Goal: Task Accomplishment & Management: Manage account settings

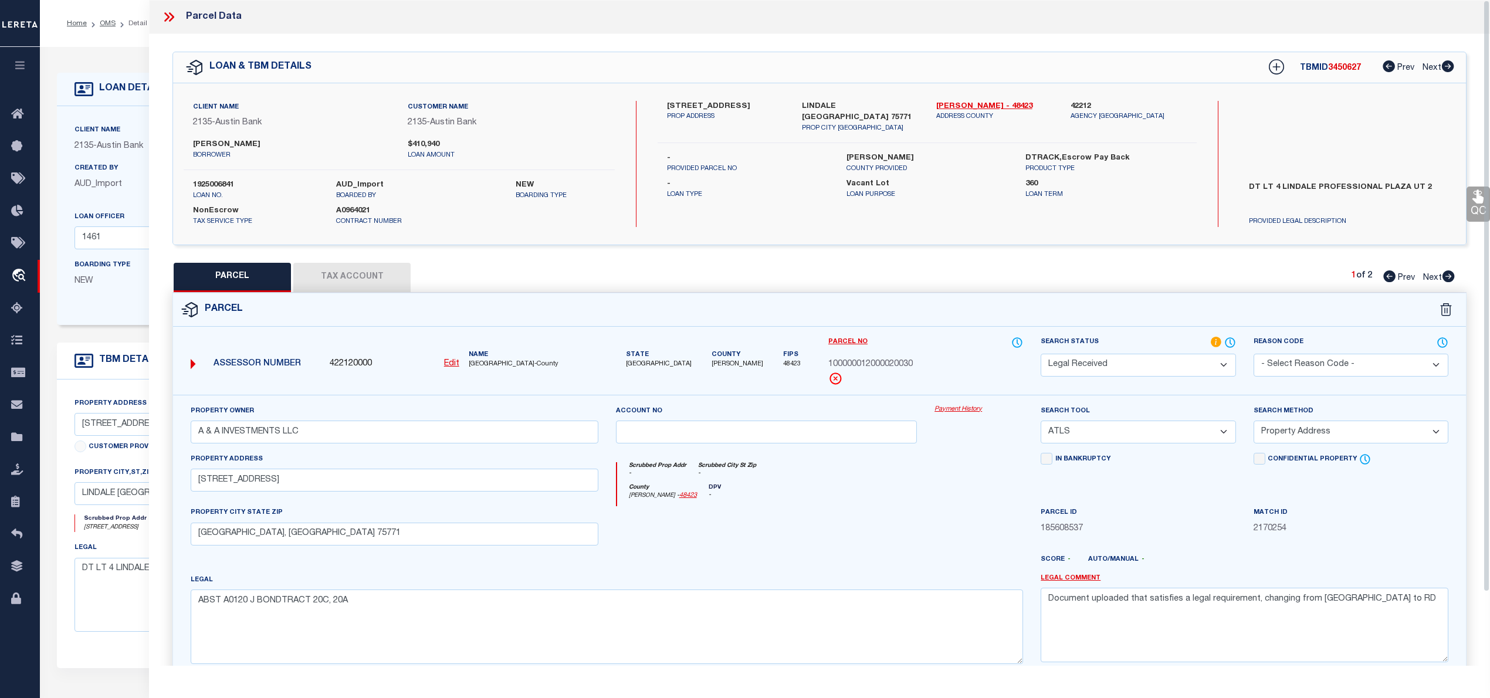
select select "RD"
select select "ATL"
select select "ADD"
select select "8018"
select select "2599"
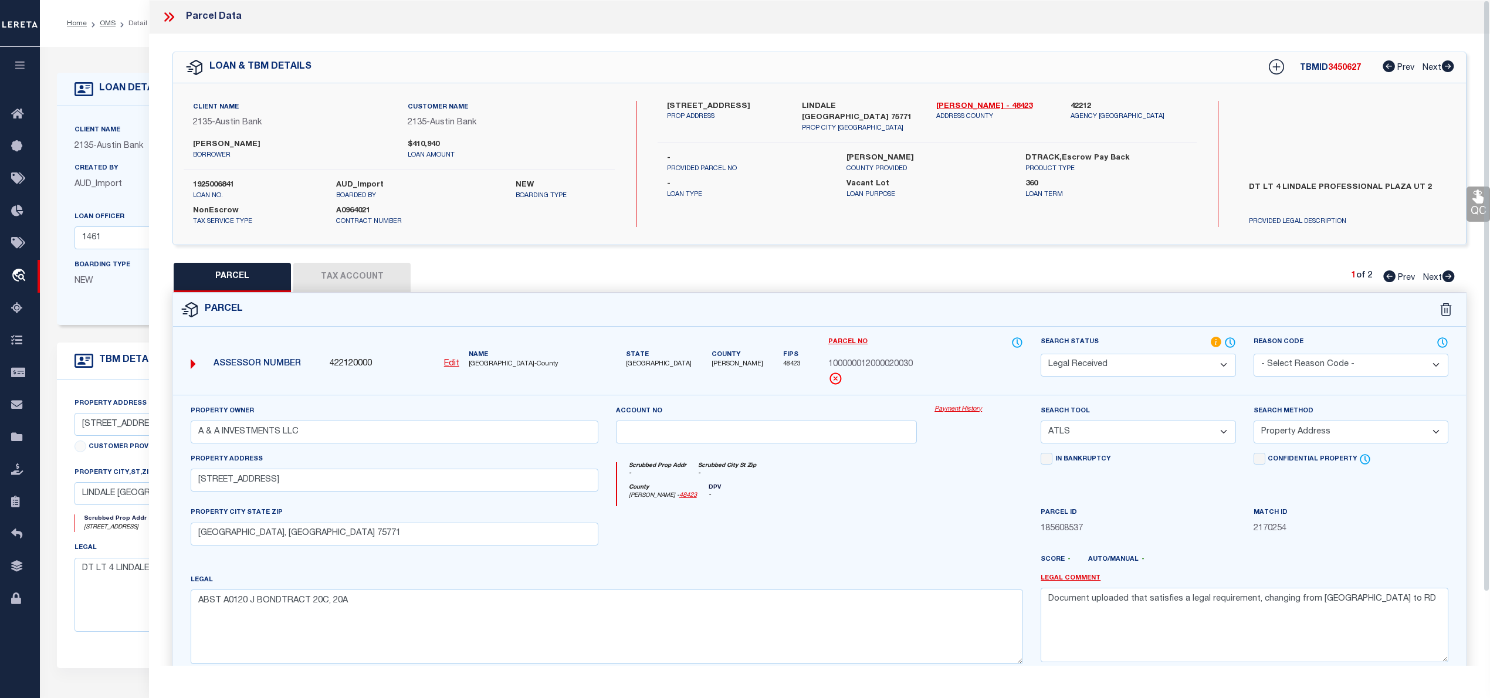
select select "400"
select select "NonEscrow"
click at [1448, 275] on icon at bounding box center [1449, 276] width 12 height 12
select select "AS"
select select
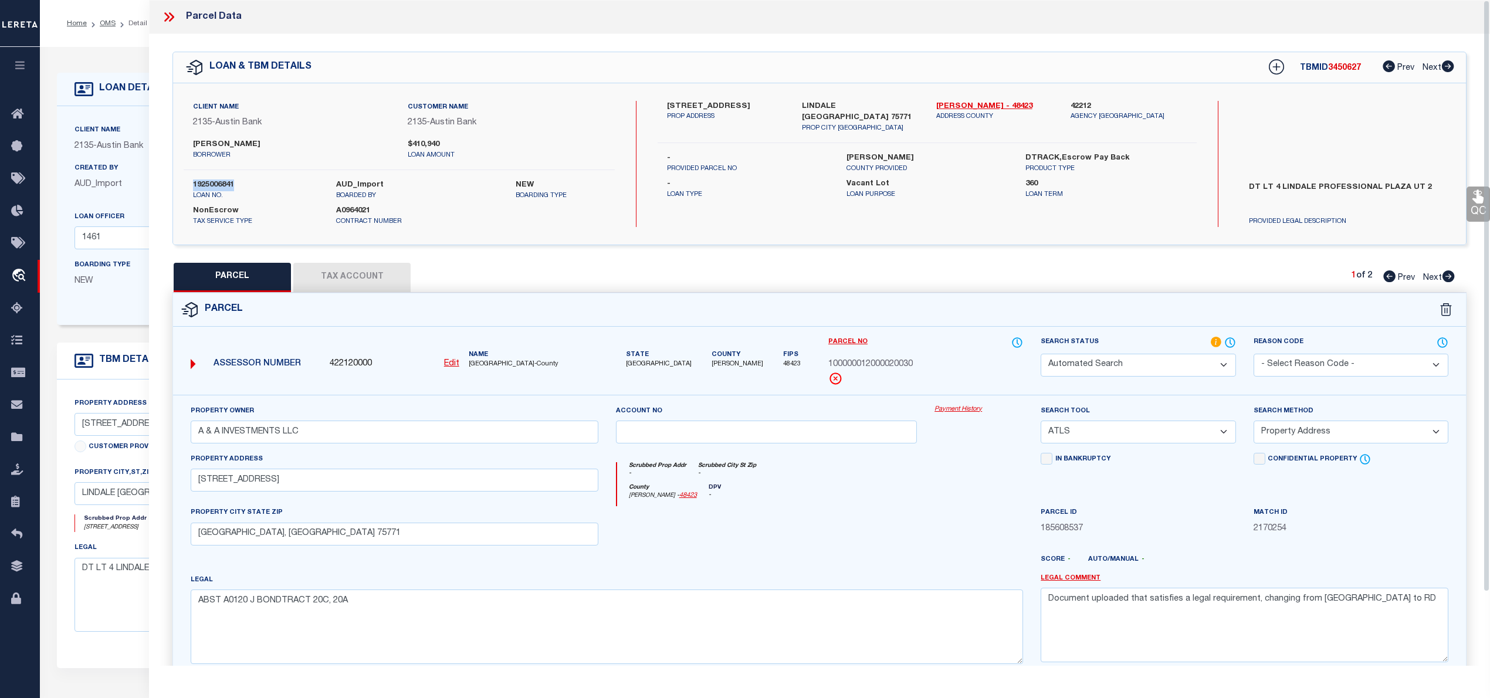
select select
checkbox input "false"
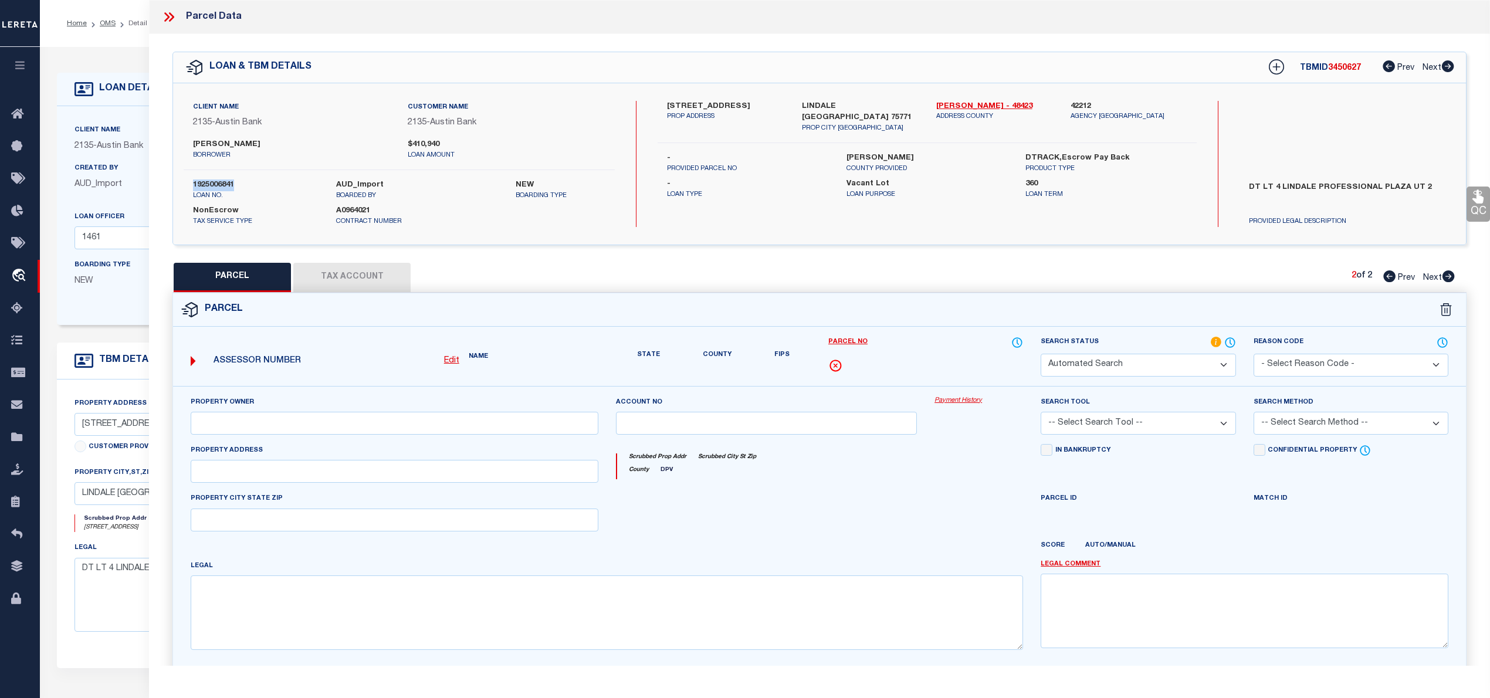
select select "PR"
select select "099"
type input "A & A INVESTMENTS LLC"
select select "ATL"
select select "ADD"
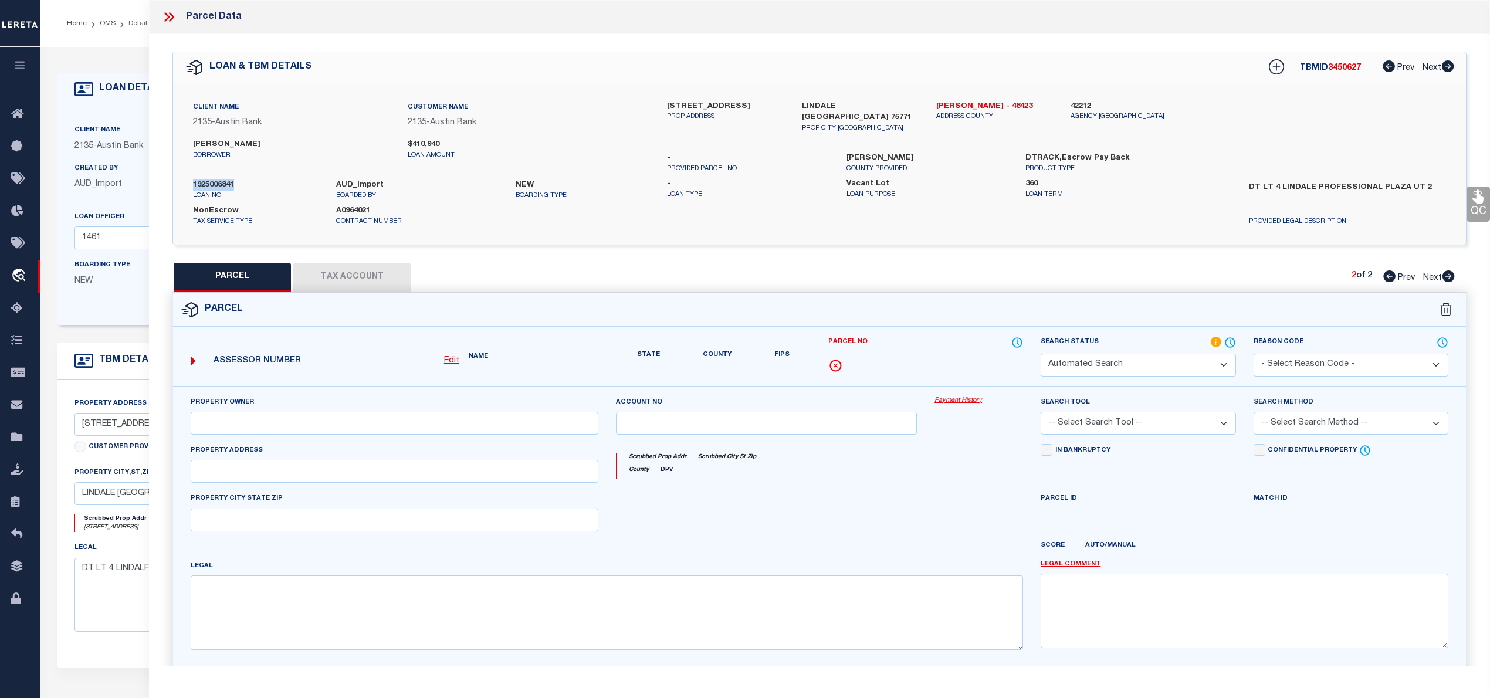
type input "2561 S MAIN ST"
type input "LINDALE, TX 75771"
type textarea "ABST A0120 J BONDTRACT 20"
type textarea "PARCEL NOT NEEDED"
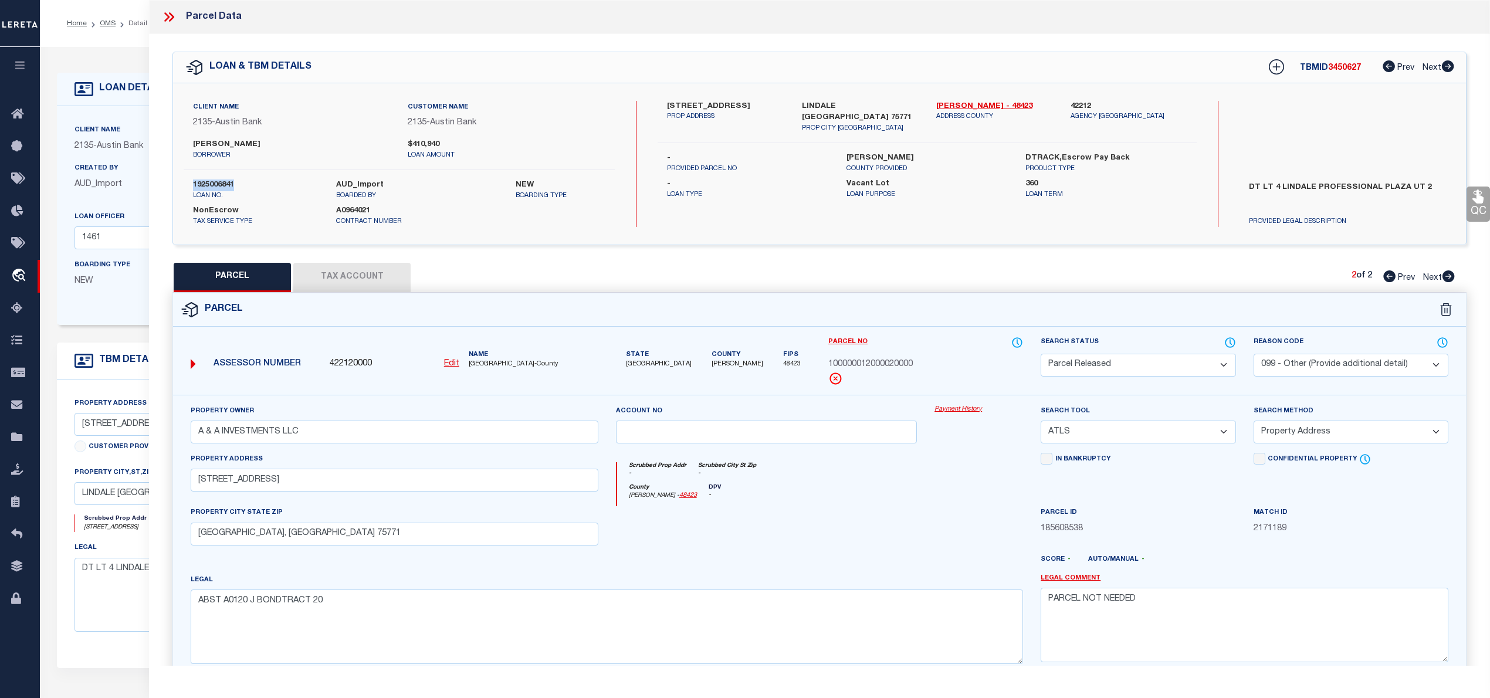
click at [1389, 272] on icon at bounding box center [1389, 276] width 12 height 12
select select "AS"
select select
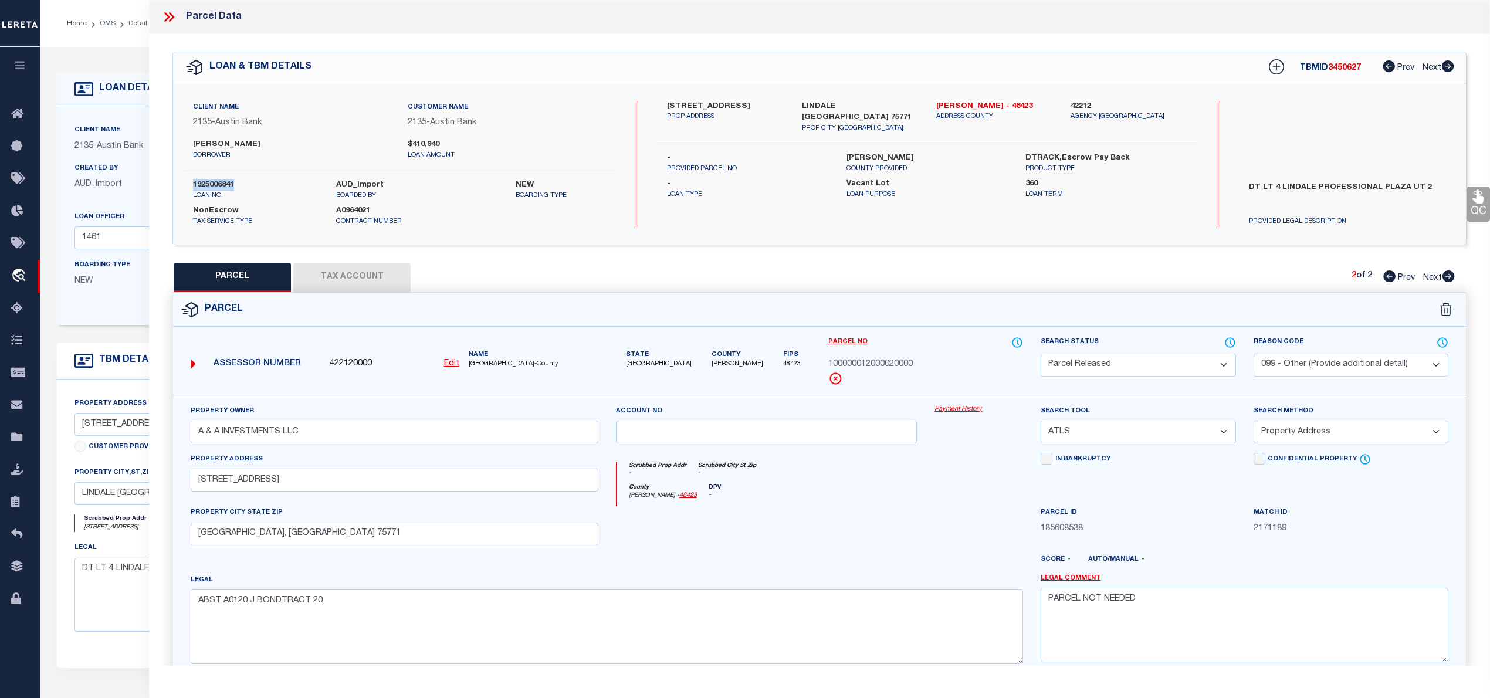
checkbox input "false"
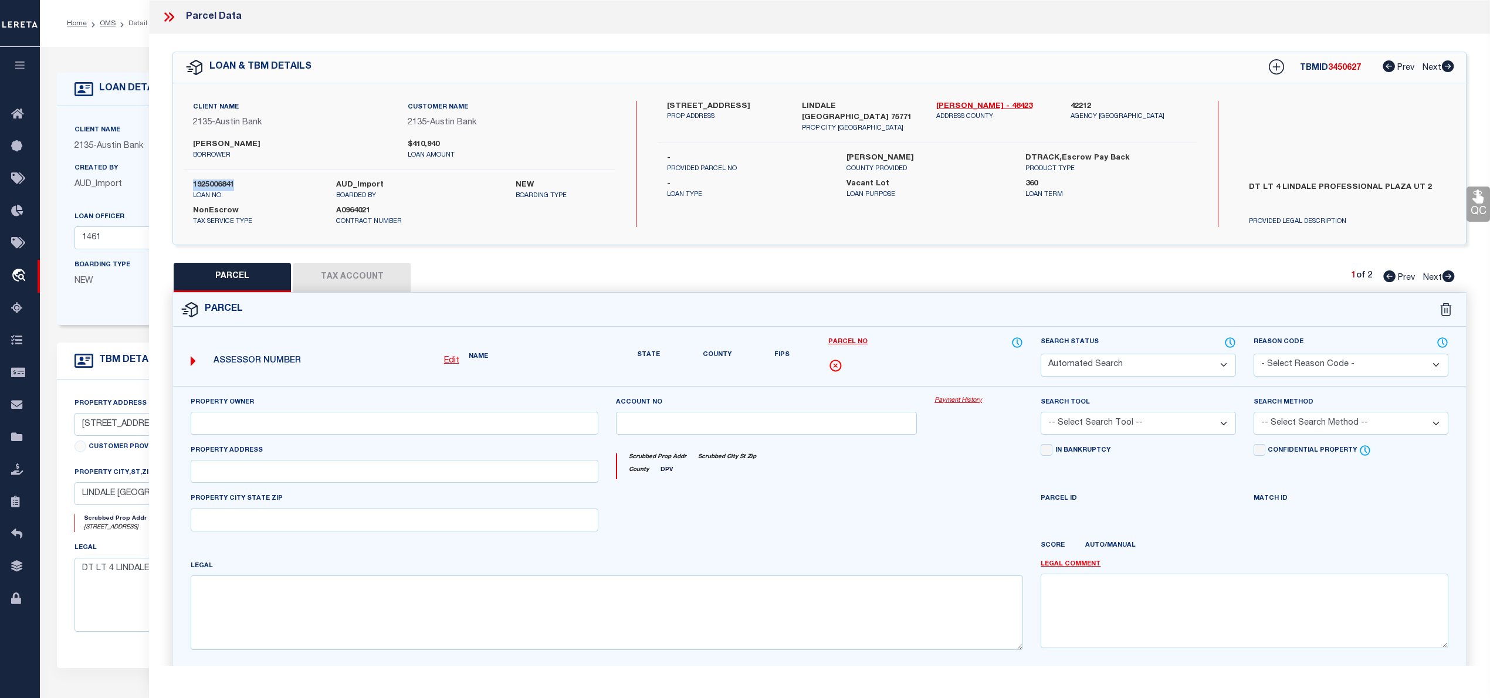
select select "RD"
type input "A & A INVESTMENTS LLC"
select select "ATL"
select select "ADD"
type input "2701 S MAIN ST"
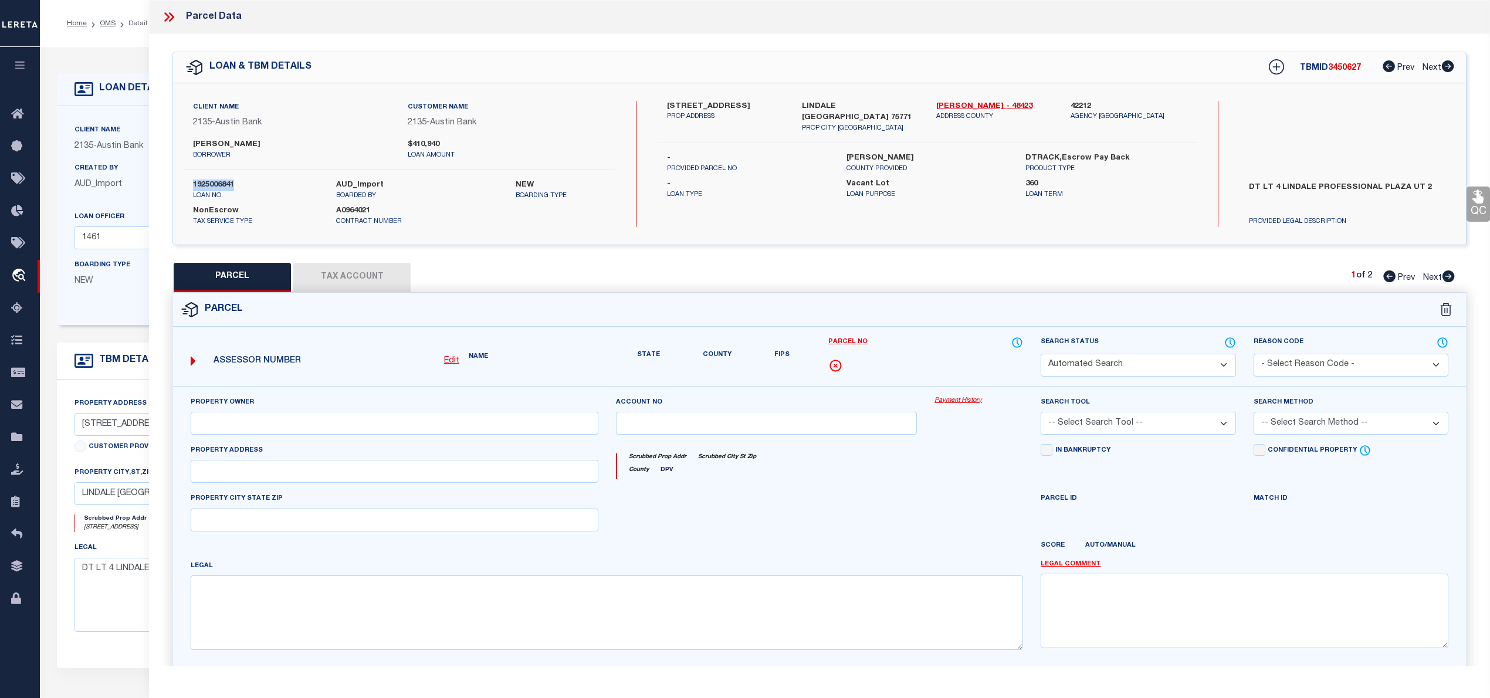
type input "LINDALE, TX 75771"
type textarea "ABST A0120 J BONDTRACT 20C, 20A"
type textarea "Document uploaded that satisfies a legal requirement, changing from [GEOGRAPHIC…"
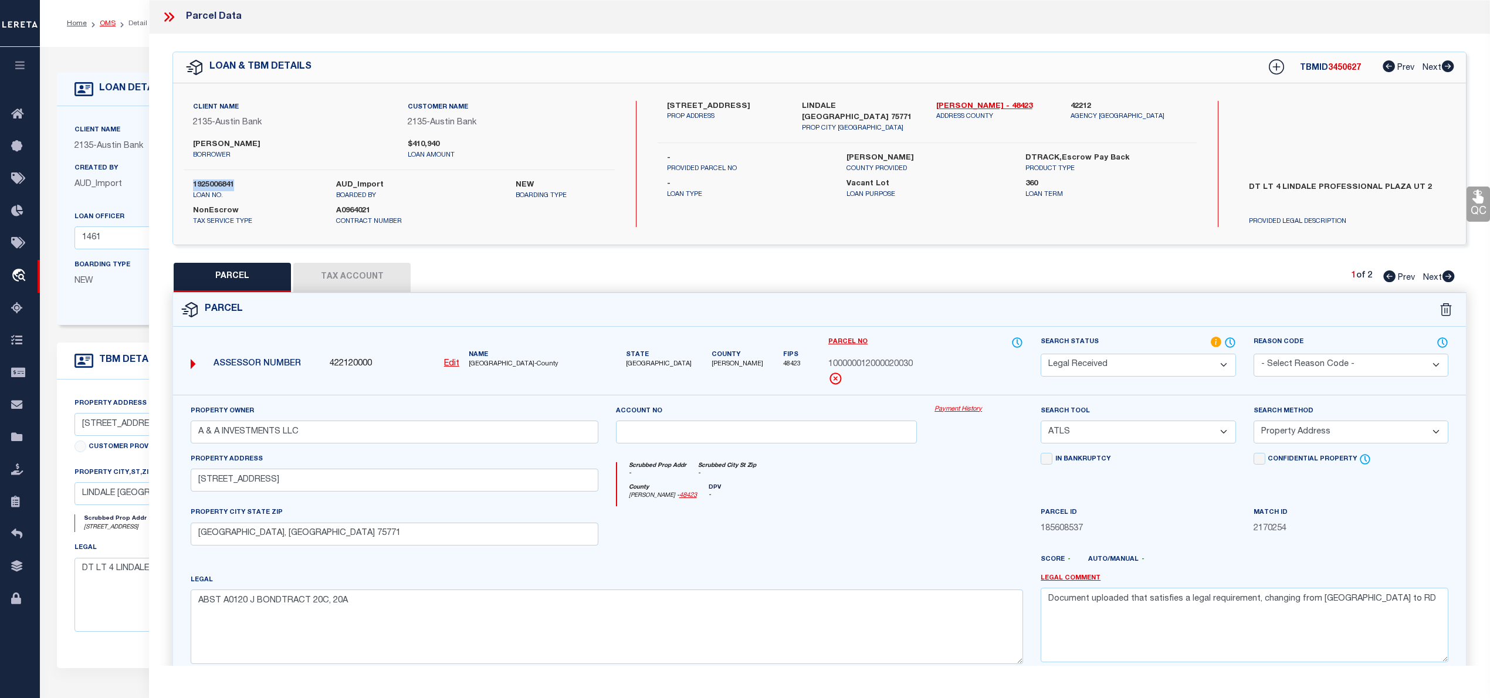
click at [107, 26] on link "OMS" at bounding box center [108, 23] width 16 height 7
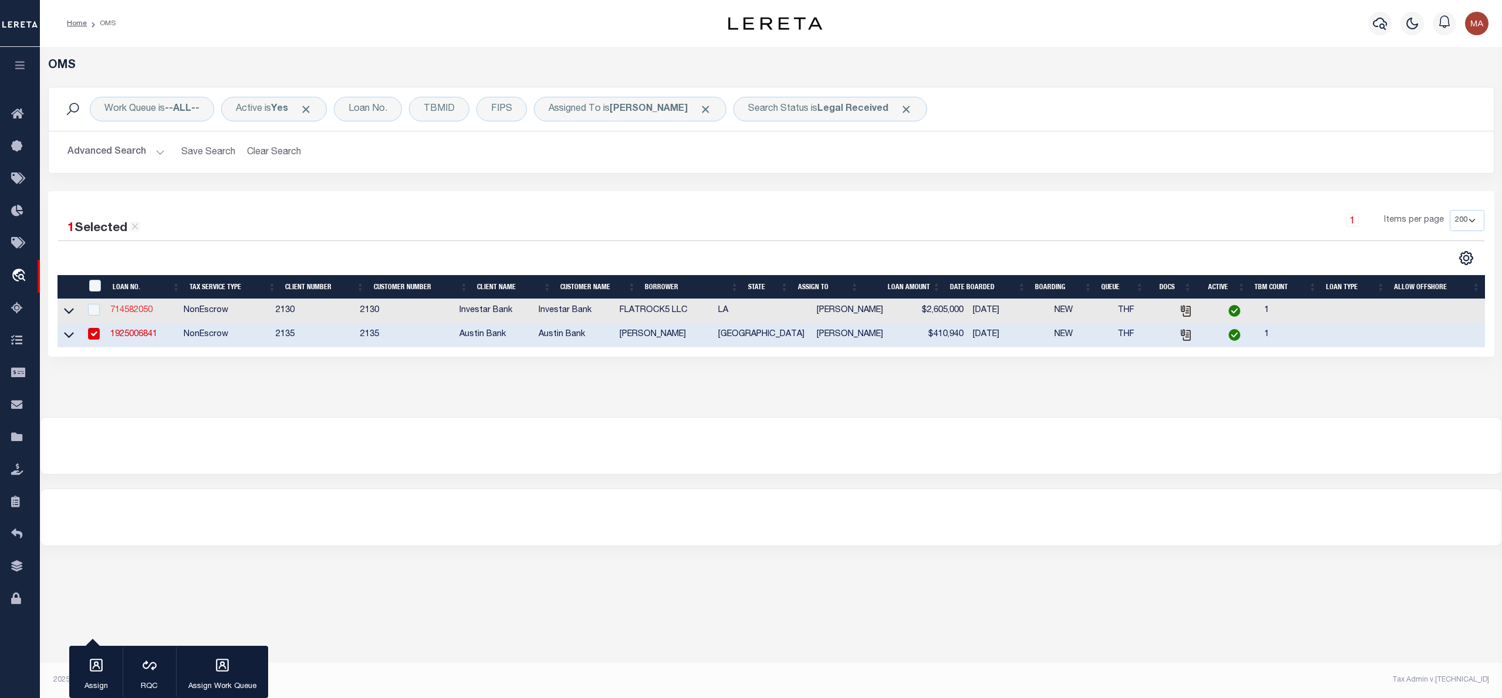
click at [111, 314] on link "714582050" at bounding box center [131, 310] width 42 height 8
type input "714582050"
type input "FLATROCK5 LLC"
select select
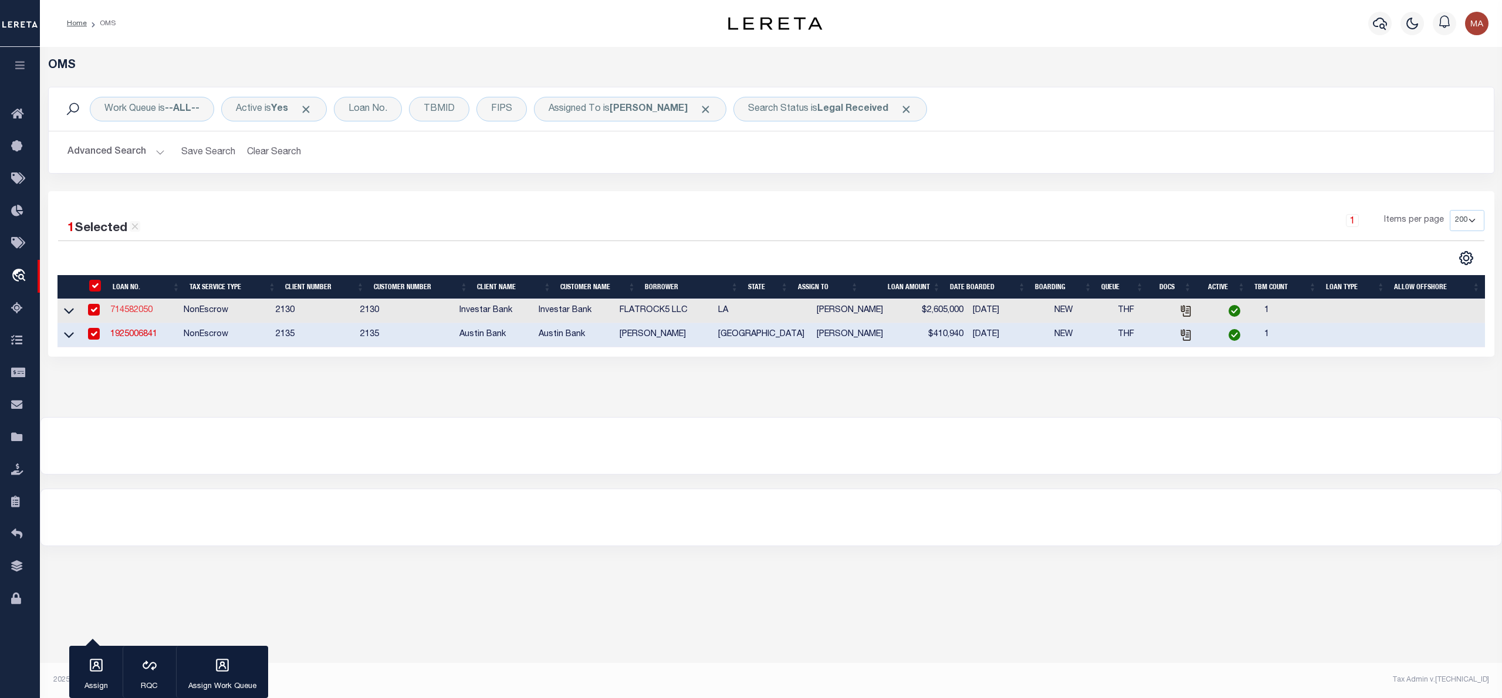
type input "[STREET_ADDRESS]"
type input "METAIRIE LA 70001"
select select
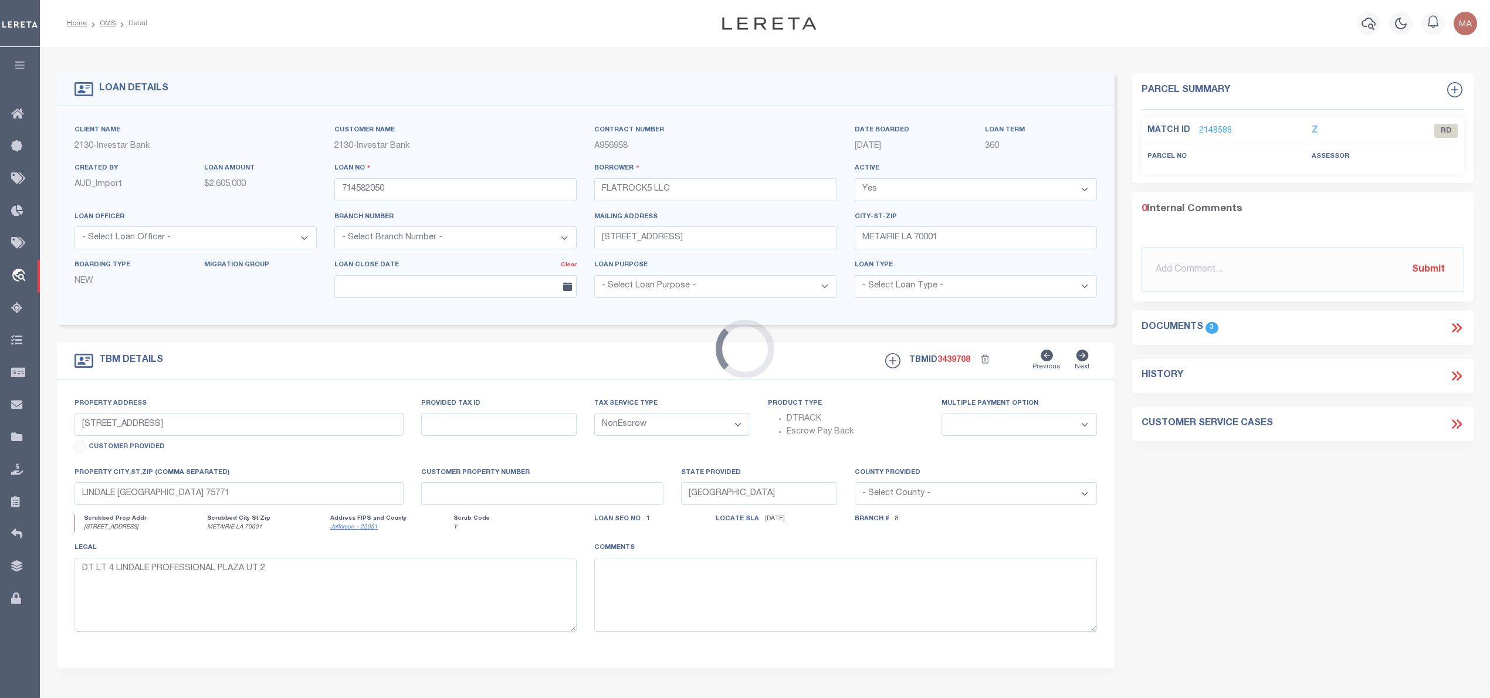
select select "10340"
select select "2459"
type input "[STREET_ADDRESS]"
select select
type input "METAIRIE LA 70001"
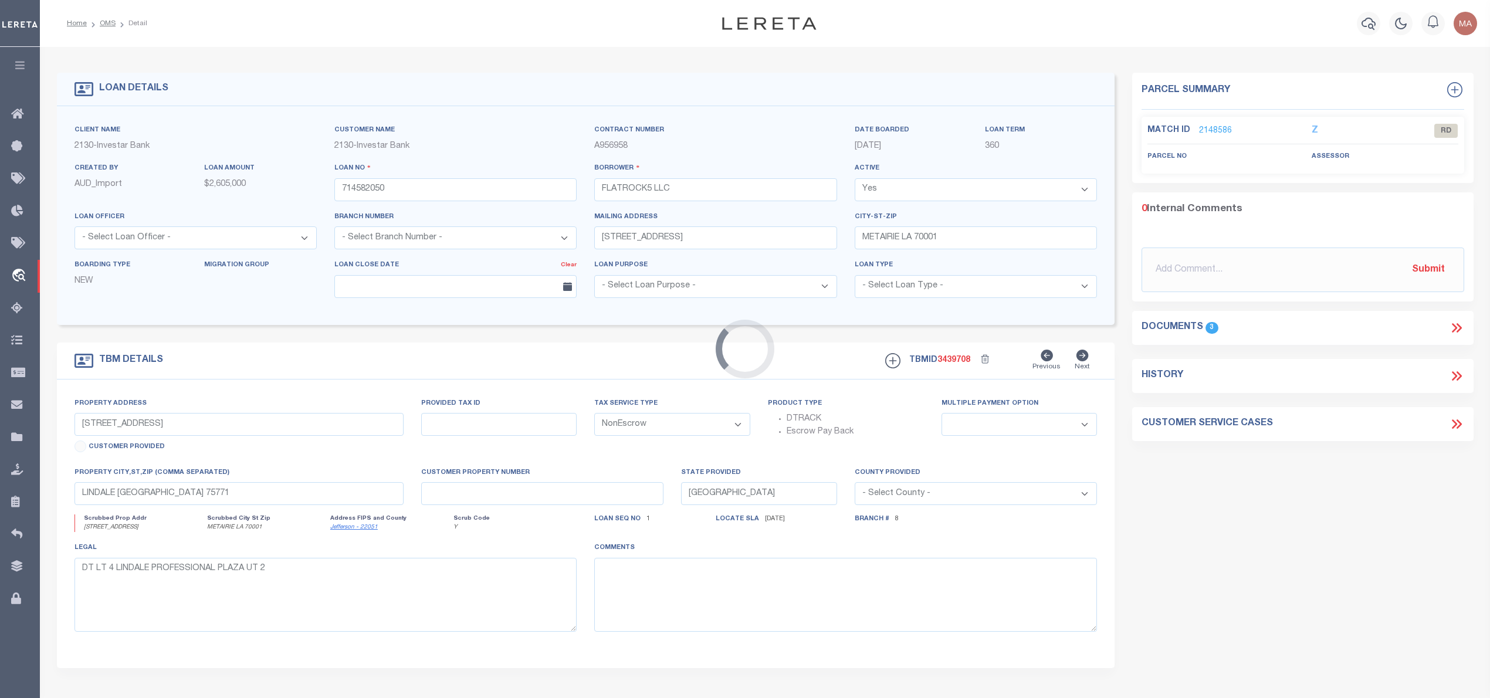
type input "146262"
type input "LA"
select select
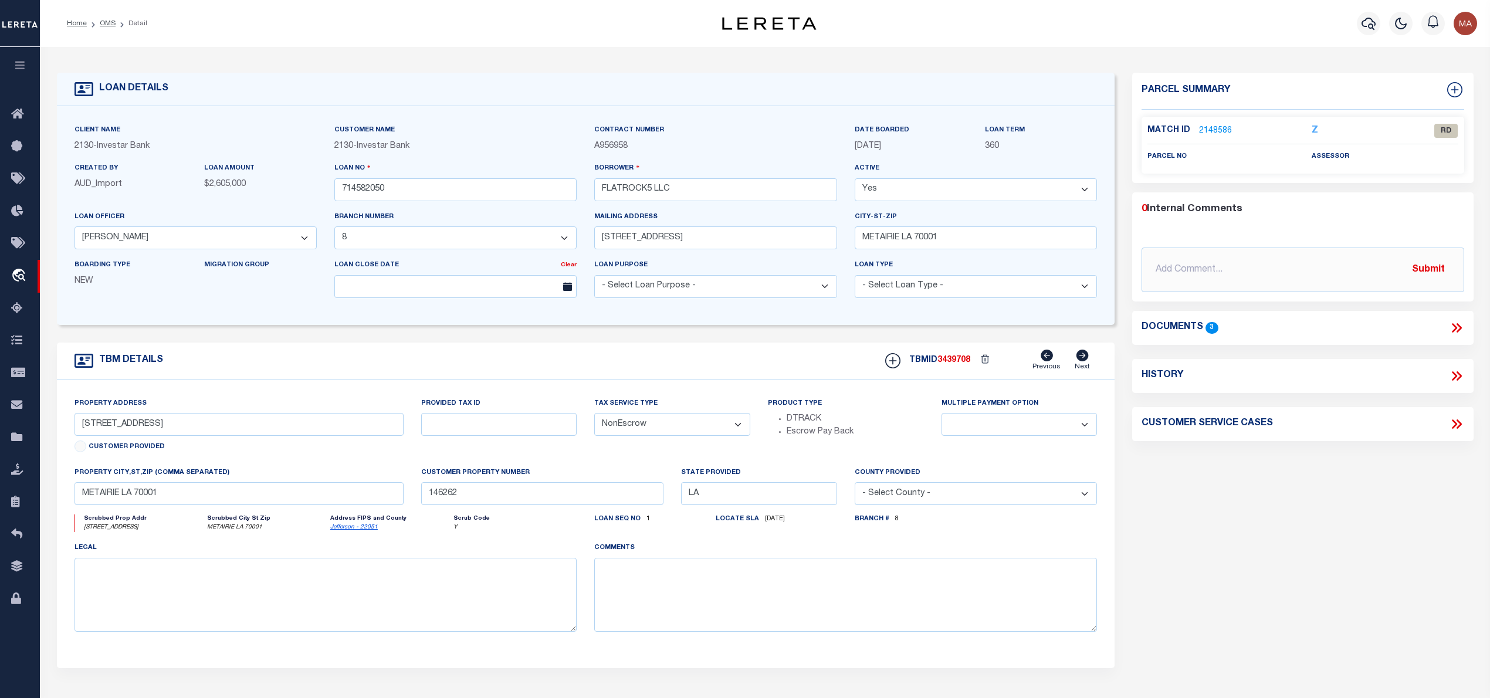
click at [1457, 325] on icon at bounding box center [1458, 327] width 5 height 9
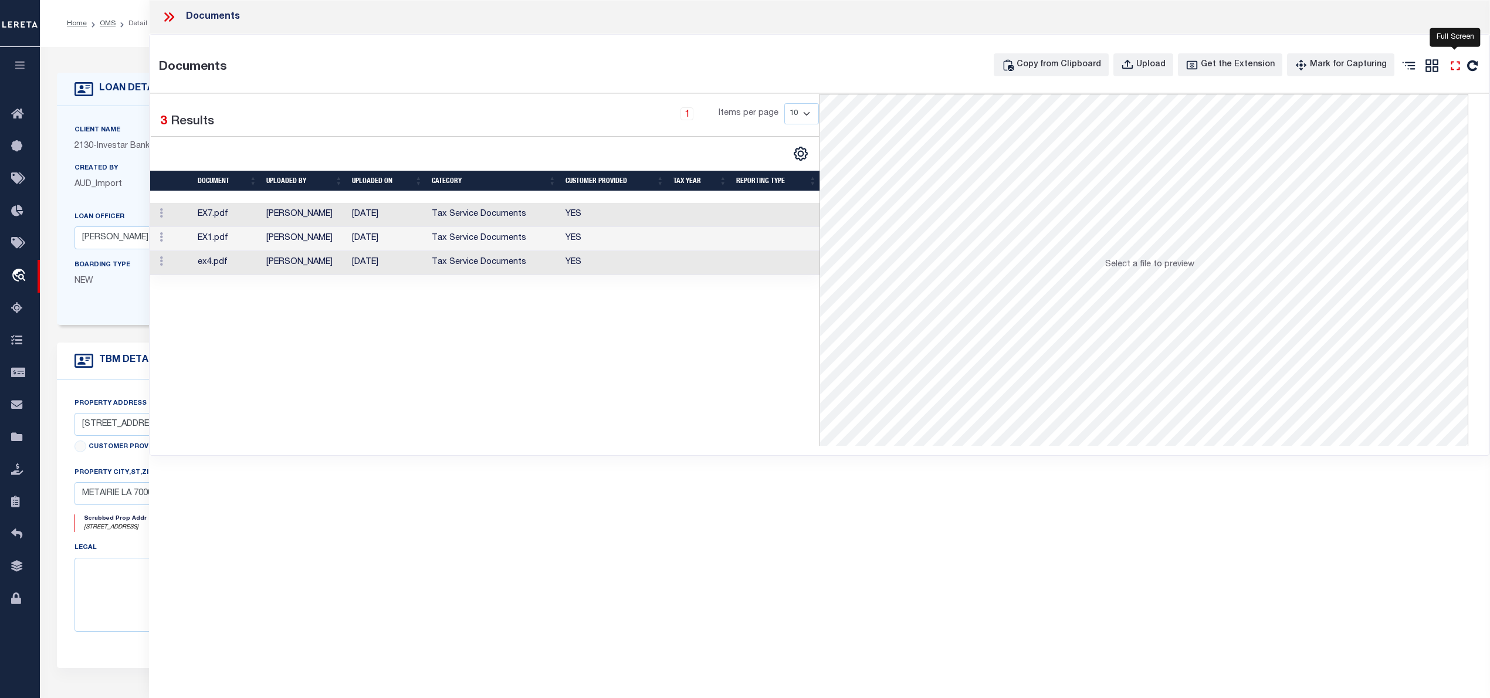
click at [1458, 69] on icon "" at bounding box center [1455, 65] width 9 height 9
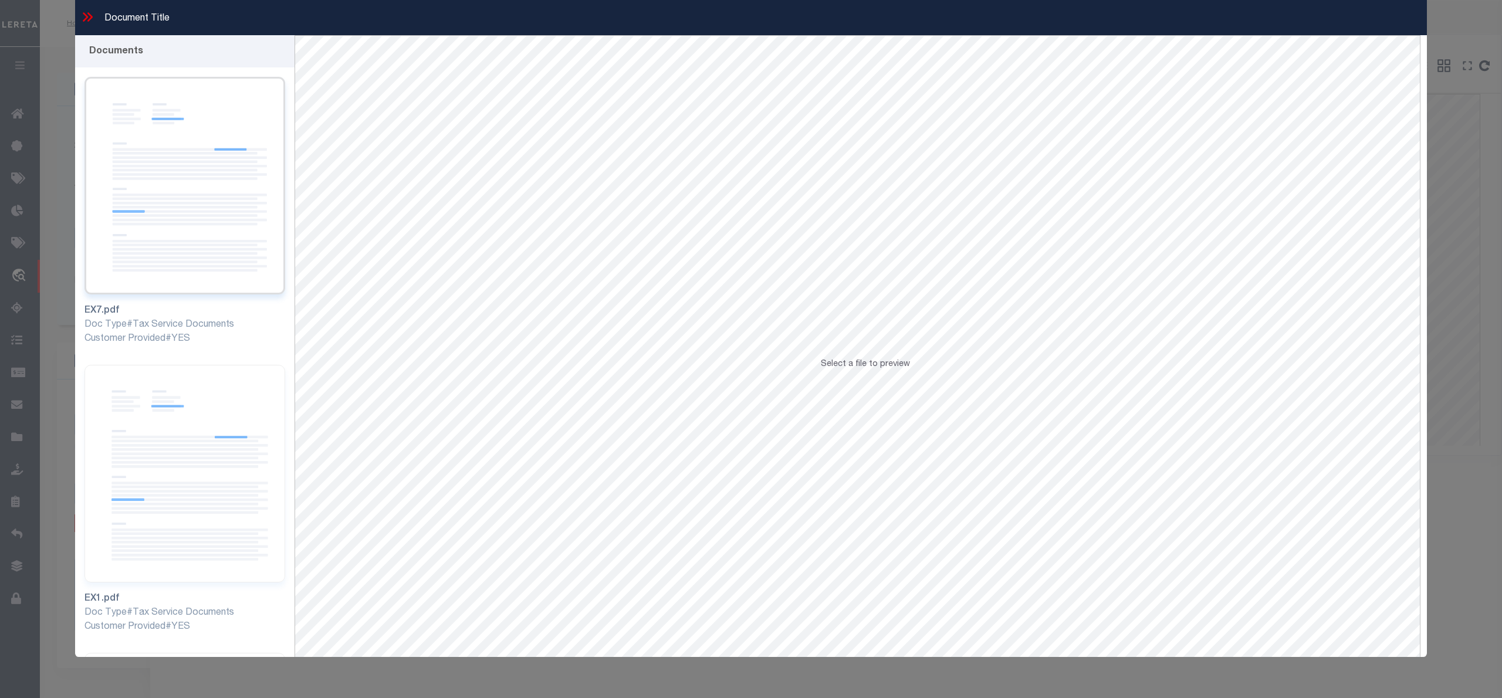
click at [212, 189] on img at bounding box center [184, 186] width 201 height 218
click at [165, 453] on img at bounding box center [184, 474] width 201 height 218
click at [192, 199] on img at bounding box center [184, 186] width 201 height 218
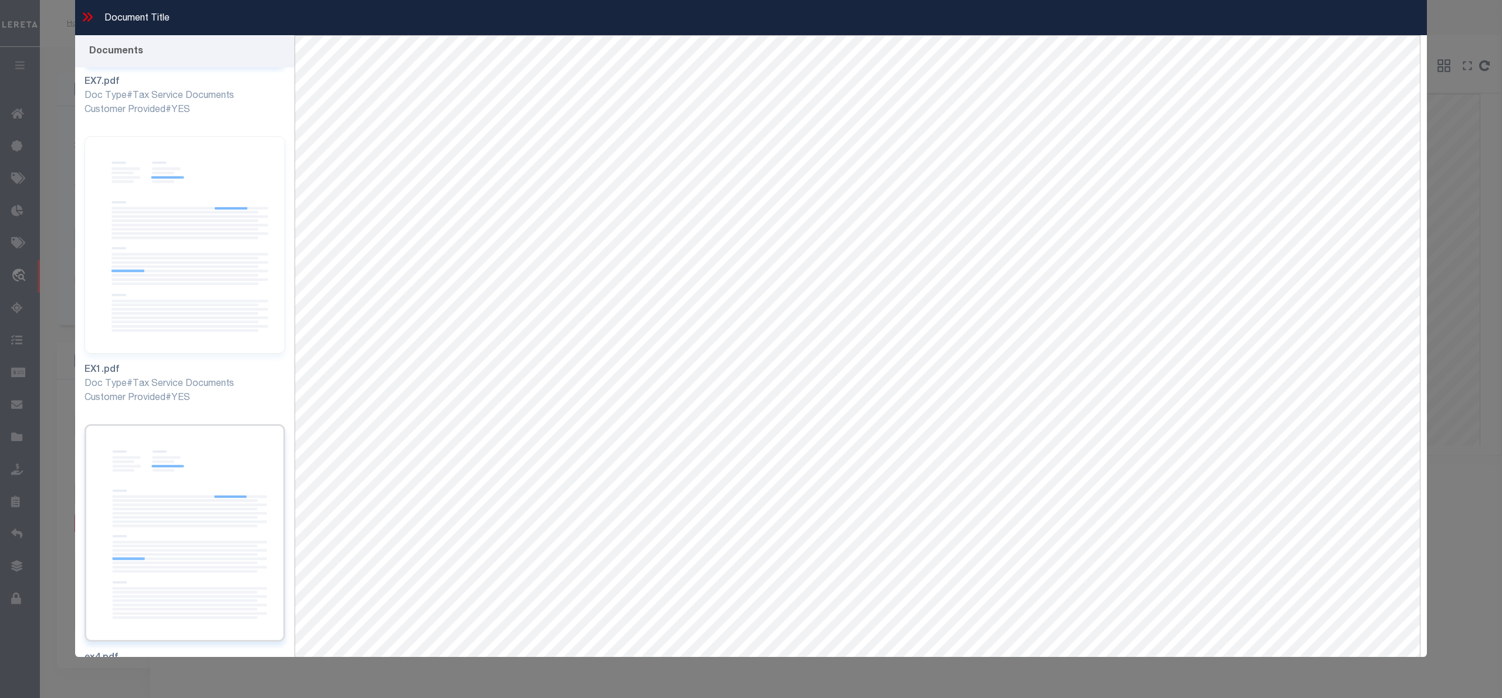
click at [209, 522] on img at bounding box center [184, 533] width 201 height 218
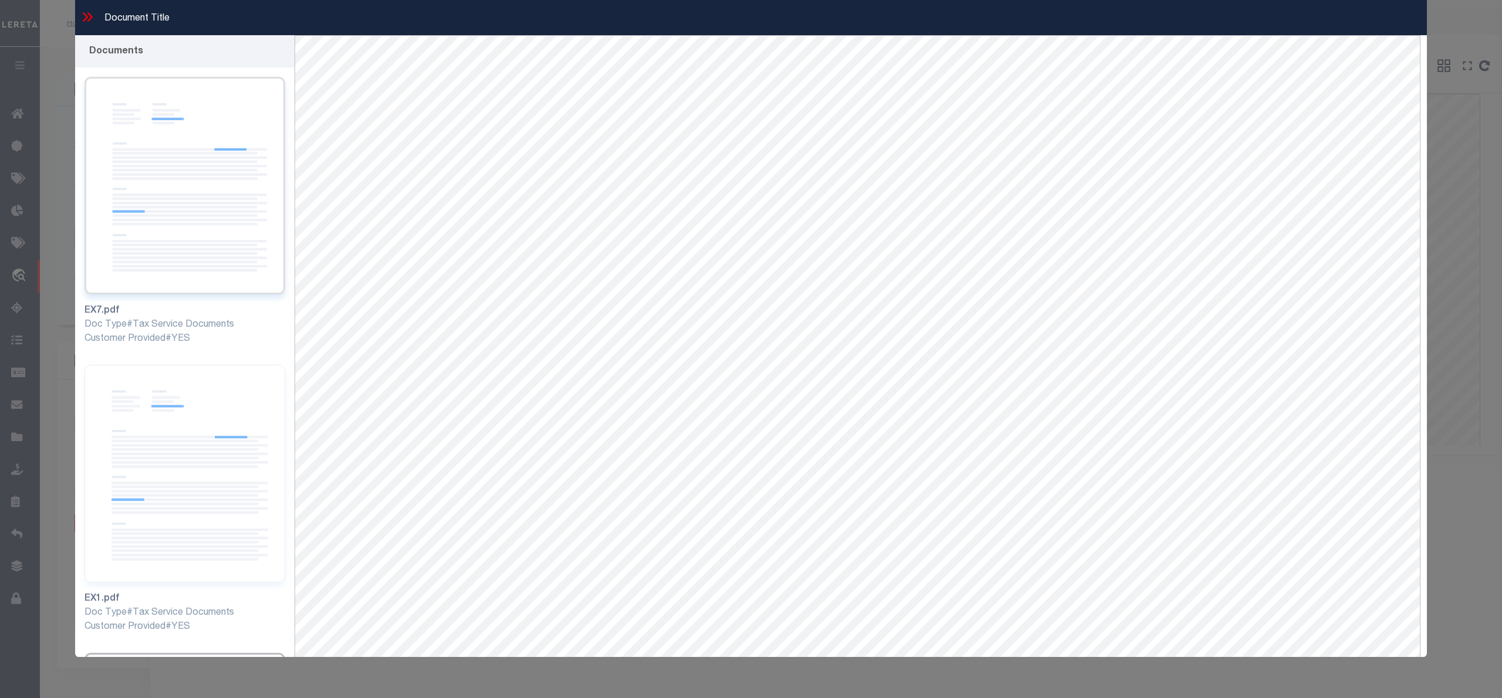
click at [170, 224] on img at bounding box center [184, 186] width 201 height 218
click at [163, 428] on img at bounding box center [184, 474] width 201 height 218
click at [195, 439] on img at bounding box center [184, 474] width 201 height 218
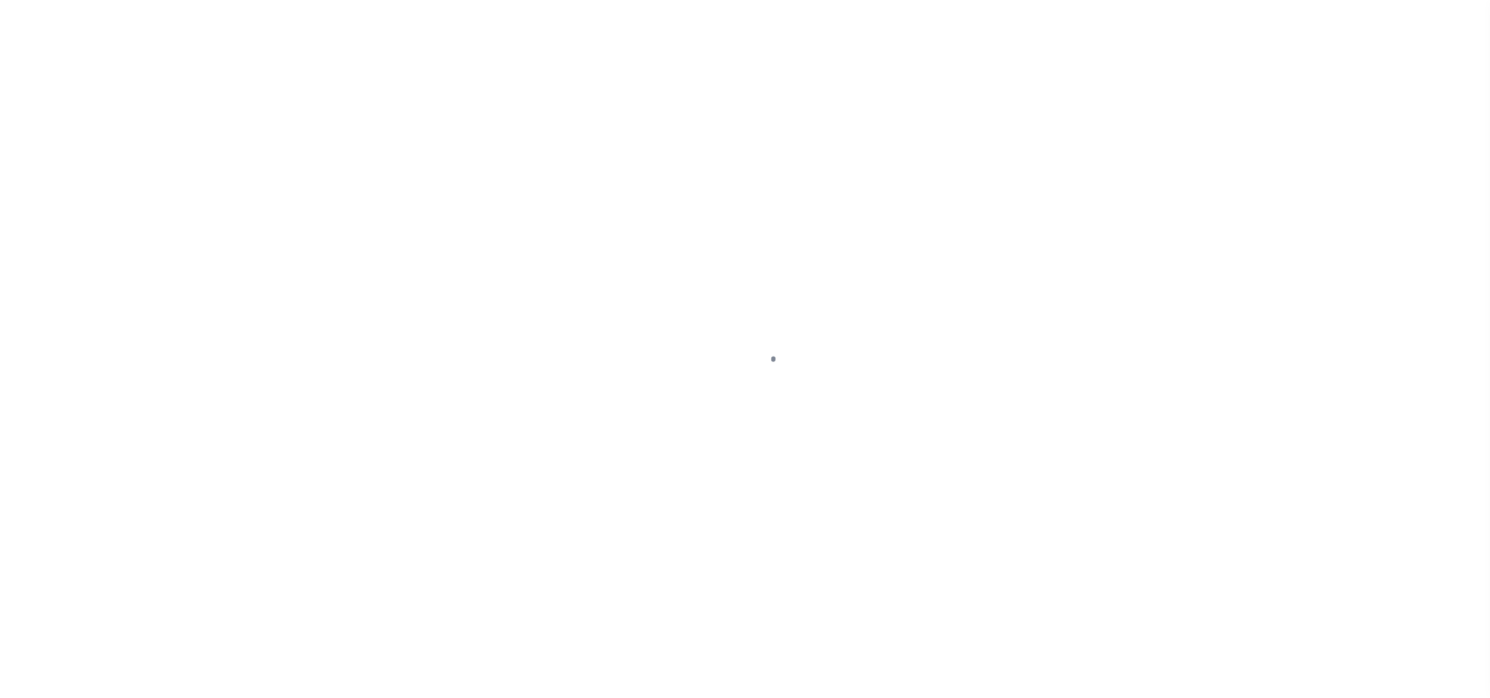
select select "RD"
select select "ATL"
select select "ADD"
select select "10340"
select select "2459"
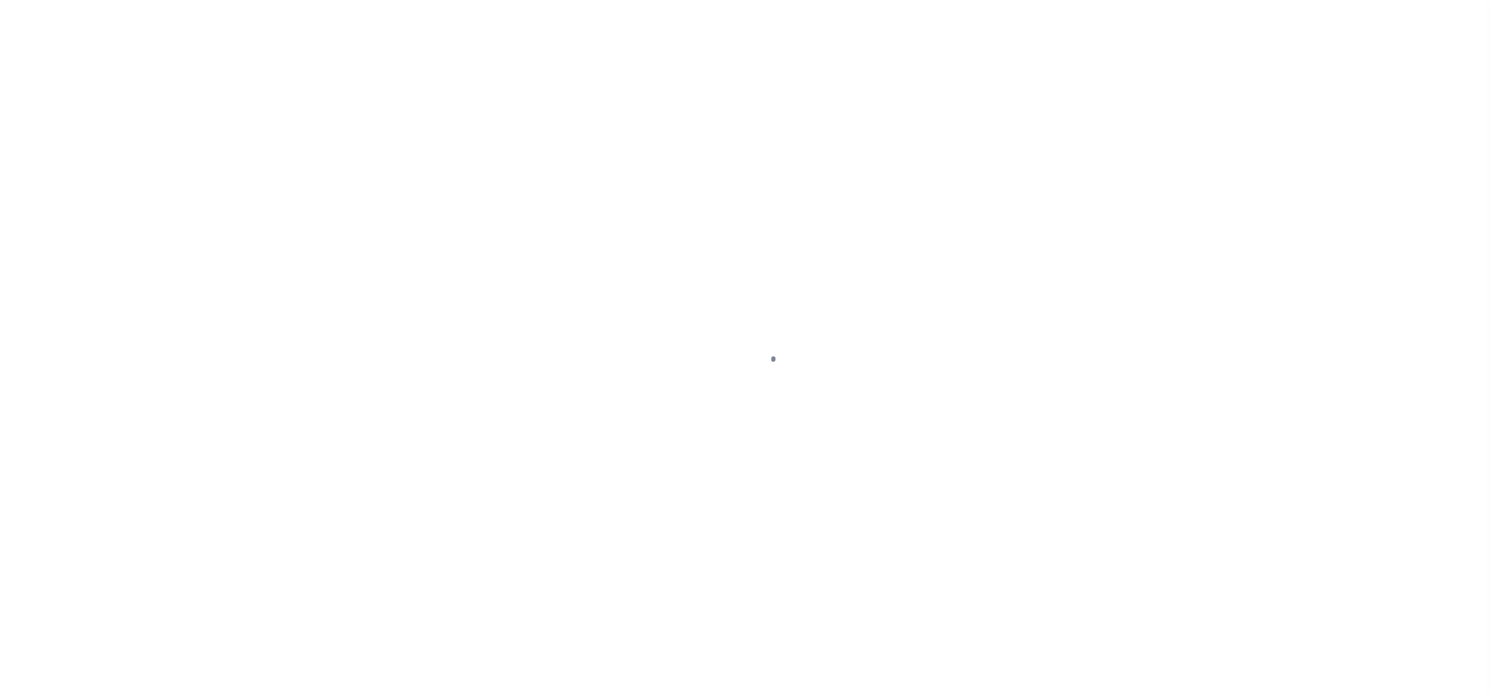
select select "NonEscrow"
select select
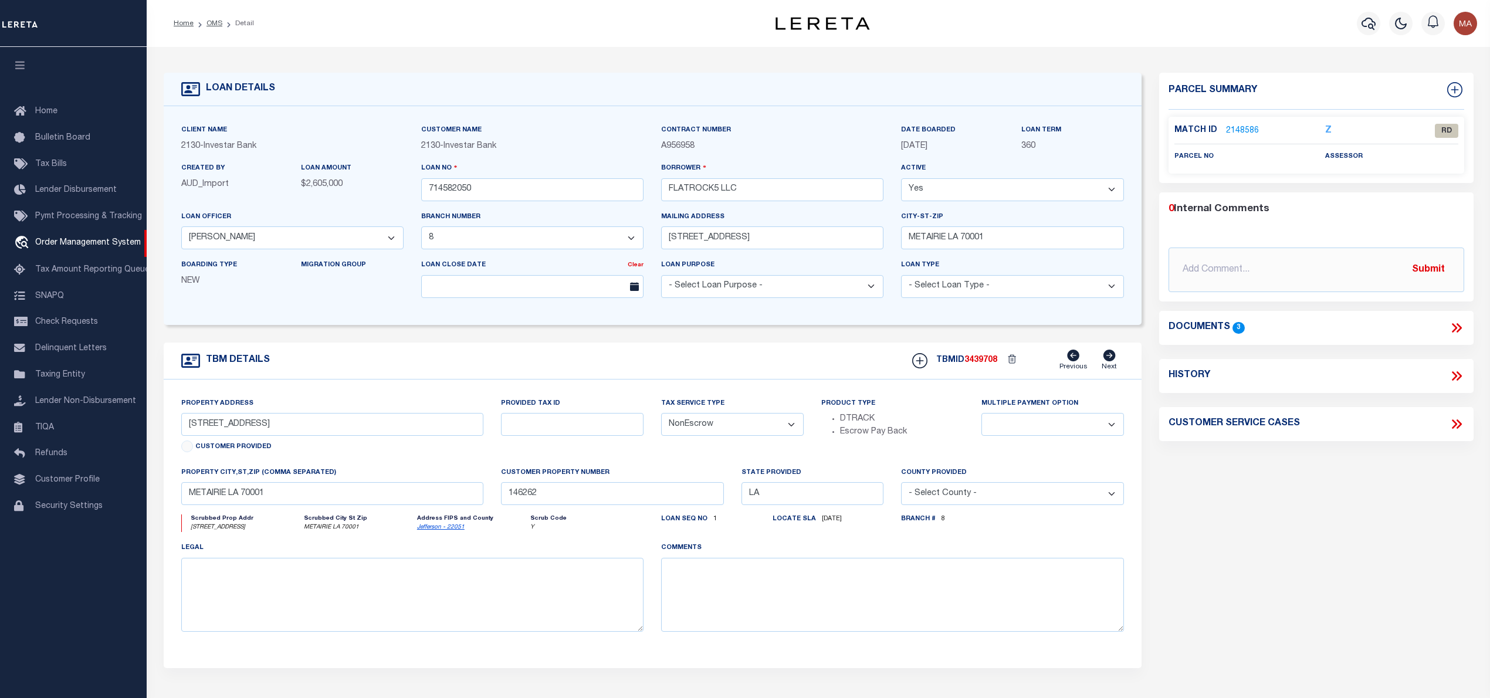
click at [1232, 130] on link "2148586" at bounding box center [1242, 131] width 33 height 12
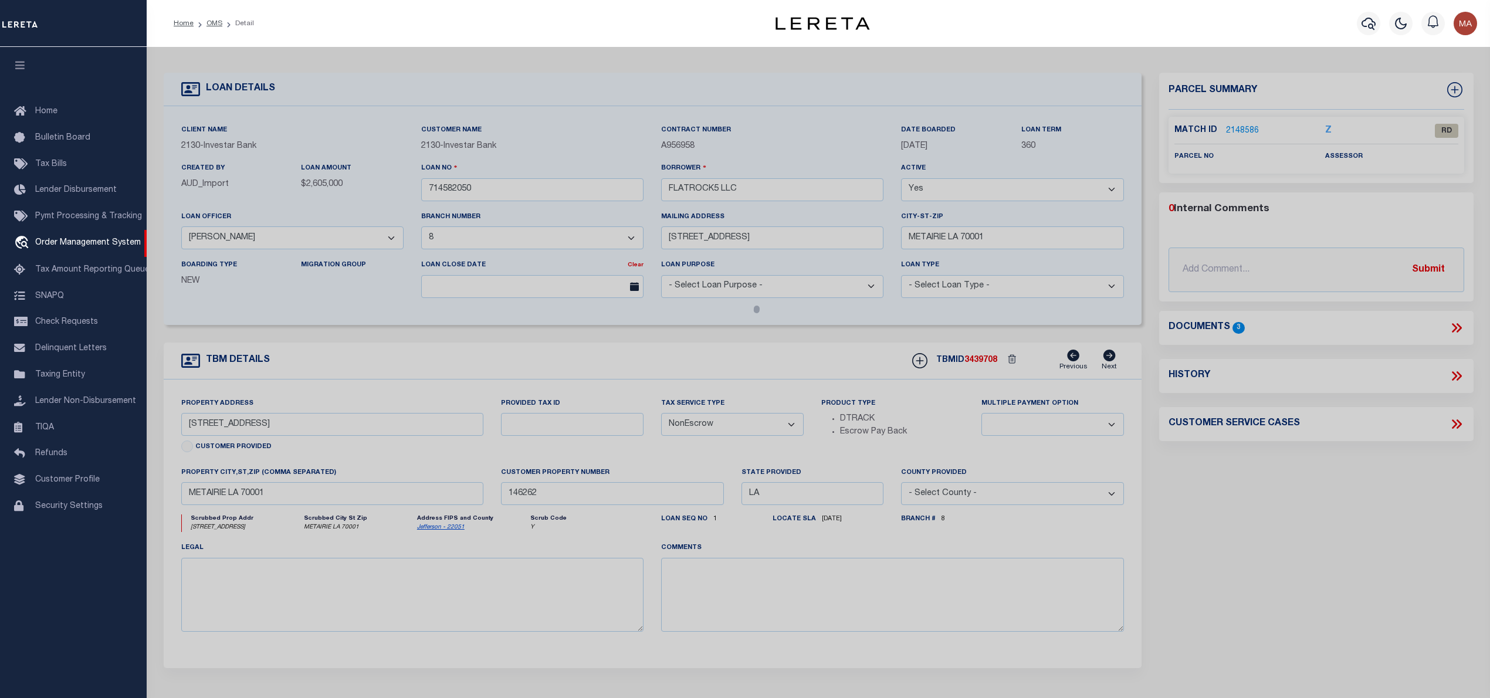
select select "AS"
select select
checkbox input "false"
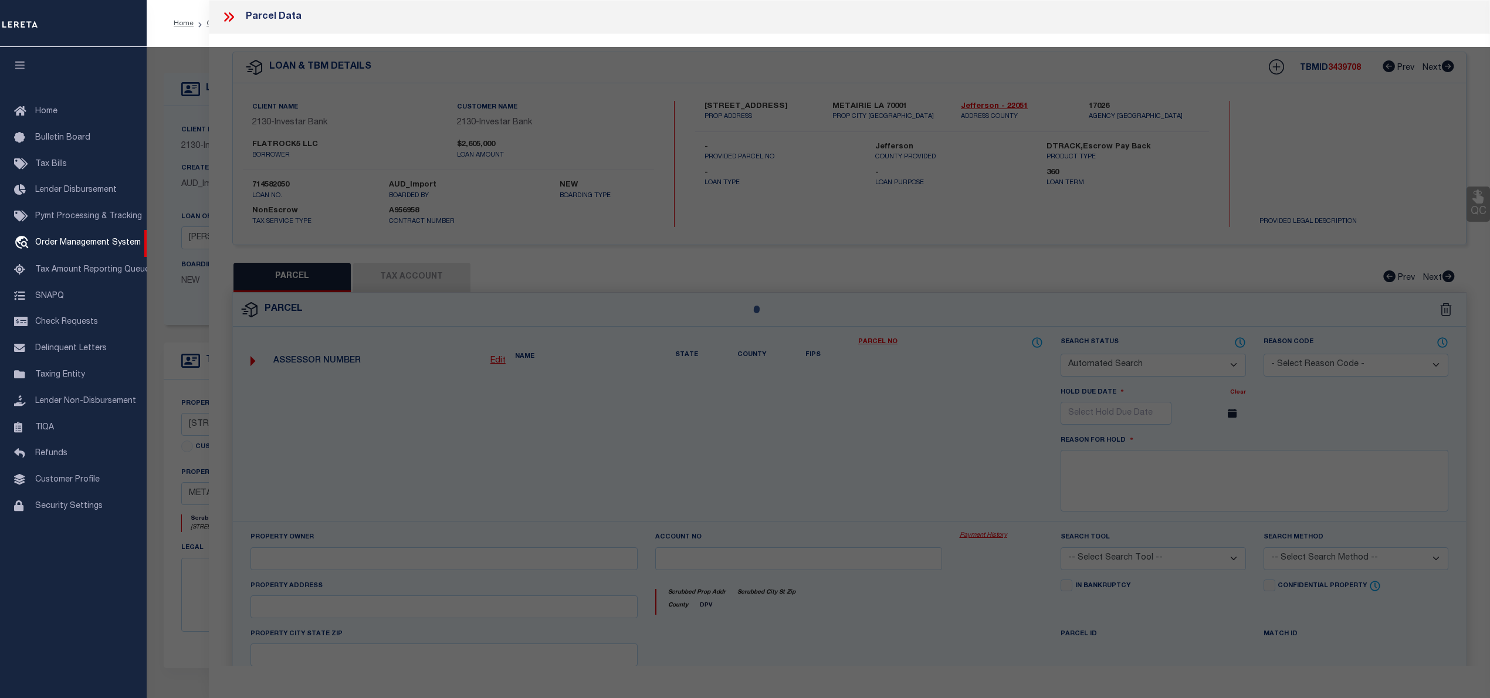
select select "RD"
checkbox input "false"
type textarea "Document uploaded that satisfies a legal requirement, changing from [GEOGRAPHIC…"
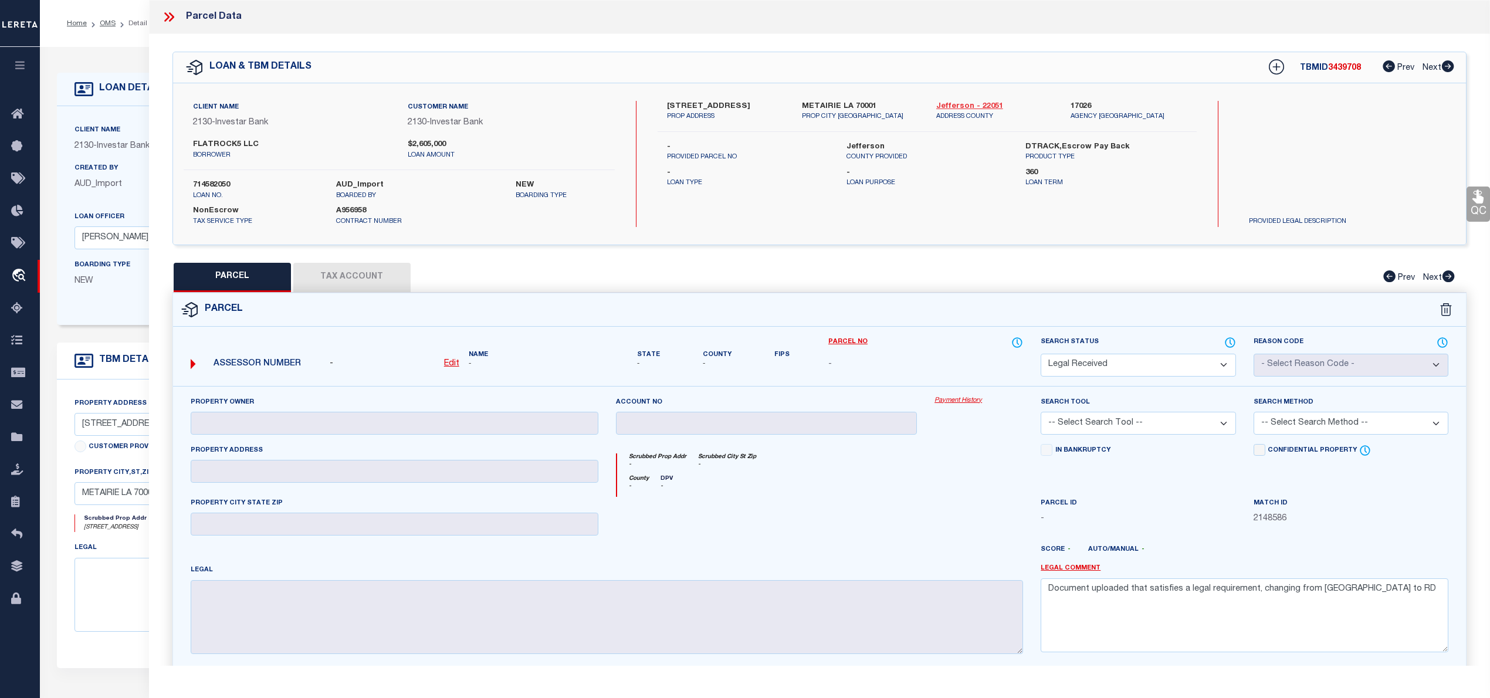
click at [939, 108] on link "Jefferson - 22051" at bounding box center [994, 107] width 117 height 12
click at [673, 106] on label "[STREET_ADDRESS]" at bounding box center [725, 107] width 117 height 12
copy div "[STREET_ADDRESS]"
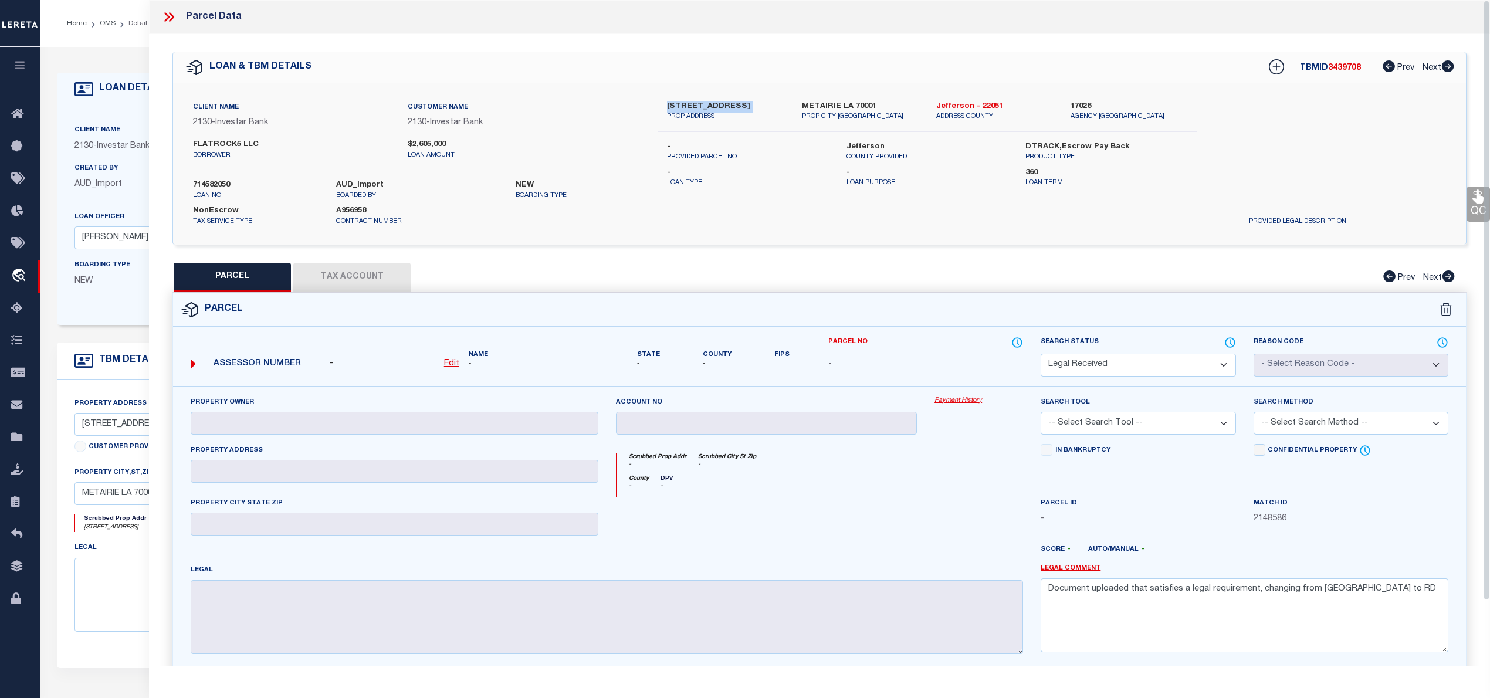
click at [716, 97] on div "Client Name 2130 - Investar Bank Customer Name 2130 - Investar Bank FLATROCK5 L…" at bounding box center [819, 163] width 1293 height 161
drag, startPoint x: 662, startPoint y: 104, endPoint x: 749, endPoint y: 106, distance: 87.4
click at [749, 106] on div "1508 BUTTERNUT AVE PROP ADDRESS" at bounding box center [725, 111] width 134 height 21
copy label "[STREET_ADDRESS]"
click at [172, 21] on icon at bounding box center [168, 16] width 15 height 15
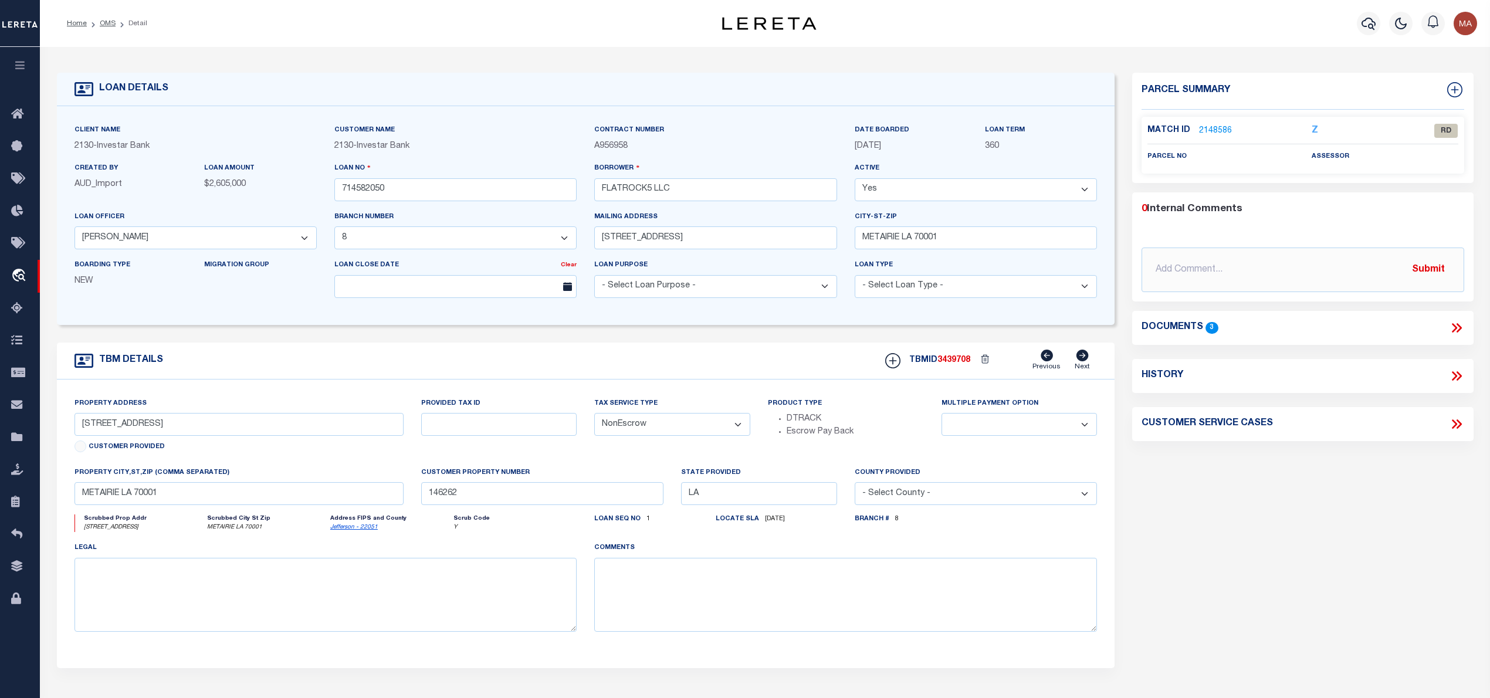
click at [1453, 329] on icon at bounding box center [1456, 327] width 15 height 15
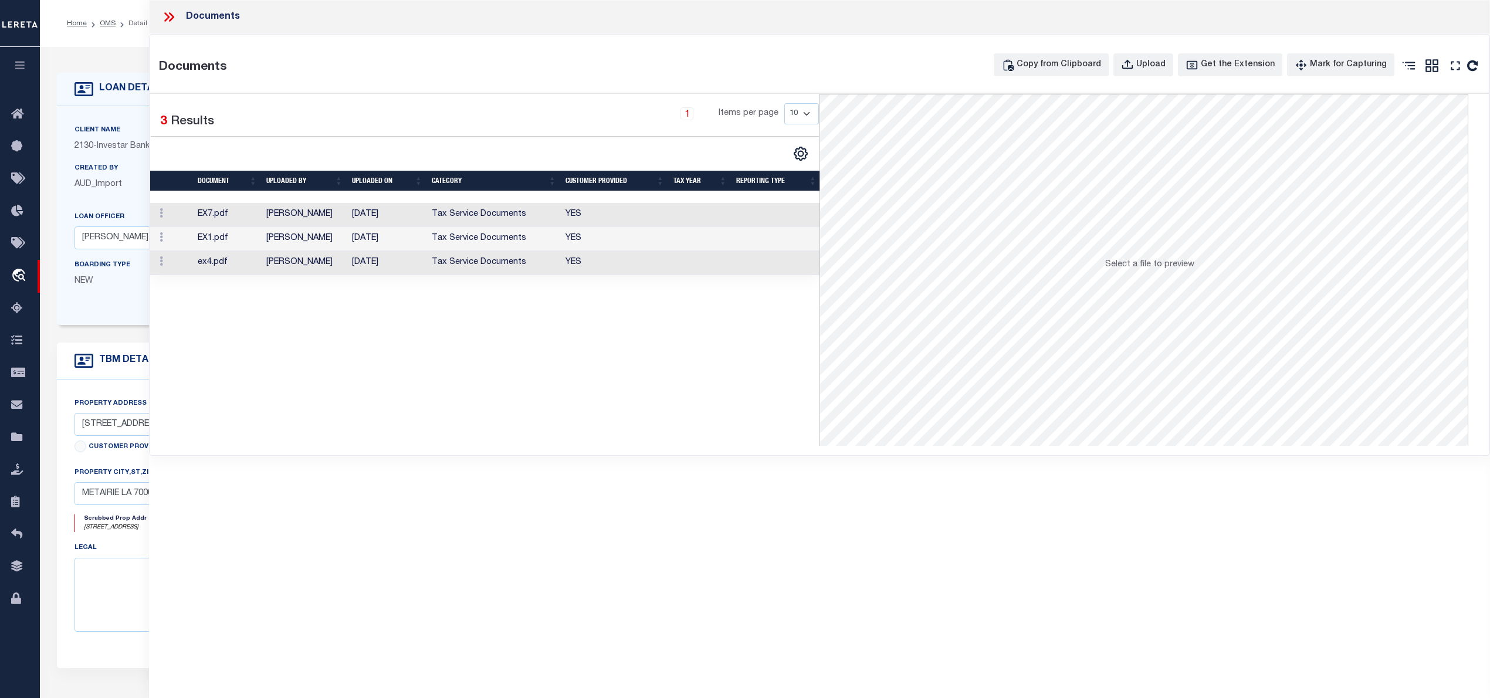
click at [1125, 269] on span "Select a file to preview" at bounding box center [1149, 264] width 89 height 8
click at [1457, 69] on icon "" at bounding box center [1455, 65] width 9 height 9
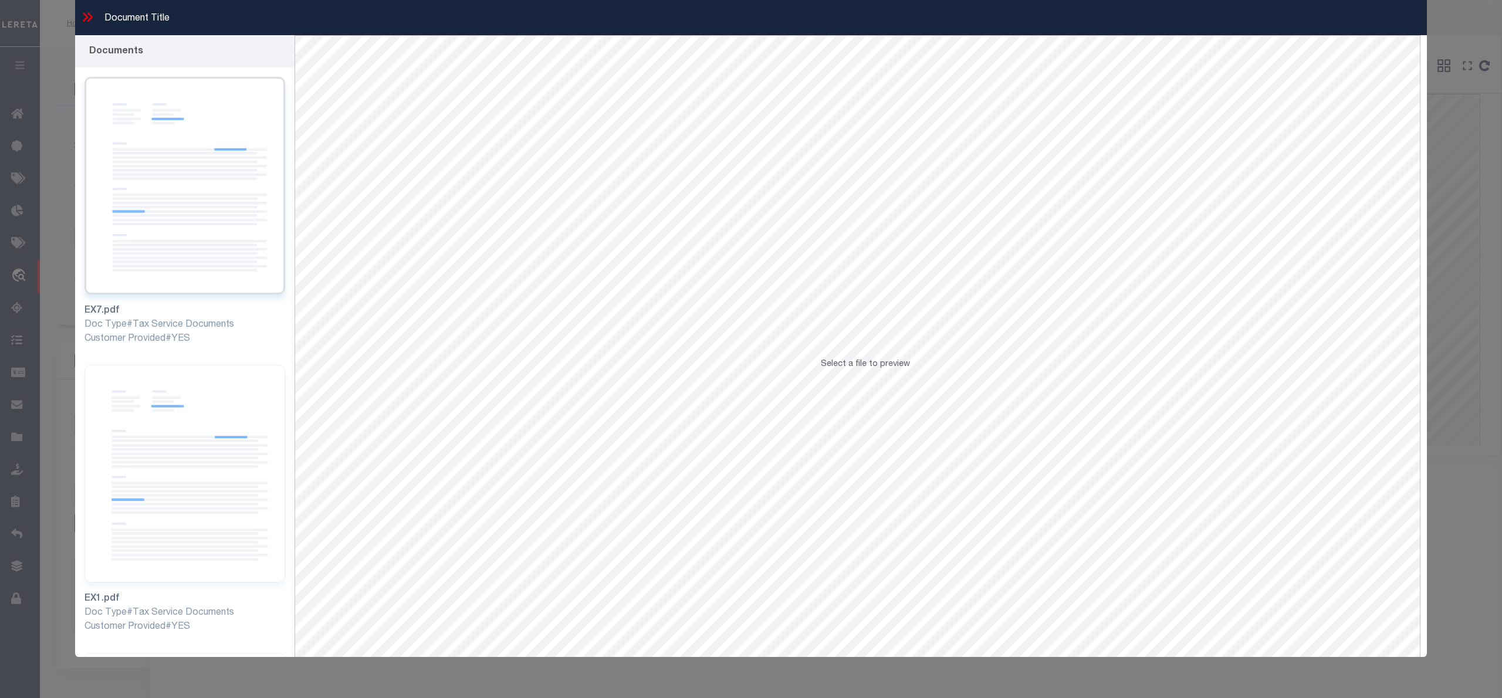
click at [231, 215] on img at bounding box center [184, 186] width 201 height 218
click at [235, 490] on img at bounding box center [184, 474] width 201 height 218
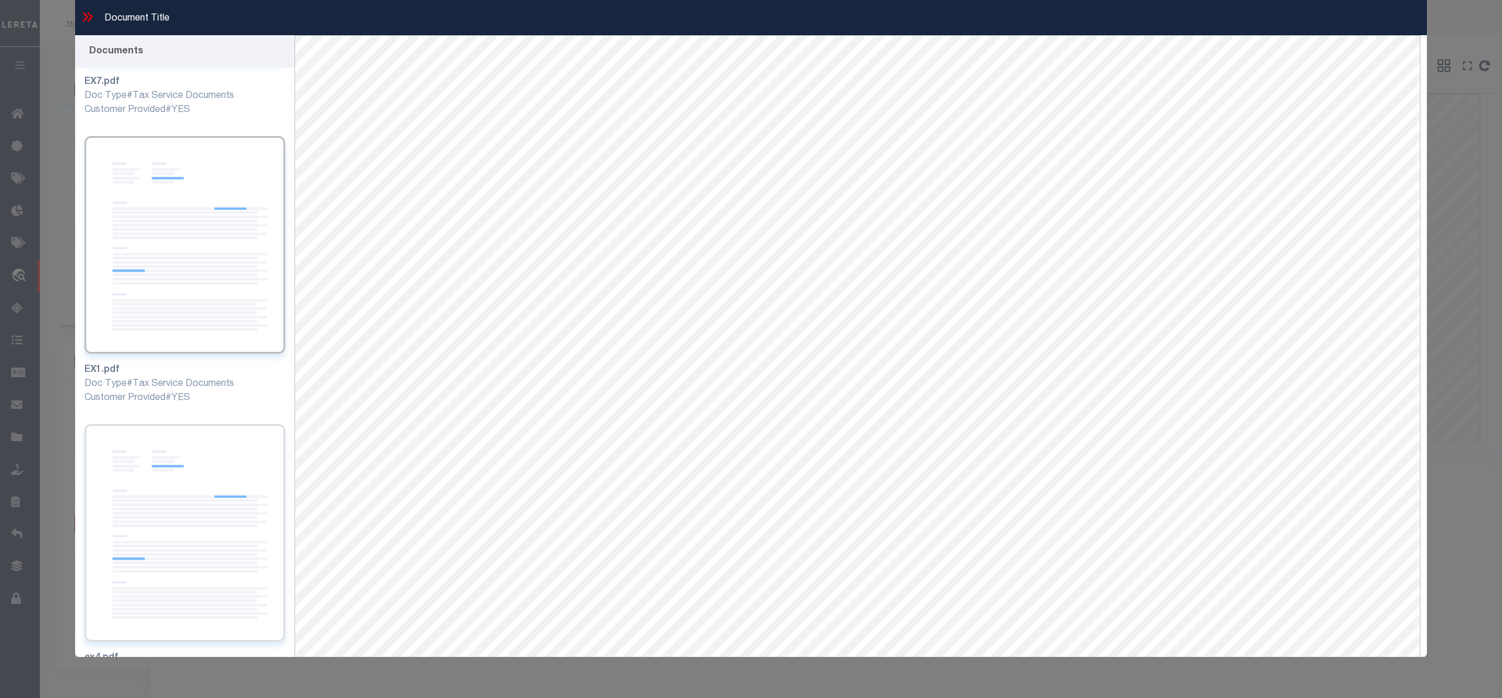
click at [191, 505] on img at bounding box center [184, 533] width 201 height 218
click at [199, 106] on div "Customer Provided#YES" at bounding box center [184, 110] width 201 height 14
click at [178, 182] on img at bounding box center [184, 245] width 201 height 218
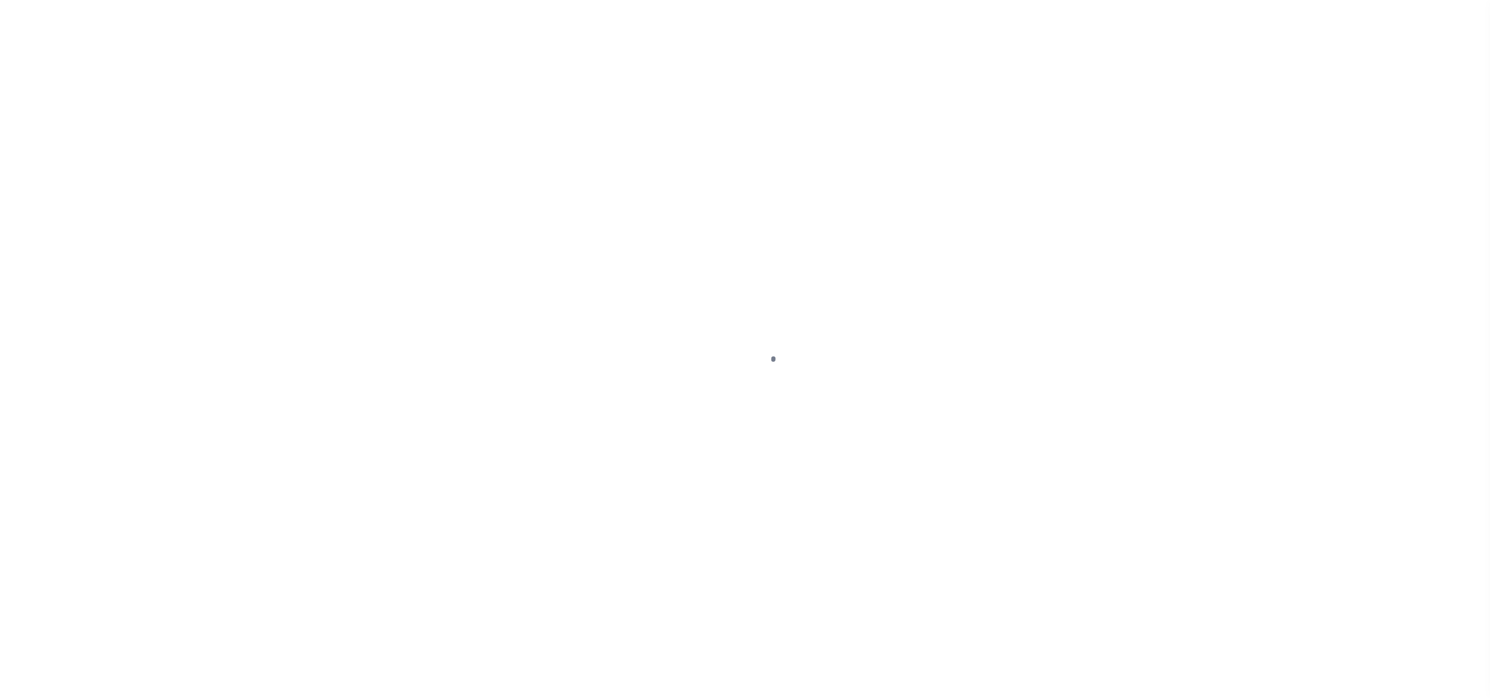
select select "10340"
select select "NonEscrow"
select select
select select "2459"
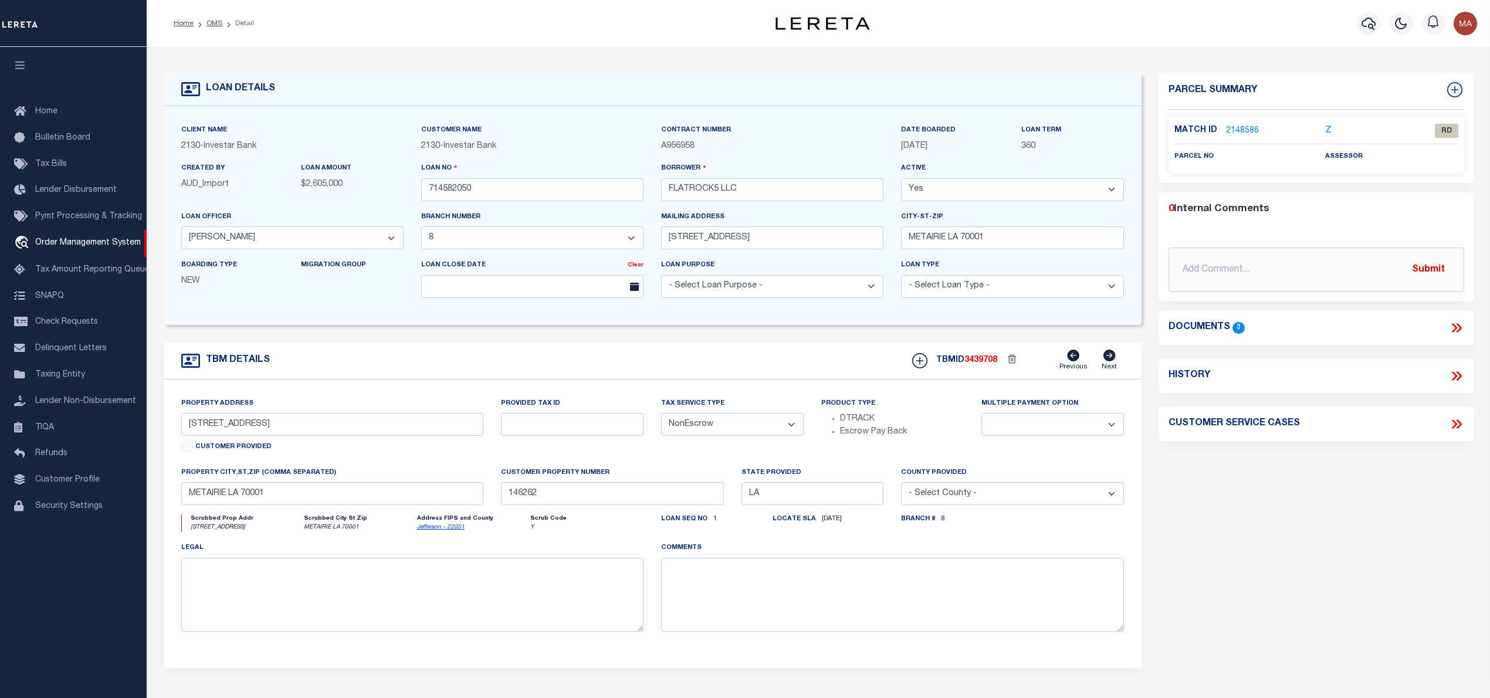
click at [1243, 130] on link "2148586" at bounding box center [1242, 131] width 33 height 12
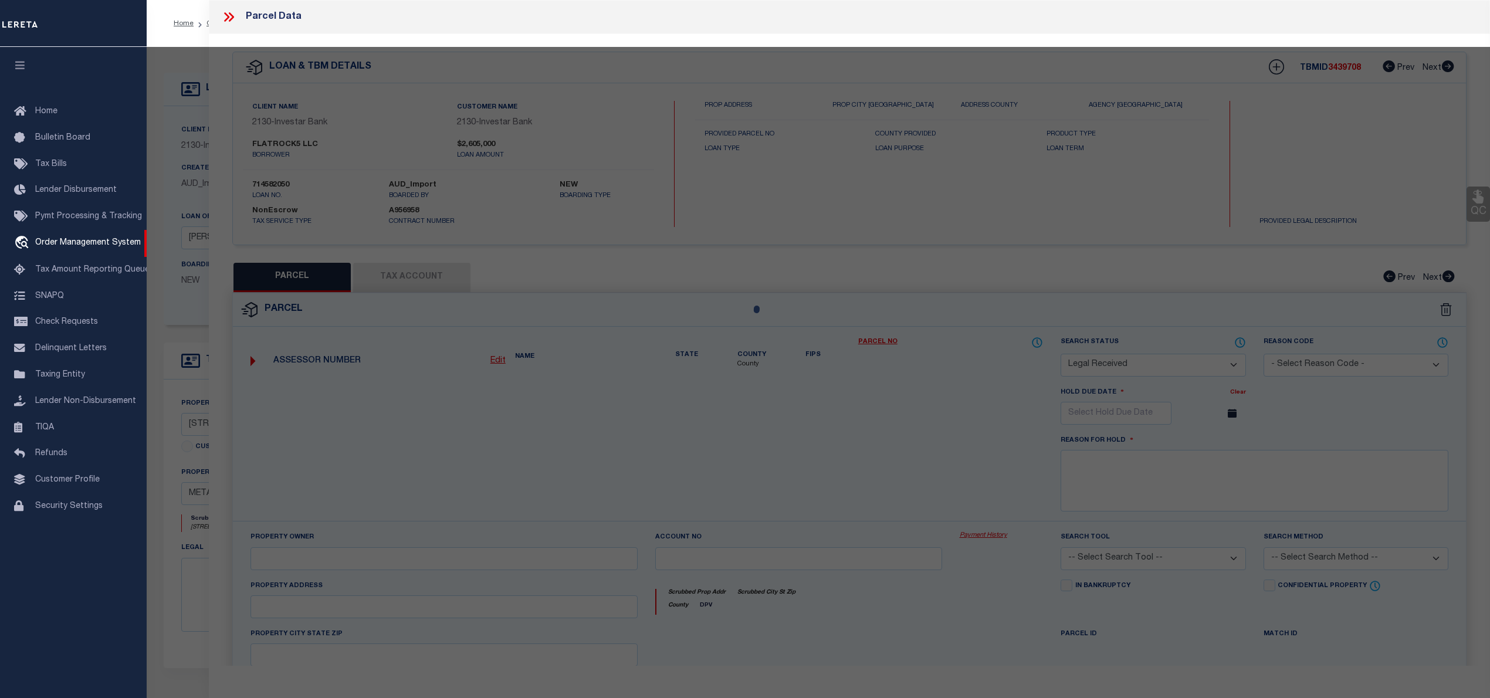
select select "AS"
checkbox input "false"
select select "RD"
checkbox input "false"
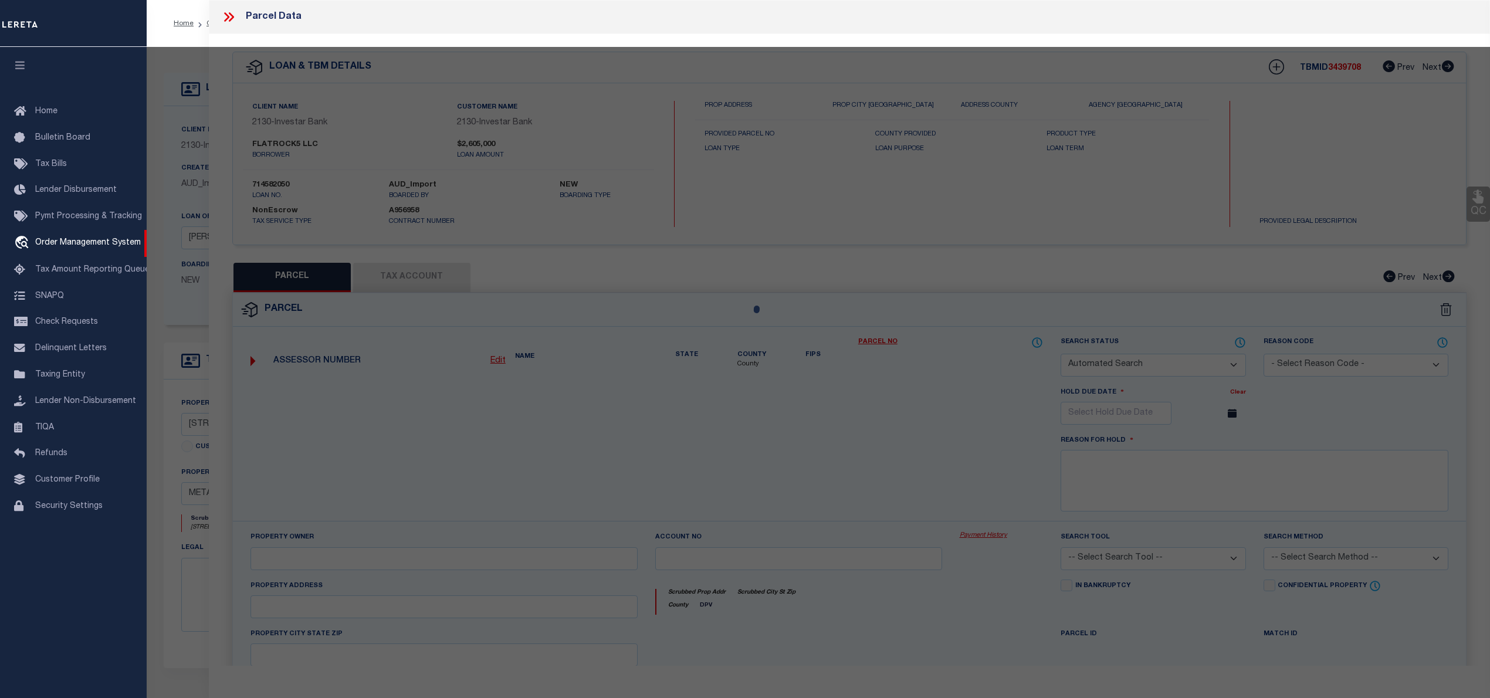
type textarea "Document uploaded that satisfies a legal requirement, changing from [GEOGRAPHIC…"
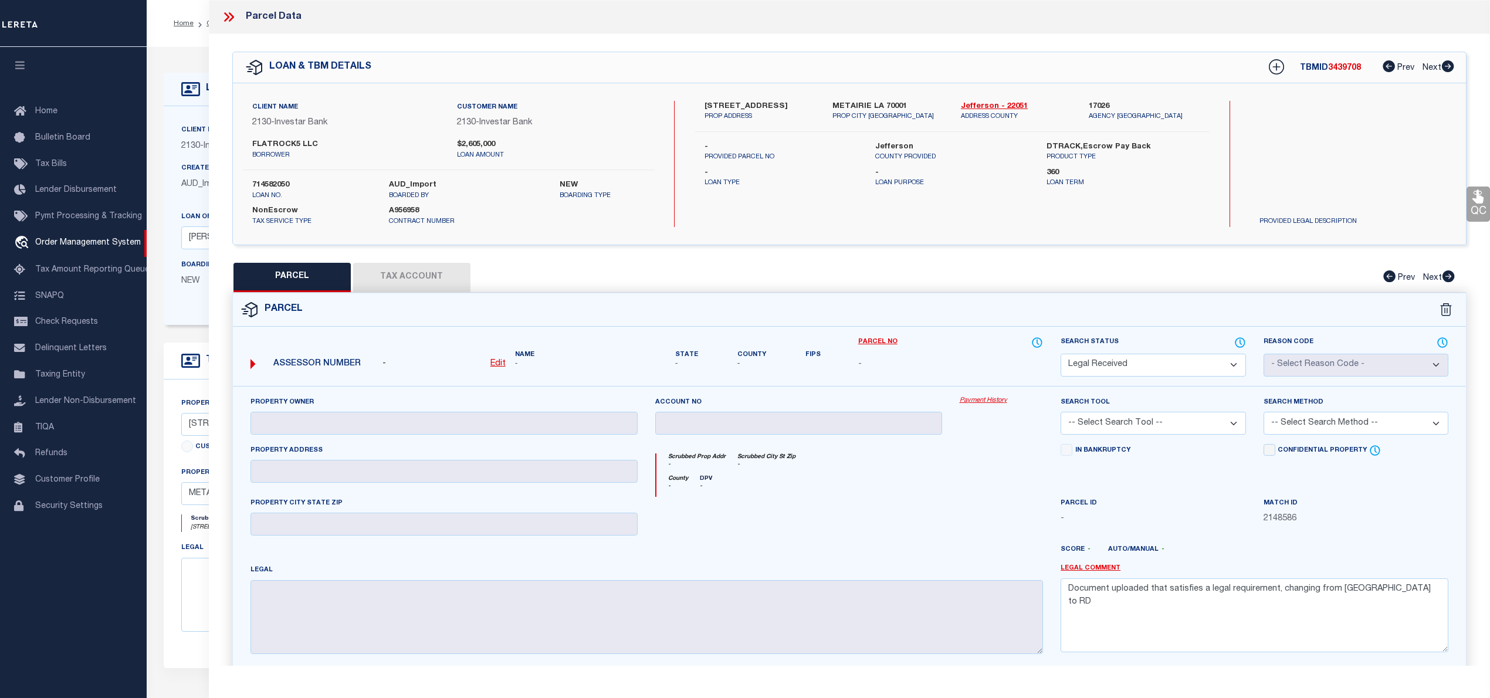
click at [495, 368] on u "Edit" at bounding box center [497, 364] width 15 height 8
select select "RD"
type textarea "-"
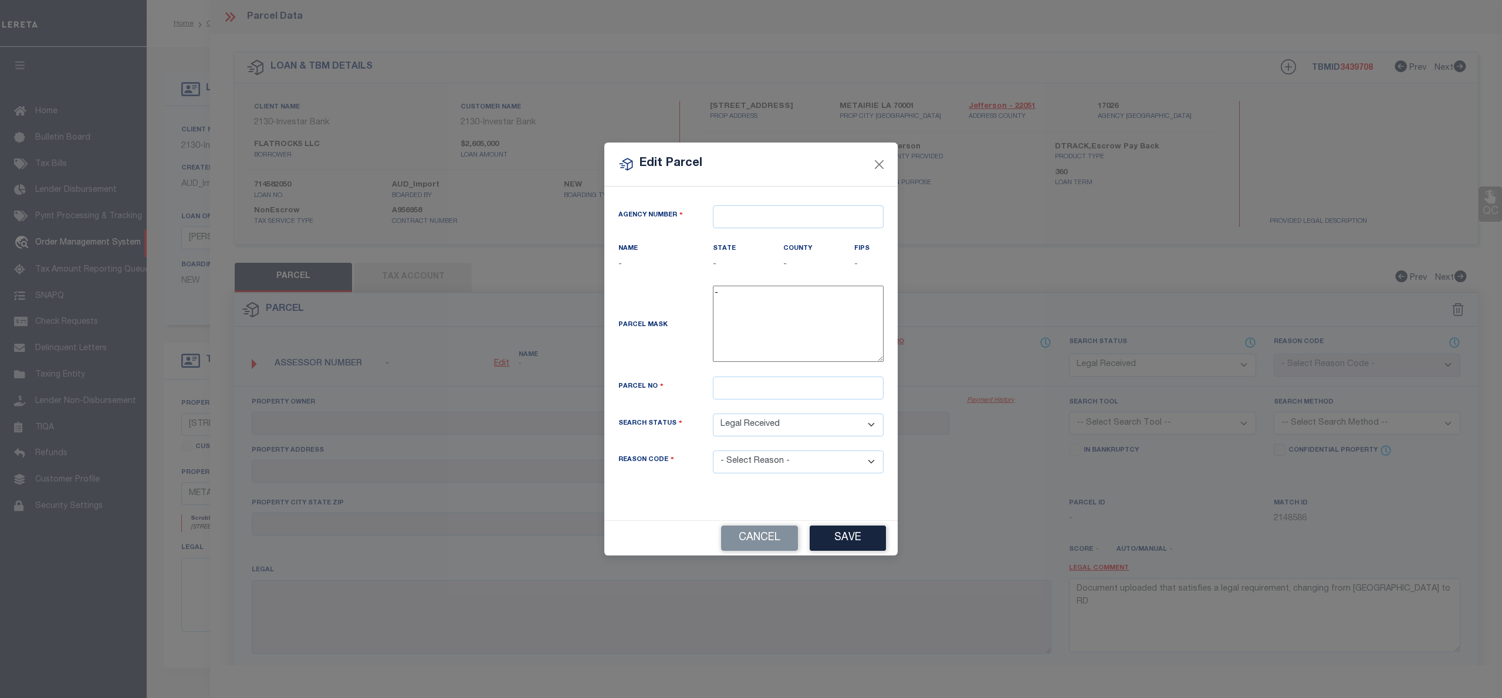
click at [774, 199] on div "Agency Number Name - State -" at bounding box center [750, 353] width 293 height 333
click at [770, 210] on input "text" at bounding box center [798, 216] width 171 height 23
click at [775, 238] on div "170260000 : [PERSON_NAME]" at bounding box center [799, 237] width 172 height 19
type input "170260000"
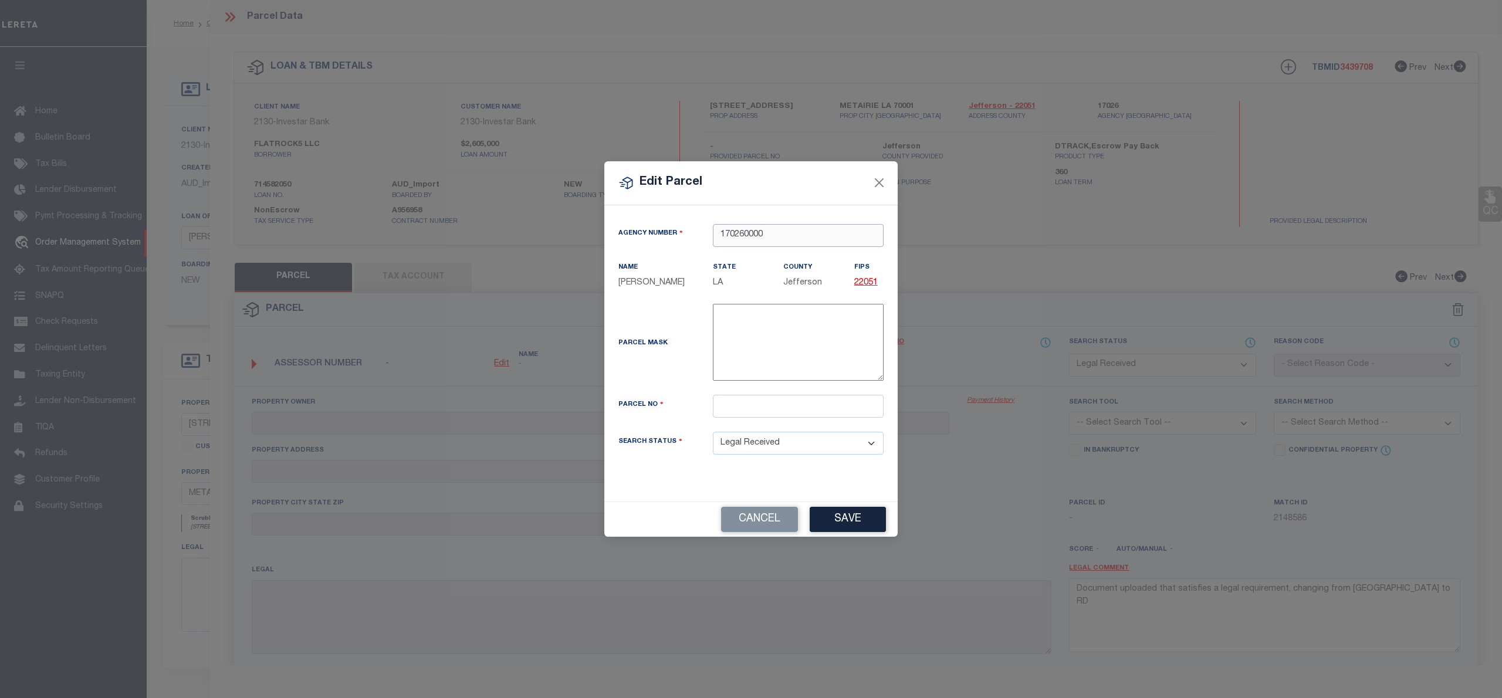
type input "170260000"
click at [729, 411] on input "text" at bounding box center [798, 406] width 171 height 23
click at [749, 417] on input "text" at bounding box center [798, 406] width 171 height 23
paste input "019.00"
type input "019.00"
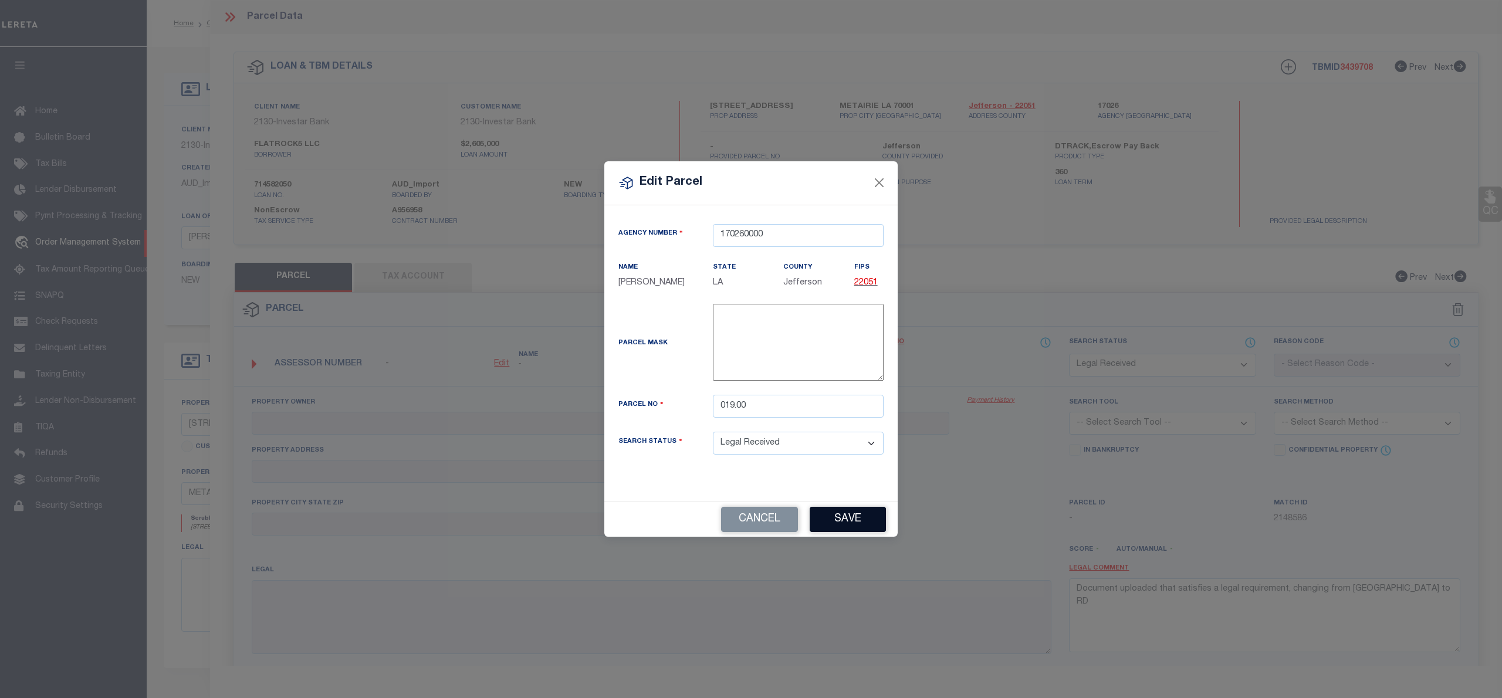
click at [868, 528] on button "Save" at bounding box center [848, 519] width 76 height 25
select select "RD"
checkbox input "false"
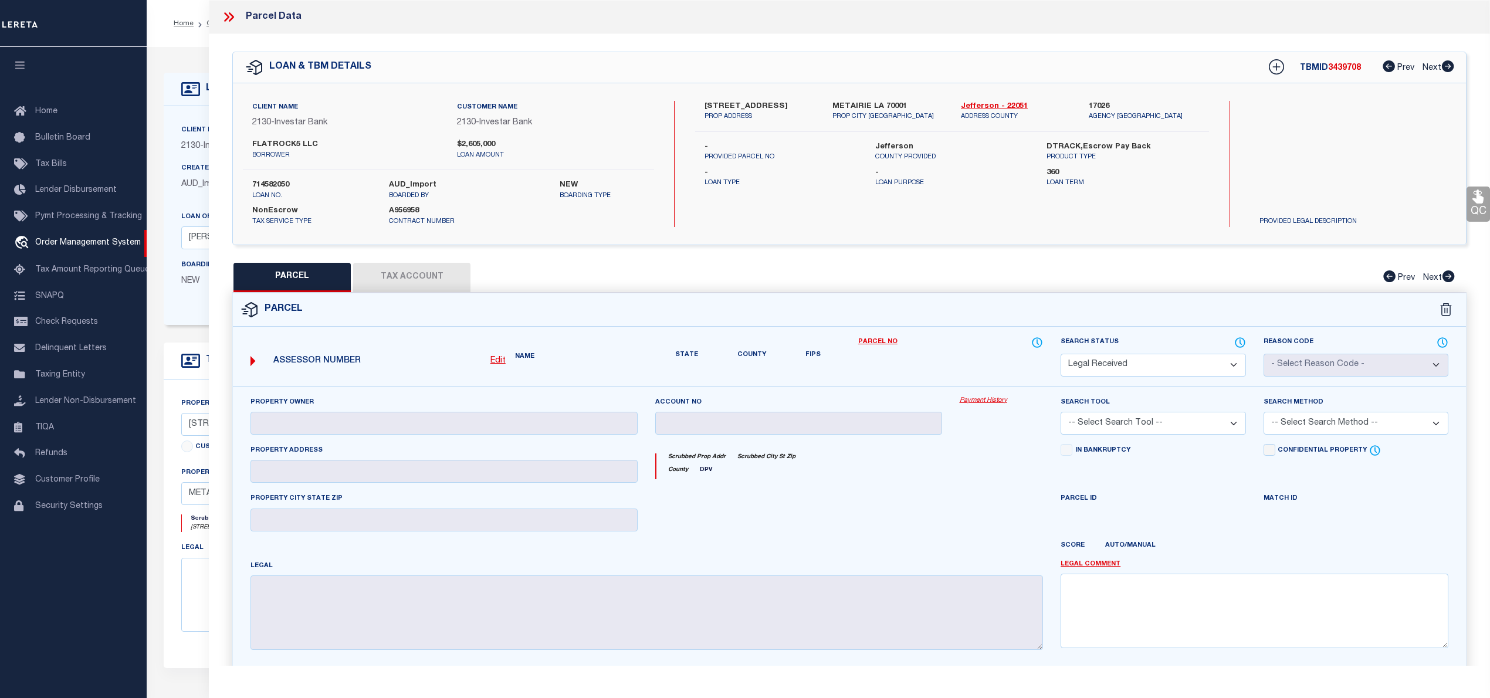
checkbox input "false"
type textarea "Document uploaded that satisfies a legal requirement, changing from [GEOGRAPHIC…"
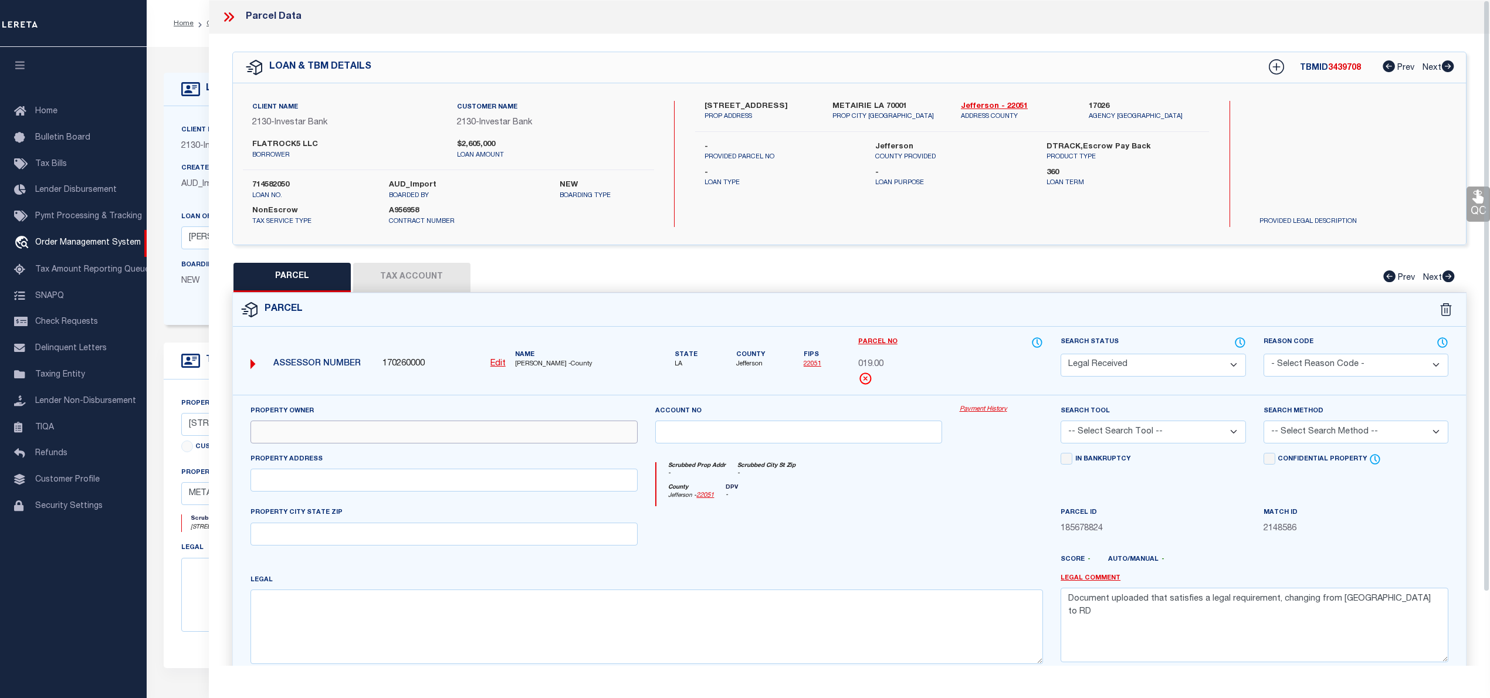
click at [303, 423] on input "text" at bounding box center [444, 432] width 388 height 23
paste input "[PERSON_NAME]"
type input "[PERSON_NAME]"
click at [432, 483] on input "text" at bounding box center [444, 480] width 388 height 23
click at [324, 478] on input "text" at bounding box center [444, 480] width 388 height 23
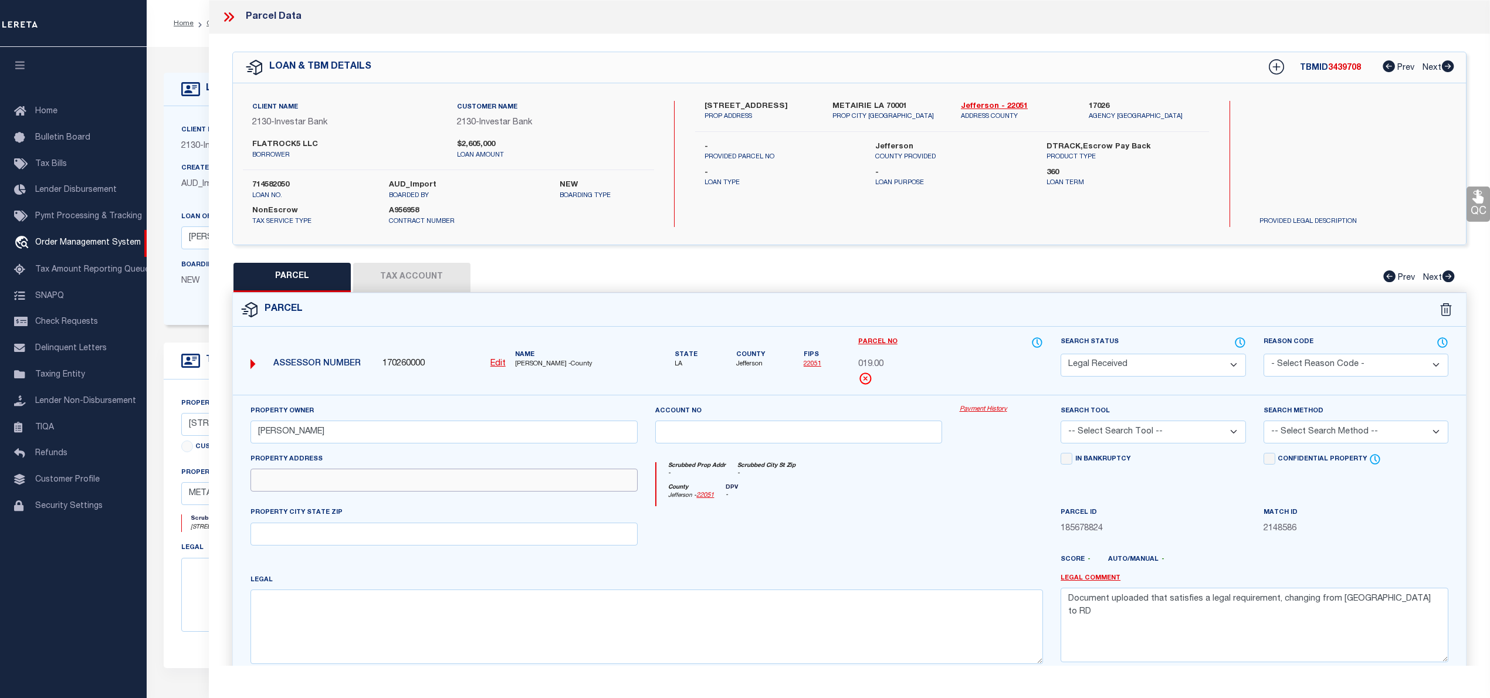
paste input "WESTEL RD"
type input "WESTEL RD"
click at [331, 533] on input "text" at bounding box center [444, 534] width 388 height 23
click at [303, 655] on textarea at bounding box center [646, 627] width 793 height 74
paste textarea "Subdivision MOTORCLUB VILLAS"
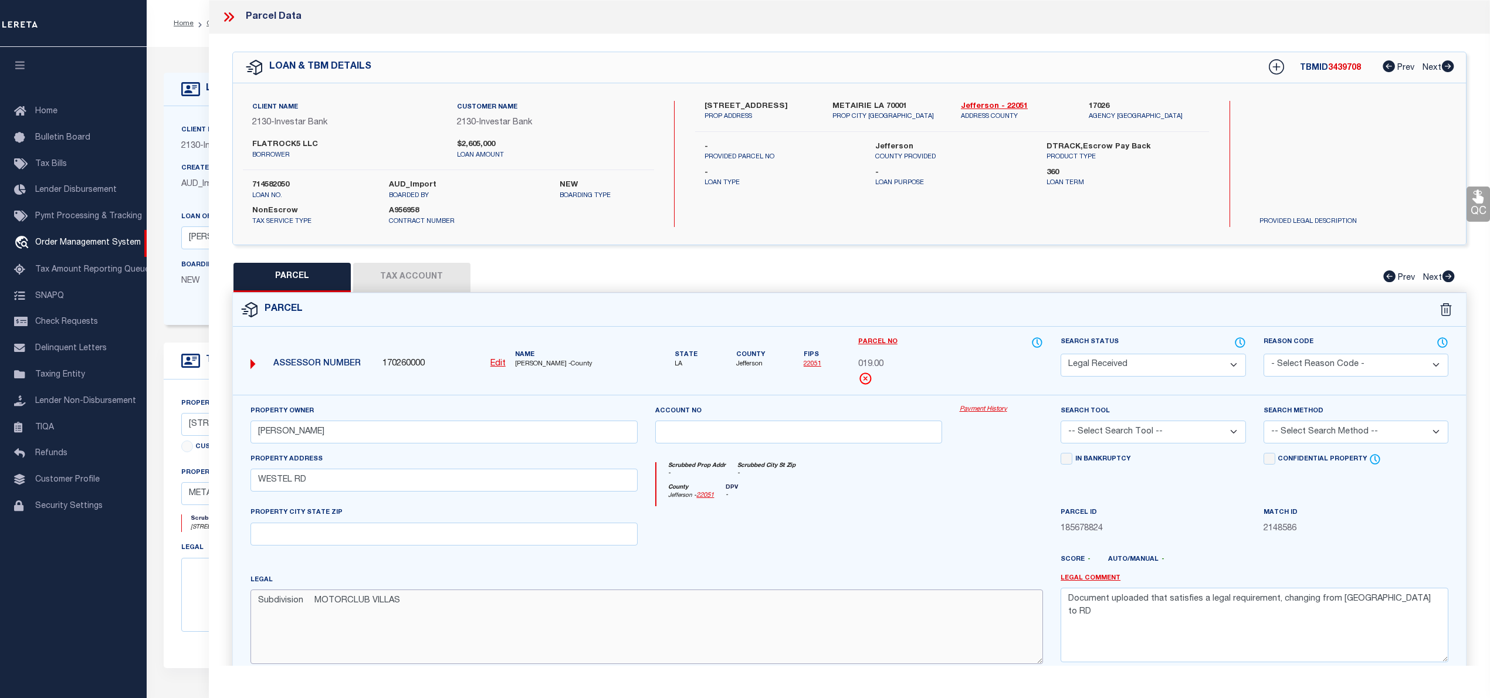
click at [435, 616] on textarea "Subdivision MOTORCLUB VILLAS" at bounding box center [646, 627] width 793 height 74
paste textarea "Subdivision Lot 12"
drag, startPoint x: 256, startPoint y: 615, endPoint x: 371, endPoint y: 615, distance: 114.4
click at [371, 615] on textarea "Subdivision MOTORCLUB VILLAS Subdivision Lot 12" at bounding box center [646, 627] width 793 height 74
paste textarea "Lot: 5"
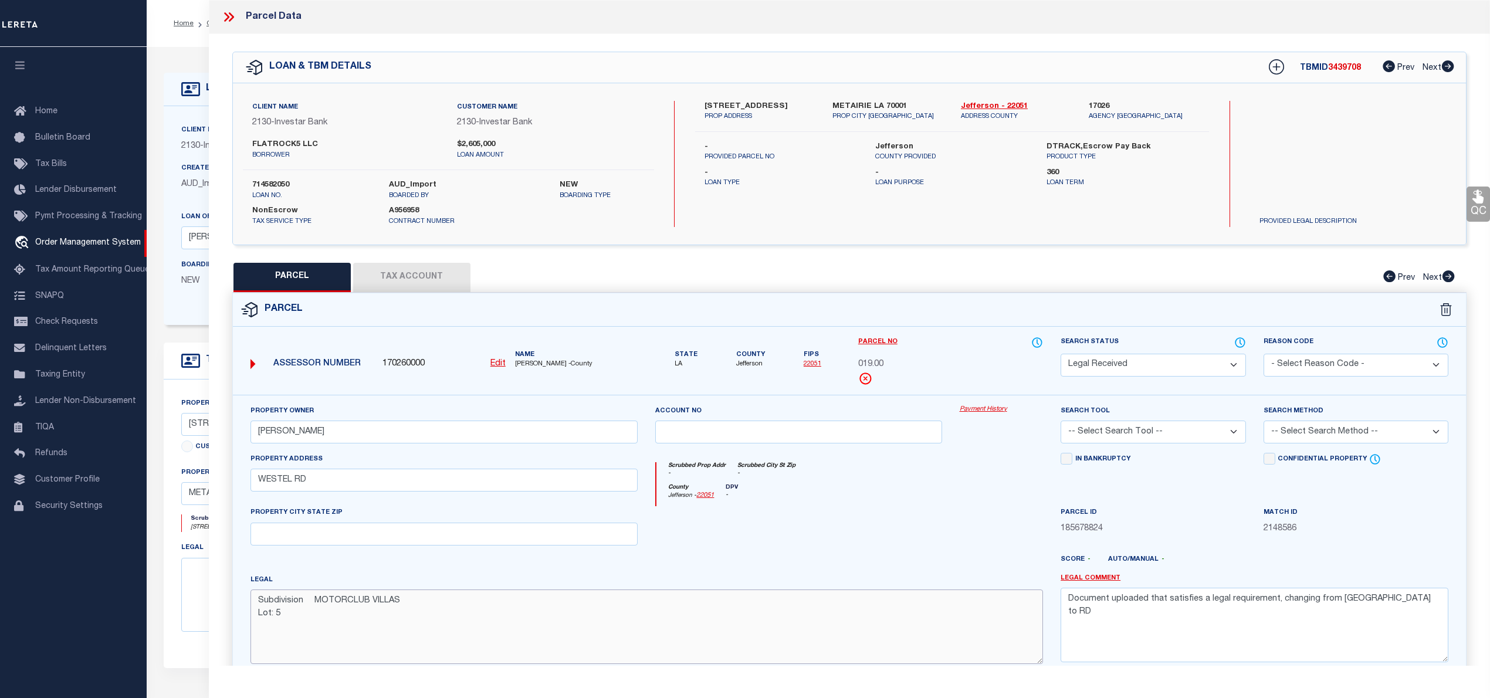
drag, startPoint x: 315, startPoint y: 607, endPoint x: 254, endPoint y: 607, distance: 61.0
click at [254, 607] on textarea "Subdivision MOTORCLUB VILLAS Lot: 5" at bounding box center [646, 627] width 793 height 74
type textarea "MOTORCLUB VILLAS Lot: 5"
click at [1254, 604] on textarea "Document uploaded that satisfies a legal requirement, changing from [GEOGRAPHIC…" at bounding box center [1255, 625] width 388 height 74
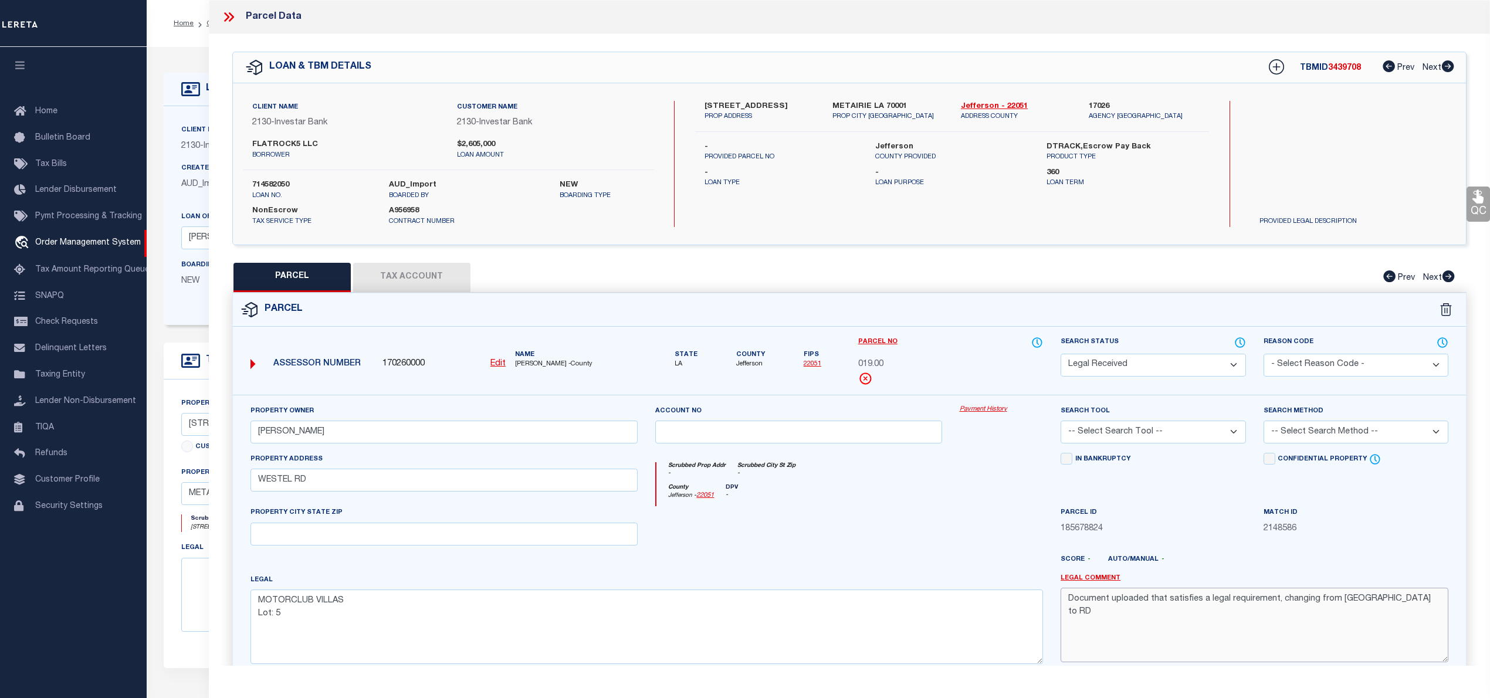
click at [1254, 604] on textarea "Document uploaded that satisfies a legal requirement, changing from [GEOGRAPHIC…" at bounding box center [1255, 625] width 388 height 74
click at [1134, 369] on select "Automated Search Bad Parcel Complete Duplicate Parcel High Dollar Reporting In …" at bounding box center [1153, 365] width 185 height 23
select select "PC"
click at [1061, 354] on select "Automated Search Bad Parcel Complete Duplicate Parcel High Dollar Reporting In …" at bounding box center [1153, 365] width 185 height 23
click at [1099, 432] on select "-- Select Search Tool -- 3rd Party Website Agency File Agency Website ATLS CNV-…" at bounding box center [1153, 432] width 185 height 23
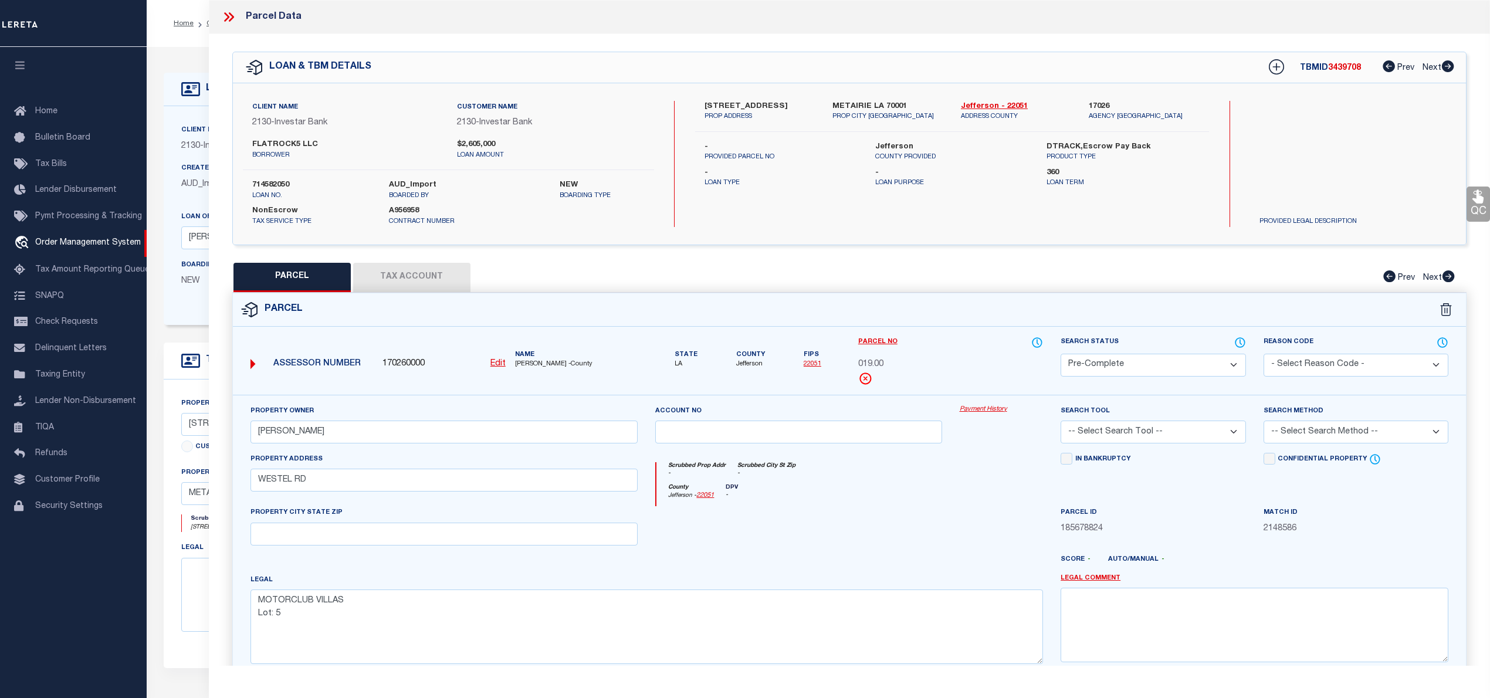
select select "AGW"
click at [1061, 422] on select "-- Select Search Tool -- 3rd Party Website Agency File Agency Website ATLS CNV-…" at bounding box center [1153, 432] width 185 height 23
click at [1296, 435] on select "-- Select Search Method -- Property Address Legal Liability Info Provided" at bounding box center [1356, 432] width 185 height 23
select select "LEG"
click at [1264, 422] on select "-- Select Search Method -- Property Address Legal Liability Info Provided" at bounding box center [1356, 432] width 185 height 23
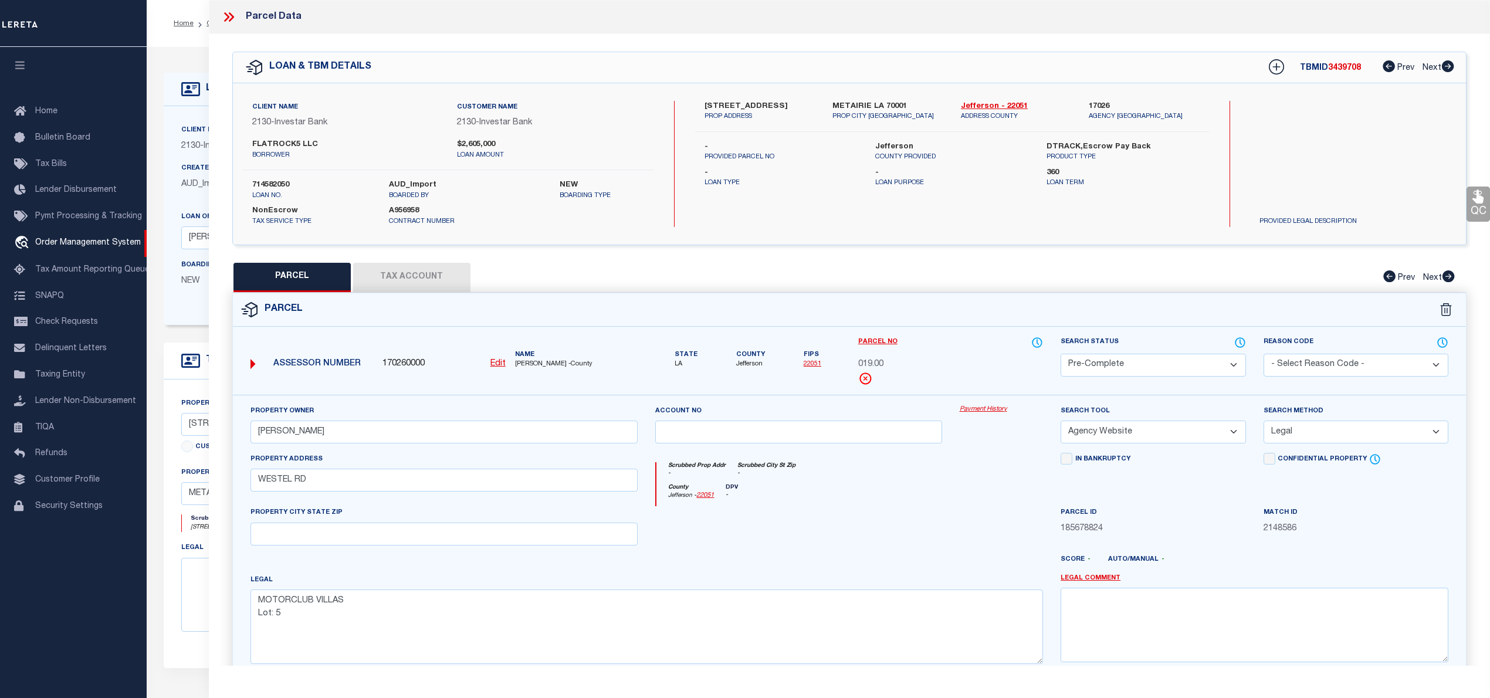
click at [435, 275] on button "Tax Account" at bounding box center [411, 277] width 117 height 29
select select "100"
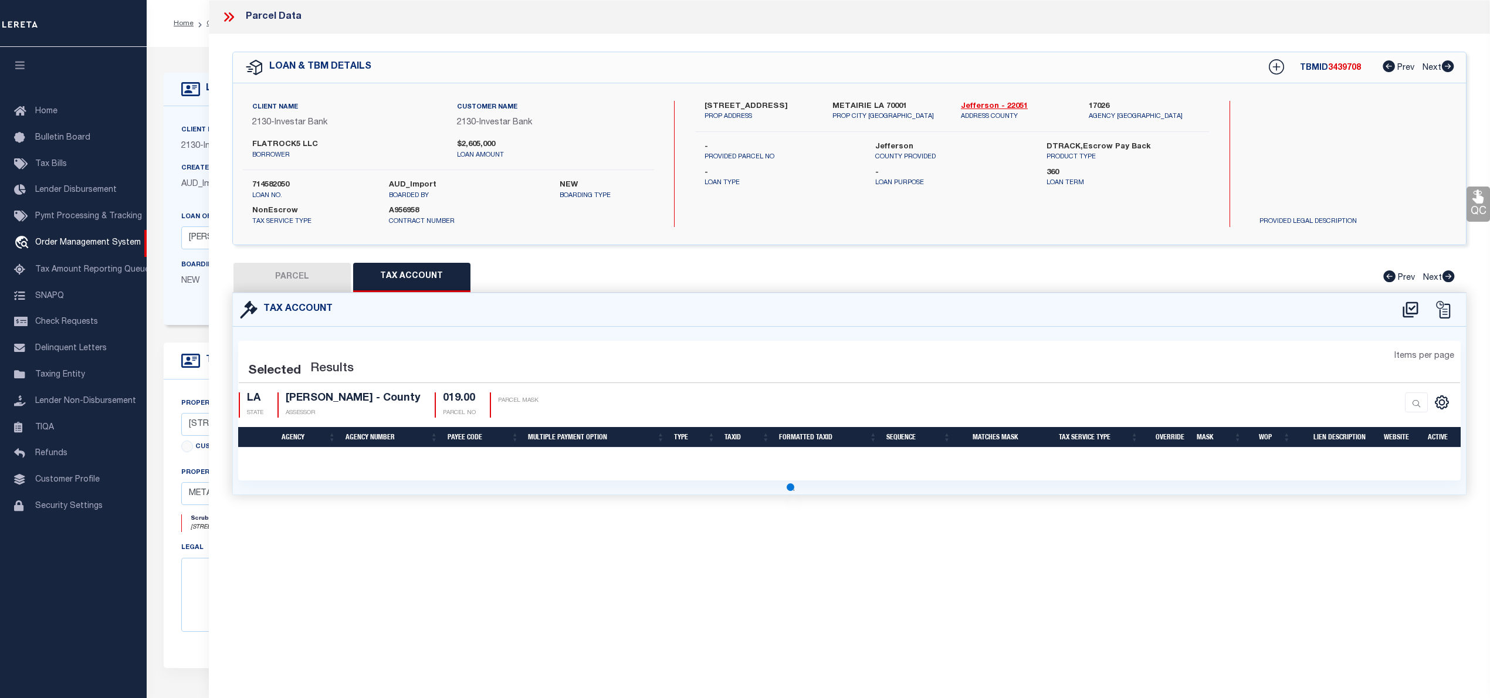
select select "100"
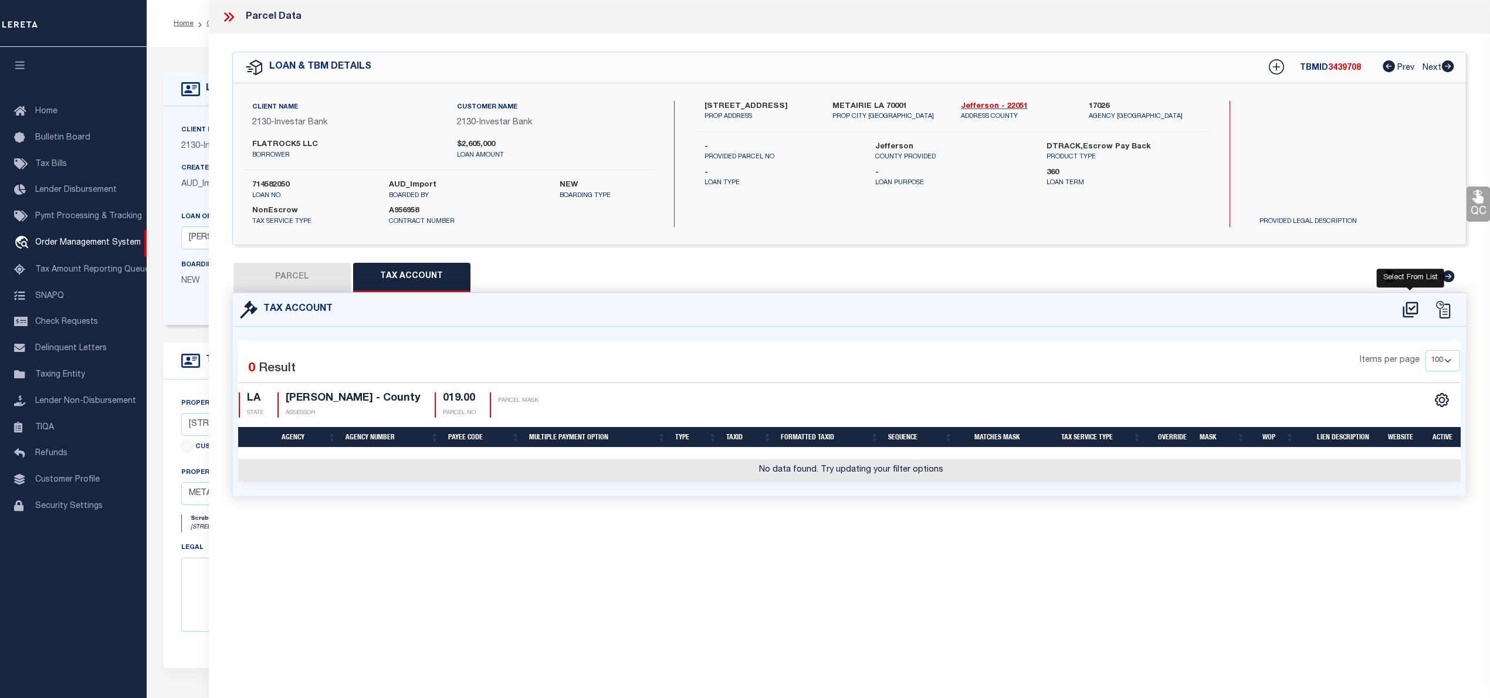
click at [1409, 304] on icon at bounding box center [1410, 309] width 19 height 19
select select "100"
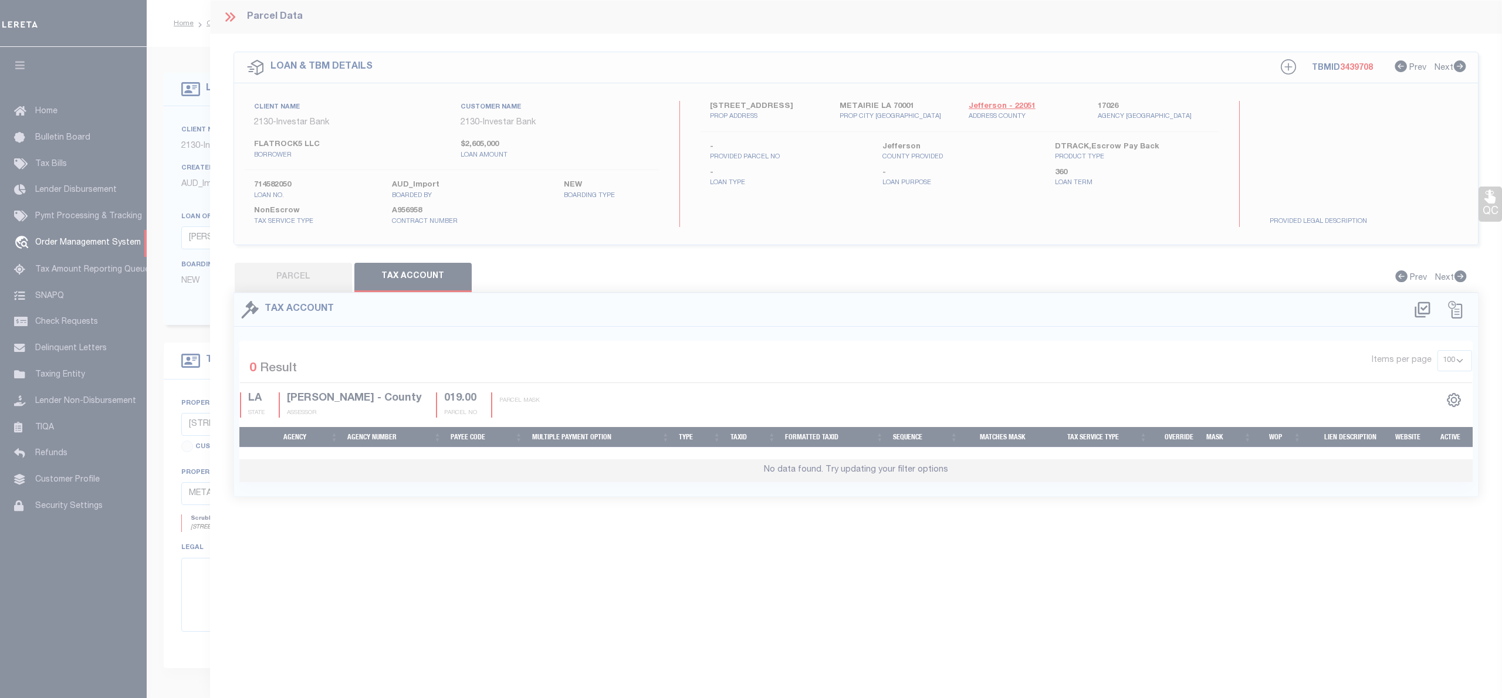
select select "100"
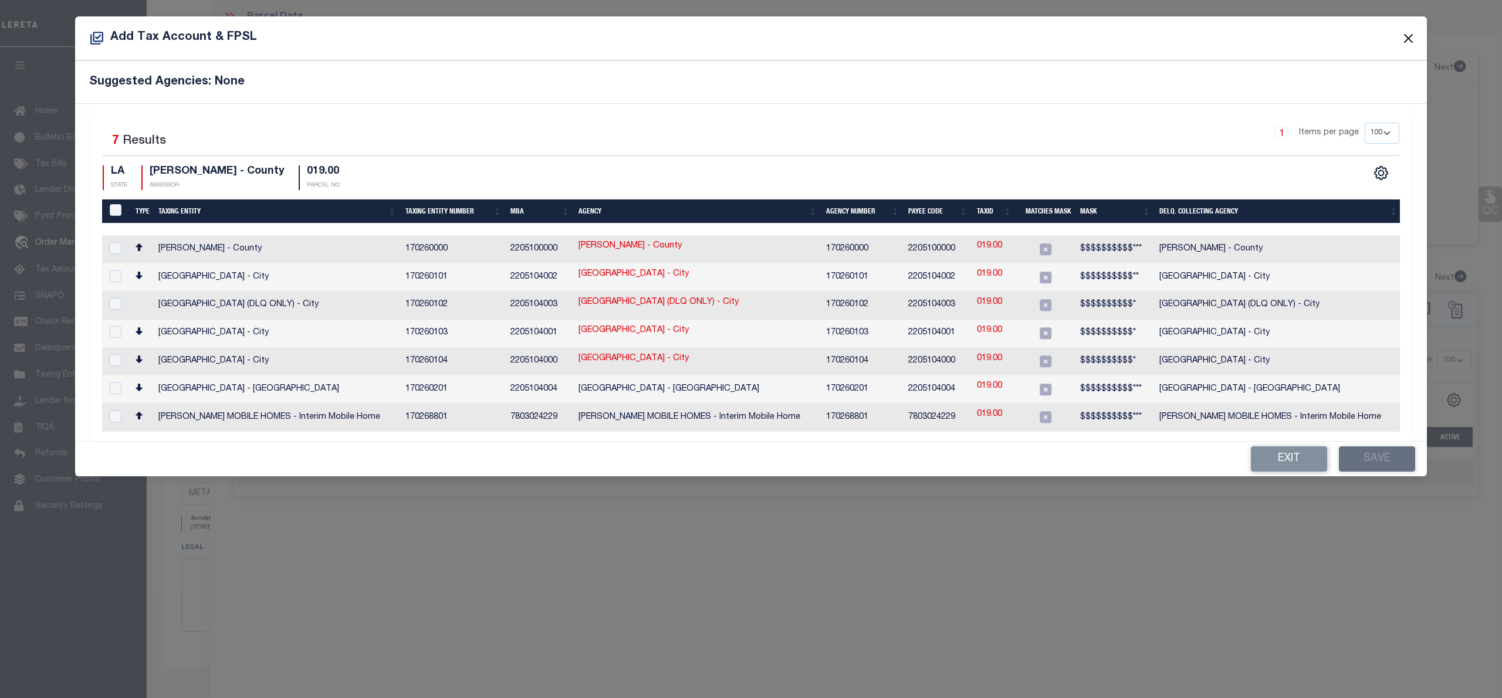
click at [1410, 38] on button "Close" at bounding box center [1408, 38] width 15 height 15
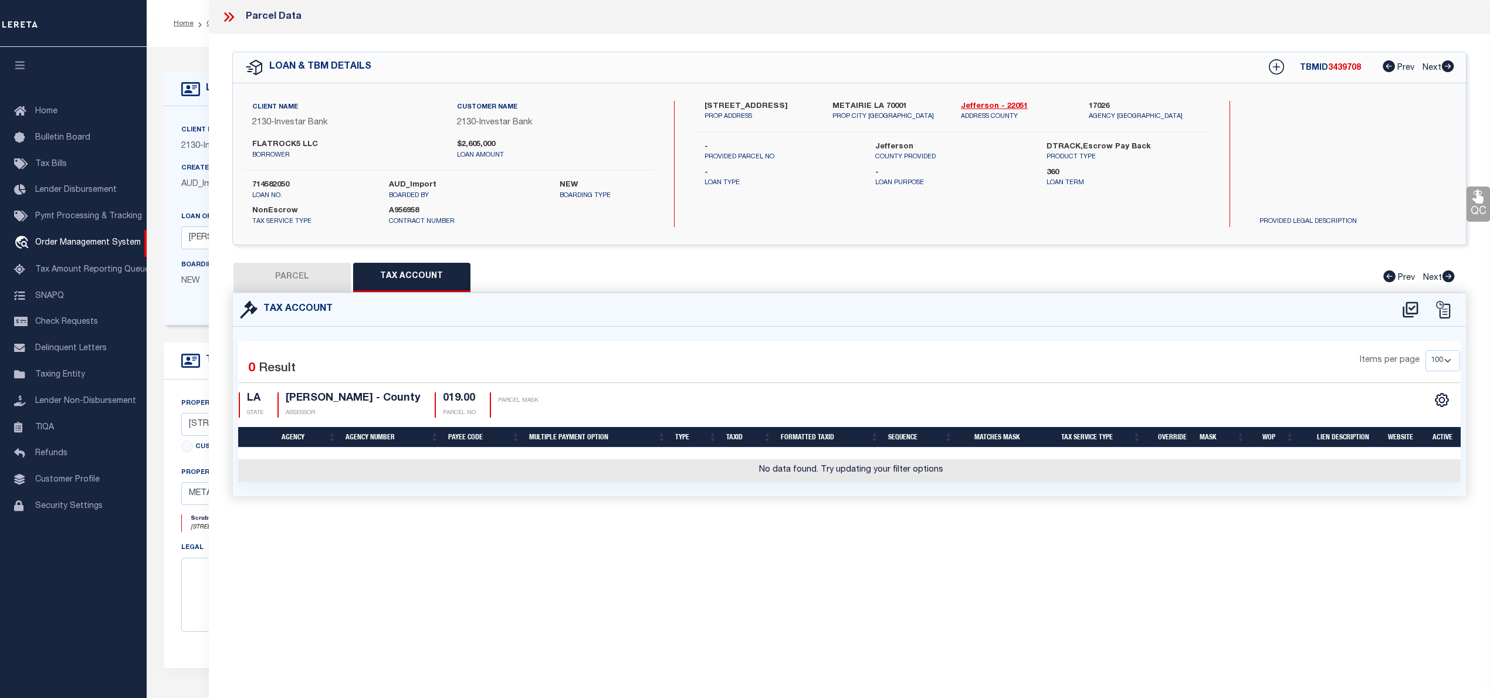
click at [308, 282] on button "PARCEL" at bounding box center [291, 277] width 117 height 29
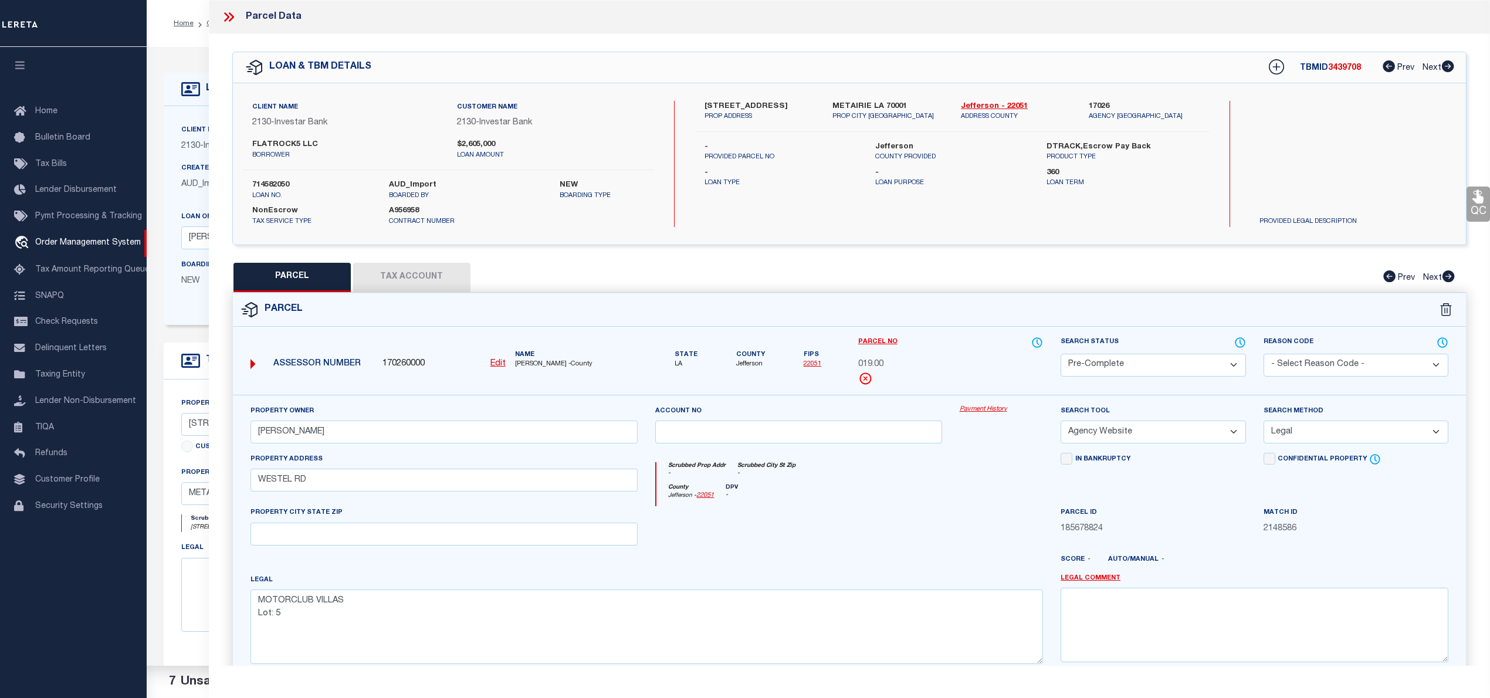
click at [501, 364] on u "Edit" at bounding box center [497, 364] width 15 height 8
select select "PC"
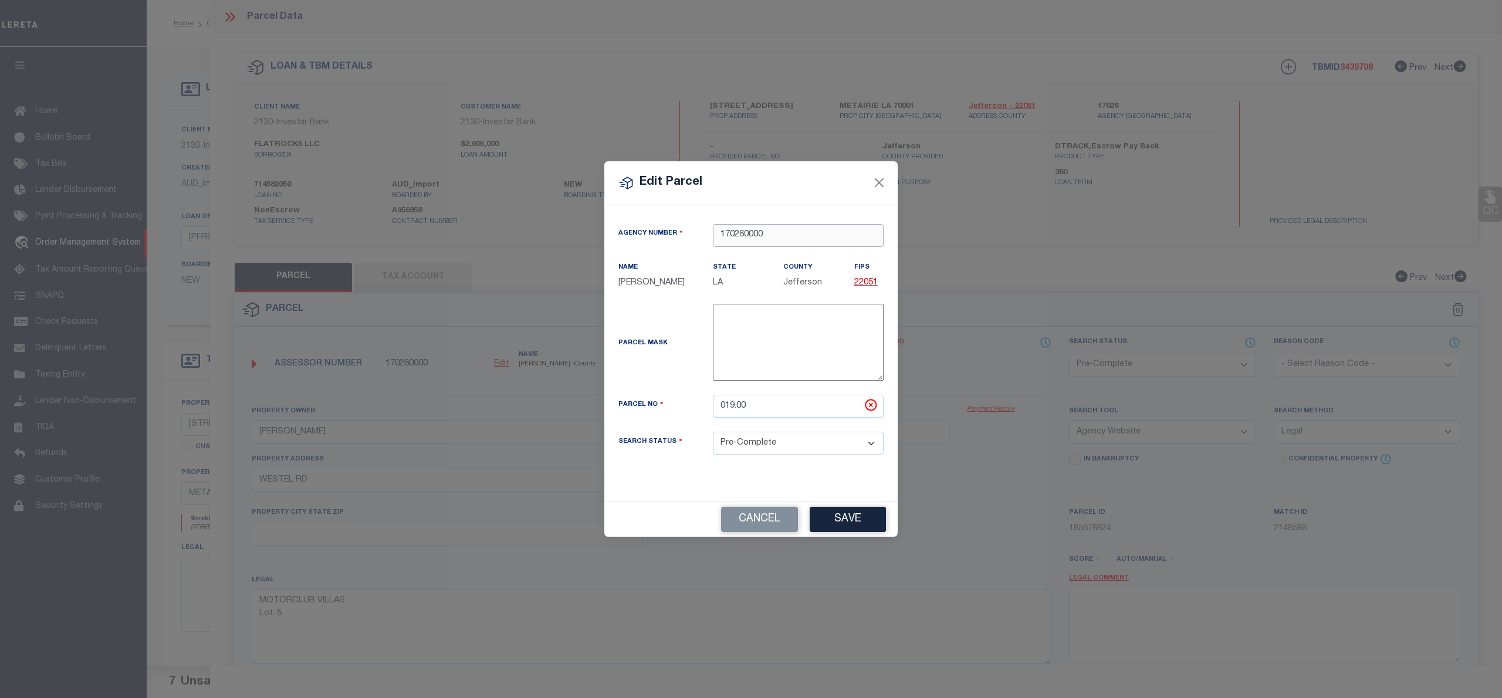
click at [778, 228] on input "170260000" at bounding box center [798, 235] width 171 height 23
type input "1"
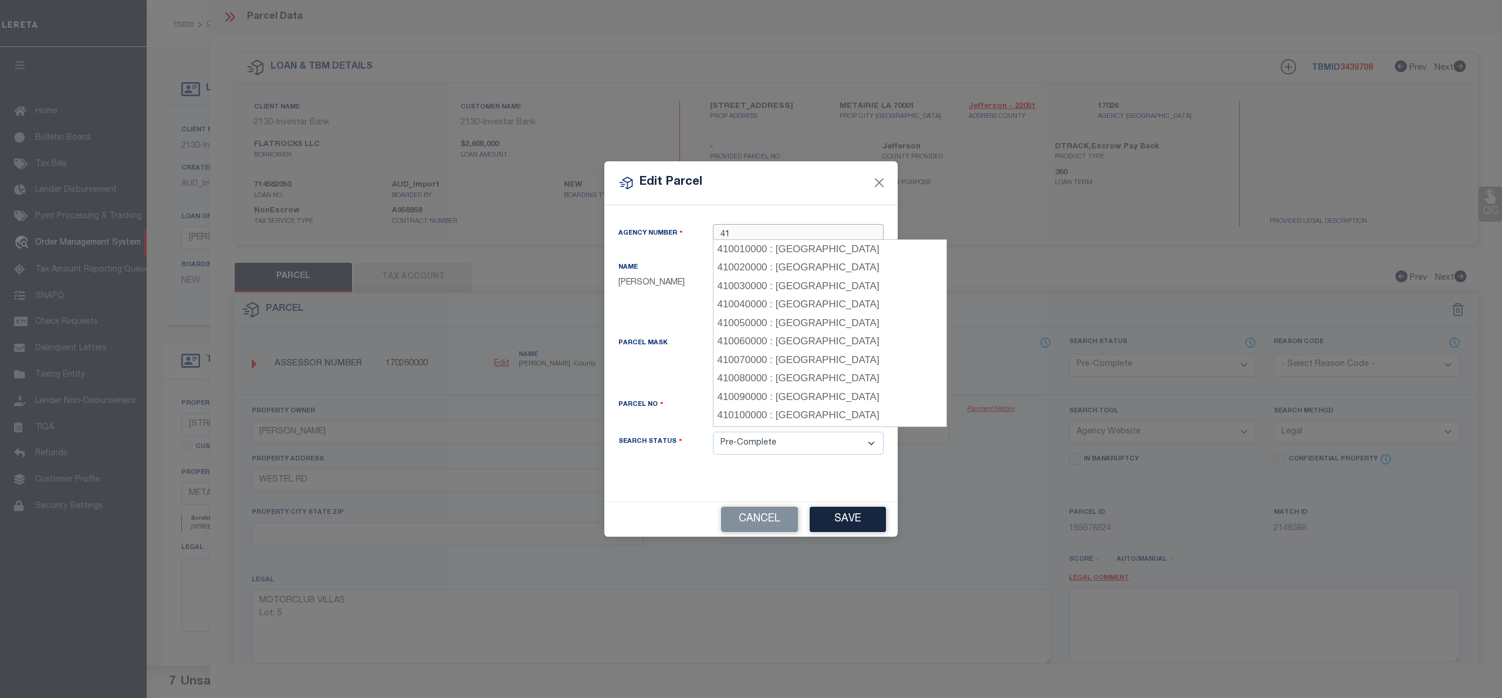
type input "41"
type textarea "-"
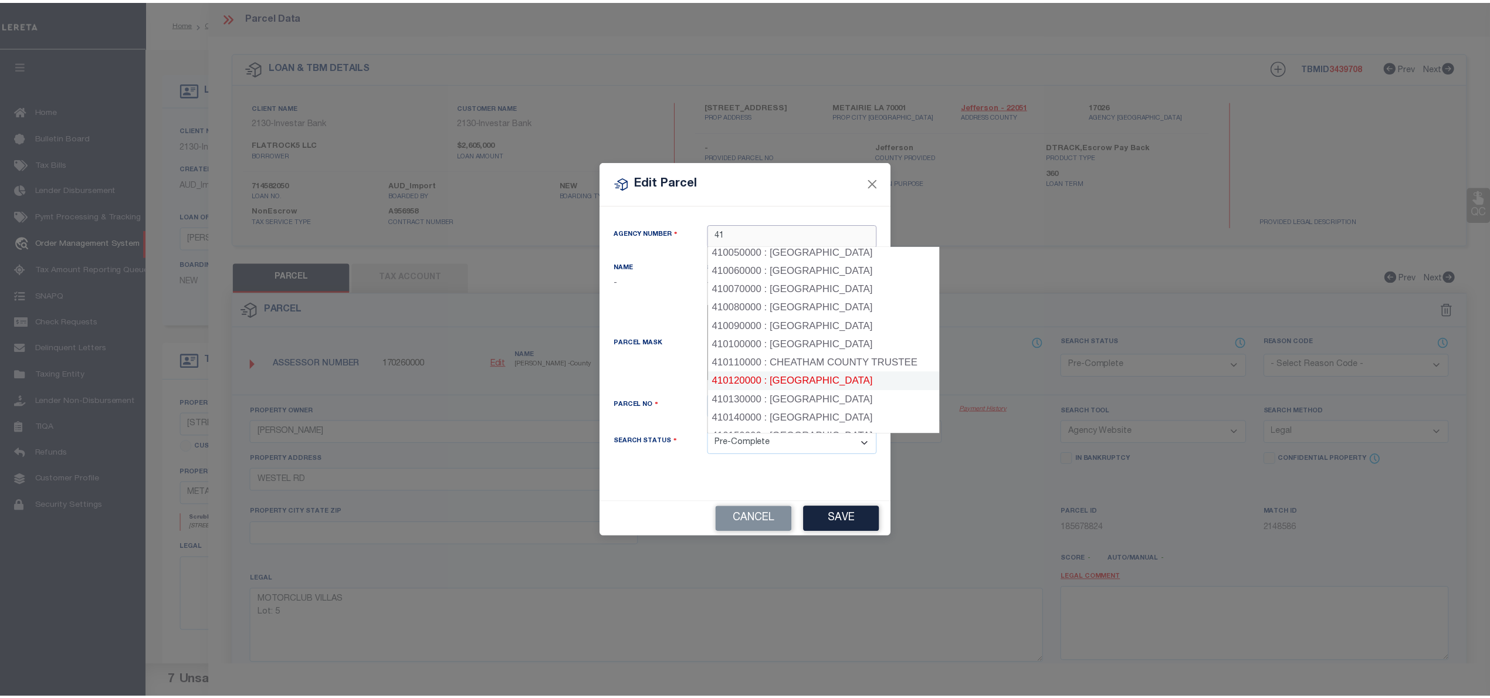
scroll to position [156, 0]
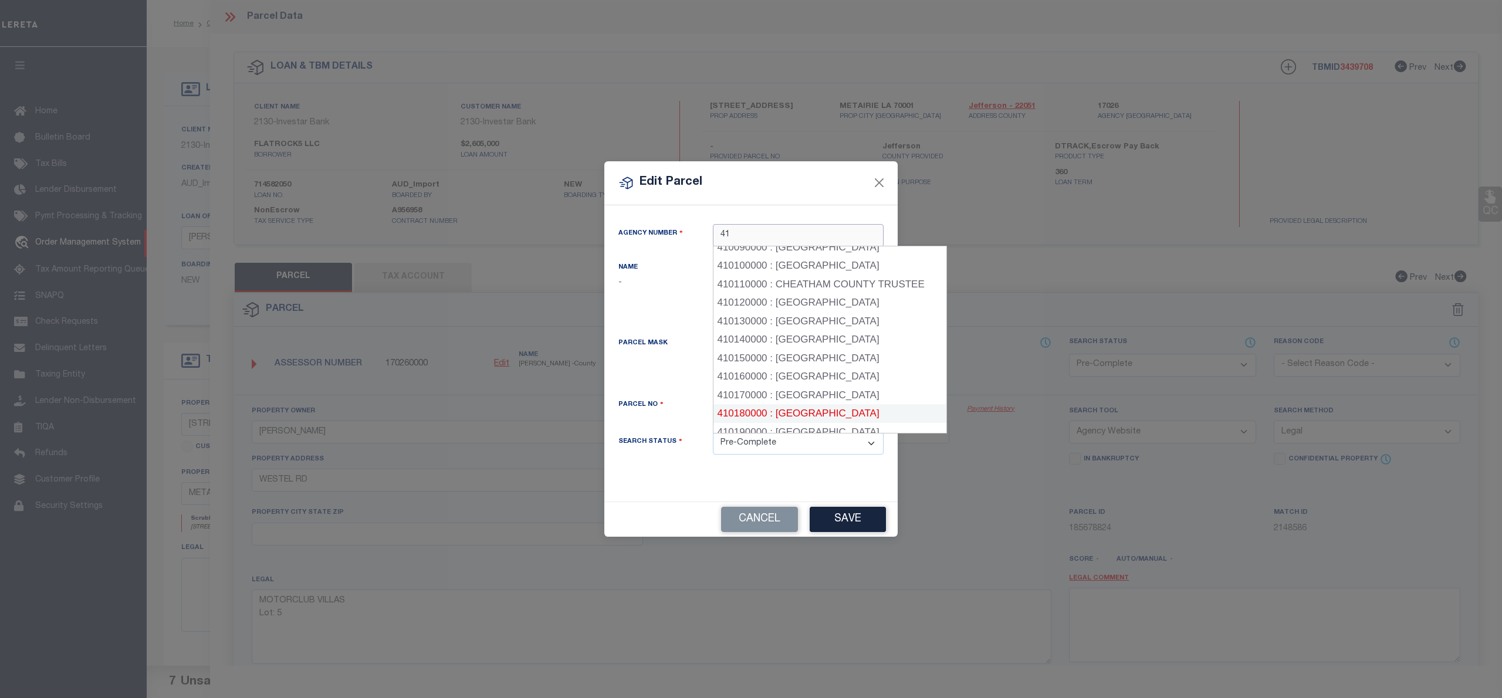
click at [840, 411] on div "410180000 : CUMBERLAND COUNTY" at bounding box center [829, 413] width 233 height 19
type input "410180000"
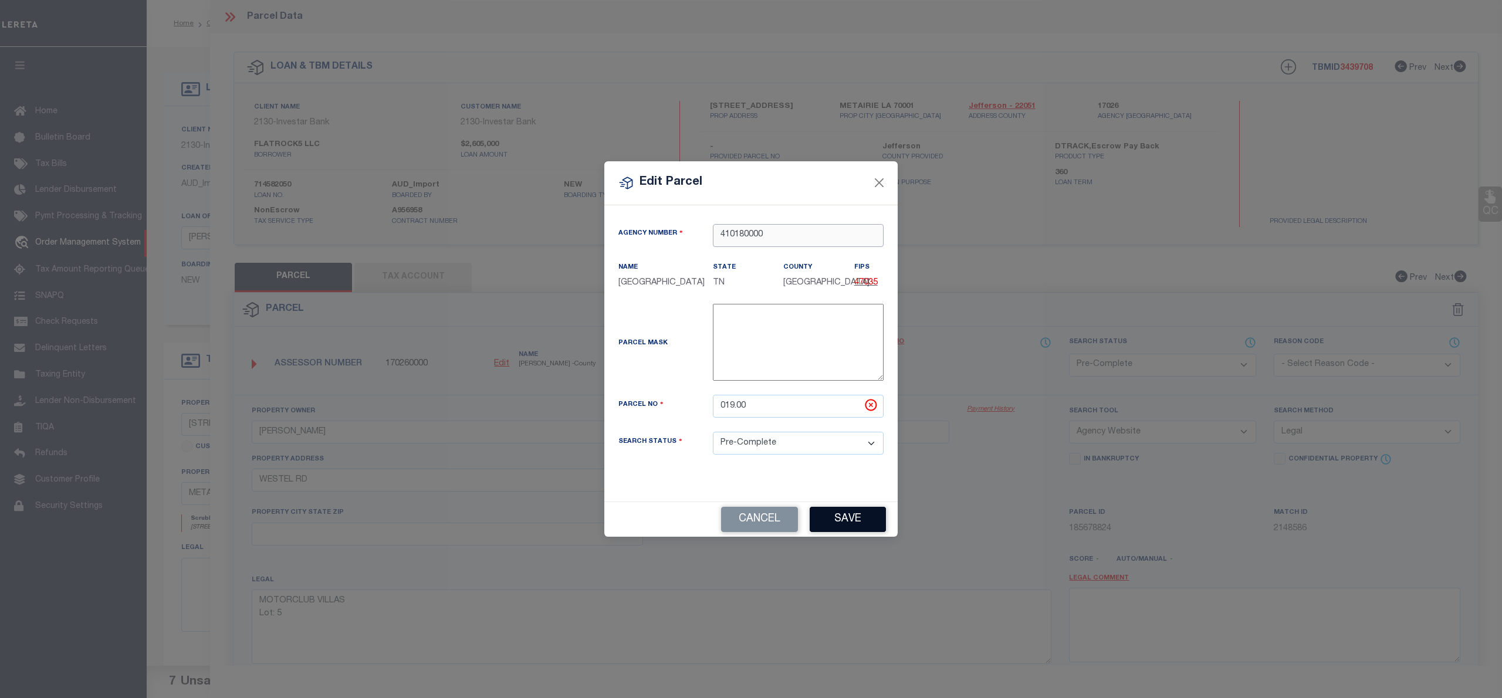
type input "410180000"
click at [874, 529] on button "Save" at bounding box center [848, 519] width 76 height 25
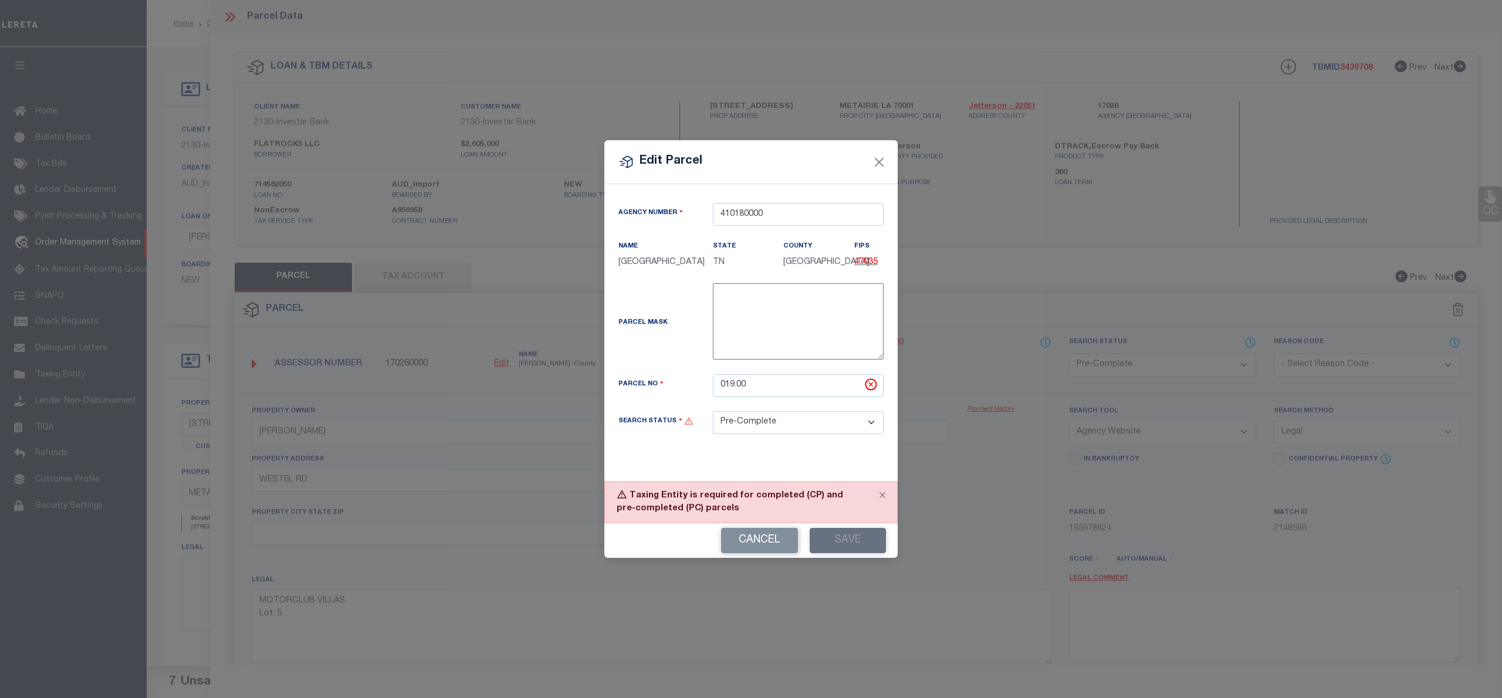
click at [817, 418] on select "Automated Search Bad Parcel Complete Duplicate Parcel High Dollar Reporting In …" at bounding box center [798, 422] width 171 height 23
select select "IP"
click at [713, 419] on select "Automated Search Bad Parcel Complete Duplicate Parcel High Dollar Reporting In …" at bounding box center [798, 422] width 171 height 23
click at [831, 547] on button "Save" at bounding box center [848, 540] width 76 height 25
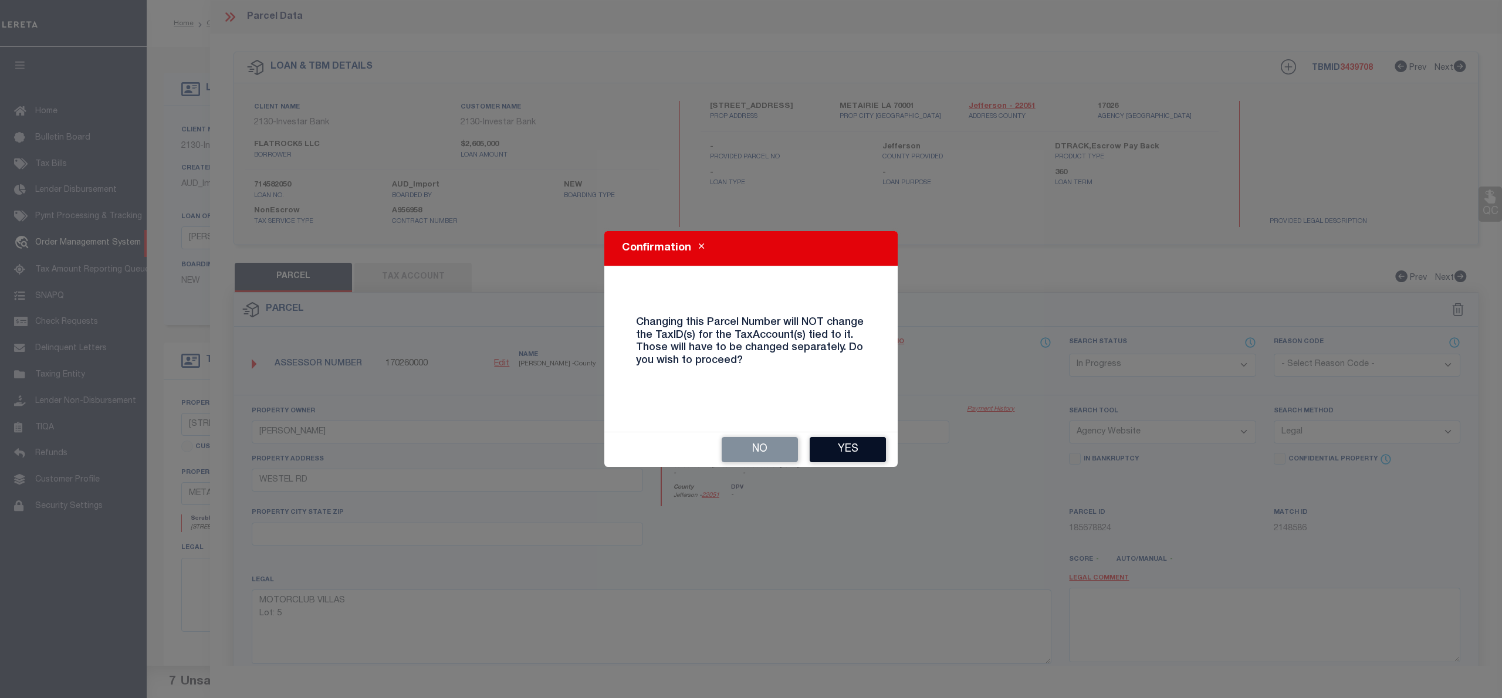
click at [851, 462] on button "Yes" at bounding box center [848, 449] width 76 height 25
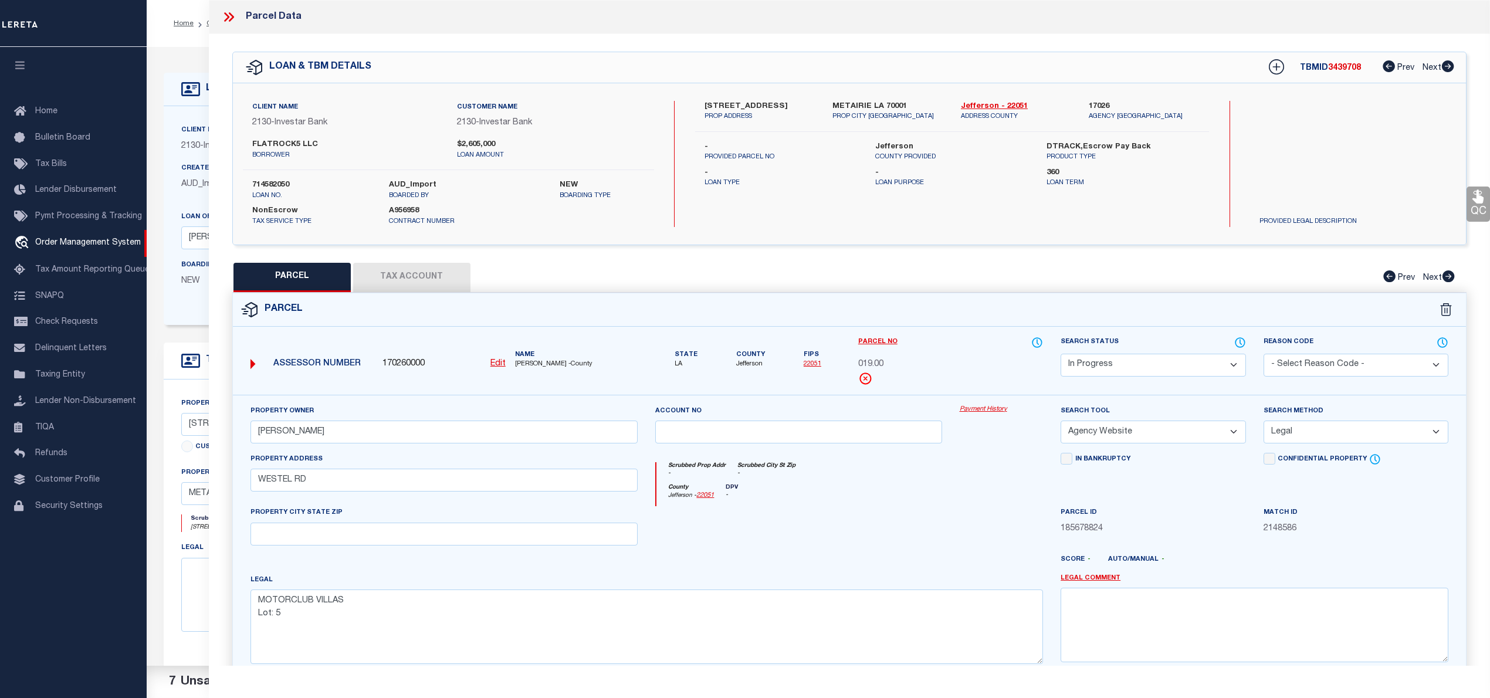
select select "IP"
select select
checkbox input "false"
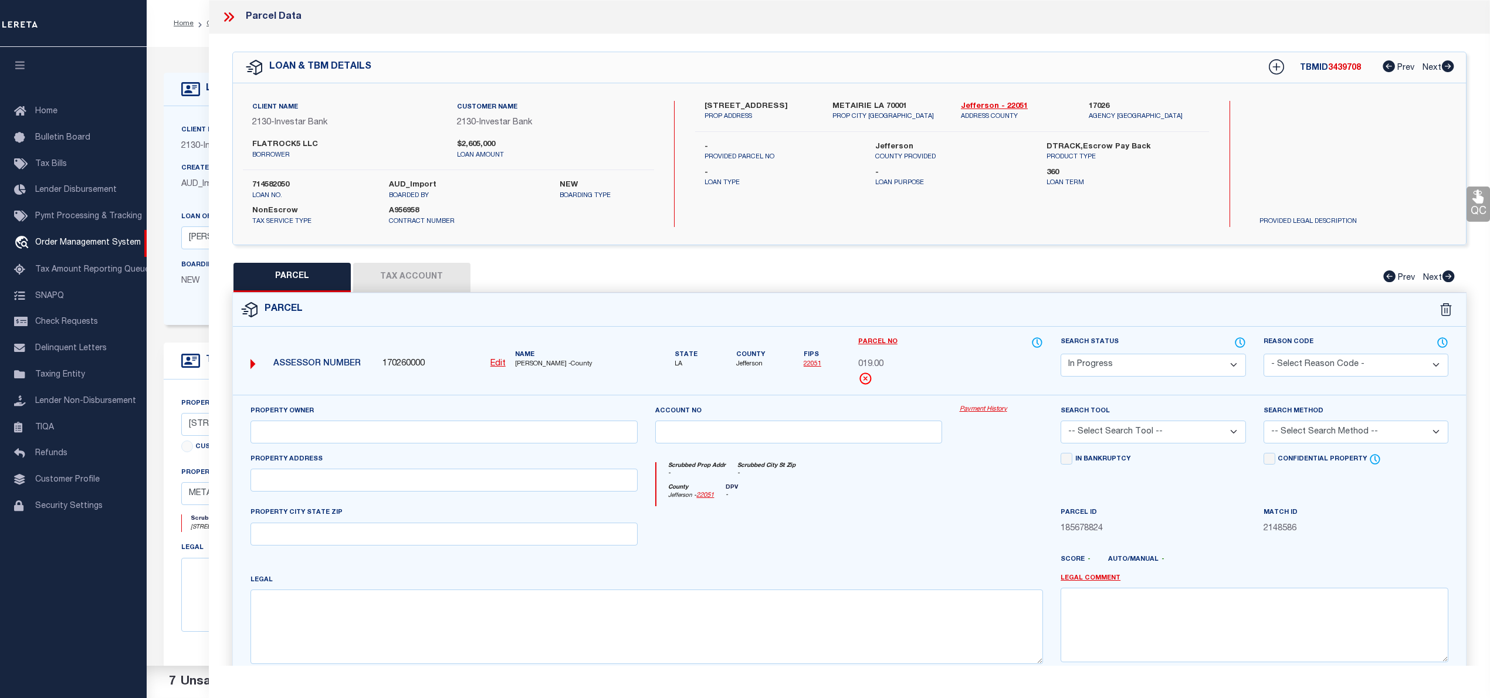
checkbox input "false"
type textarea "Document uploaded that satisfies a legal requirement, changing from [GEOGRAPHIC…"
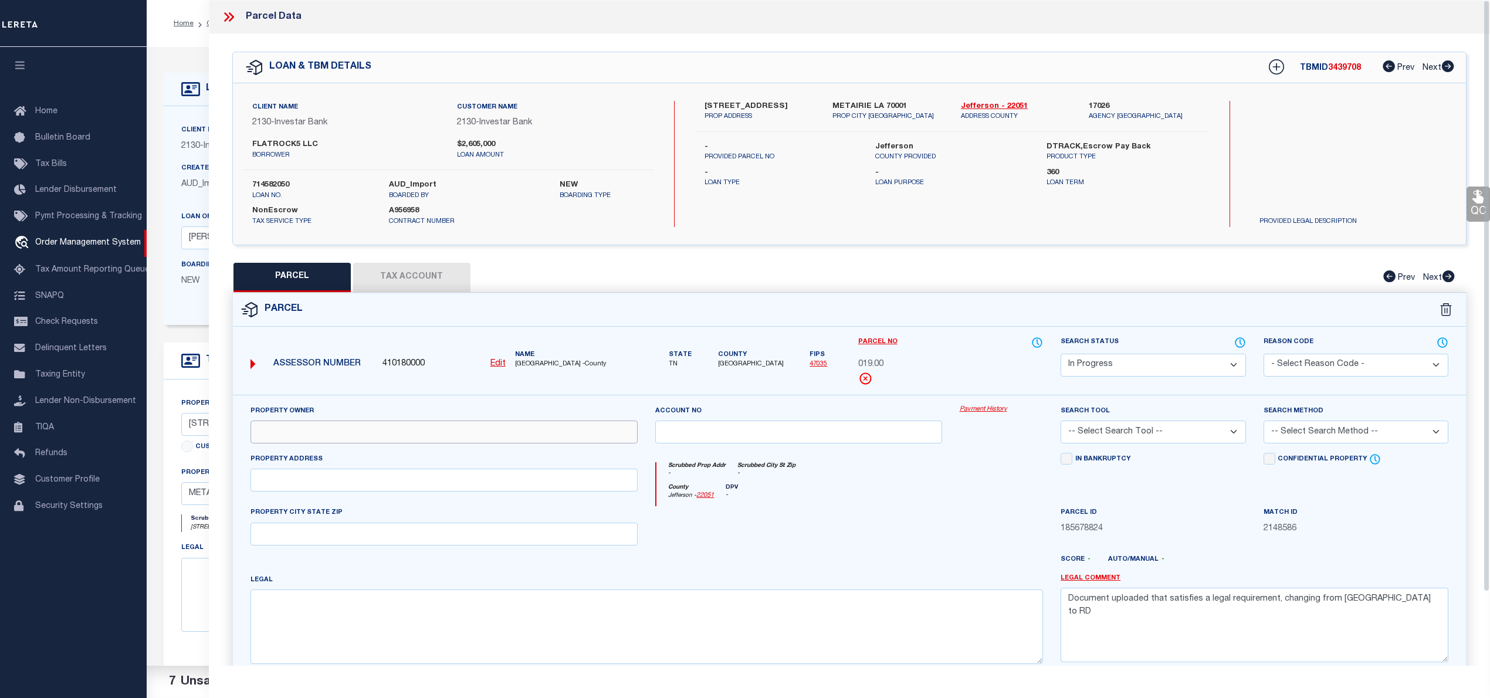
click at [392, 432] on input "text" at bounding box center [444, 432] width 388 height 23
paste input "ALVENDIA JOHN"
type input "ALVENDIA JOHN"
click at [254, 625] on textarea at bounding box center [646, 627] width 793 height 74
paste textarea "Lot: 5"
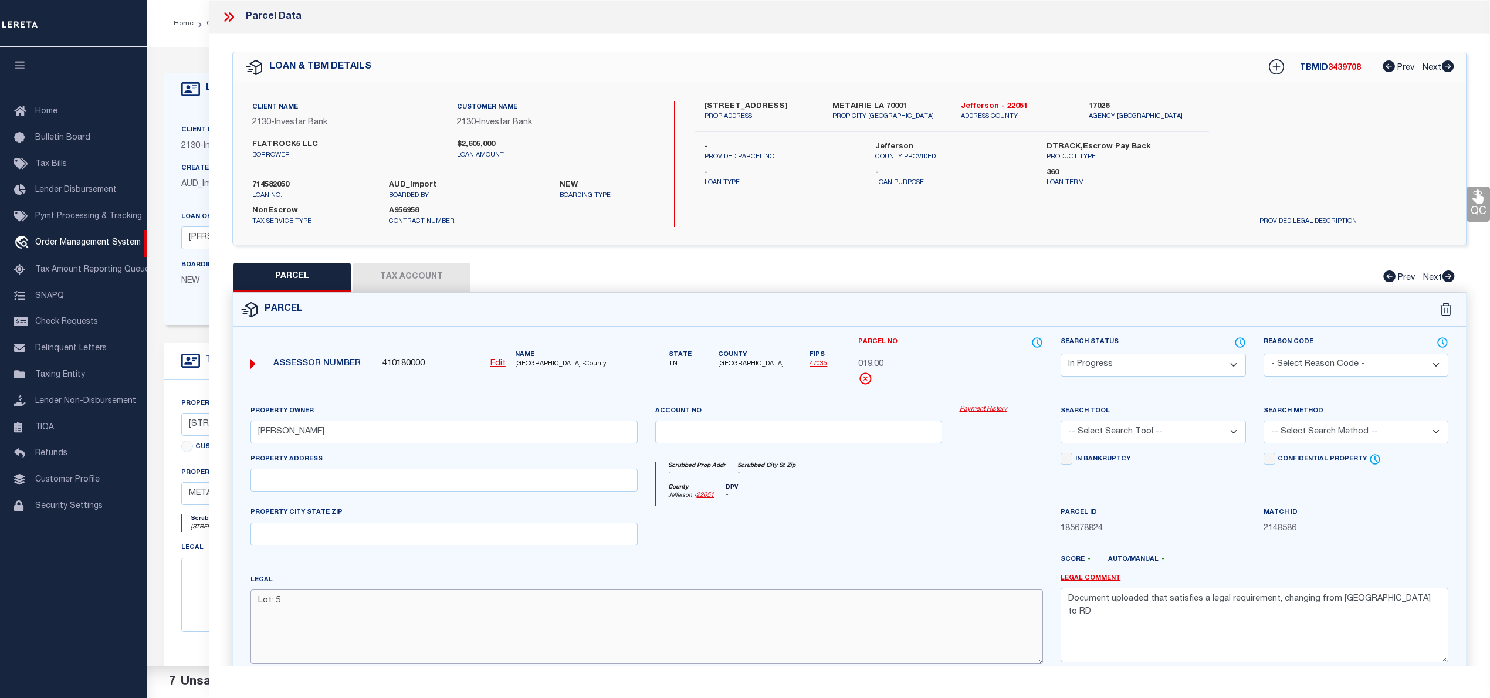
type textarea "Lot: 5"
click at [300, 478] on input "text" at bounding box center [444, 480] width 388 height 23
paste input "WESTEL RD"
type input "WESTEL RD"
click at [312, 593] on div "Legal Lot: 5" at bounding box center [646, 619] width 793 height 90
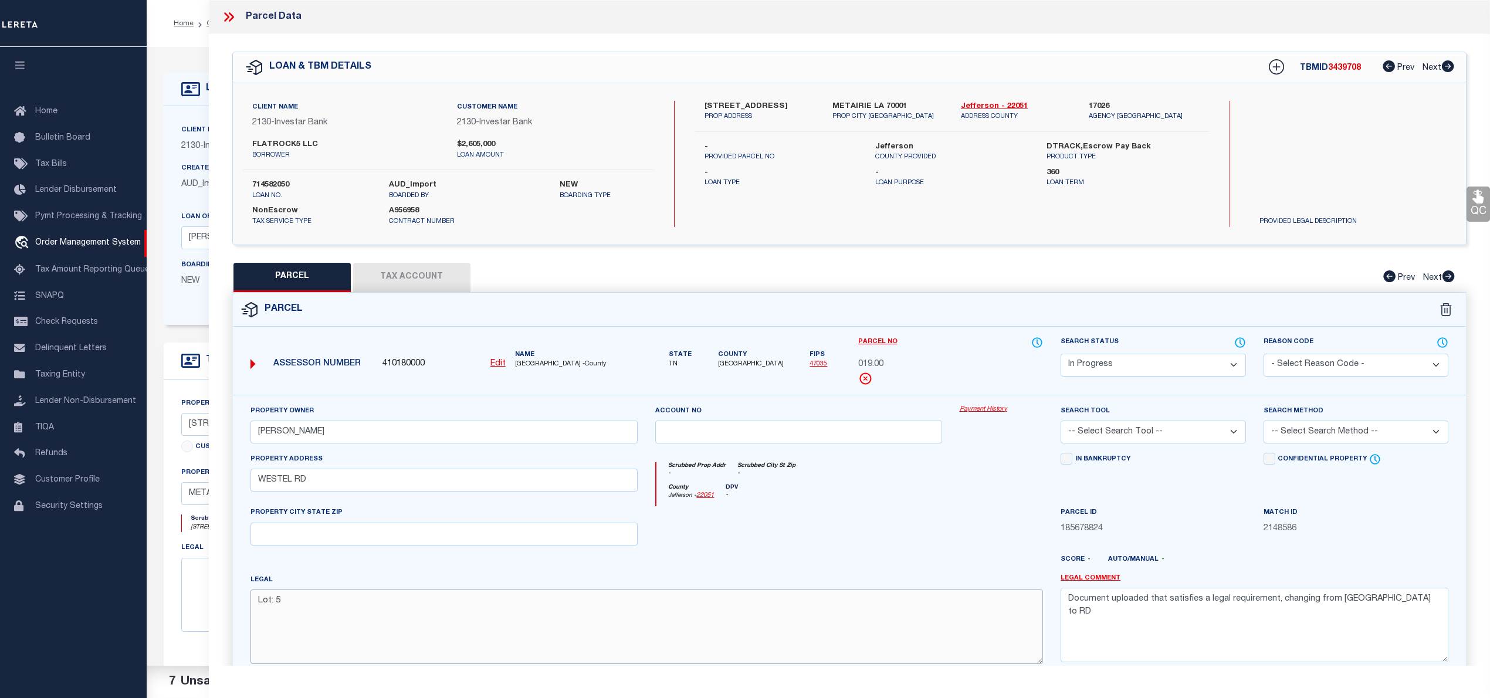
click at [313, 598] on textarea "Lot: 5" at bounding box center [646, 627] width 793 height 74
click at [383, 627] on textarea "Lot: 5" at bounding box center [646, 627] width 793 height 74
paste textarea "Subdivision: MOTORCLUB VILLAS"
type textarea "Lot: 5 Subdivision: MOTORCLUB VILLAS"
click at [1097, 365] on select "Automated Search Bad Parcel Complete Duplicate Parcel High Dollar Reporting In …" at bounding box center [1153, 365] width 185 height 23
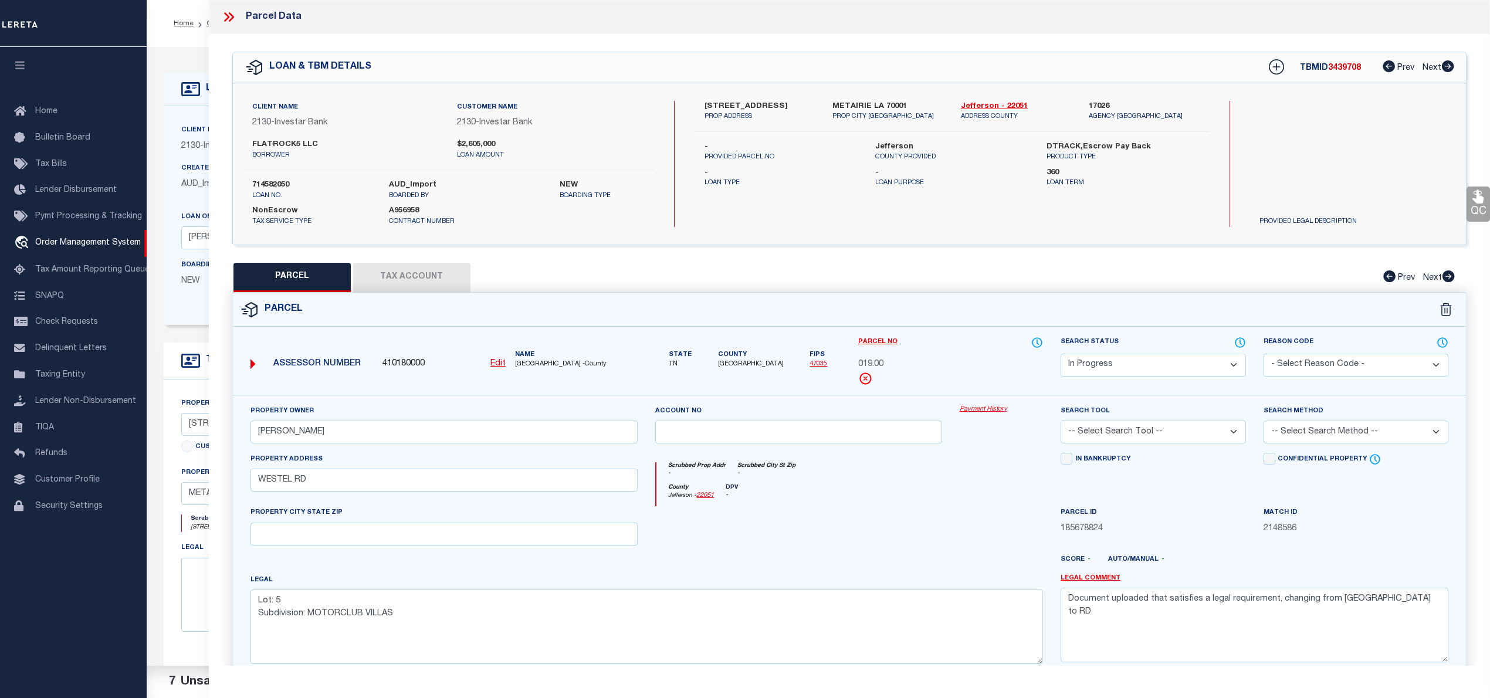
select select "PC"
click at [1061, 354] on select "Automated Search Bad Parcel Complete Duplicate Parcel High Dollar Reporting In …" at bounding box center [1153, 365] width 185 height 23
click at [1112, 428] on select "-- Select Search Tool -- 3rd Party Website Agency File Agency Website ATLS CNV-…" at bounding box center [1153, 432] width 185 height 23
select select "AGW"
click at [1061, 422] on select "-- Select Search Tool -- 3rd Party Website Agency File Agency Website ATLS CNV-…" at bounding box center [1153, 432] width 185 height 23
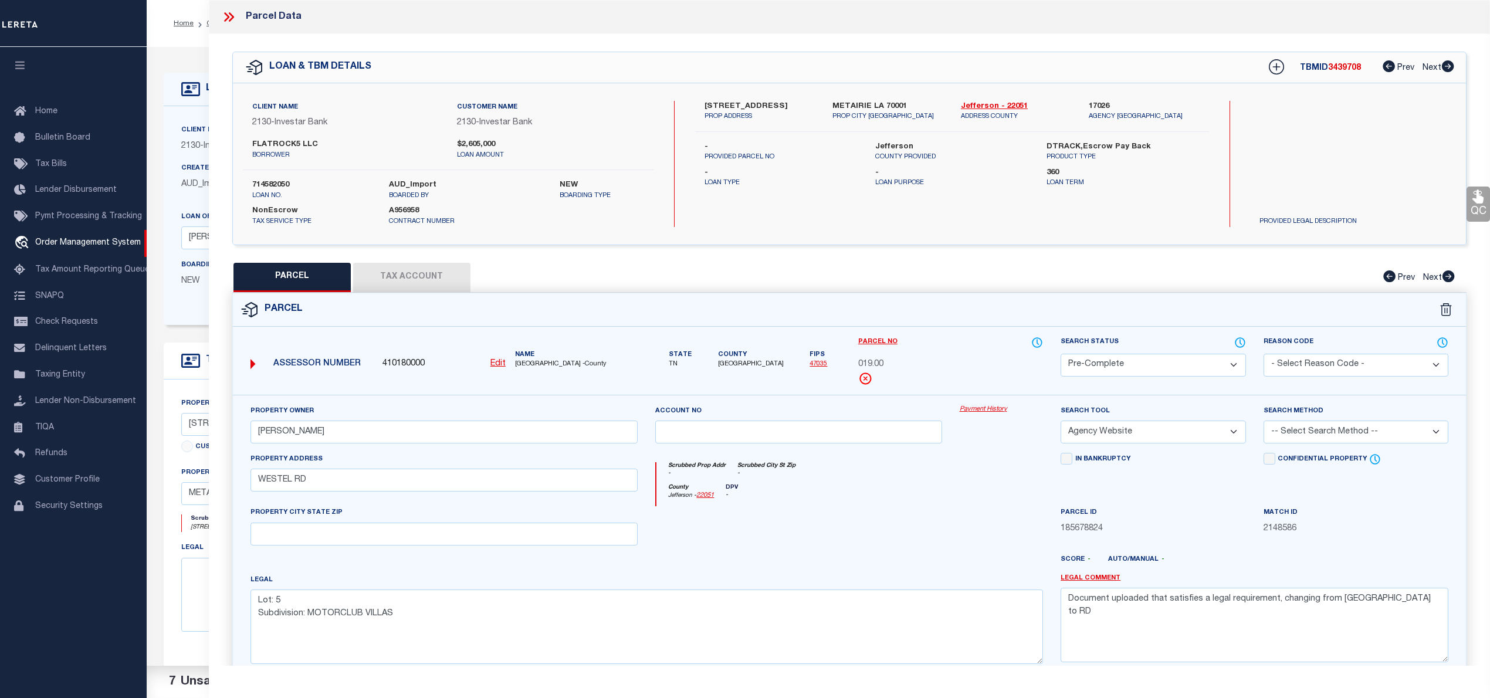
click at [1306, 439] on select "-- Select Search Method -- Property Address Legal Liability Info Provided" at bounding box center [1356, 432] width 185 height 23
select select "LEG"
click at [1264, 422] on select "-- Select Search Method -- Property Address Legal Liability Info Provided" at bounding box center [1356, 432] width 185 height 23
click at [1226, 604] on textarea "Document uploaded that satisfies a legal requirement, changing from [GEOGRAPHIC…" at bounding box center [1255, 625] width 388 height 74
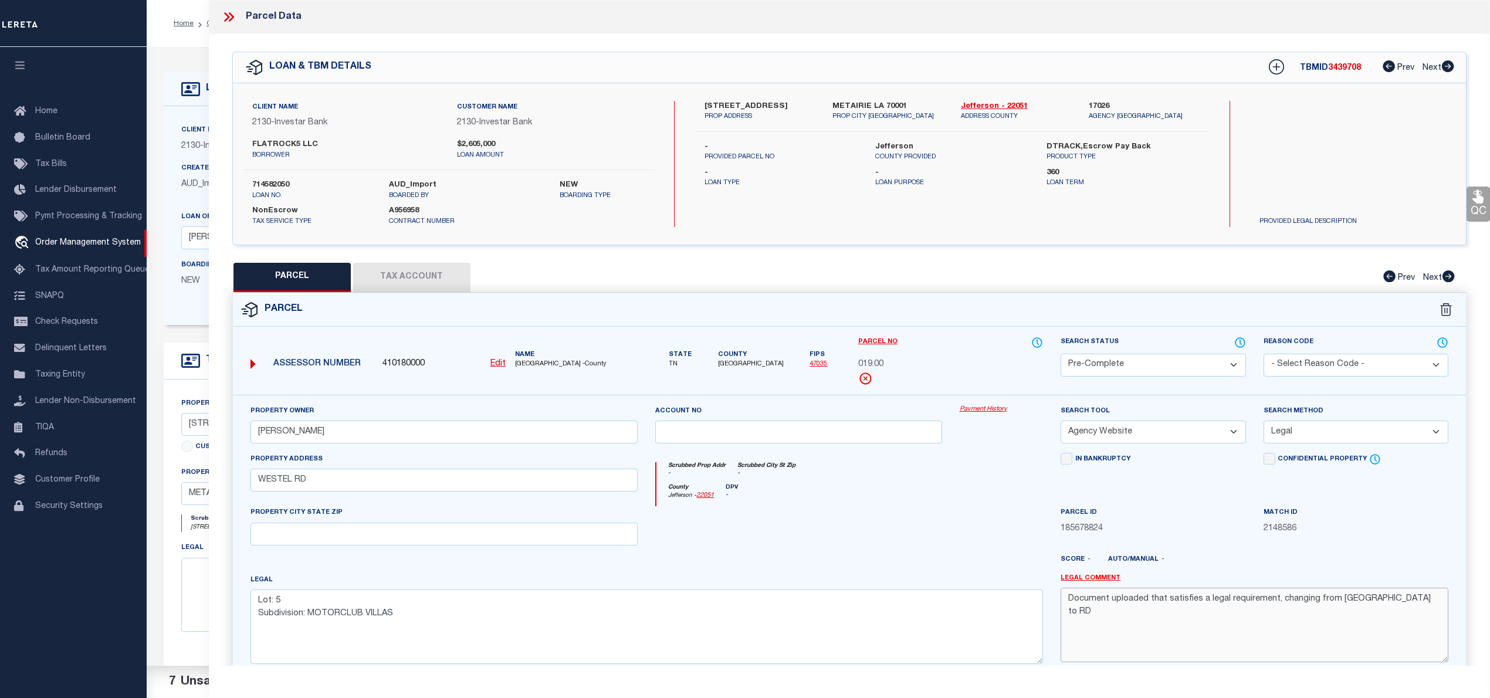
click at [1226, 604] on textarea "Document uploaded that satisfies a legal requirement, changing from [GEOGRAPHIC…" at bounding box center [1255, 625] width 388 height 74
click at [380, 277] on button "Tax Account" at bounding box center [411, 277] width 117 height 29
select select "100"
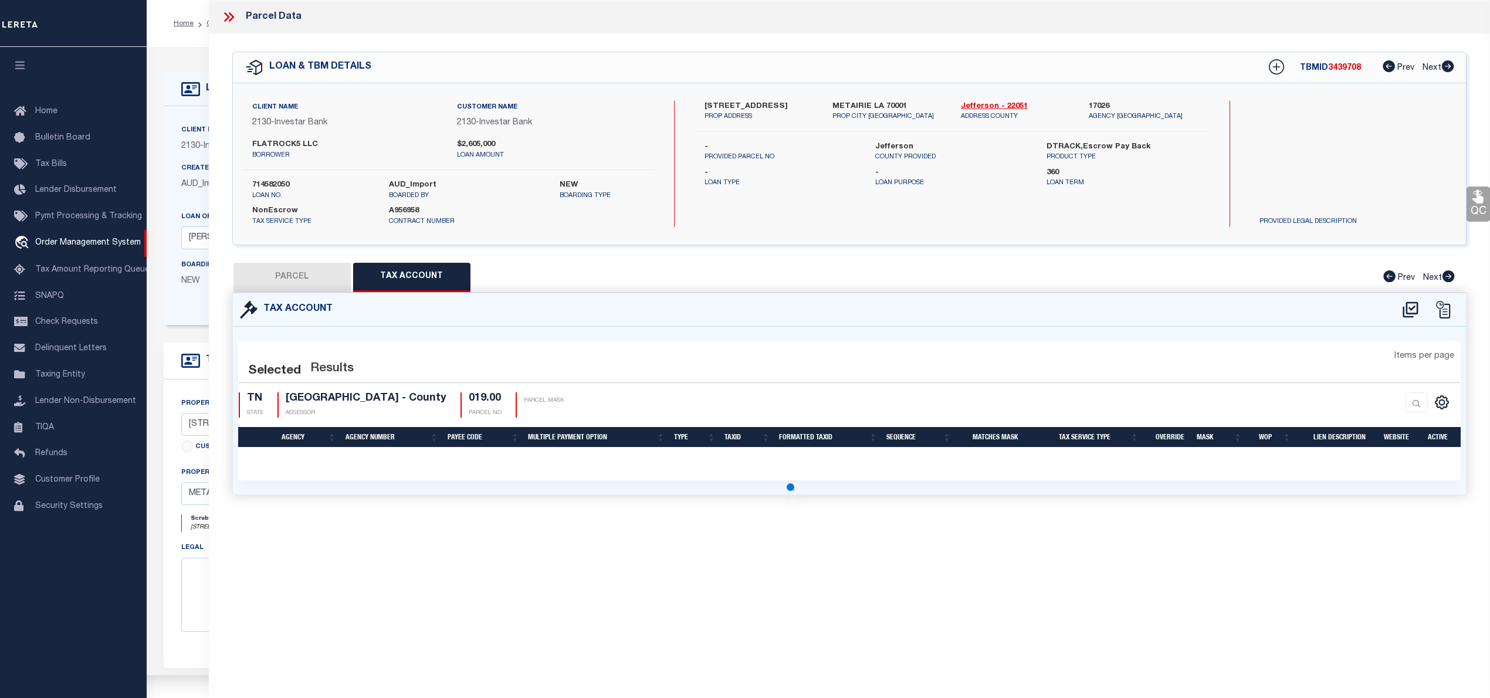
select select "100"
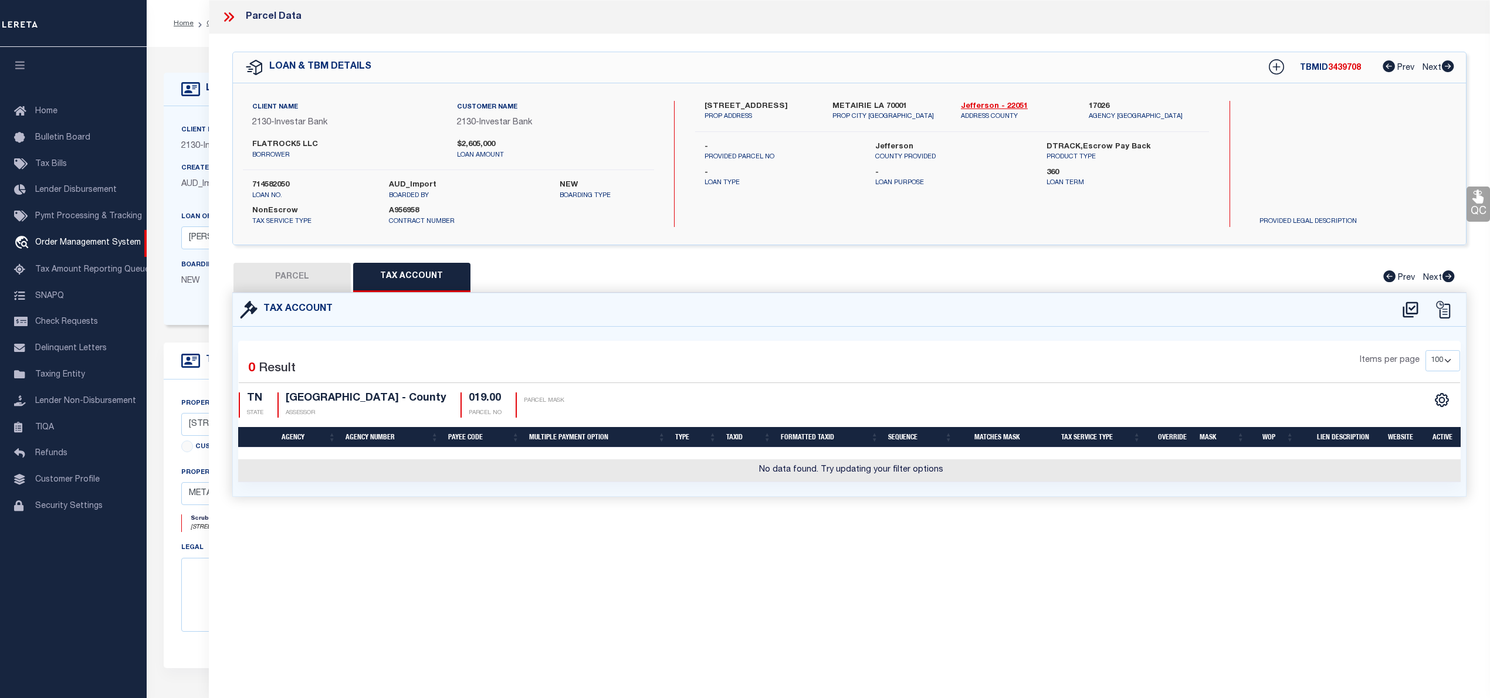
click at [1397, 305] on div at bounding box center [1426, 309] width 65 height 19
click at [1404, 310] on icon at bounding box center [1410, 310] width 15 height 16
select select "100"
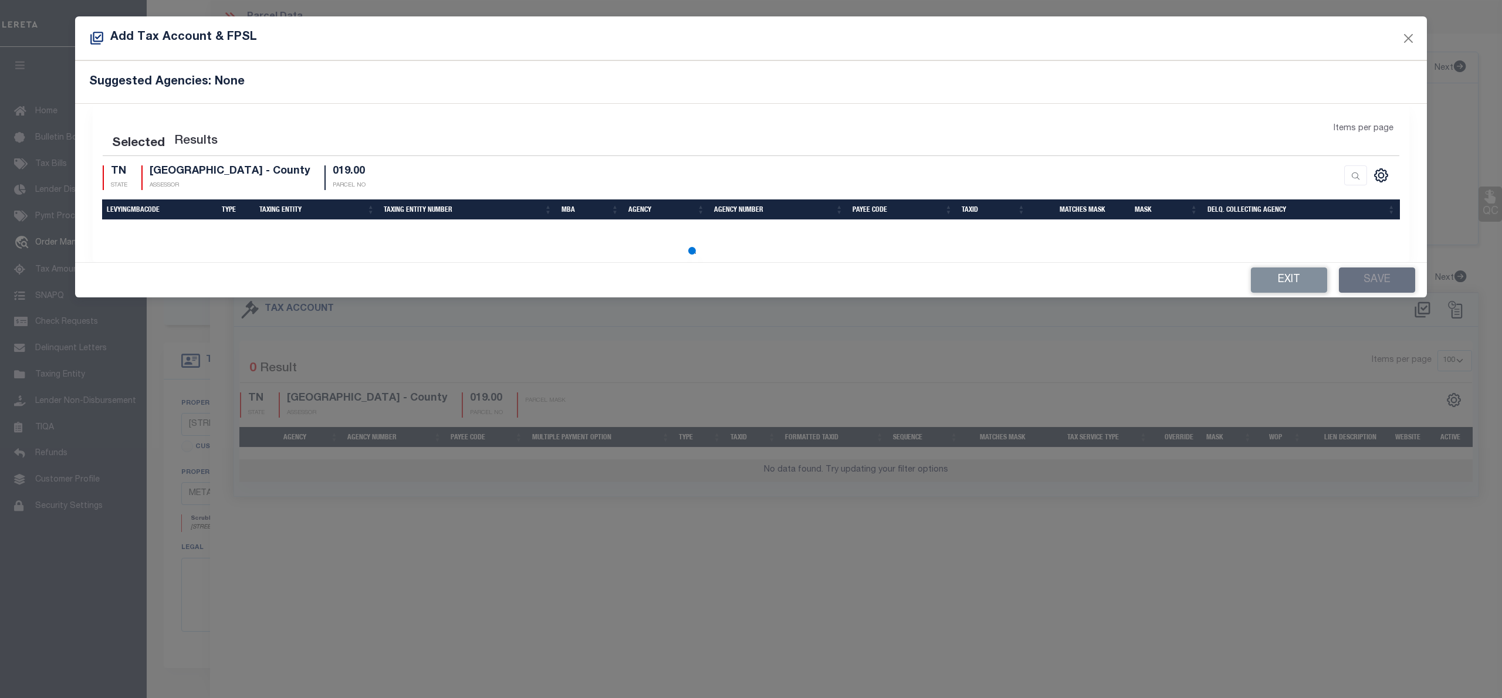
select select "100"
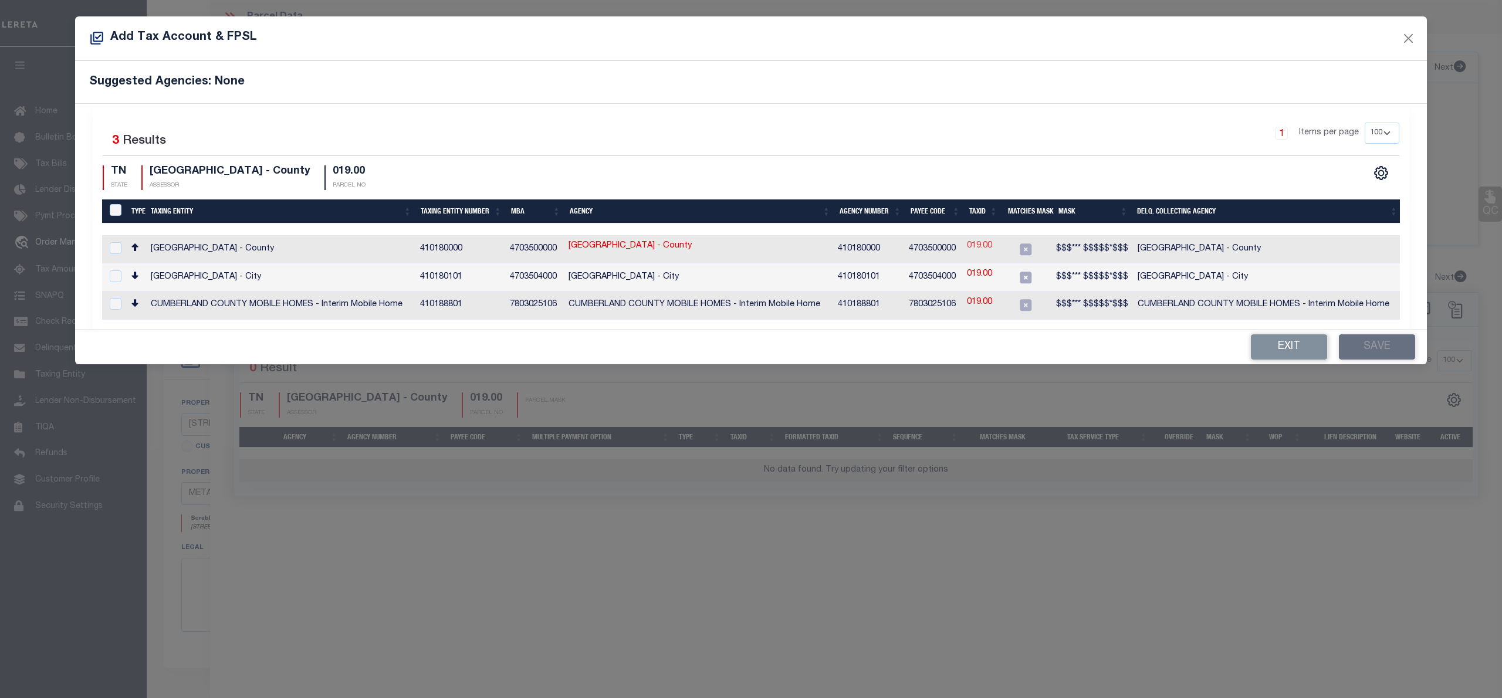
click at [992, 244] on link "019.00" at bounding box center [979, 246] width 25 height 13
type input "019.00"
type textarea "$$$*** $$$$$*$$$"
checkbox input "true"
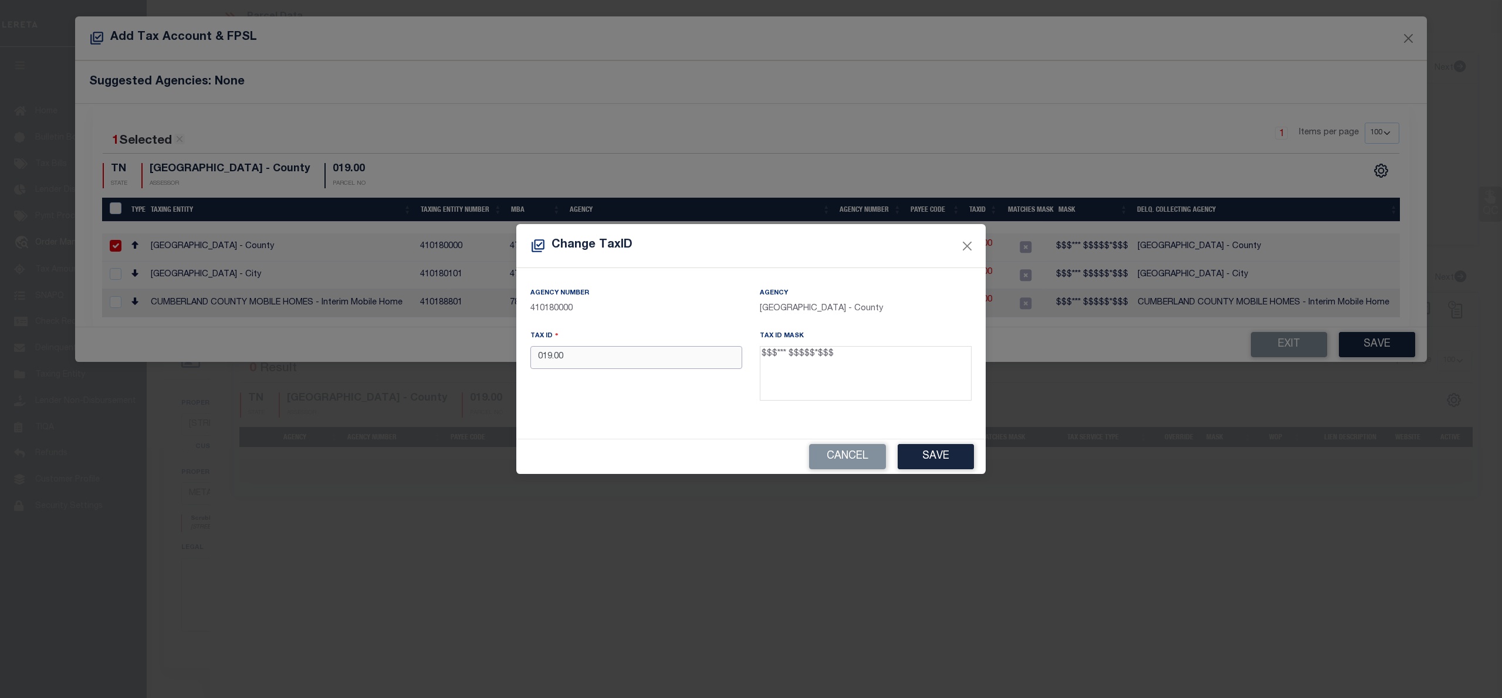
click at [539, 360] on input "019.00" at bounding box center [636, 357] width 212 height 23
click at [554, 353] on input "019.00" at bounding box center [636, 357] width 212 height 23
paste input "144O A"
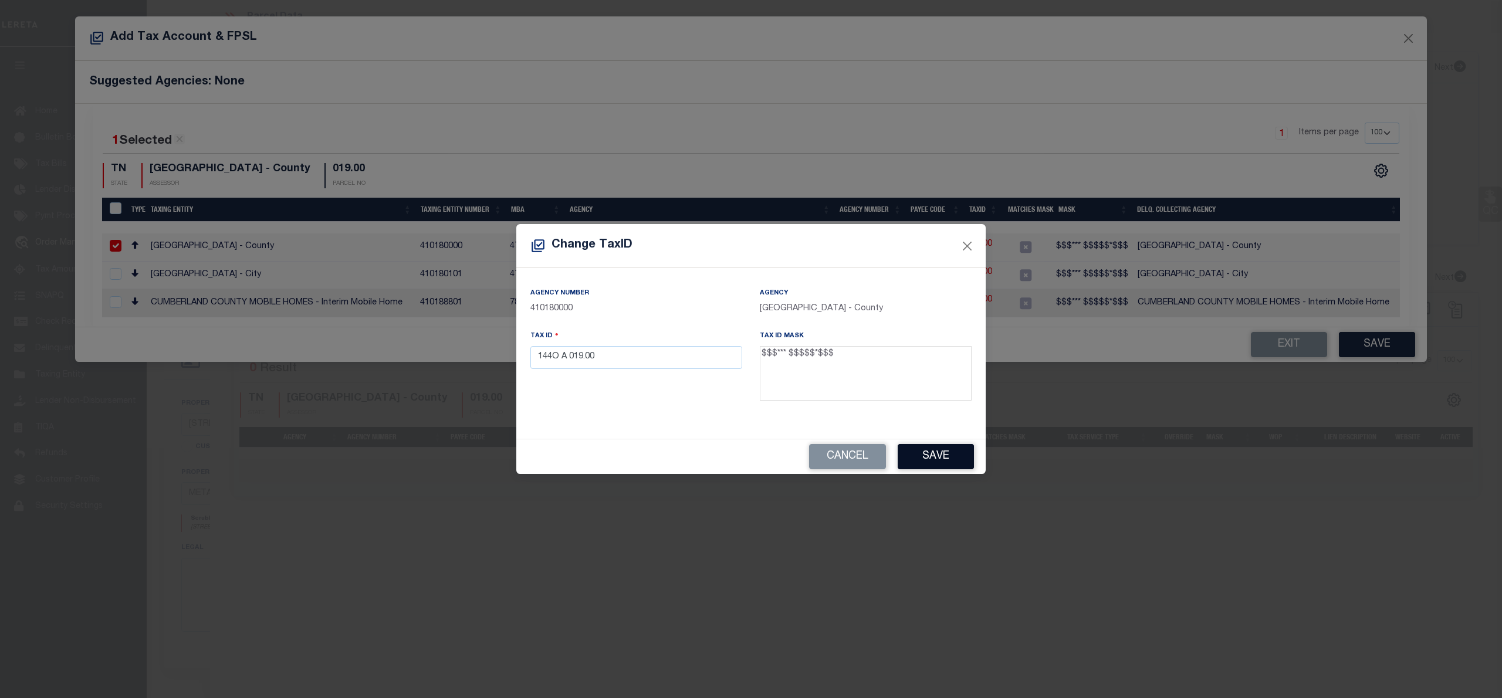
click at [956, 451] on button "Save" at bounding box center [936, 456] width 76 height 25
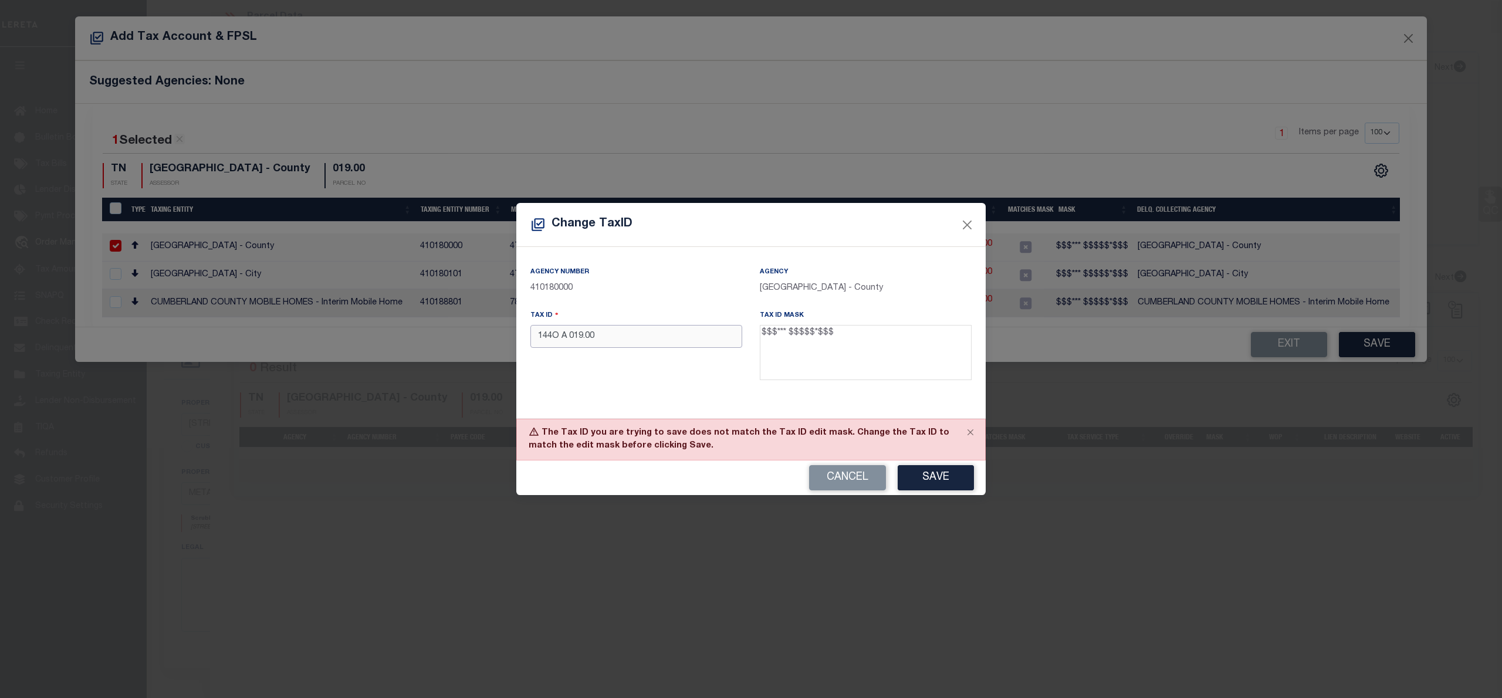
click at [585, 338] on input "144O A 019.00" at bounding box center [636, 336] width 212 height 23
click at [556, 338] on input "0144OA01900" at bounding box center [636, 336] width 212 height 23
click at [585, 334] on input "0144 OA01900" at bounding box center [636, 336] width 212 height 23
type input "0144 OA01 900"
click at [943, 470] on button "Save" at bounding box center [936, 477] width 76 height 25
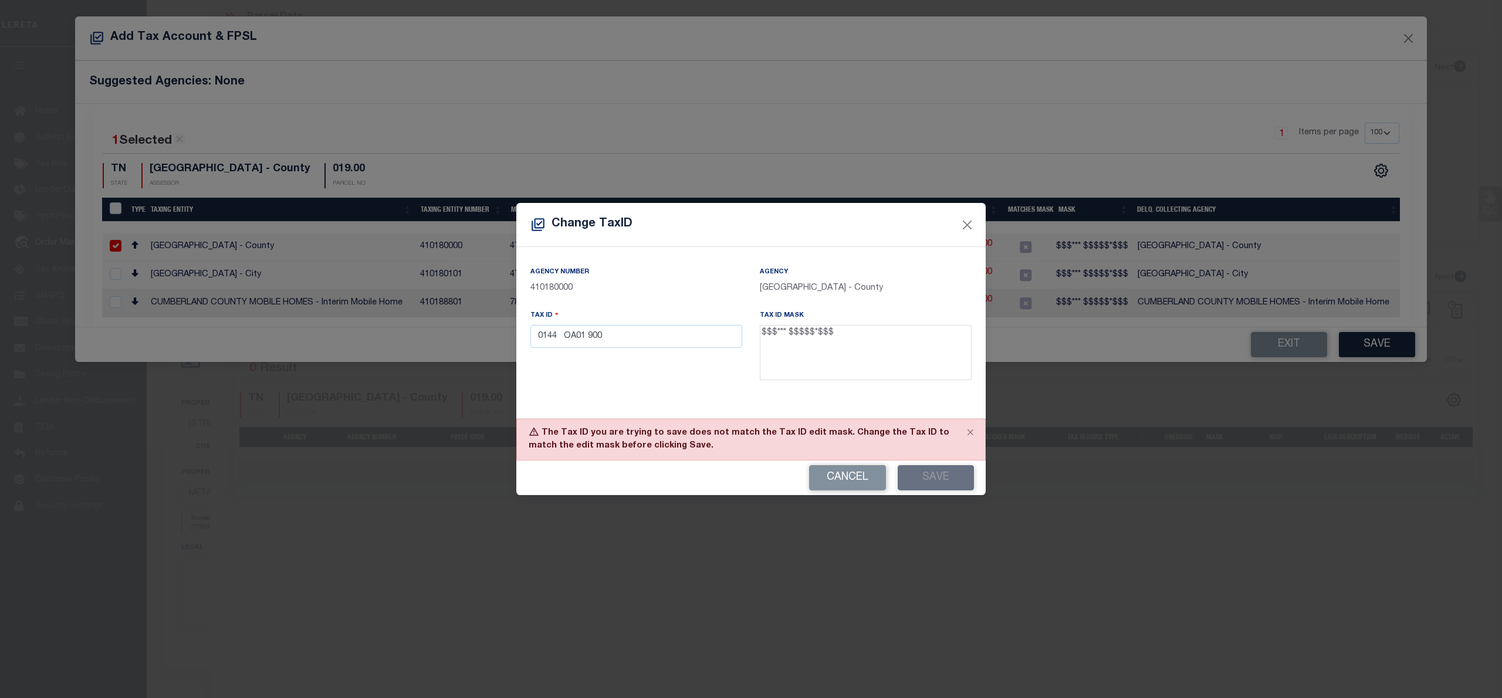
click at [926, 478] on div "Cancel Save" at bounding box center [750, 478] width 469 height 35
click at [969, 429] on button "Close" at bounding box center [970, 432] width 29 height 26
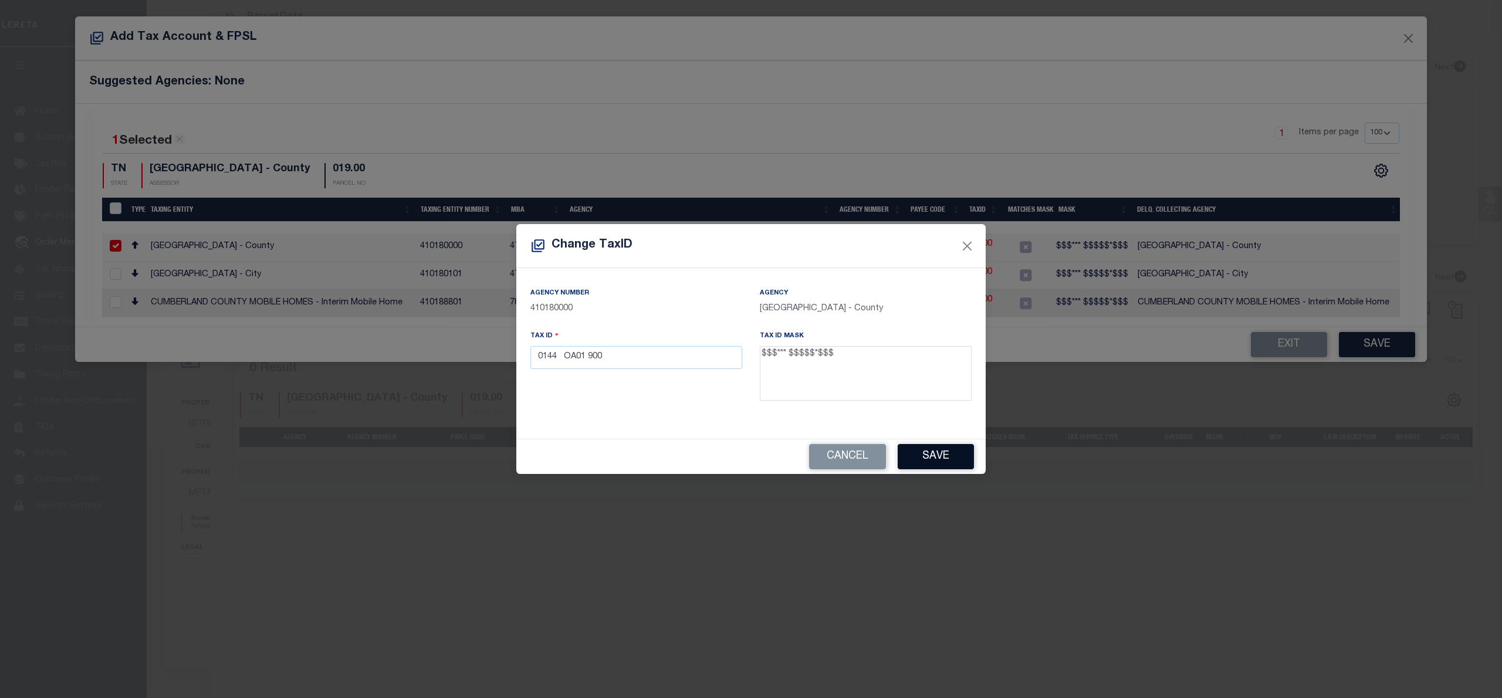
click at [933, 453] on button "Save" at bounding box center [936, 456] width 76 height 25
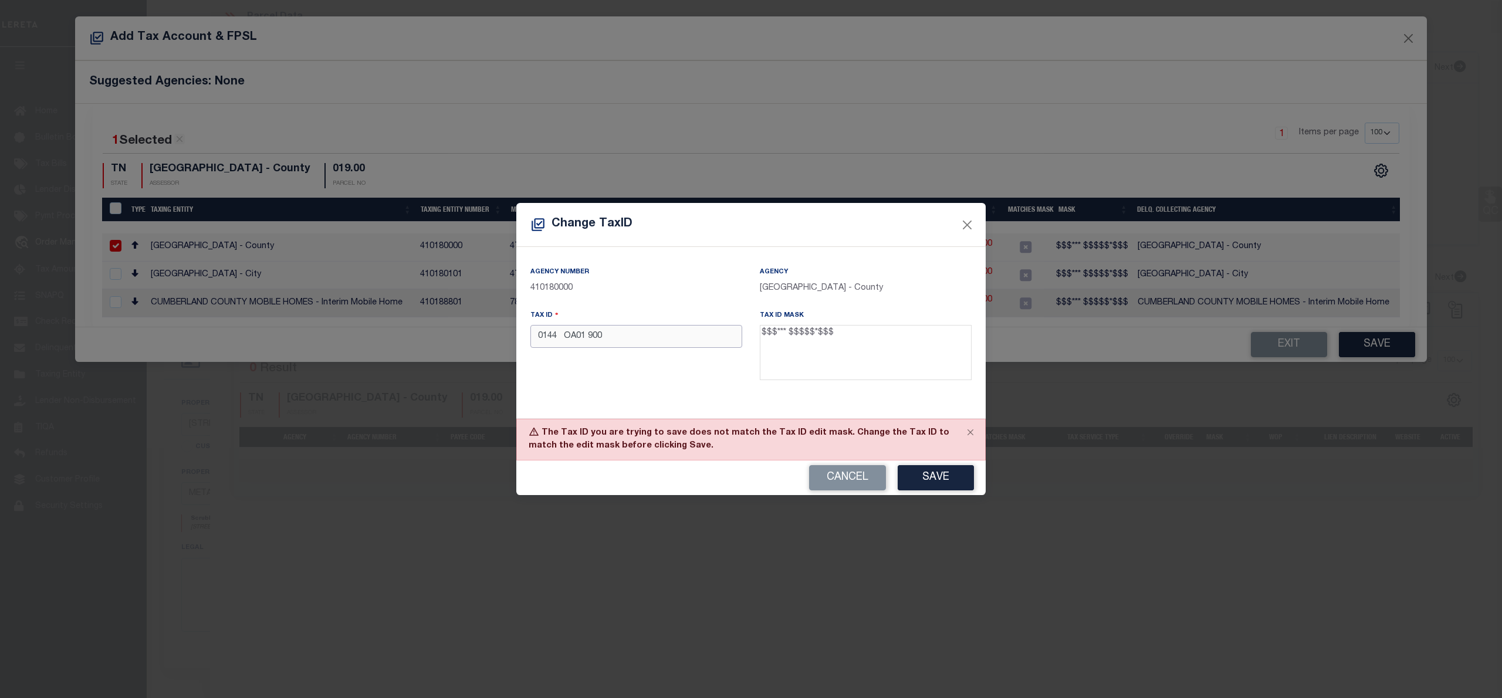
drag, startPoint x: 646, startPoint y: 336, endPoint x: 451, endPoint y: 352, distance: 196.0
click at [451, 352] on div "Change TaxID Agency Number 410180000 Agency CUMBERLAND COUNTY - County Tax ID 0…" at bounding box center [751, 349] width 1502 height 698
click at [648, 343] on input "text" at bounding box center [636, 336] width 212 height 23
paste input "41J A 12.00"
click at [960, 479] on button "Save" at bounding box center [936, 477] width 76 height 25
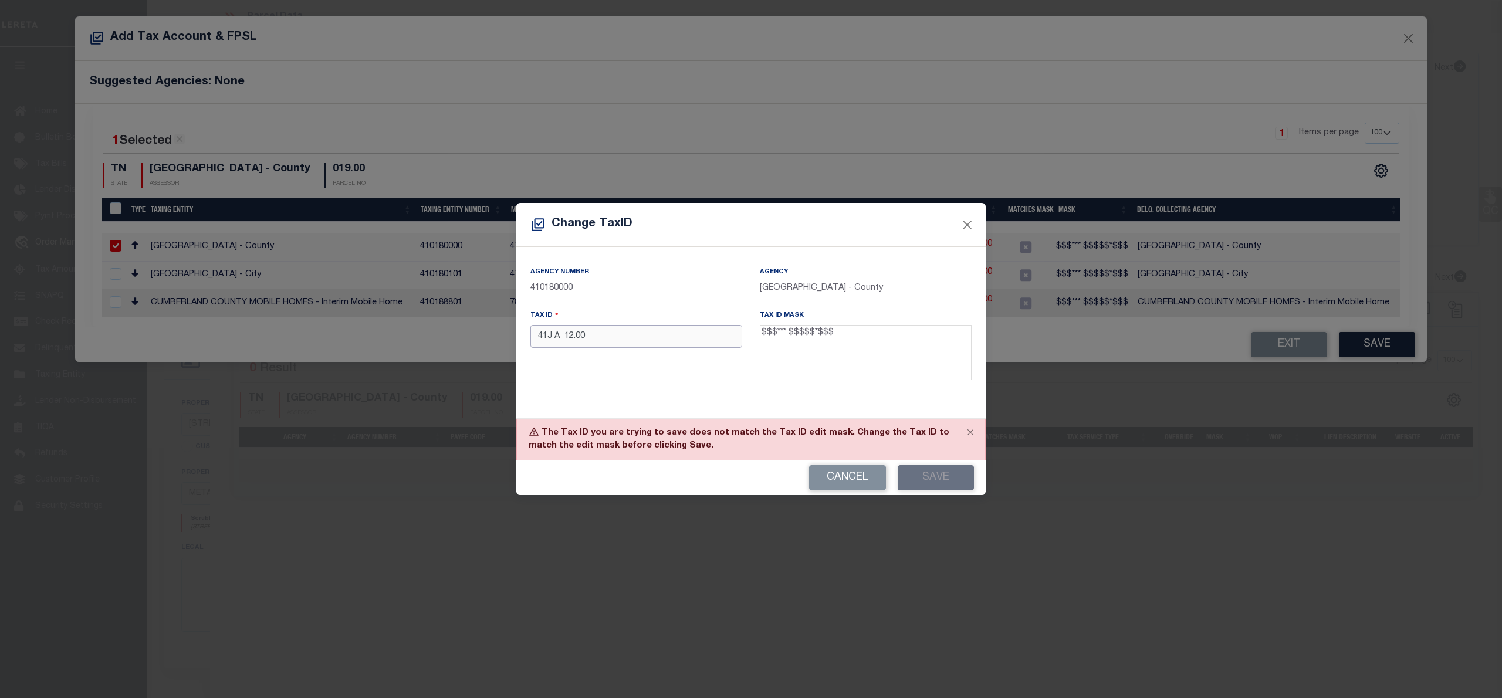
click at [600, 336] on input "41J A 12.00" at bounding box center [636, 336] width 212 height 23
type input "4"
click at [577, 334] on input "text" at bounding box center [636, 336] width 212 height 23
paste input "144O A 019.00"
click at [540, 336] on input "144O A 019.00" at bounding box center [636, 336] width 212 height 23
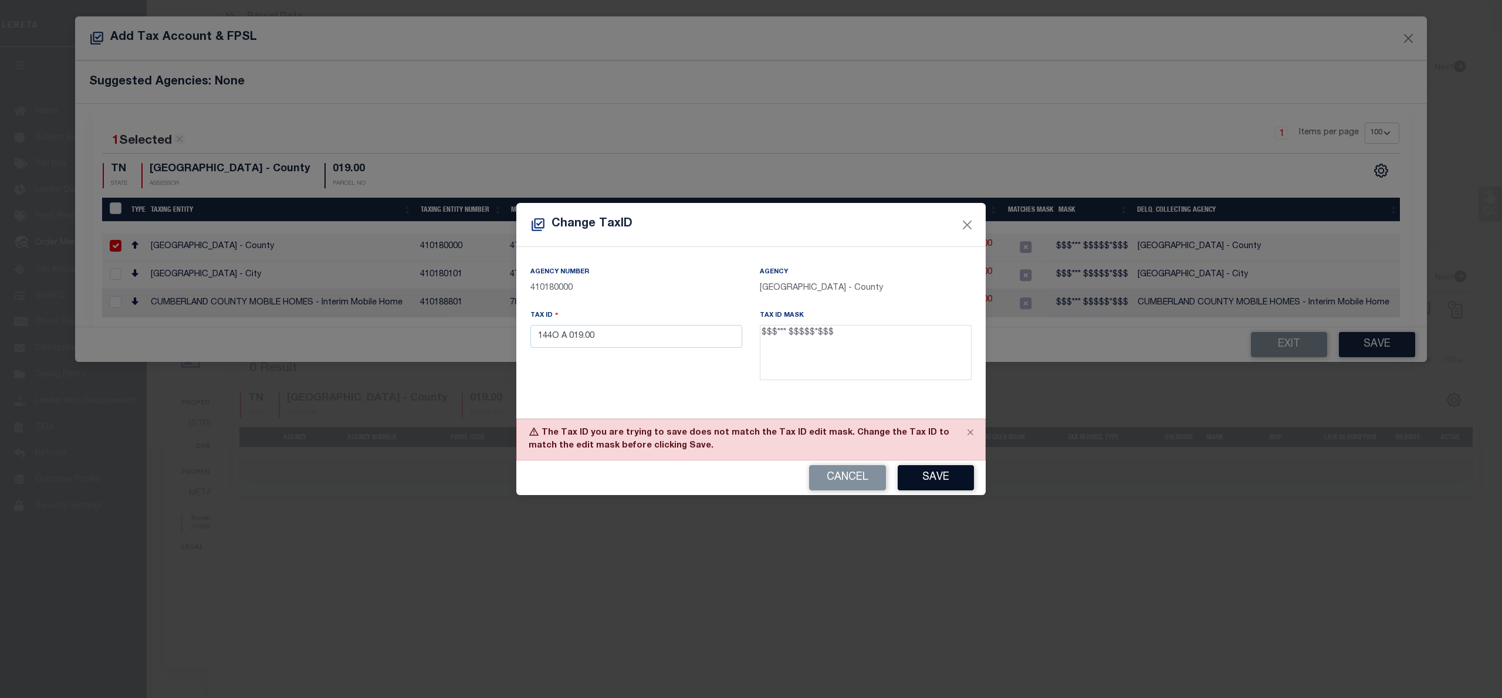
click at [950, 475] on button "Save" at bounding box center [936, 477] width 76 height 25
click at [561, 338] on input "144O A 019.00" at bounding box center [636, 336] width 212 height 23
click at [550, 338] on input "144OA 019.00" at bounding box center [636, 336] width 212 height 23
click at [552, 337] on input "144OA 019.00" at bounding box center [636, 336] width 212 height 23
click at [561, 338] on input "144 OA 019.00" at bounding box center [636, 336] width 212 height 23
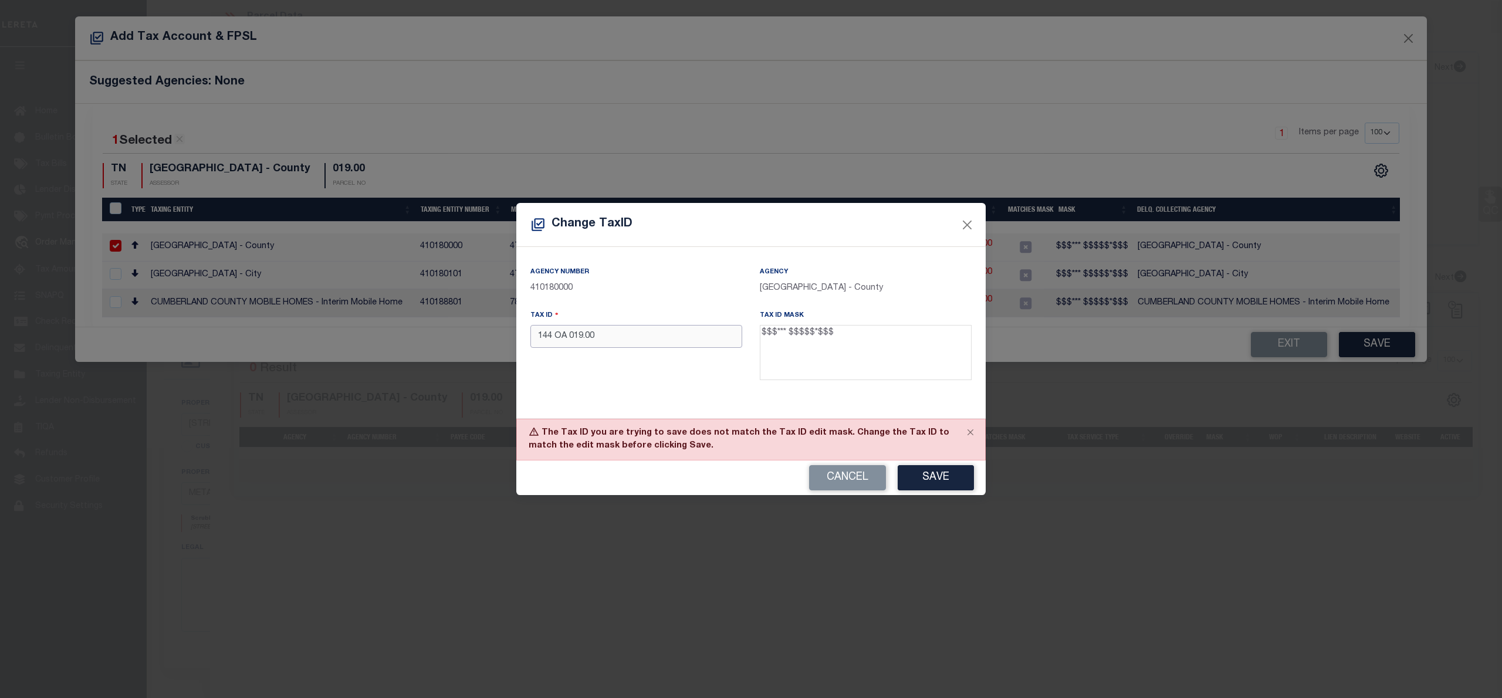
click at [574, 339] on input "144 OA 019.00" at bounding box center [636, 336] width 212 height 23
click at [930, 483] on button "Save" at bounding box center [936, 477] width 76 height 25
drag, startPoint x: 651, startPoint y: 334, endPoint x: 522, endPoint y: 334, distance: 129.1
click at [522, 334] on div "Tax ID 144 OA 19.00" at bounding box center [636, 347] width 229 height 76
drag, startPoint x: 761, startPoint y: 336, endPoint x: 841, endPoint y: 329, distance: 80.7
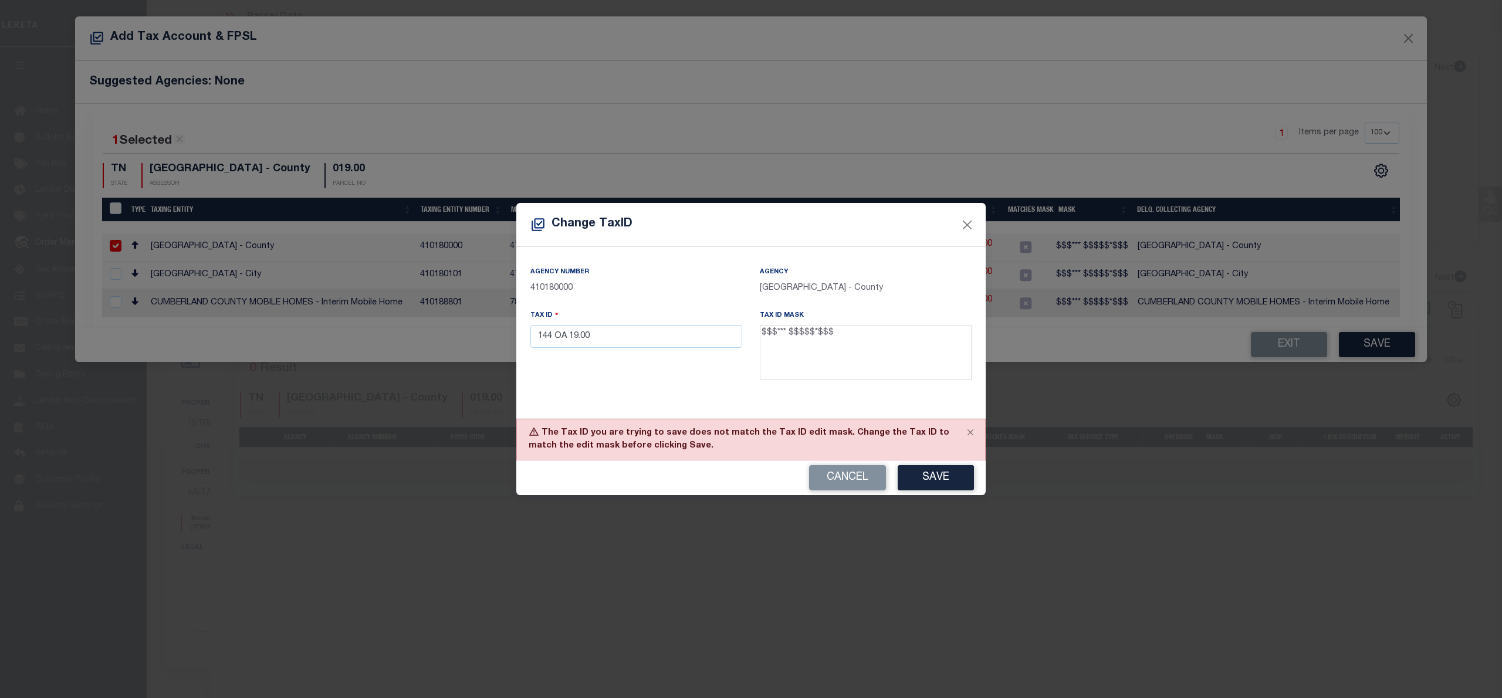
click at [841, 329] on textarea "$$$*** $$$$$*$$$" at bounding box center [866, 352] width 212 height 55
click at [561, 332] on input "144 OA 19.00" at bounding box center [636, 336] width 212 height 23
click at [941, 473] on button "Save" at bounding box center [936, 477] width 76 height 25
click at [552, 338] on input "144 A 19.00" at bounding box center [636, 336] width 212 height 23
click at [958, 479] on button "Save" at bounding box center [936, 477] width 76 height 25
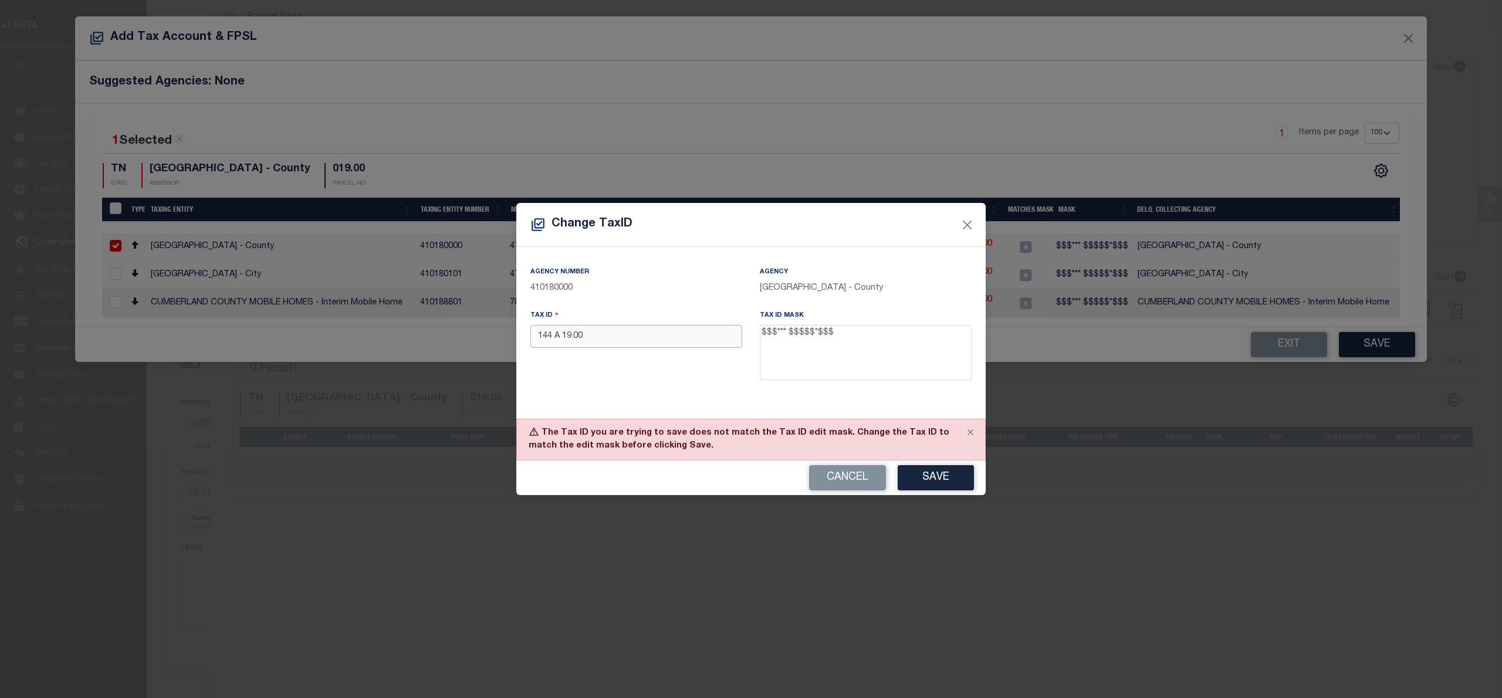
click at [547, 338] on input "144 A 19.00" at bounding box center [636, 336] width 212 height 23
paste input "“41J A 12"
drag, startPoint x: 542, startPoint y: 334, endPoint x: 681, endPoint y: 390, distance: 149.0
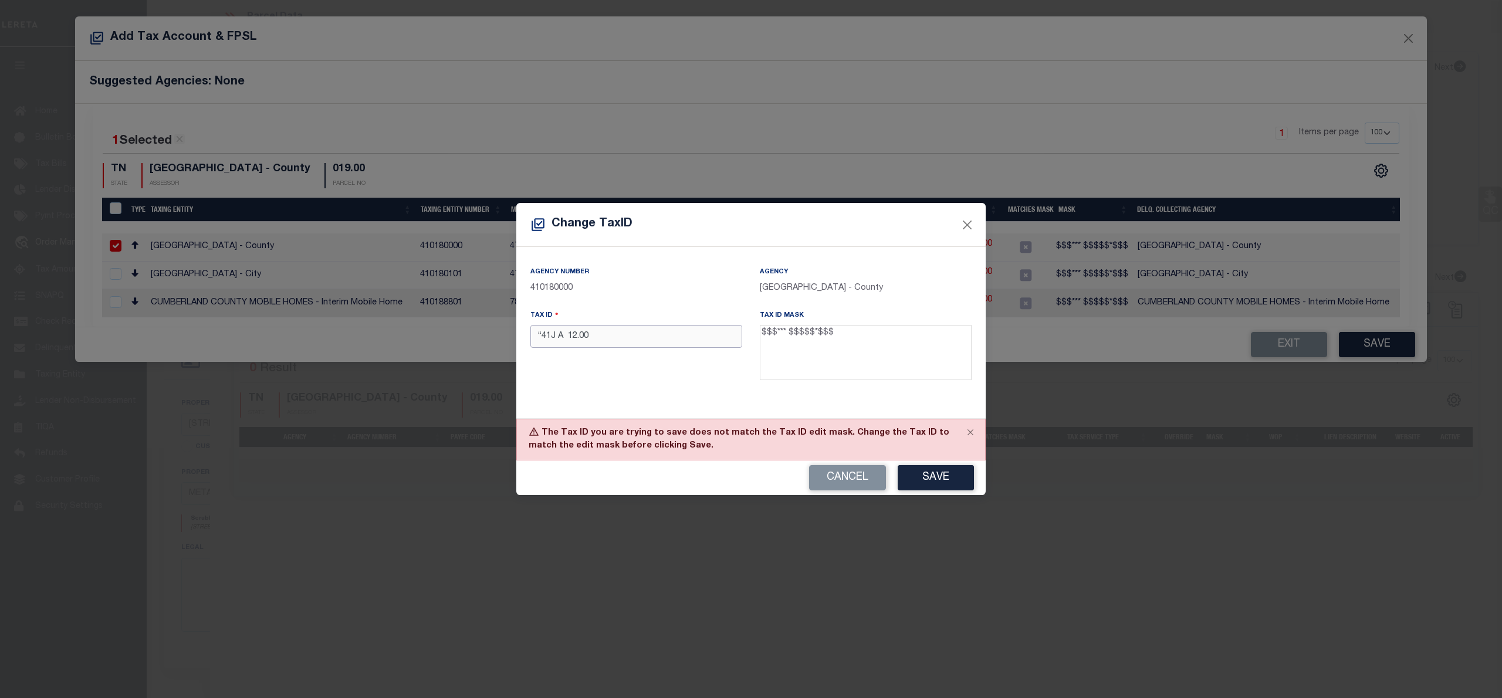
click at [545, 334] on input "“41J A 12.00" at bounding box center [636, 336] width 212 height 23
type input "41J A 12.00"
click at [939, 484] on button "Save" at bounding box center [936, 477] width 76 height 25
drag, startPoint x: 599, startPoint y: 340, endPoint x: 522, endPoint y: 340, distance: 76.9
click at [522, 340] on div "Tax ID 41J A 12.00" at bounding box center [636, 347] width 229 height 76
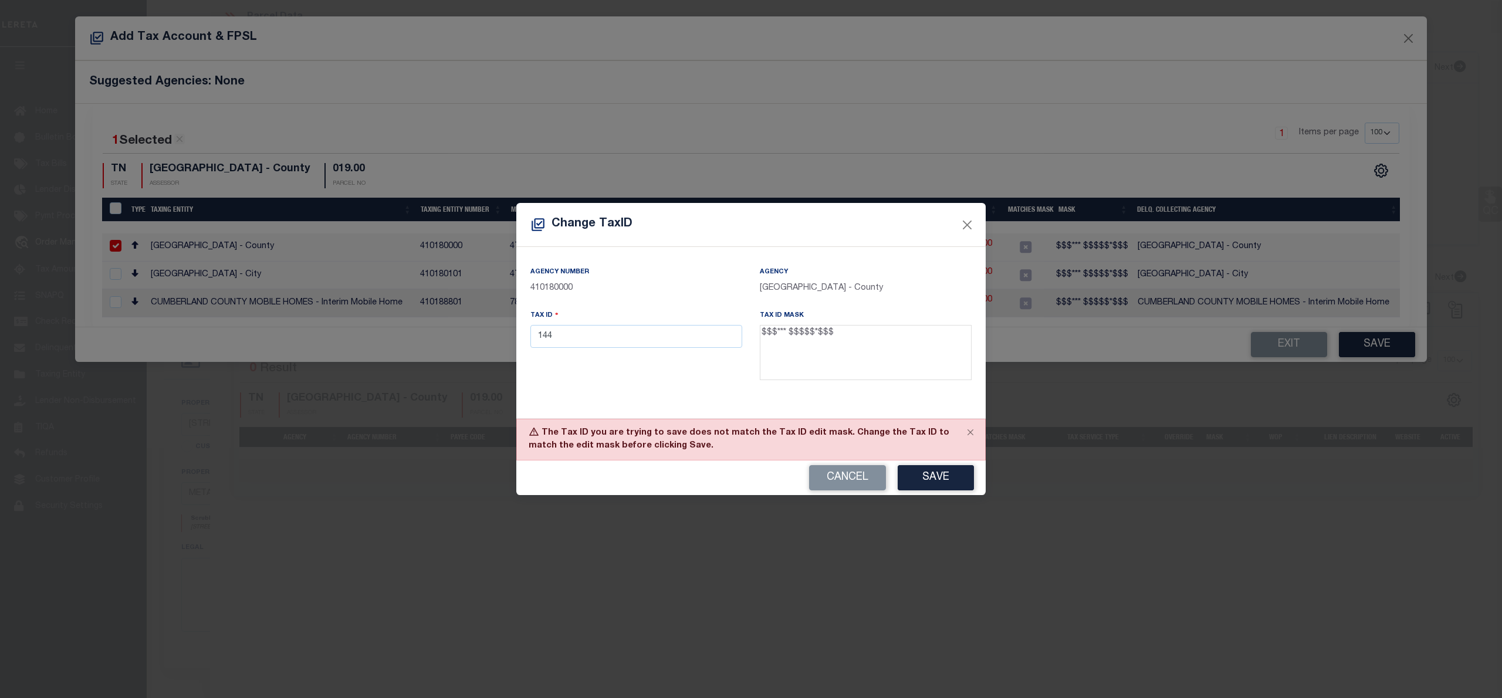
drag, startPoint x: 777, startPoint y: 334, endPoint x: 786, endPoint y: 329, distance: 10.8
click at [786, 329] on textarea "$$$*** $$$$$*$$$" at bounding box center [866, 352] width 212 height 55
click at [594, 339] on input "144" at bounding box center [636, 336] width 212 height 23
click at [959, 480] on button "Save" at bounding box center [936, 477] width 76 height 25
click at [930, 478] on div "Cancel Save" at bounding box center [750, 478] width 469 height 35
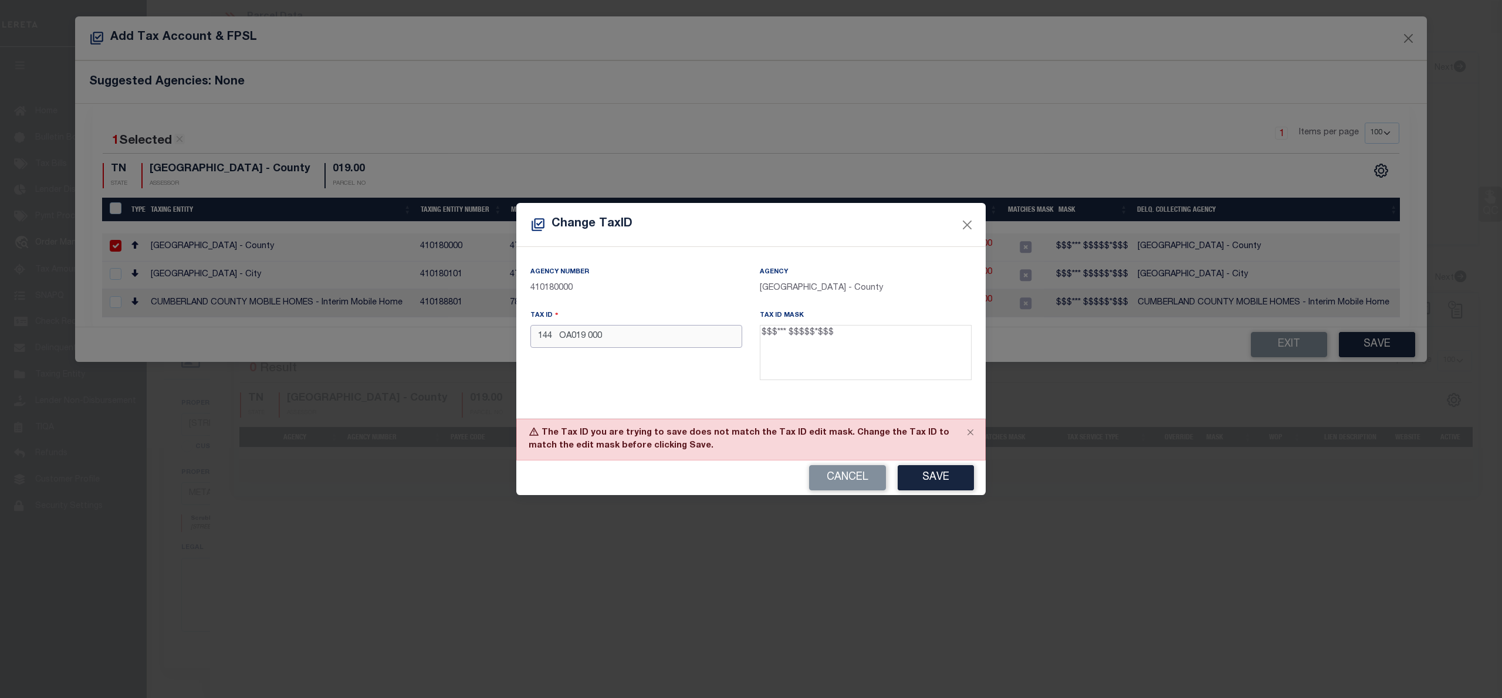
click at [569, 340] on input "144 OA019 000" at bounding box center [636, 336] width 212 height 23
click at [956, 479] on button "Save" at bounding box center [936, 477] width 76 height 25
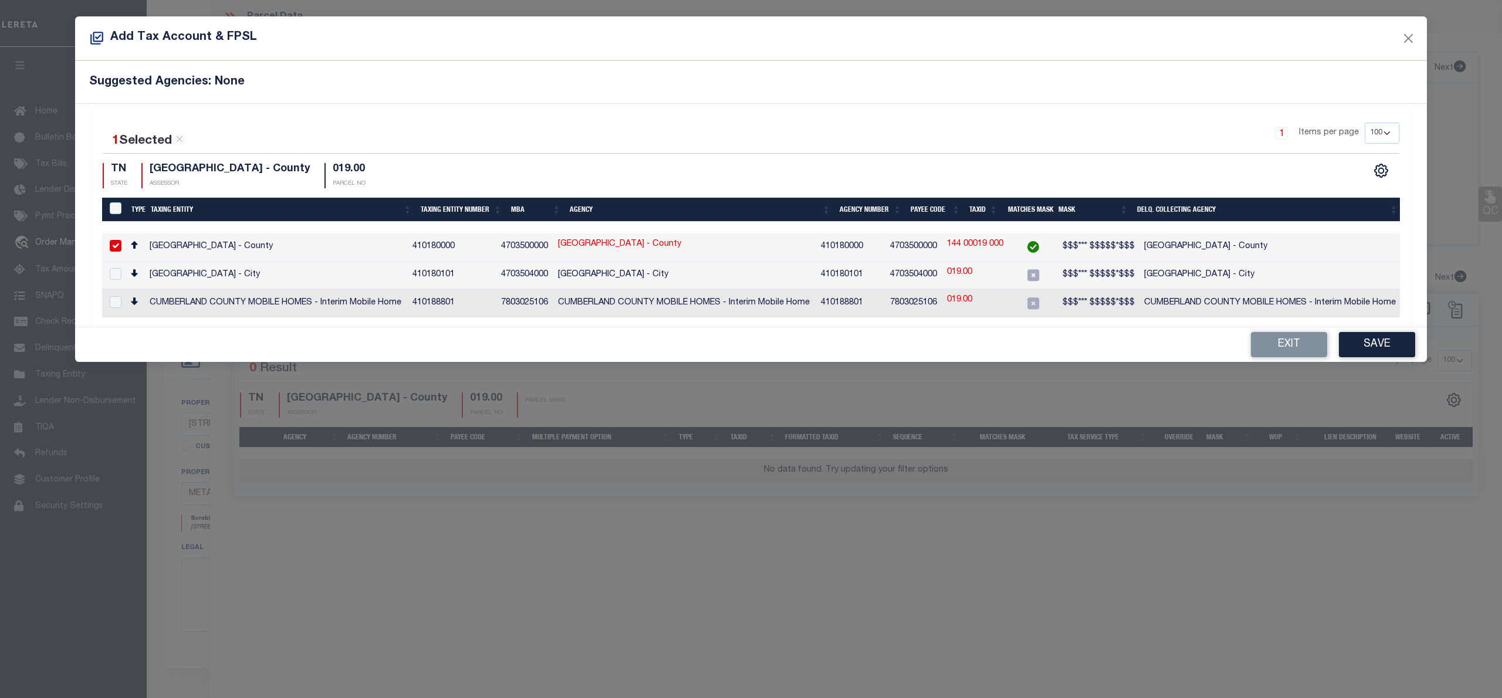
click at [963, 242] on link "144 00019 000" at bounding box center [975, 244] width 56 height 13
type input "144 00019 000"
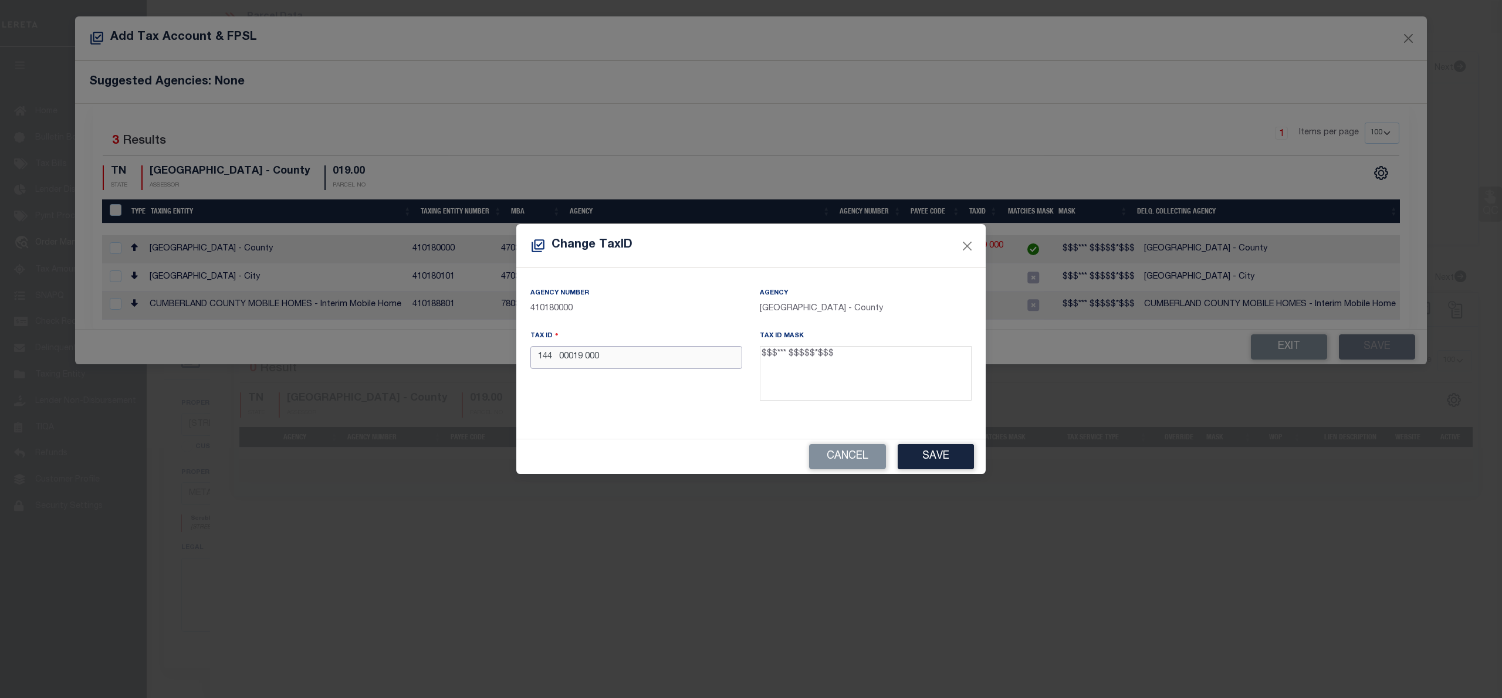
drag, startPoint x: 602, startPoint y: 361, endPoint x: 472, endPoint y: 361, distance: 130.2
click at [472, 361] on div "Change TaxID Agency Number 410180000 Agency CUMBERLAND COUNTY - County Tax ID 1…" at bounding box center [751, 349] width 1502 height 698
click at [842, 454] on button "Cancel" at bounding box center [847, 456] width 77 height 25
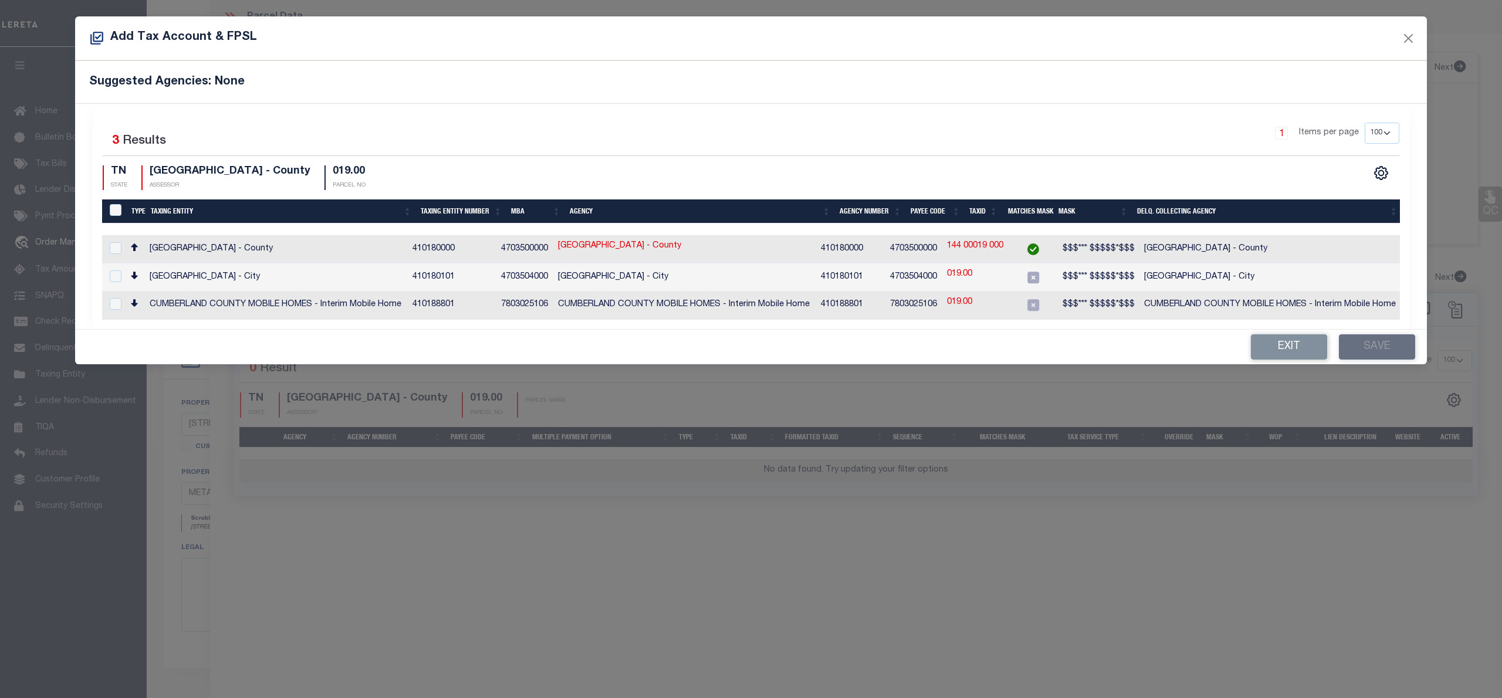
click at [167, 251] on td "CUMBERLAND COUNTY - County" at bounding box center [276, 249] width 263 height 28
checkbox input "true"
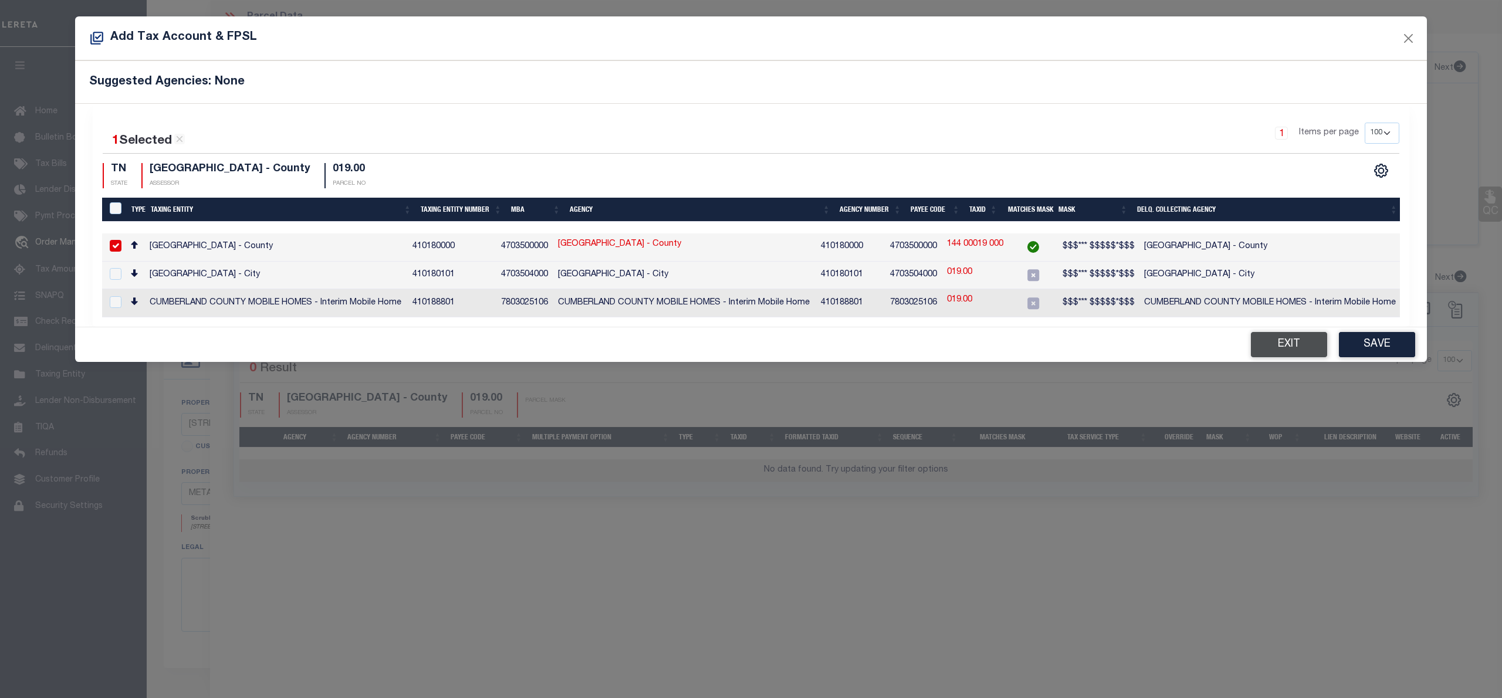
click at [1298, 340] on button "Exit" at bounding box center [1289, 344] width 76 height 25
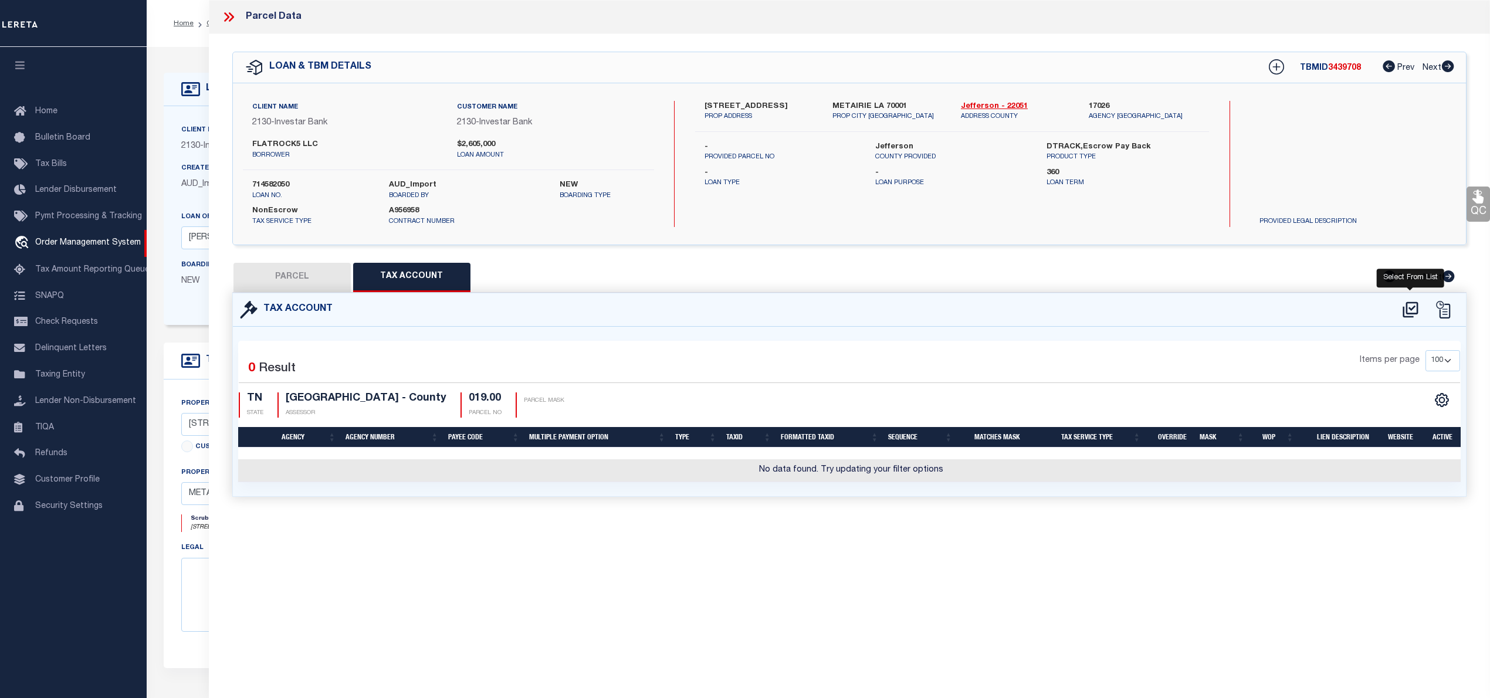
click at [1409, 313] on icon at bounding box center [1410, 310] width 15 height 16
select select "100"
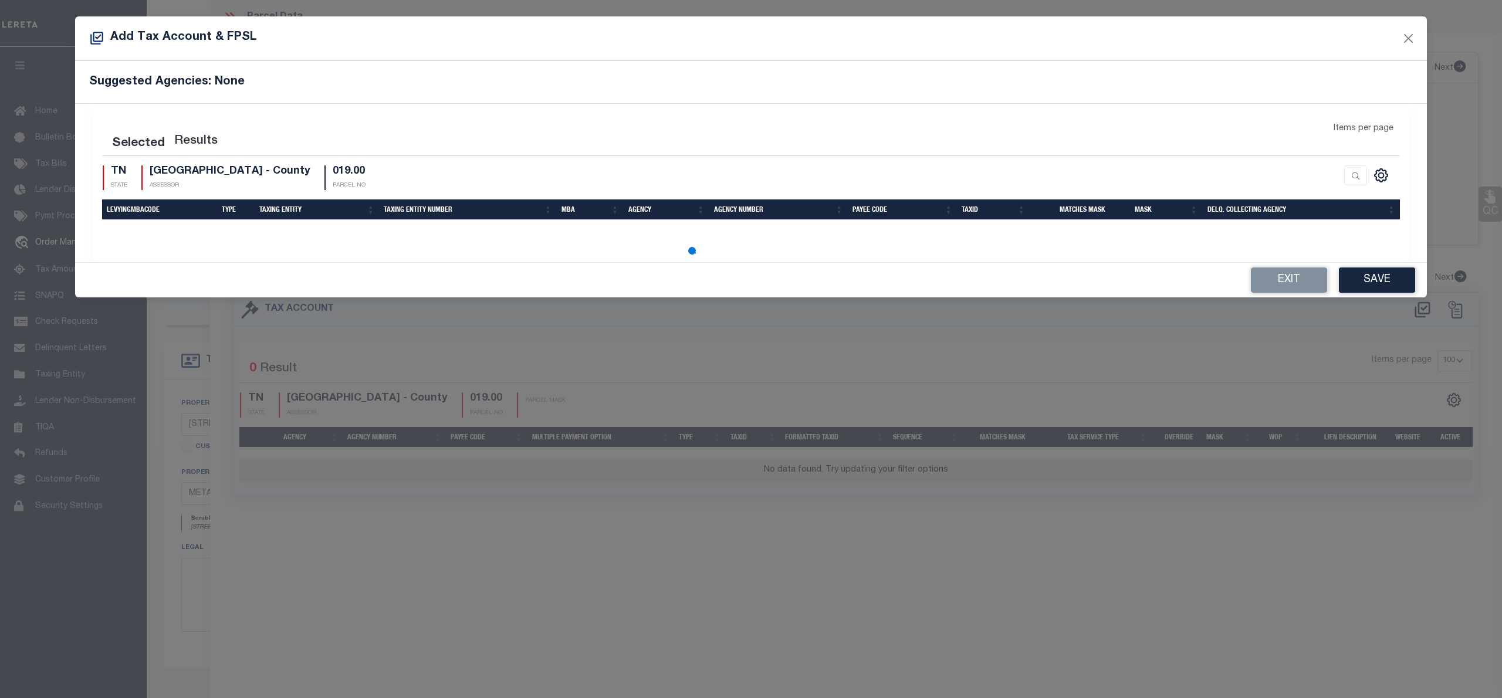
select select "100"
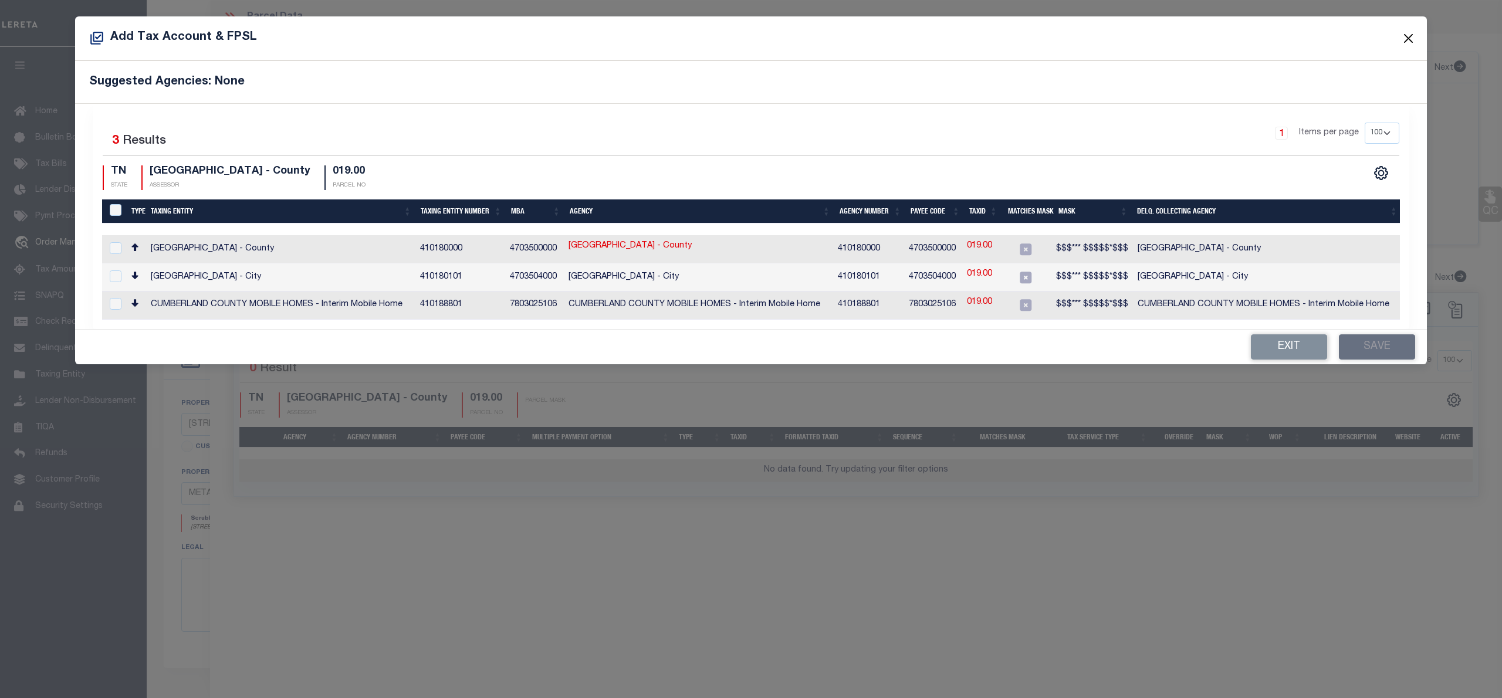
click at [1413, 36] on button "Close" at bounding box center [1408, 38] width 15 height 15
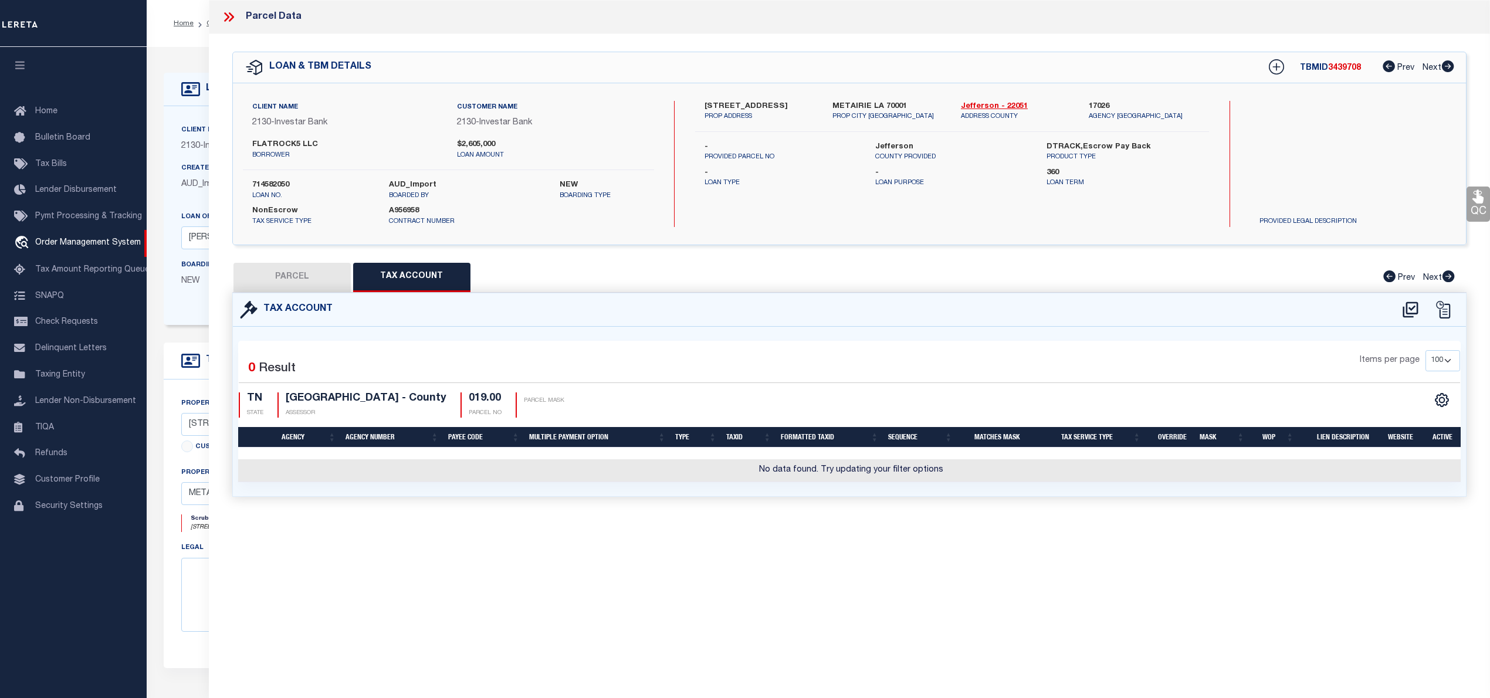
click at [323, 283] on button "PARCEL" at bounding box center [291, 277] width 117 height 29
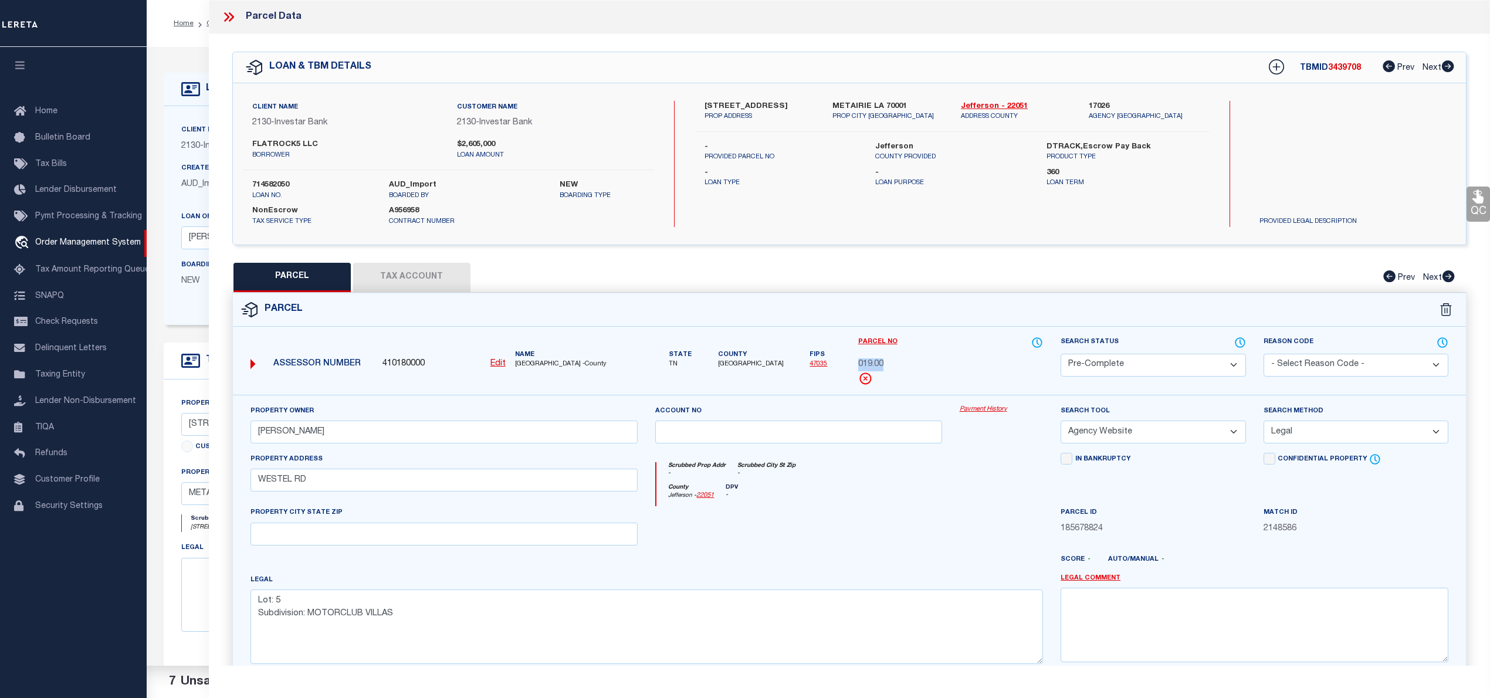
drag, startPoint x: 857, startPoint y: 367, endPoint x: 888, endPoint y: 367, distance: 31.1
click at [888, 367] on div "Parcel No 019.00" at bounding box center [950, 365] width 202 height 59
click at [889, 374] on div "Parcel No 019.00" at bounding box center [950, 360] width 185 height 49
click at [498, 364] on u "Edit" at bounding box center [497, 364] width 15 height 8
select select "PC"
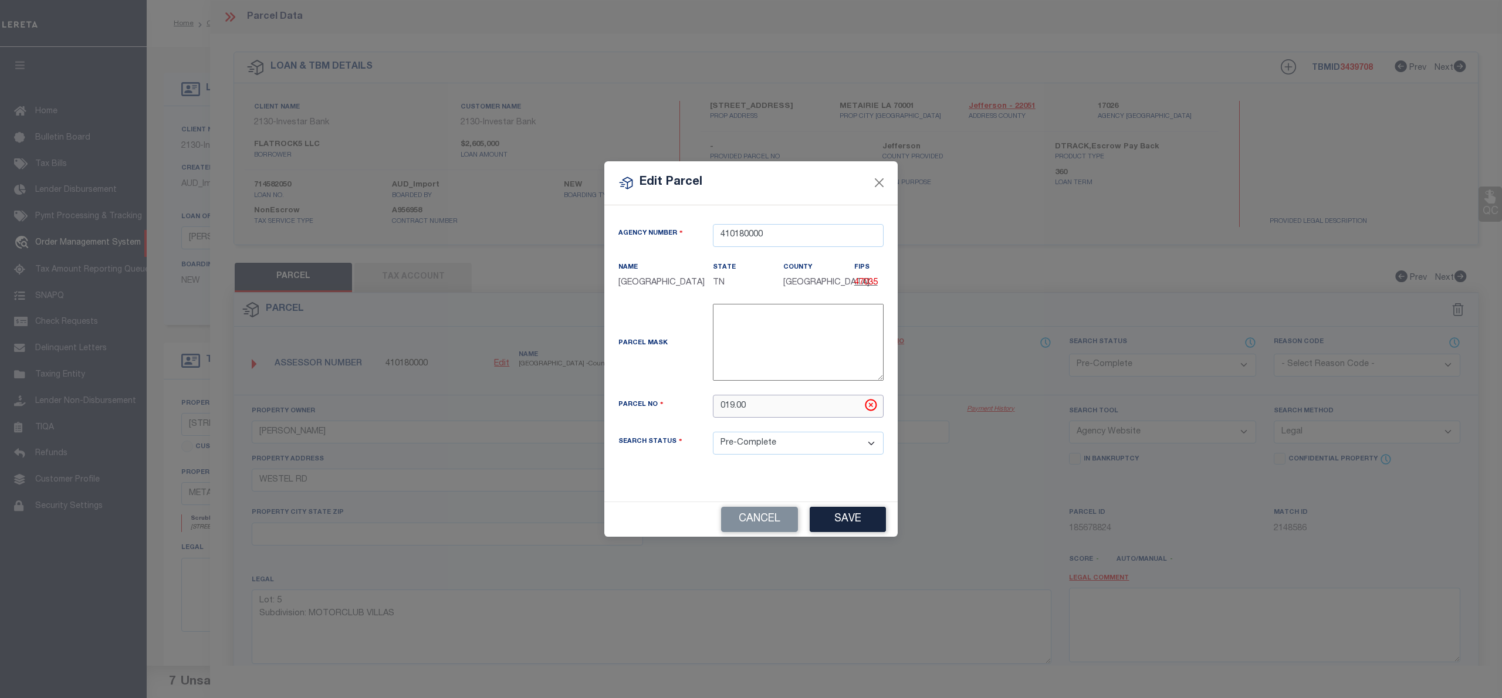
click at [728, 414] on input "019.00" at bounding box center [798, 406] width 171 height 23
paste input "144O A"
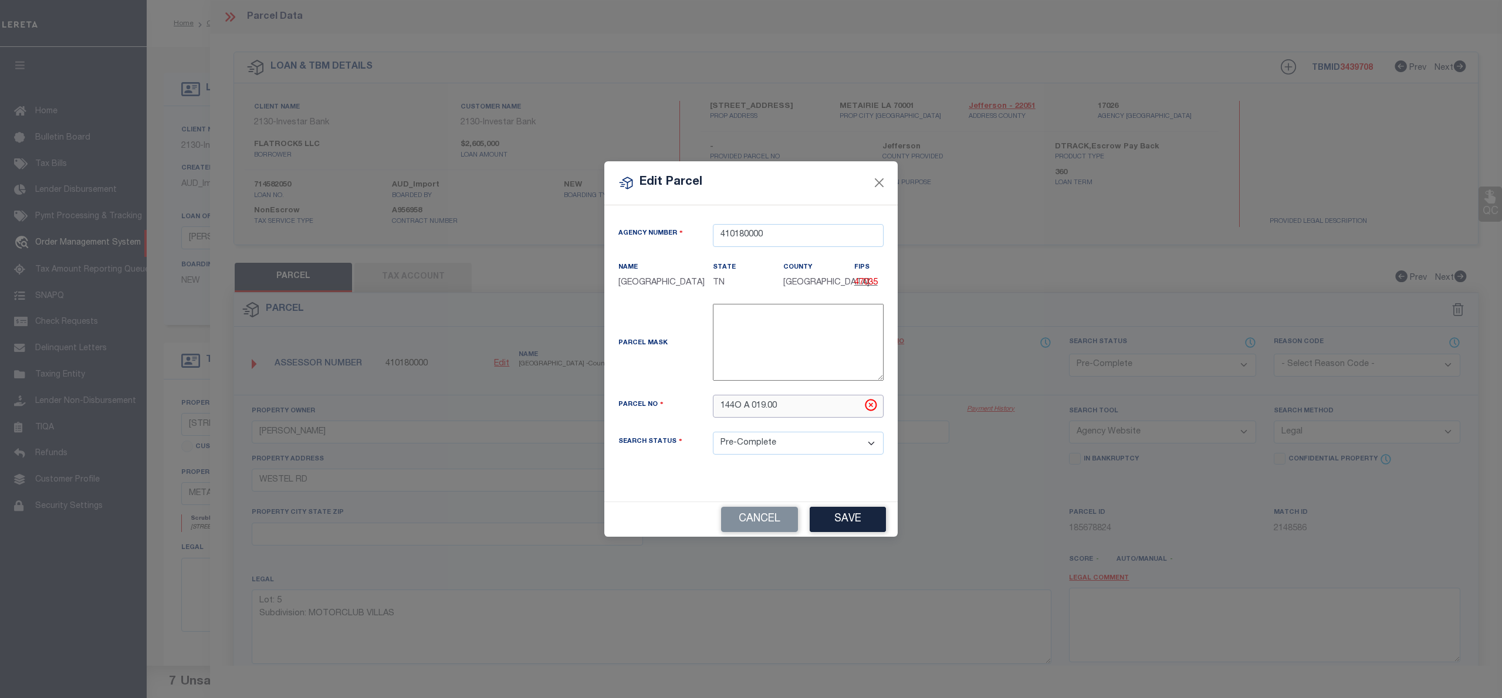
type input "144O A 019.00"
click at [813, 448] on select "Automated Search Bad Parcel Complete Duplicate Parcel High Dollar Reporting In …" at bounding box center [798, 443] width 171 height 23
select select "IP"
click at [713, 439] on select "Automated Search Bad Parcel Complete Duplicate Parcel High Dollar Reporting In …" at bounding box center [798, 443] width 171 height 23
click at [789, 483] on div "Agency Number 410180000 Name CUMBERLAND COUNTY State" at bounding box center [750, 353] width 293 height 297
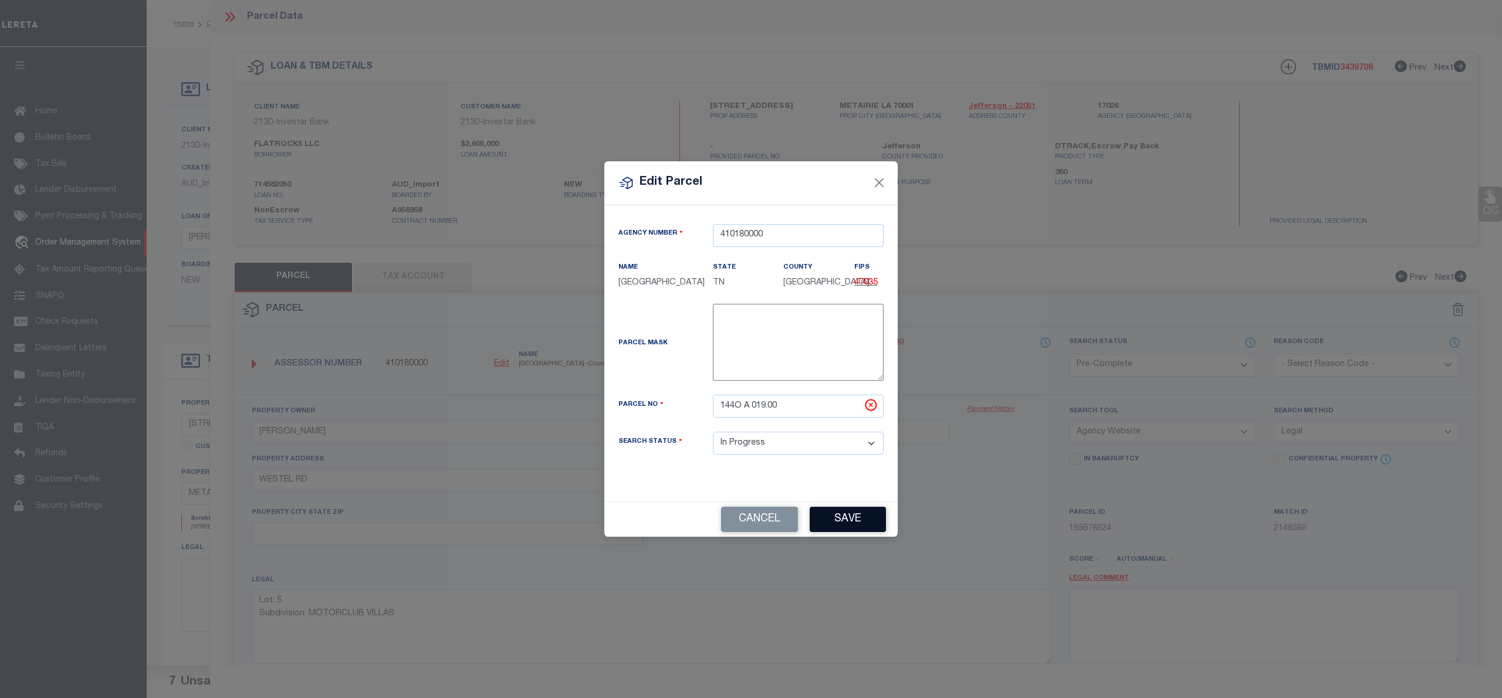
click at [868, 532] on button "Save" at bounding box center [848, 519] width 76 height 25
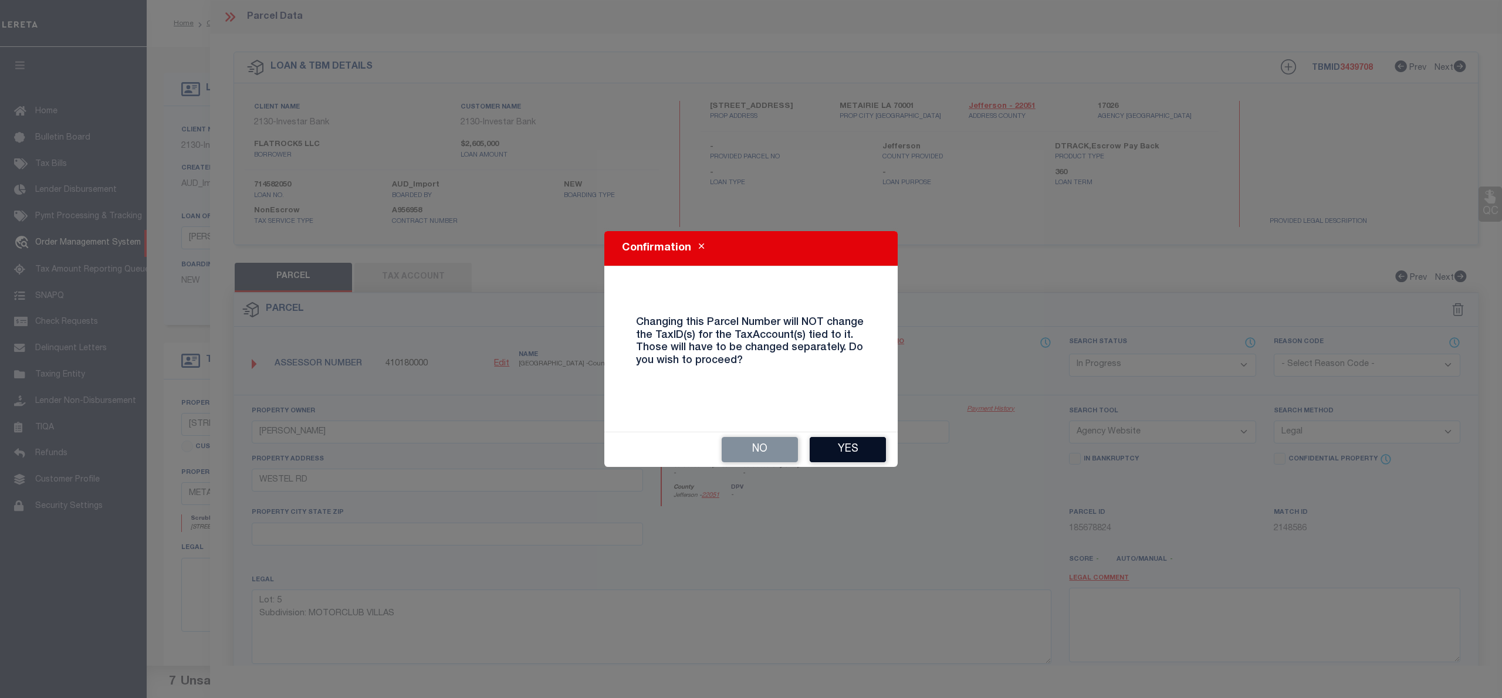
click at [848, 448] on button "Yes" at bounding box center [848, 449] width 76 height 25
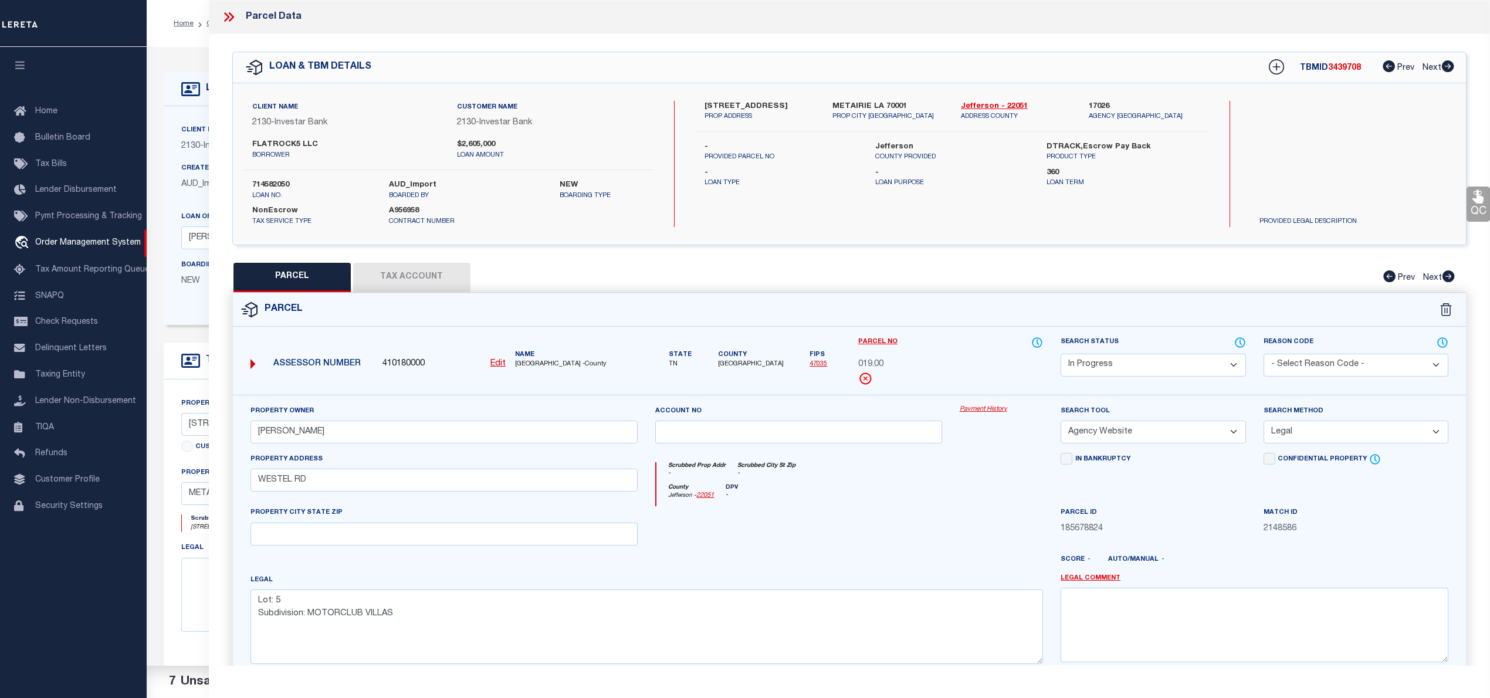
select select "IP"
select select
checkbox input "false"
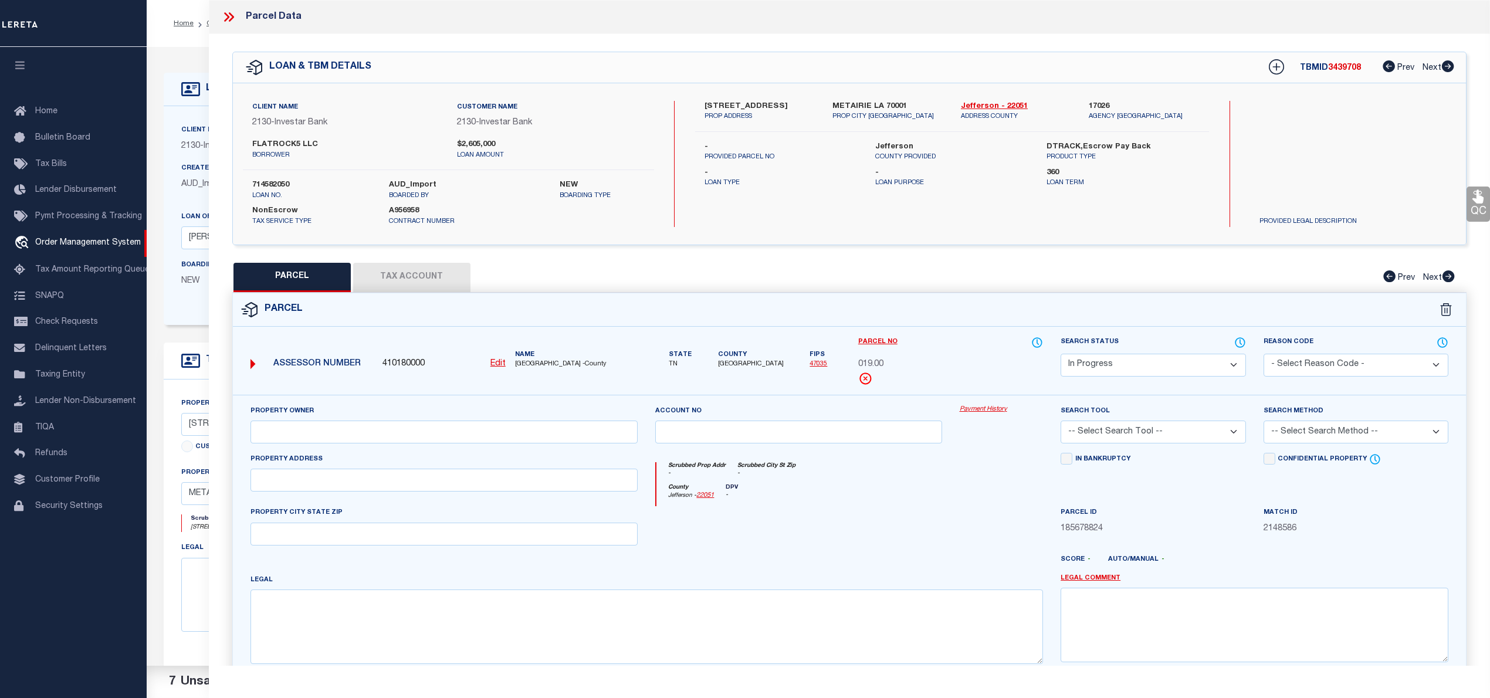
checkbox input "false"
type textarea "Document uploaded that satisfies a legal requirement, changing from [GEOGRAPHIC…"
click at [409, 301] on div "Parcel" at bounding box center [849, 309] width 1233 height 33
click at [413, 280] on button "Tax Account" at bounding box center [411, 277] width 117 height 29
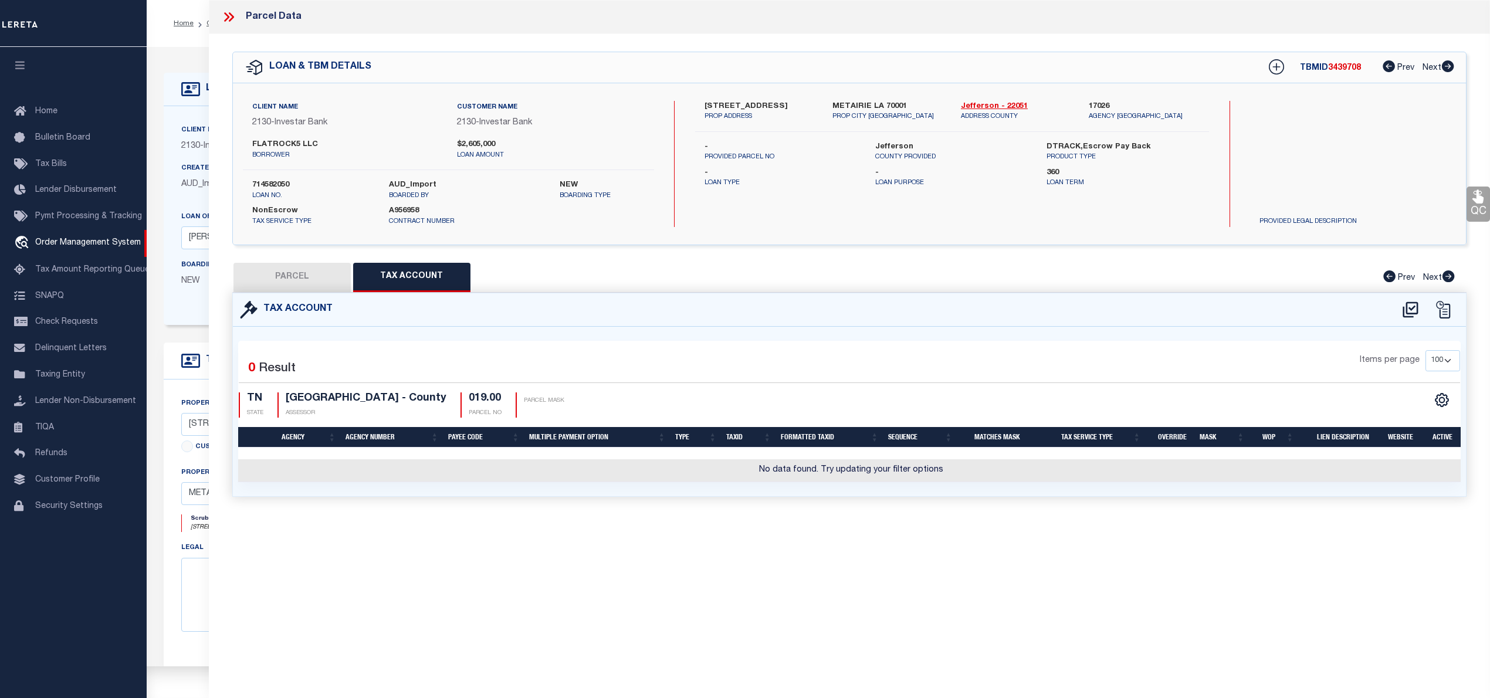
select select "100"
click at [1411, 307] on icon at bounding box center [1410, 309] width 19 height 19
select select "100"
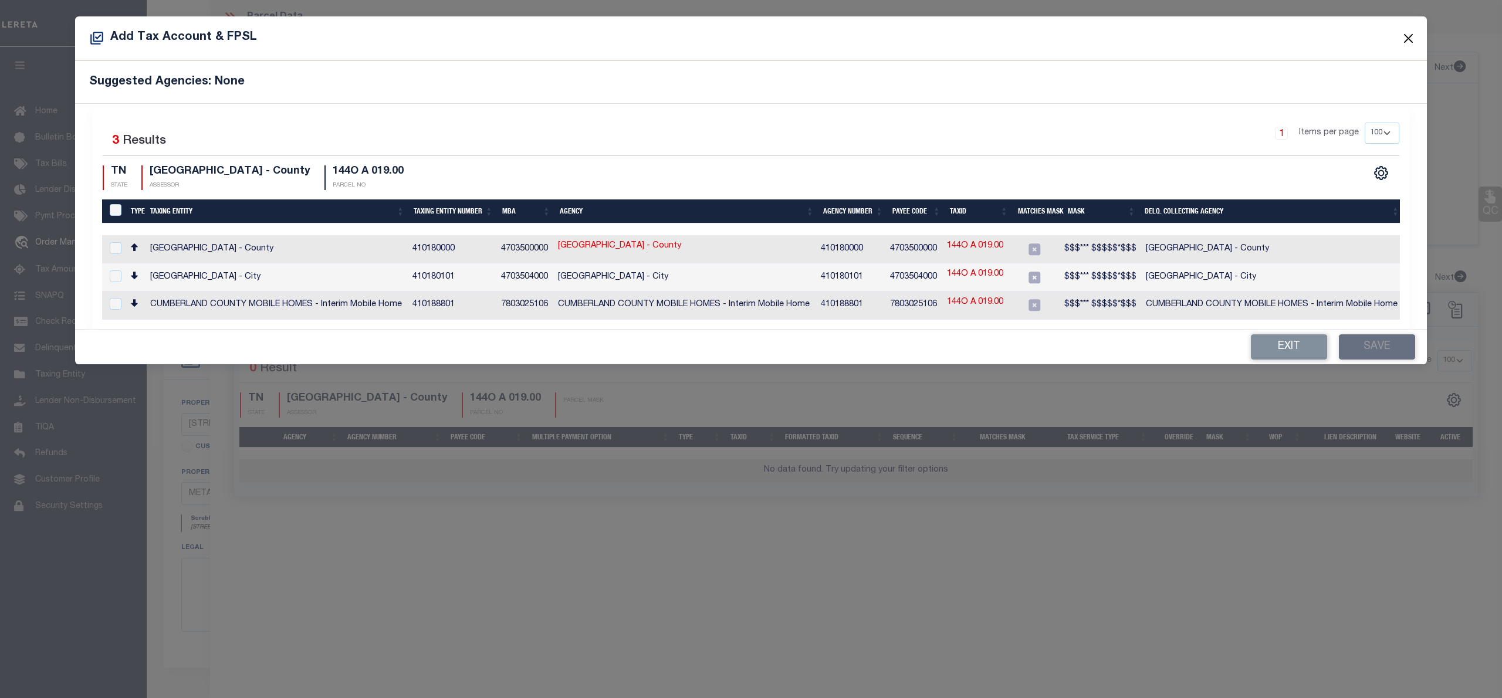
click at [1404, 43] on button "Close" at bounding box center [1408, 38] width 15 height 15
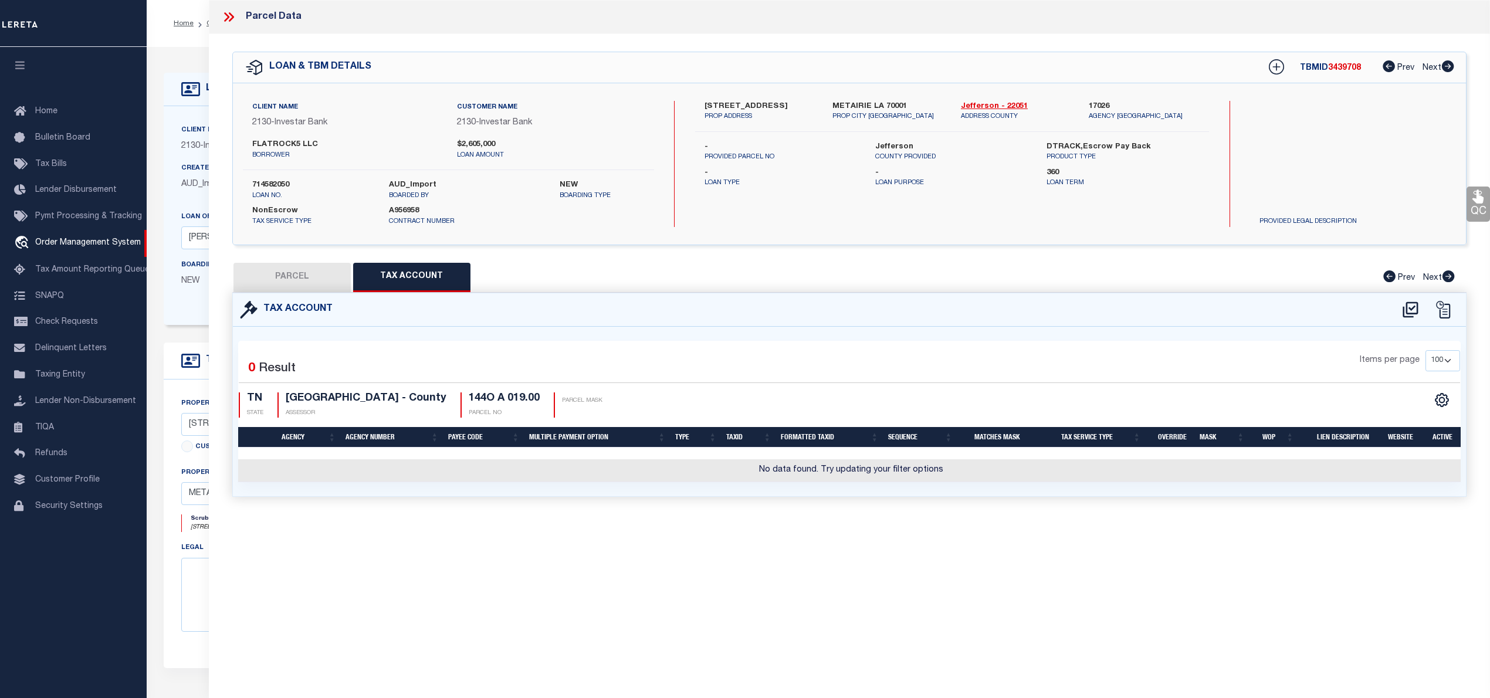
click at [310, 283] on button "PARCEL" at bounding box center [291, 277] width 117 height 29
select select "AS"
checkbox input "false"
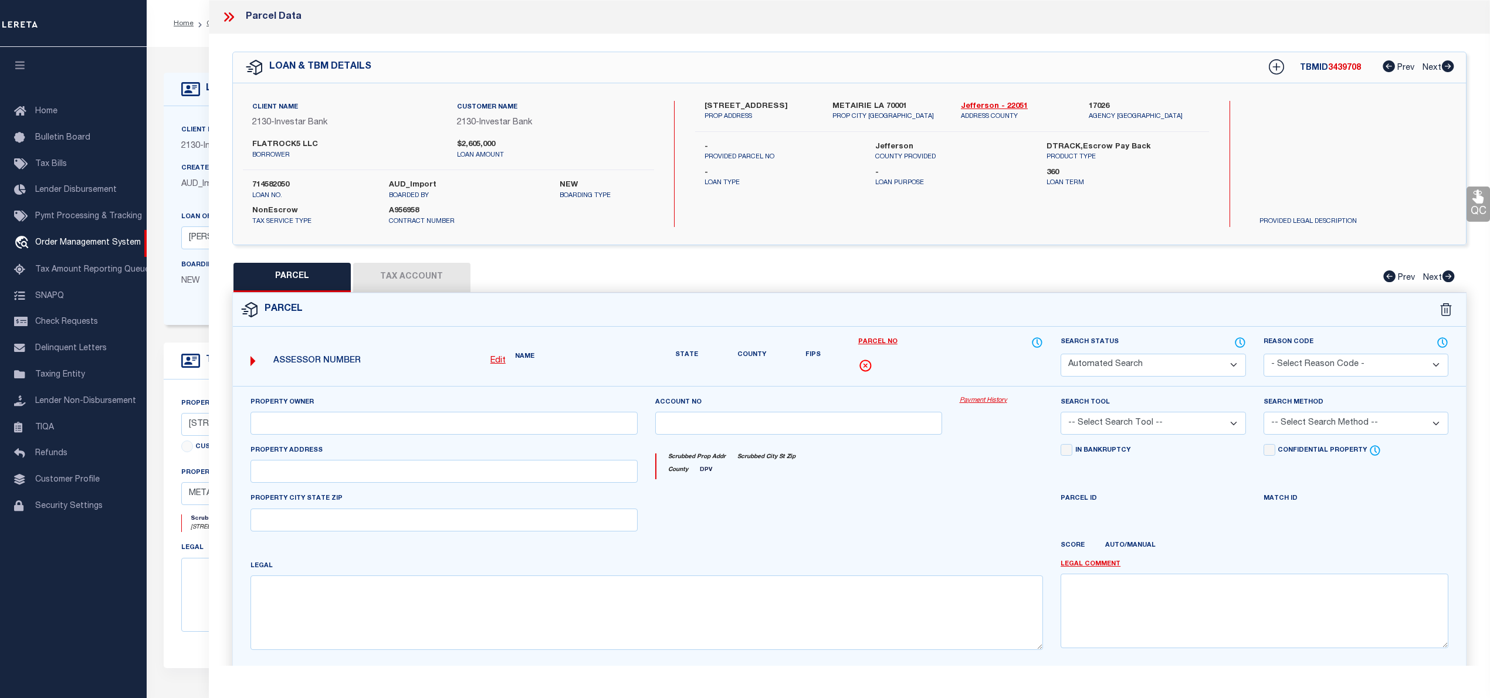
select select "IP"
checkbox input "false"
type textarea "Document uploaded that satisfies a legal requirement, changing from [GEOGRAPHIC…"
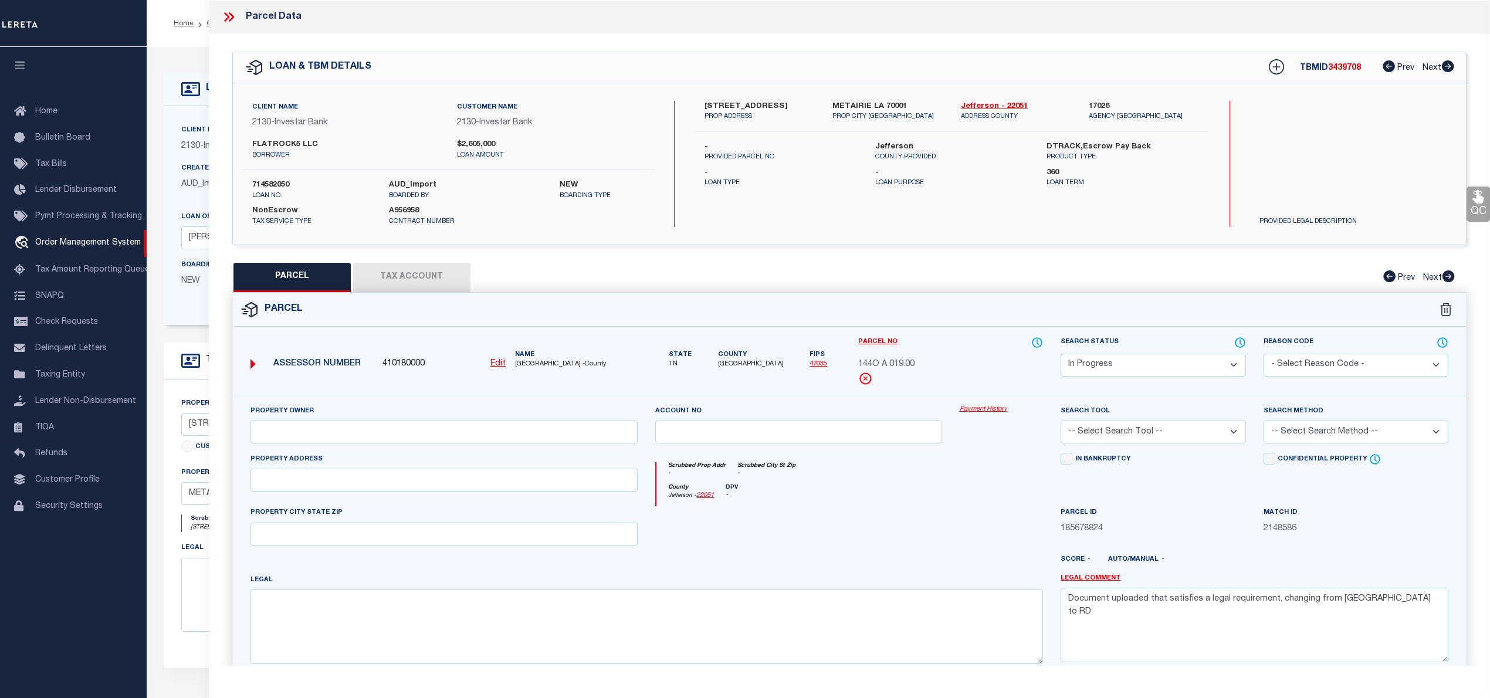
click at [912, 367] on span "144O A 019.00" at bounding box center [886, 364] width 56 height 13
click at [1038, 343] on icon at bounding box center [1037, 342] width 12 height 13
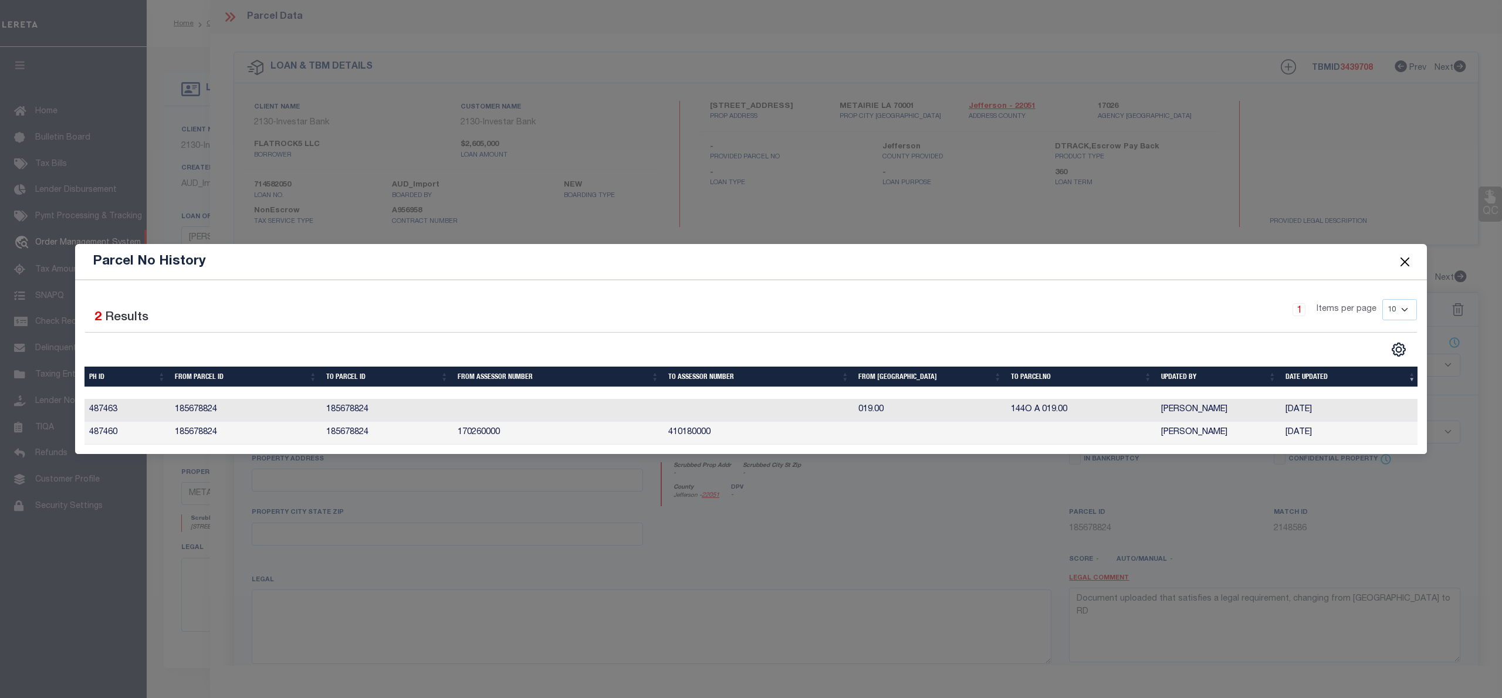
click at [1402, 254] on button "Close" at bounding box center [1404, 261] width 15 height 15
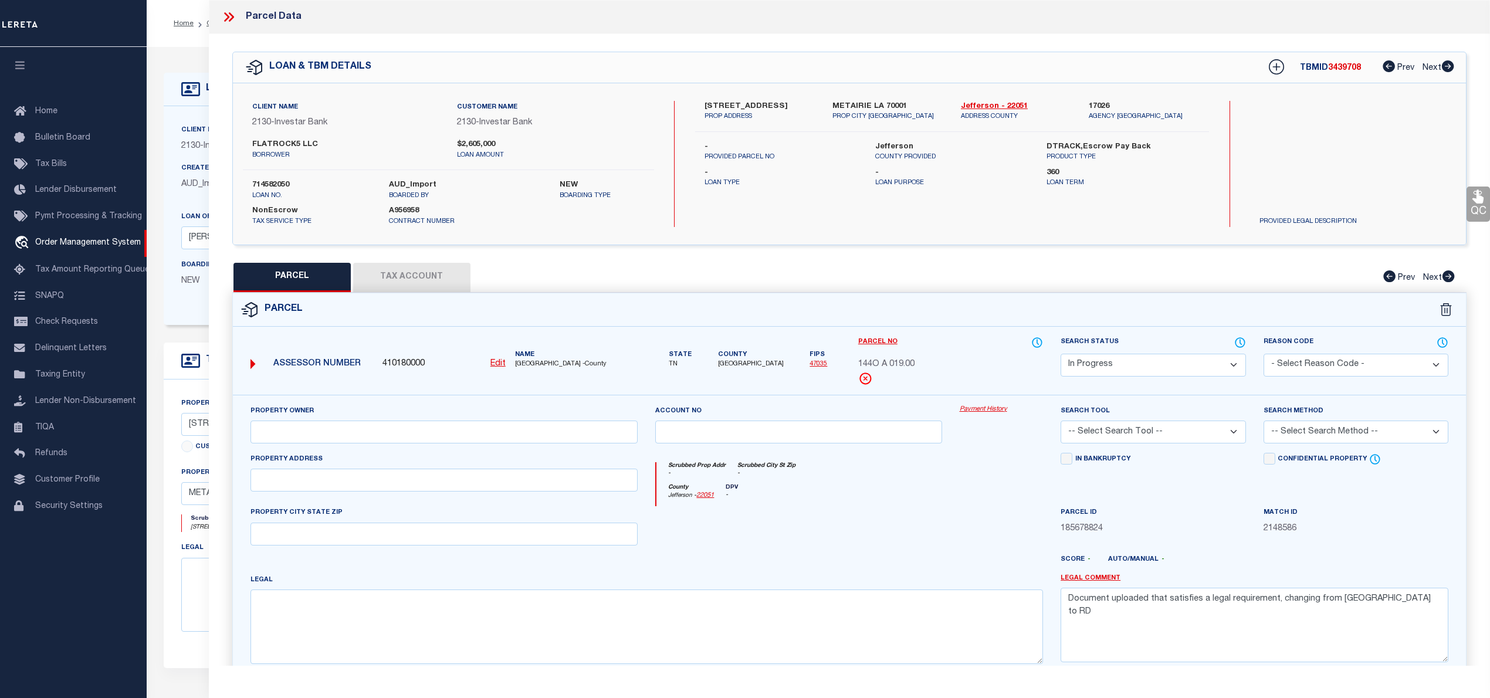
click at [904, 367] on span "144O A 019.00" at bounding box center [886, 364] width 56 height 13
click at [888, 343] on link "Parcel No" at bounding box center [877, 342] width 39 height 10
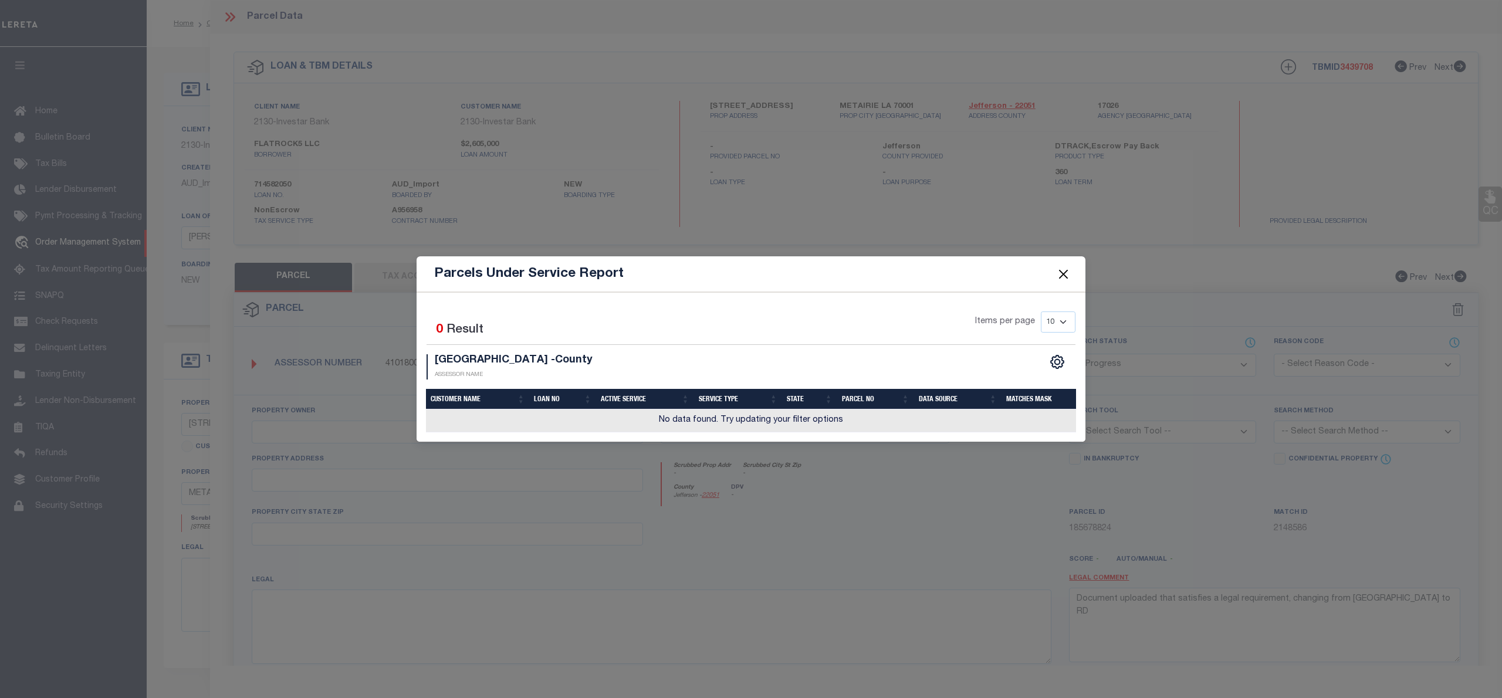
click at [1061, 269] on button "Close" at bounding box center [1063, 273] width 15 height 15
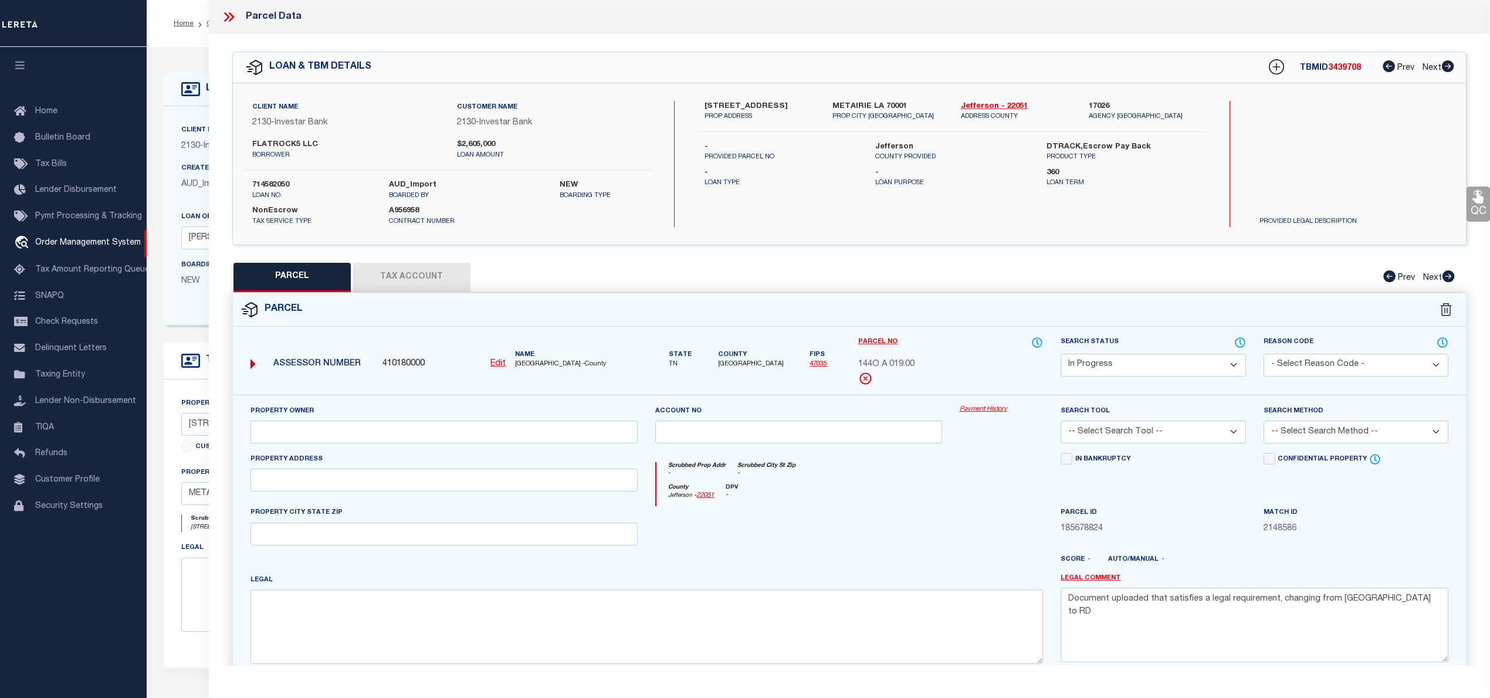
click at [813, 361] on link "47035" at bounding box center [819, 364] width 18 height 6
click at [891, 364] on span "144O A 019.00" at bounding box center [886, 364] width 56 height 13
click at [883, 343] on link "Parcel No" at bounding box center [877, 342] width 39 height 10
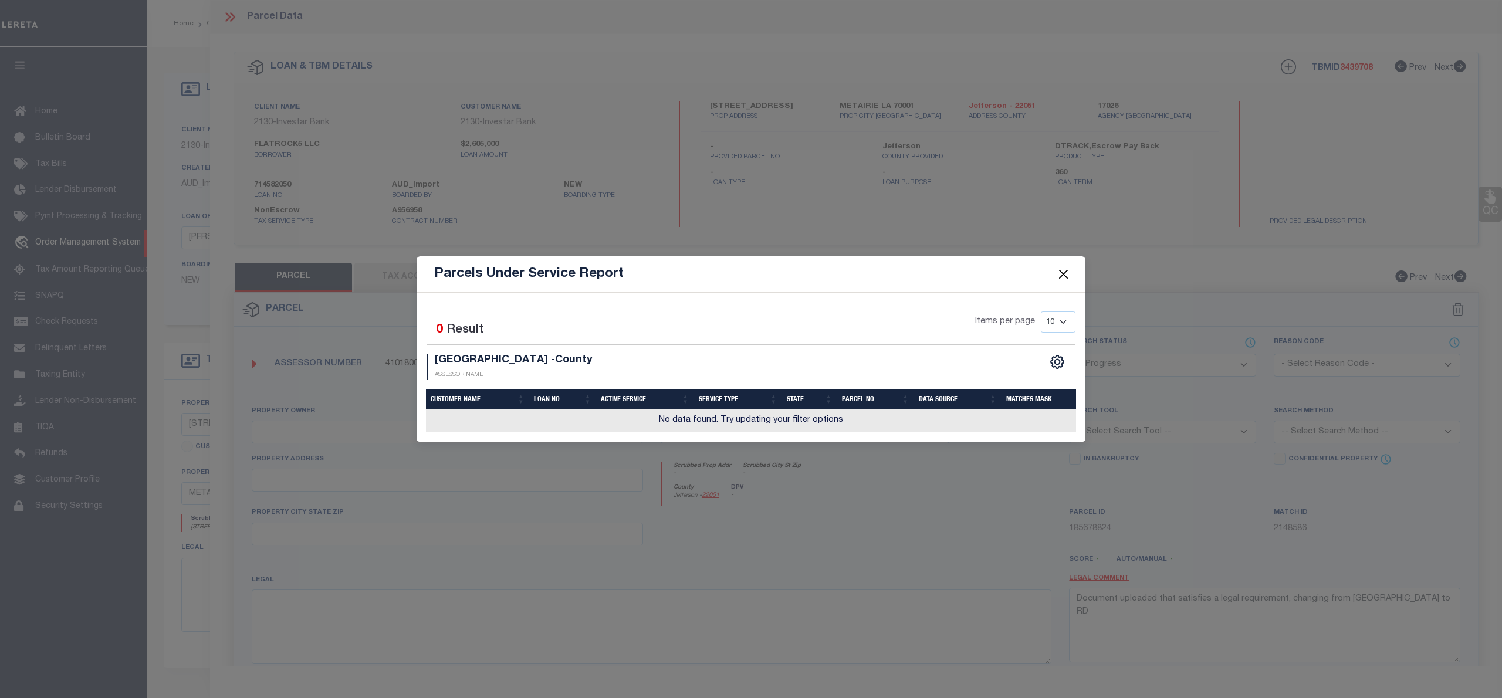
click at [1063, 277] on button "Close" at bounding box center [1063, 273] width 15 height 15
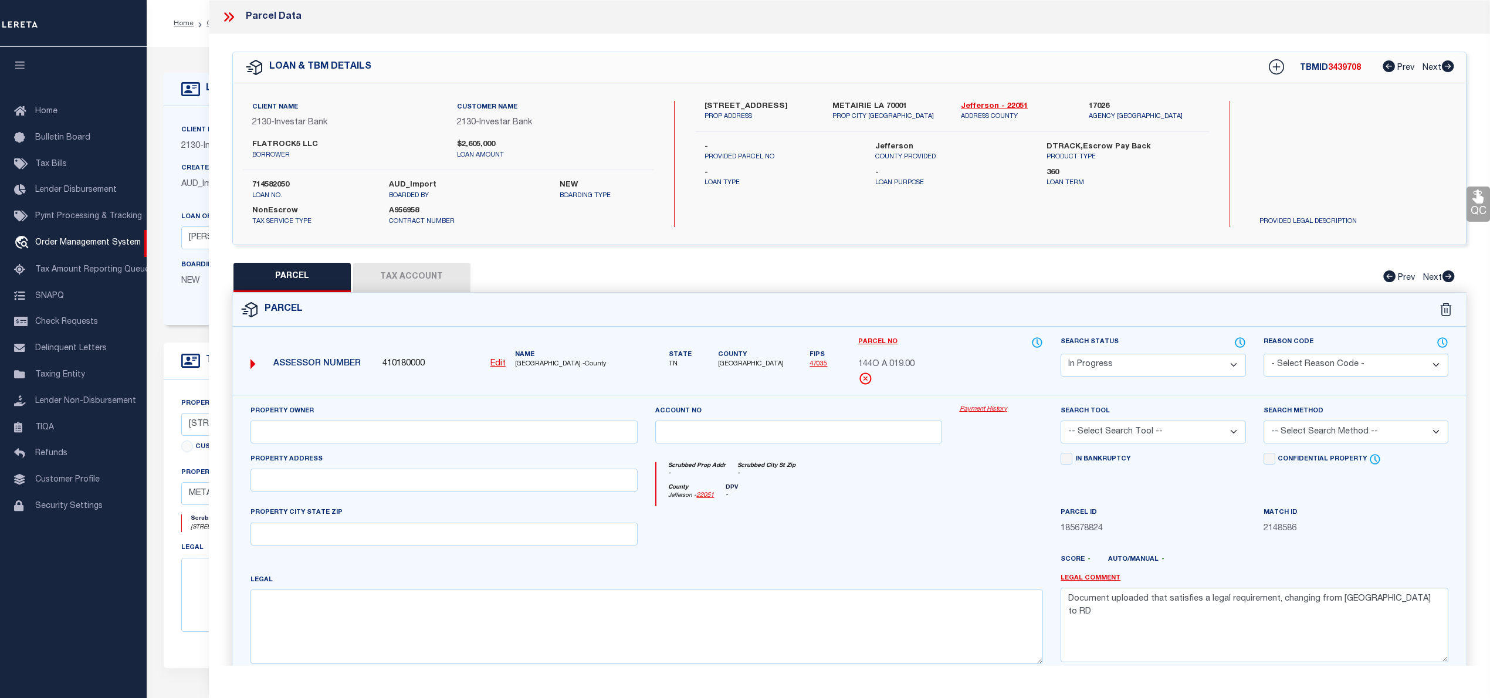
click at [397, 279] on button "Tax Account" at bounding box center [411, 277] width 117 height 29
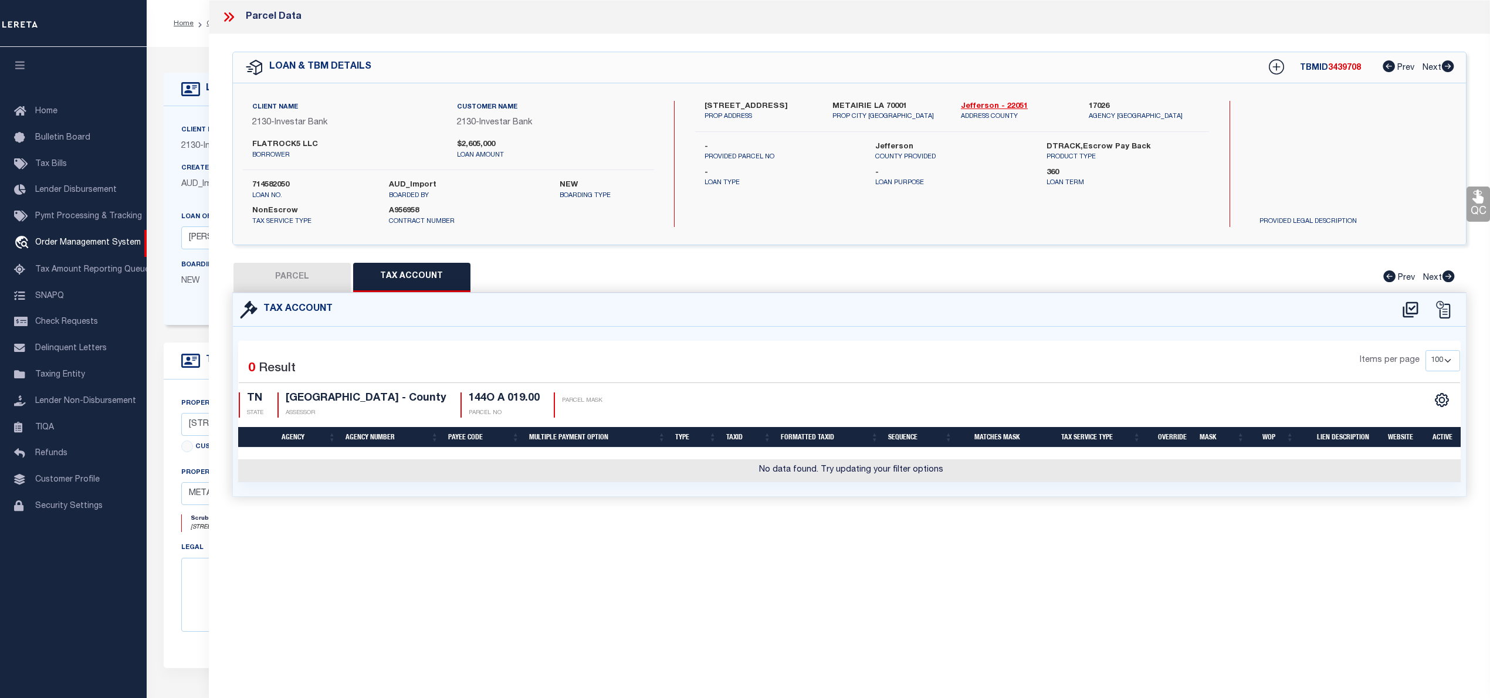
select select "100"
click at [1413, 310] on icon at bounding box center [1410, 309] width 19 height 19
select select "100"
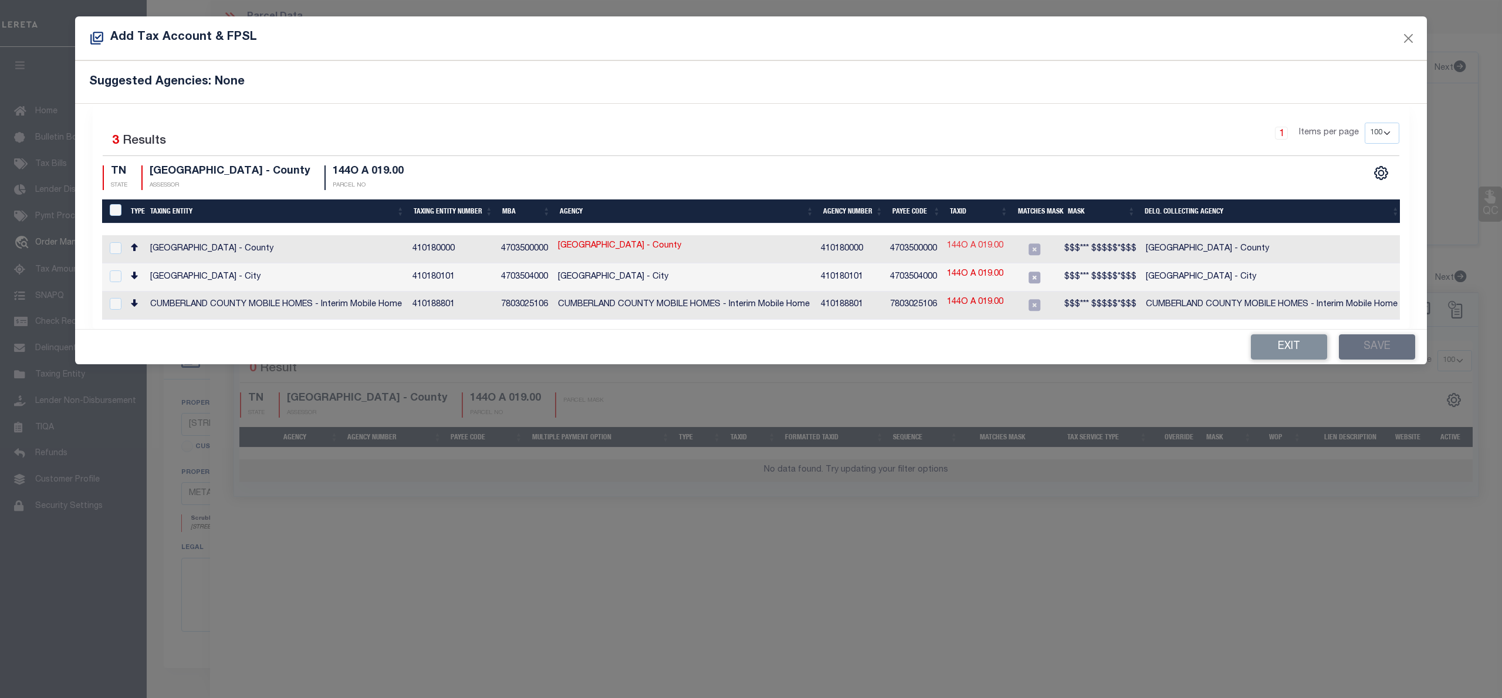
click at [956, 249] on link "144O A 019.00" at bounding box center [975, 246] width 56 height 13
type input "144O A 019.00"
checkbox input "true"
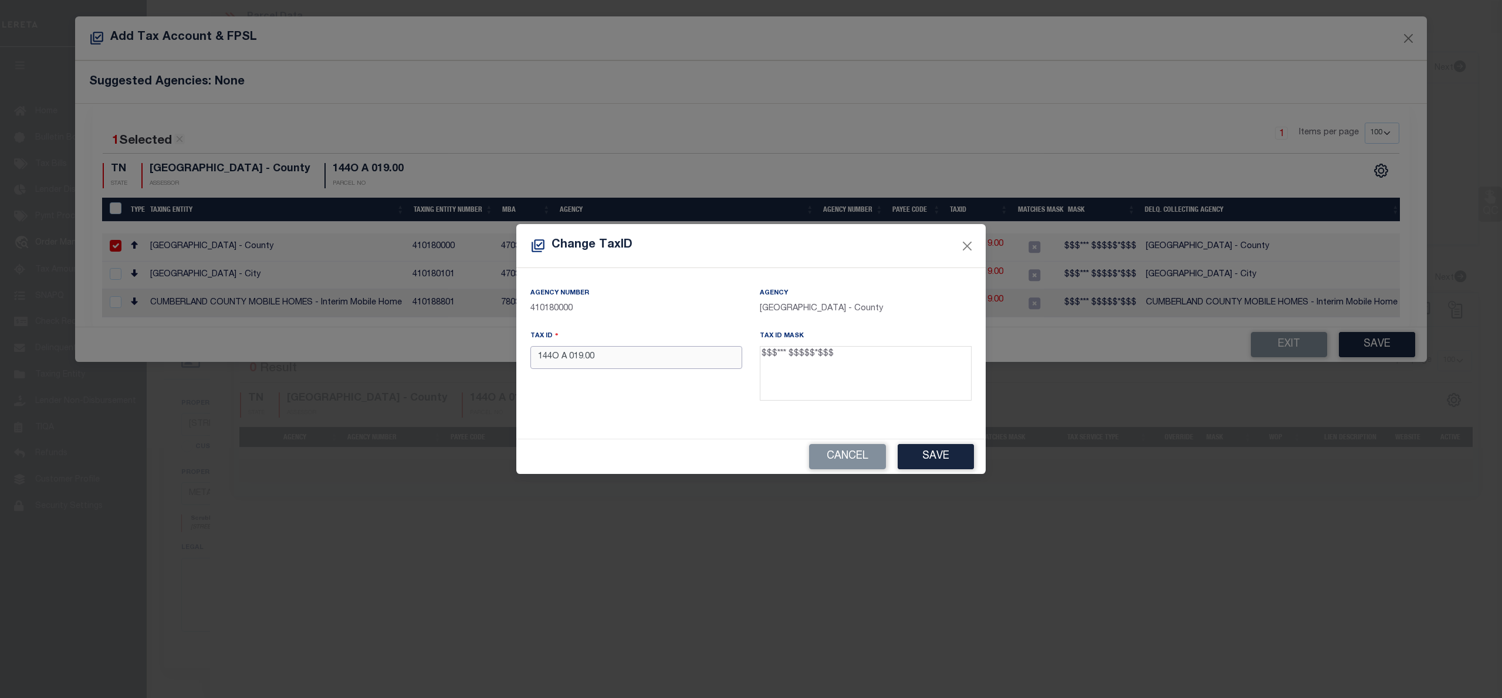
click at [568, 359] on input "144O A 019.00" at bounding box center [636, 357] width 212 height 23
paste input "099F F 01500 0"
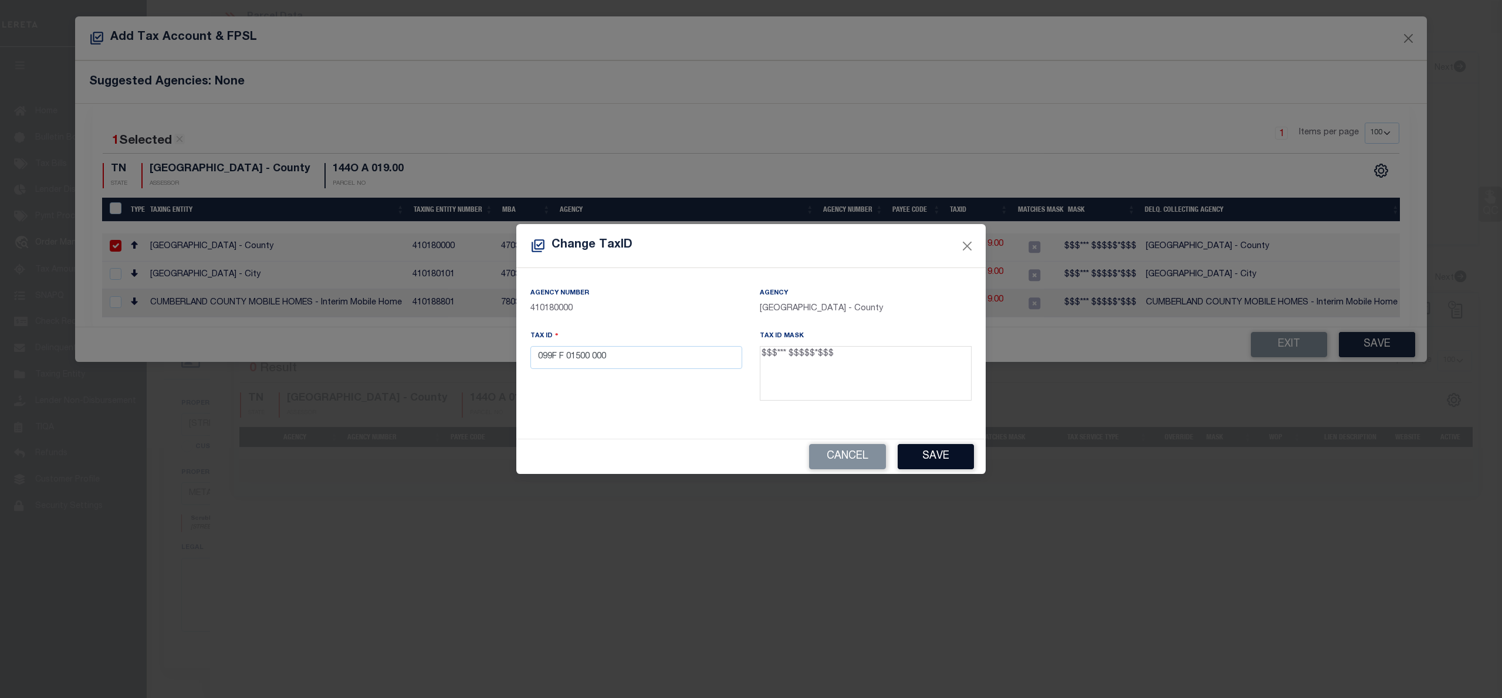
click at [921, 453] on button "Save" at bounding box center [936, 456] width 76 height 25
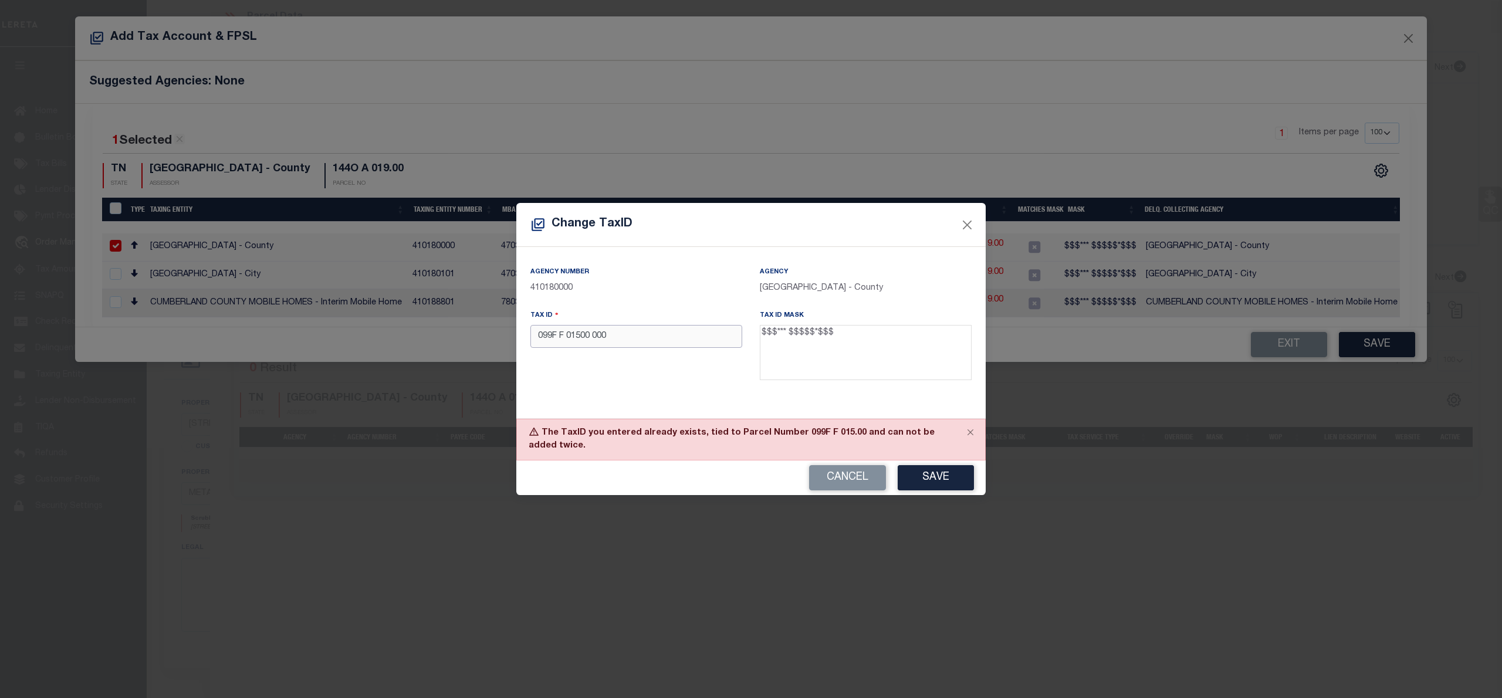
drag, startPoint x: 627, startPoint y: 338, endPoint x: 493, endPoint y: 338, distance: 133.8
click at [493, 338] on div "Change TaxID Agency Number 410180000 Agency CUMBERLAND COUNTY - County Tax ID 0…" at bounding box center [751, 349] width 1502 height 698
click at [651, 332] on input "099F F 01500 000" at bounding box center [636, 336] width 212 height 23
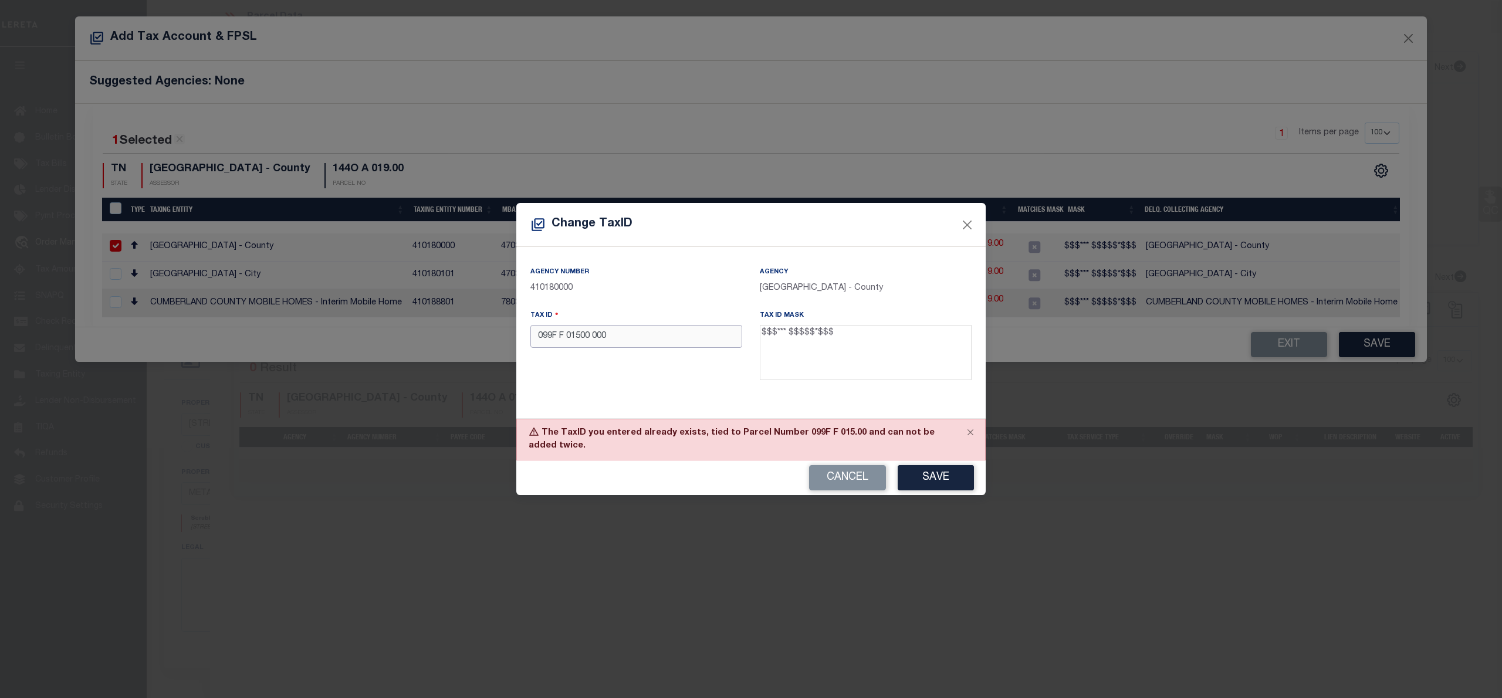
click at [604, 338] on input "099F F 01500 000" at bounding box center [636, 336] width 212 height 23
click at [580, 337] on input "099F F 01500 000" at bounding box center [636, 336] width 212 height 23
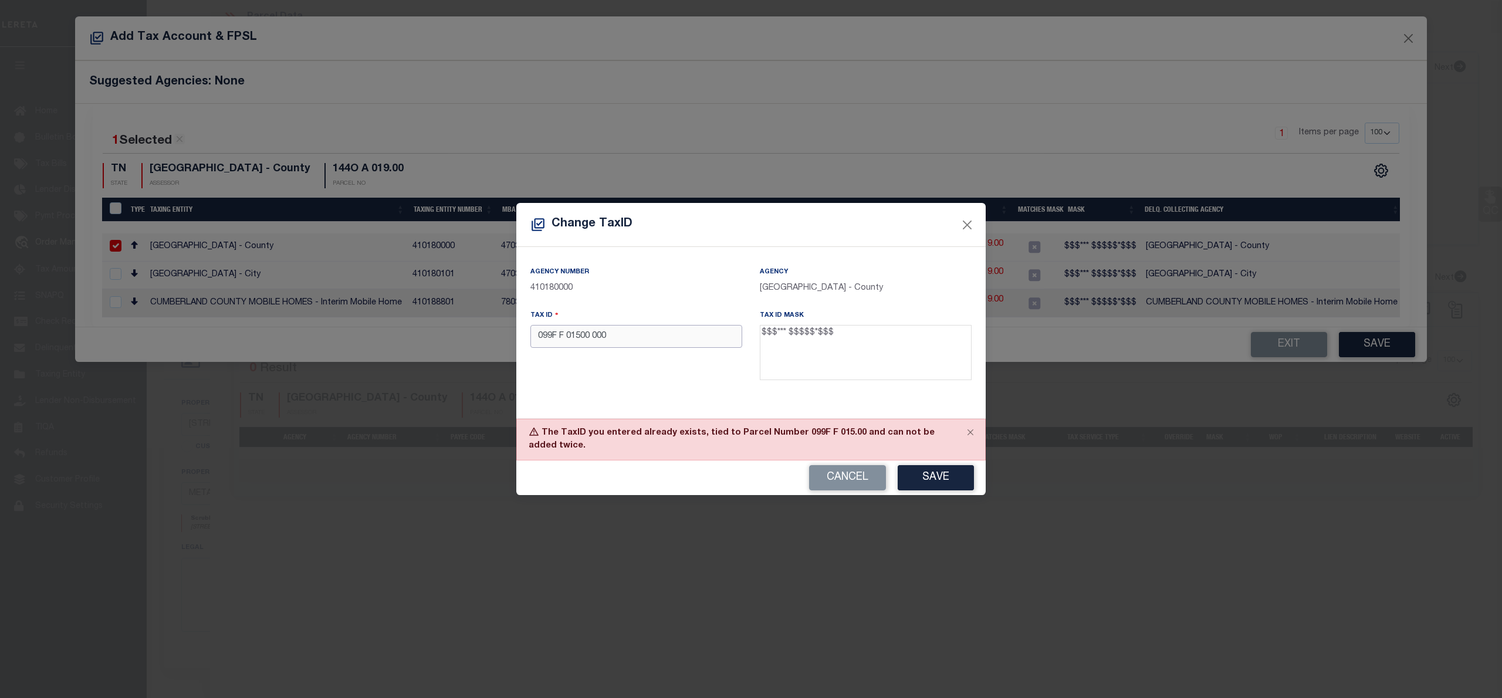
click at [580, 337] on input "099F F 01500 000" at bounding box center [636, 336] width 212 height 23
paste input "144O A 019."
click at [588, 338] on input "144O A 019.00" at bounding box center [636, 336] width 212 height 23
type input "144O A 01900 000"
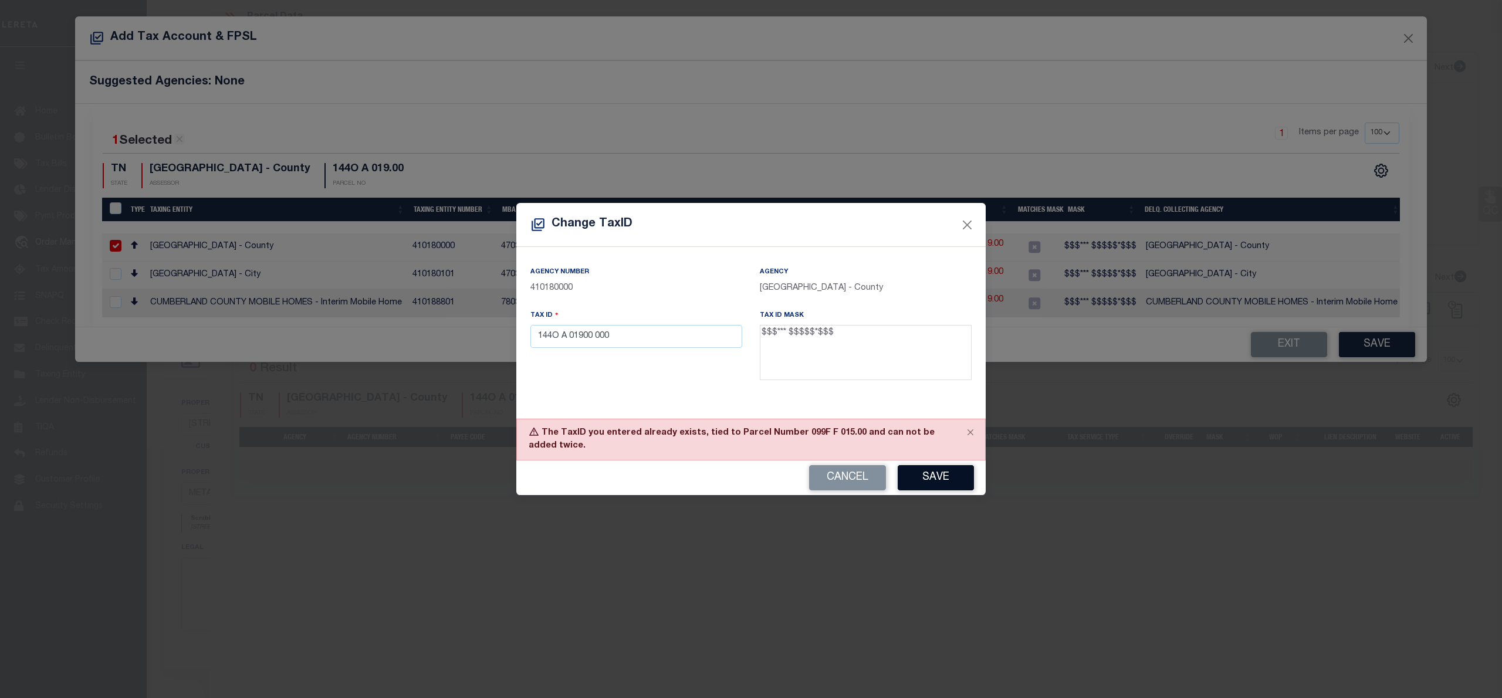
click at [927, 477] on button "Save" at bounding box center [936, 477] width 76 height 25
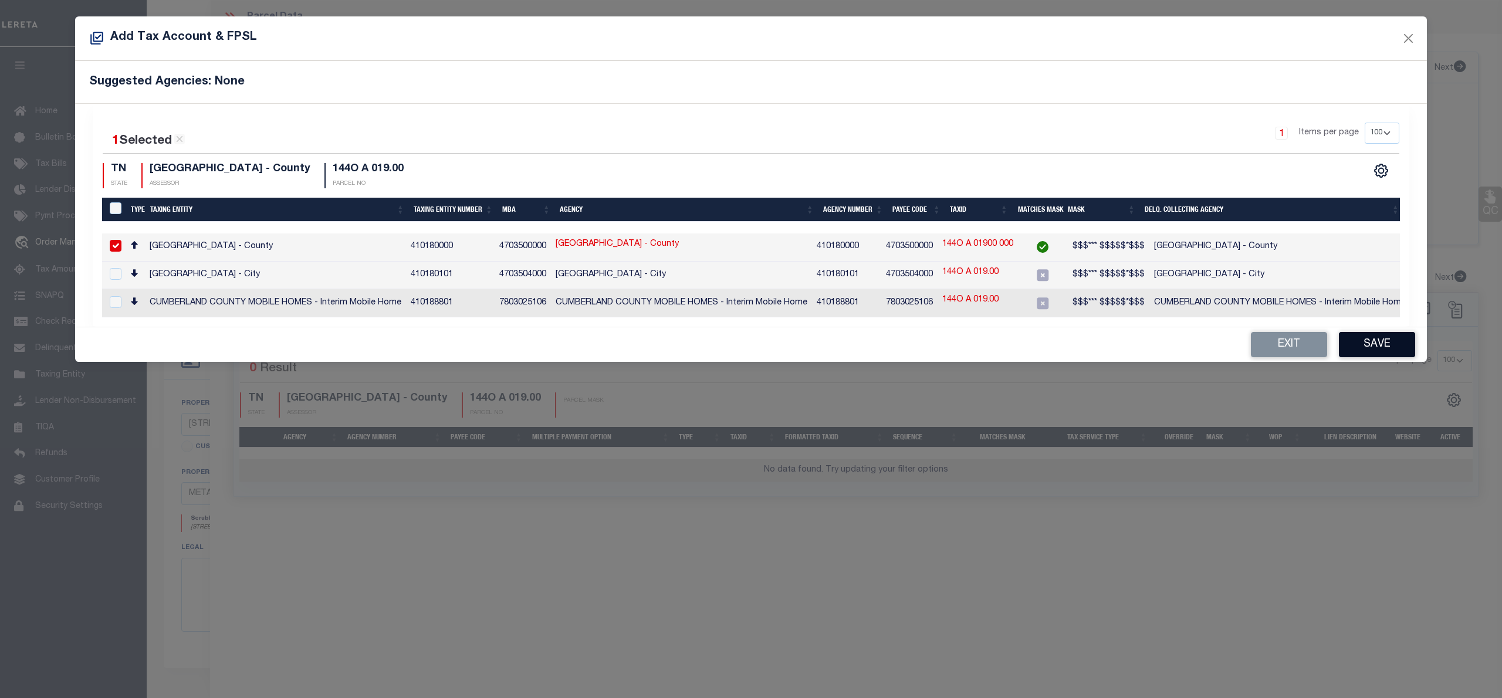
click at [1387, 348] on button "Save" at bounding box center [1377, 344] width 76 height 25
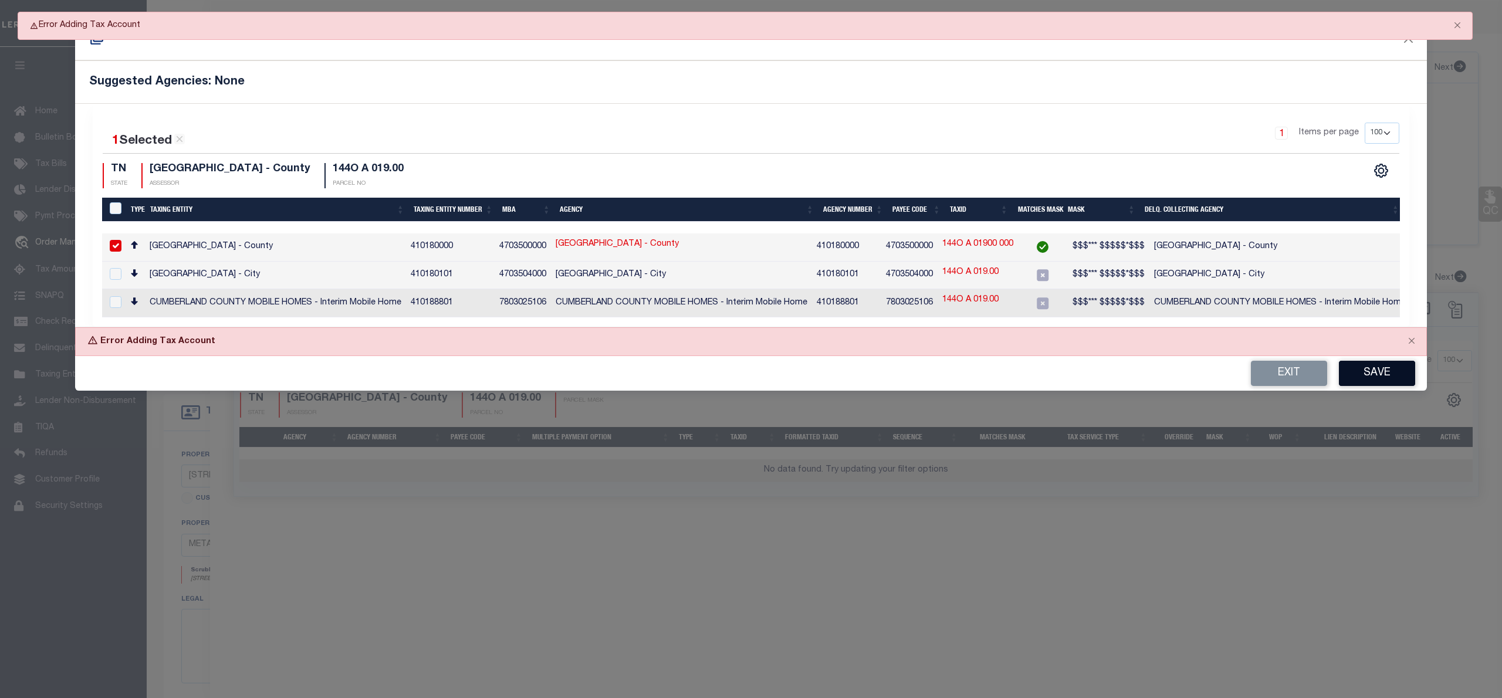
click at [1384, 370] on button "Save" at bounding box center [1377, 373] width 76 height 25
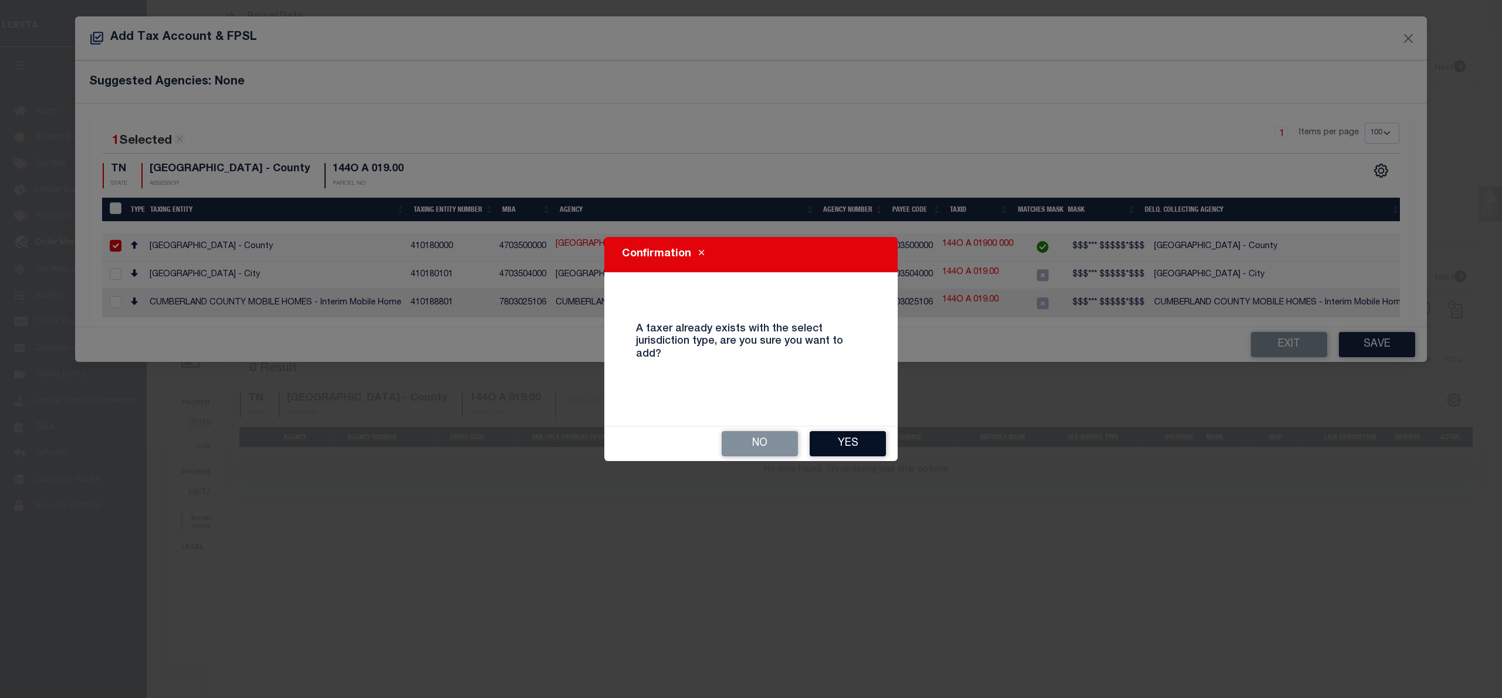
click at [839, 444] on button "Yes" at bounding box center [848, 443] width 76 height 25
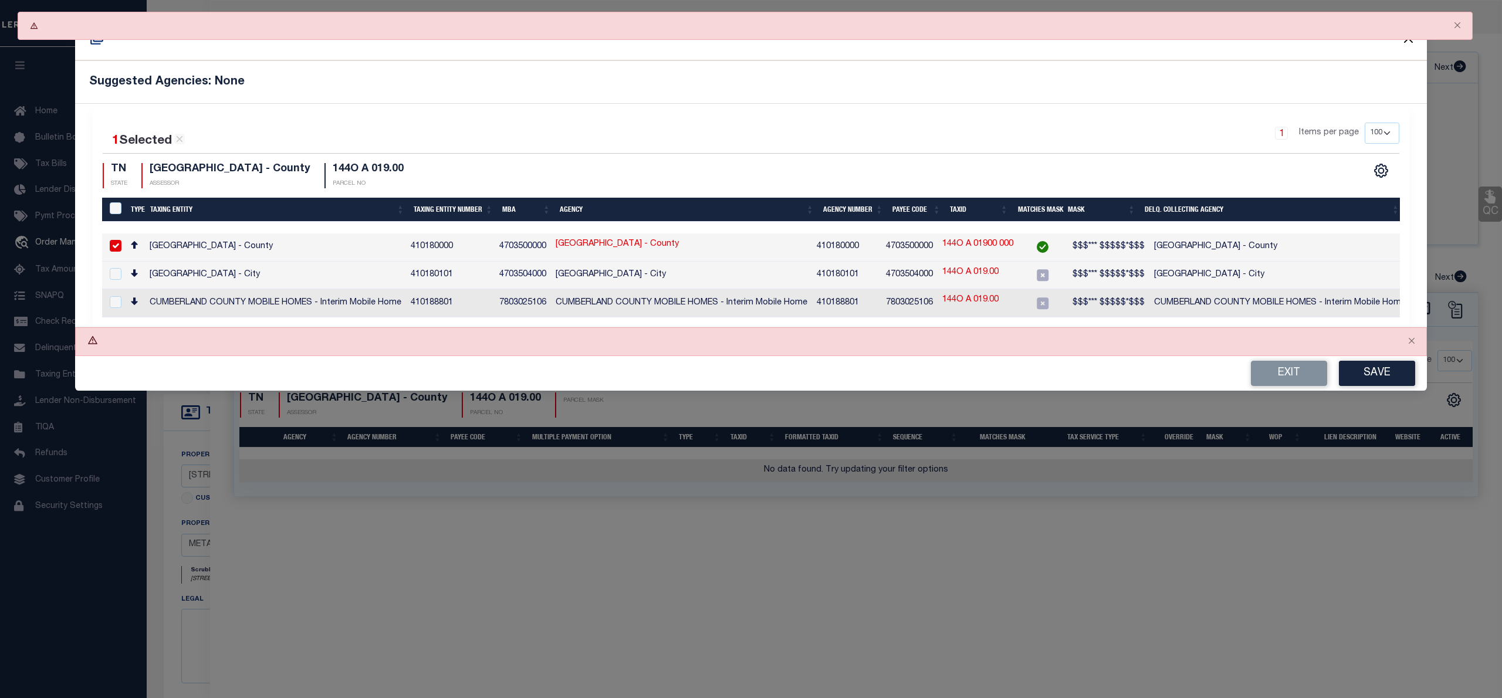
click at [1407, 41] on button "Close" at bounding box center [1408, 38] width 15 height 15
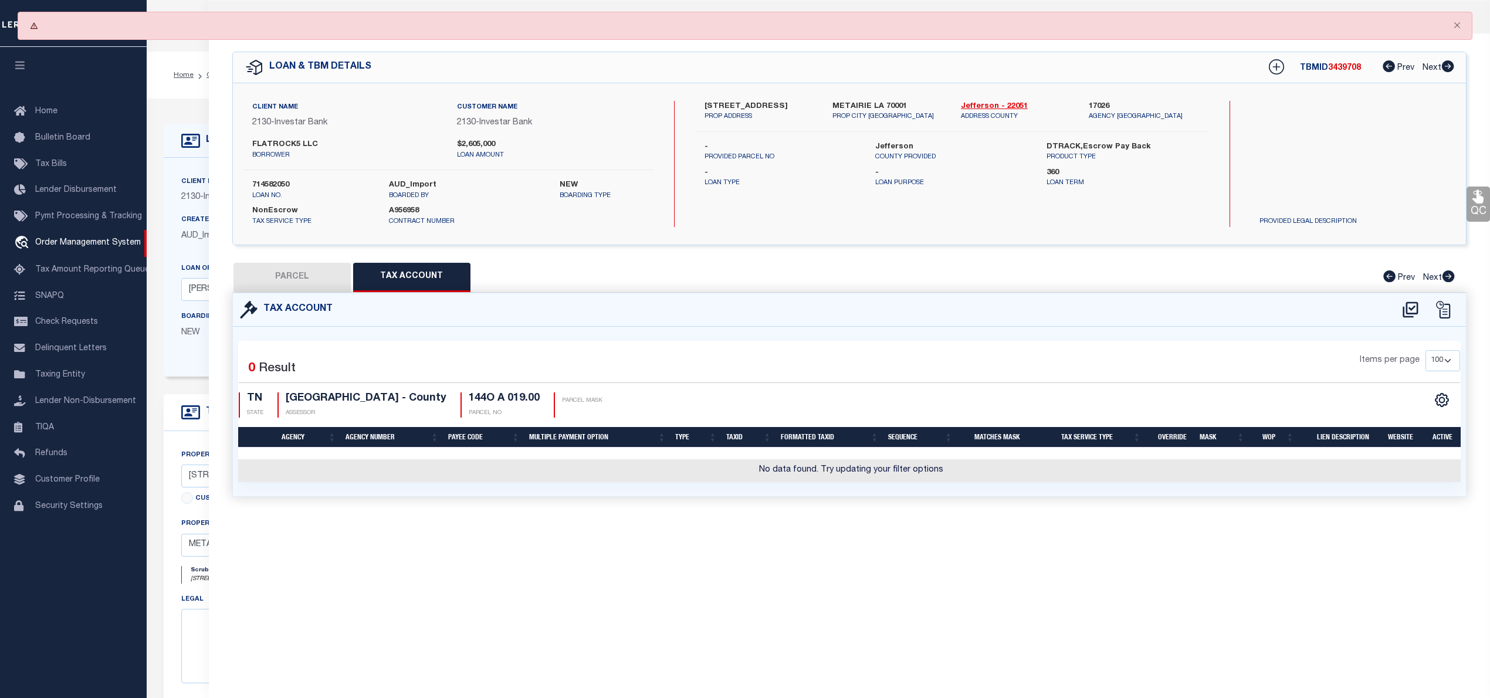
click at [321, 293] on div "Tax Account" at bounding box center [849, 309] width 1233 height 33
click at [319, 282] on button "PARCEL" at bounding box center [291, 277] width 117 height 29
select select "AS"
checkbox input "false"
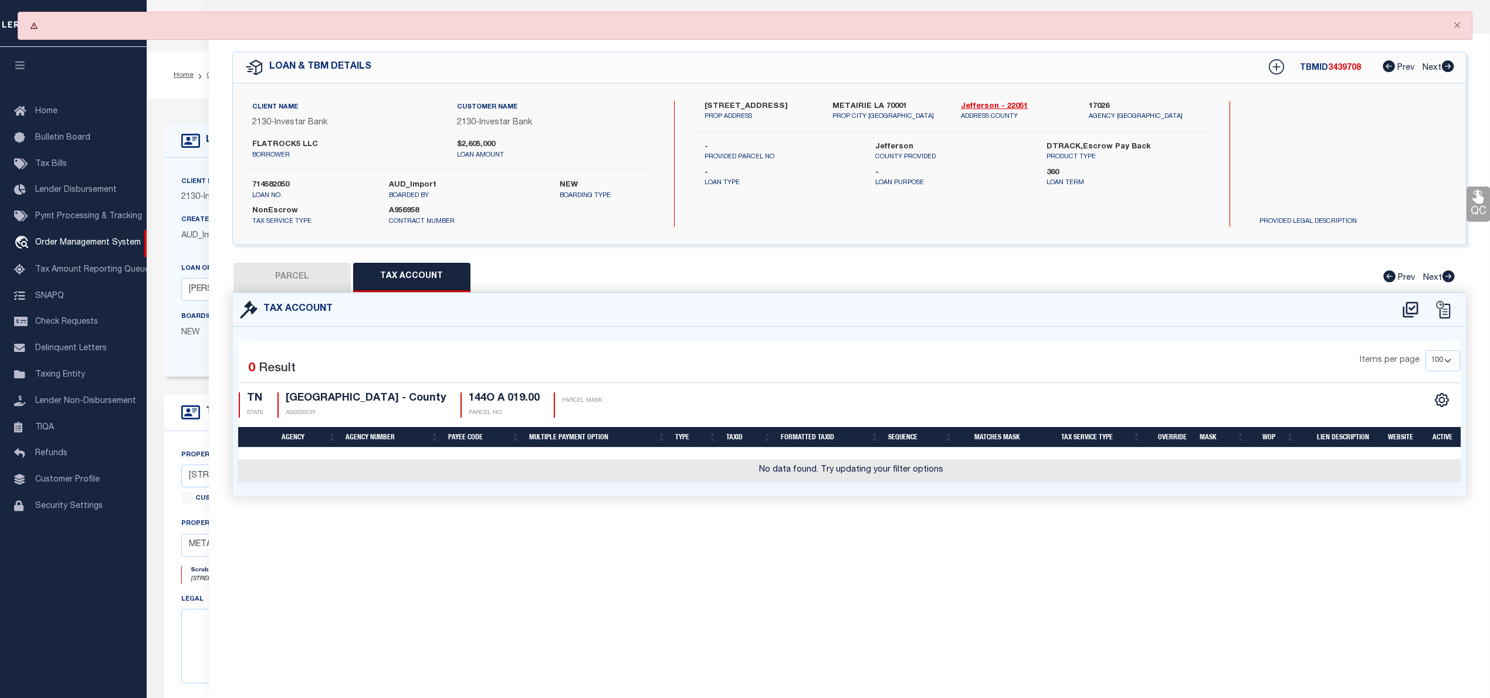
select select "IP"
checkbox input "false"
type textarea "Document uploaded that satisfies a legal requirement, changing from [GEOGRAPHIC…"
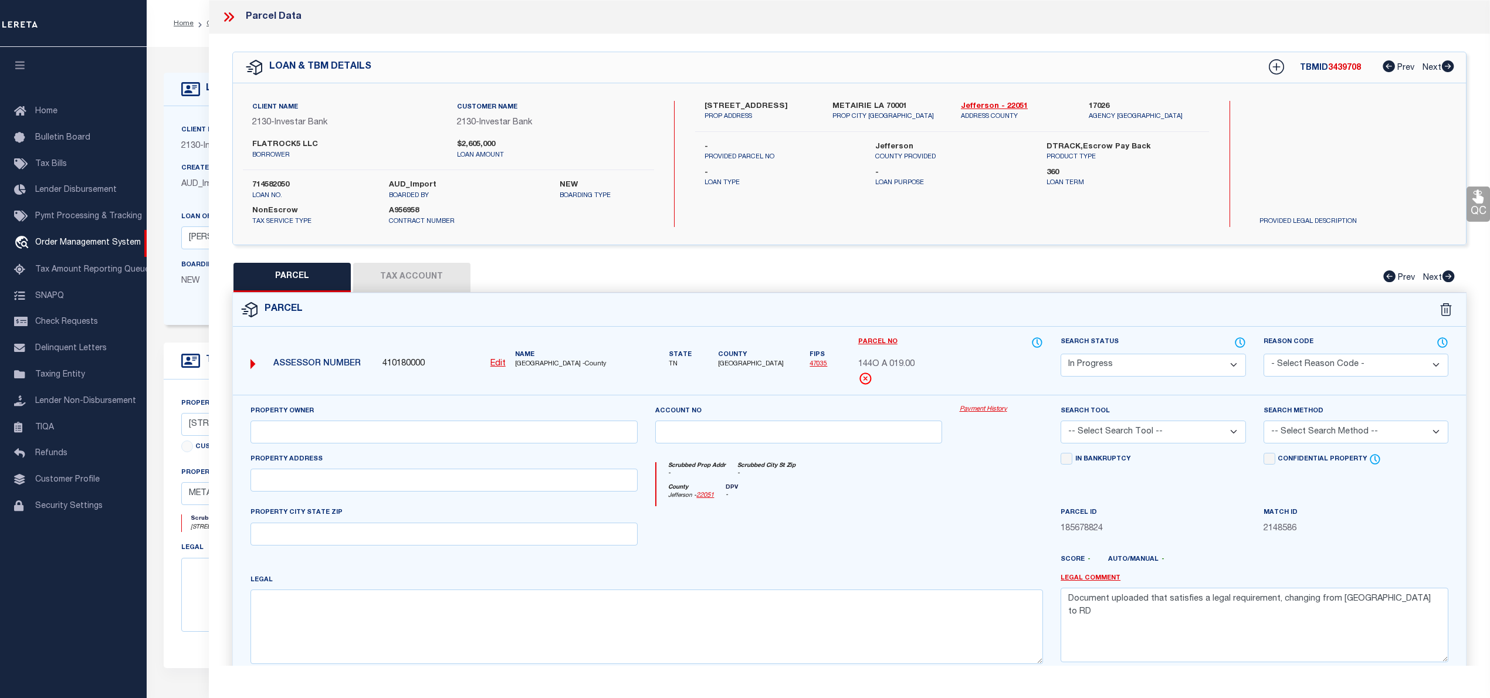
click at [499, 362] on u "Edit" at bounding box center [497, 364] width 15 height 8
select select "IP"
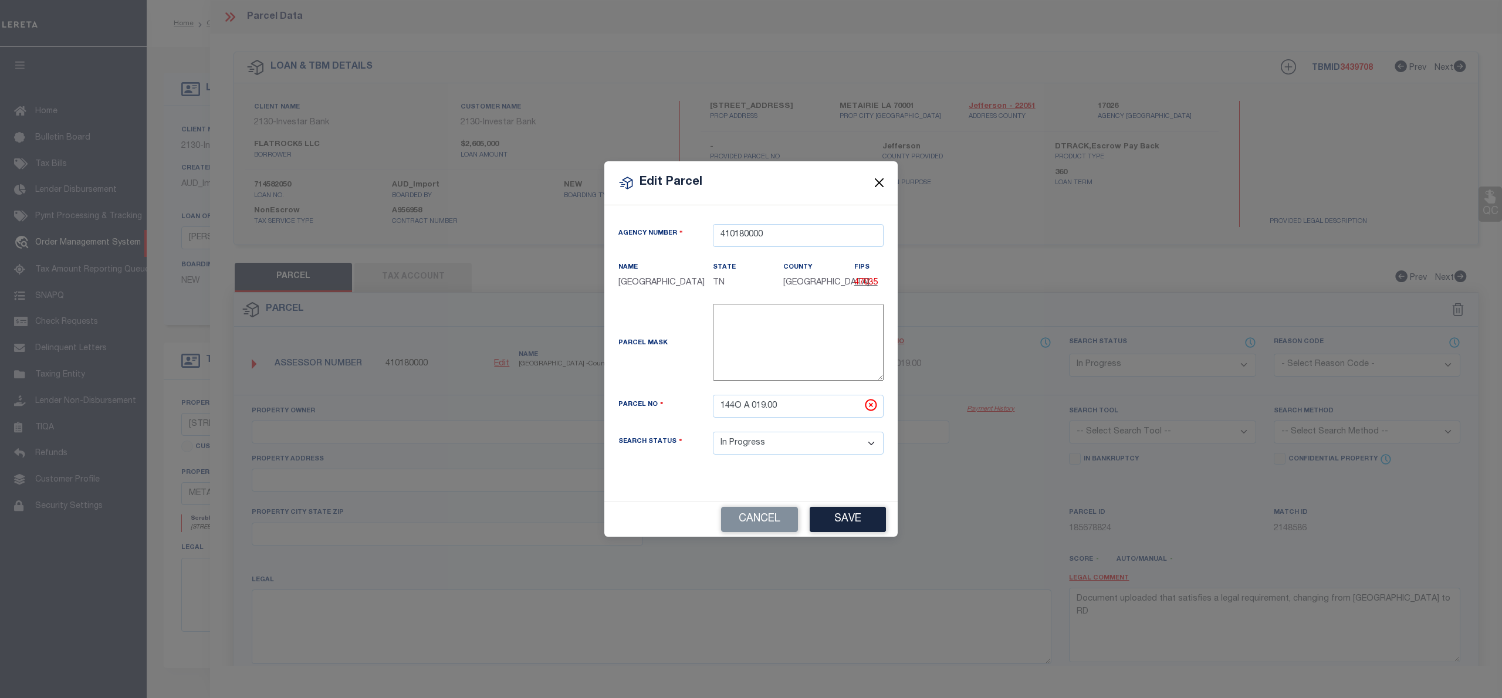
click at [881, 177] on button "Close" at bounding box center [879, 182] width 15 height 15
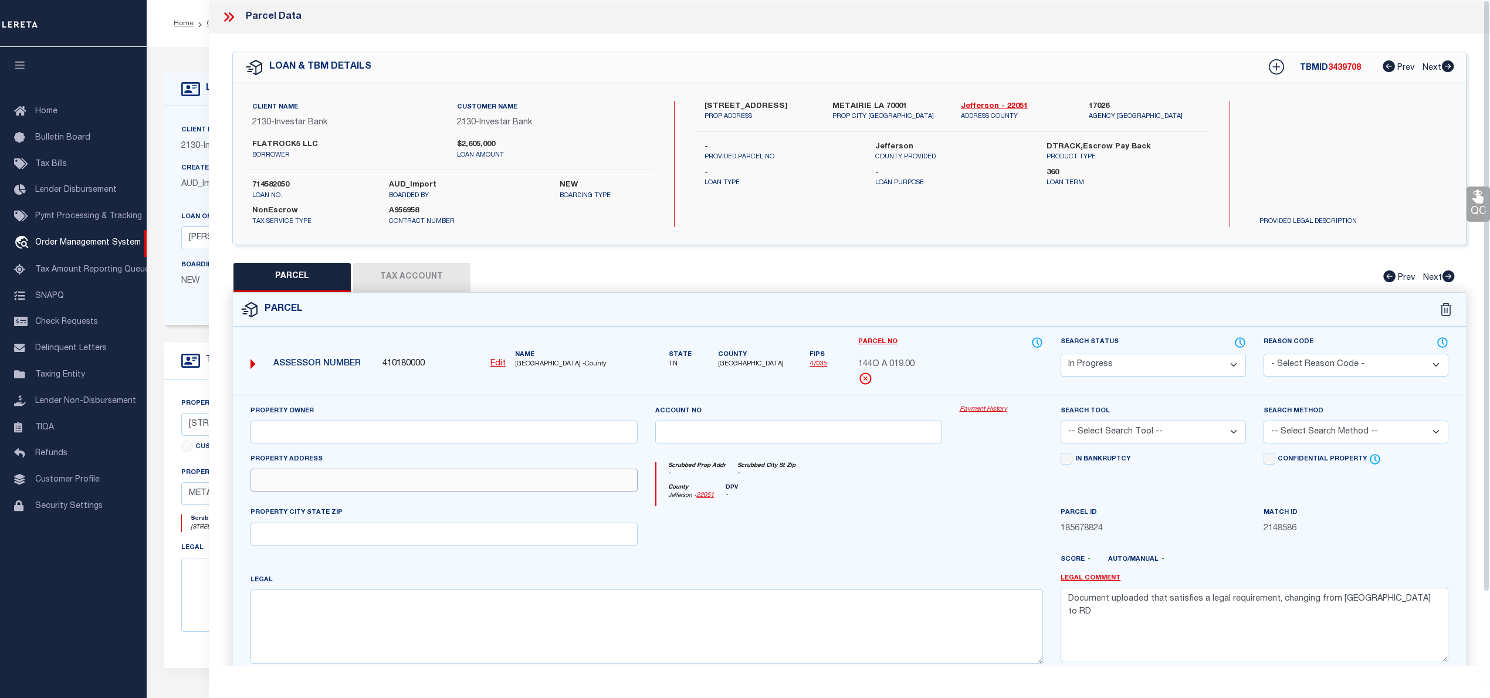
click at [282, 481] on input "text" at bounding box center [444, 480] width 388 height 23
paste input "WESTEL RD"
type input "WESTEL RD"
click at [270, 611] on textarea at bounding box center [646, 627] width 793 height 74
paste textarea "MOTORCLUB VILLAS"
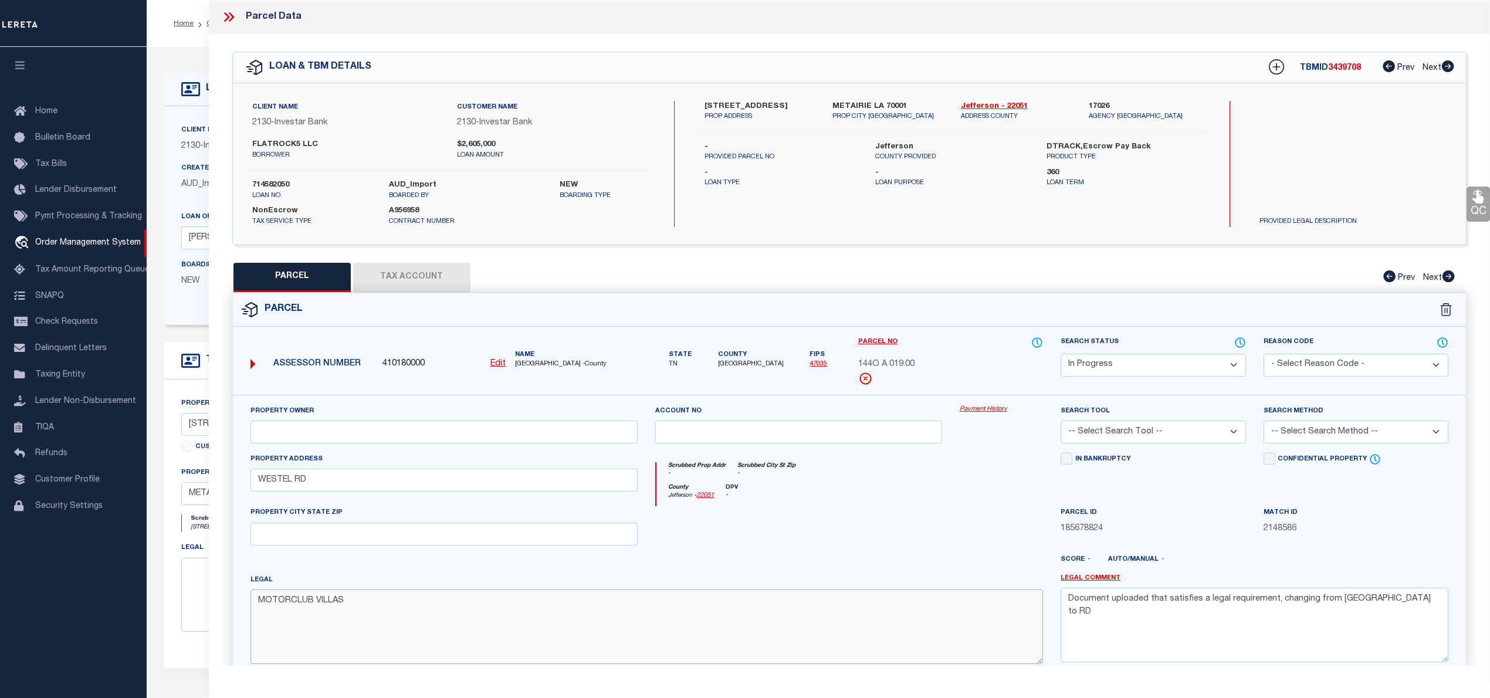
click at [263, 625] on textarea "MOTORCLUB VILLAS" at bounding box center [646, 627] width 793 height 74
paste textarea "Lot: 5"
type textarea "MOTORCLUB VILLAS Lot: 5"
click at [308, 441] on input "text" at bounding box center [444, 432] width 388 height 23
paste input "ALVENDIA JOHN"
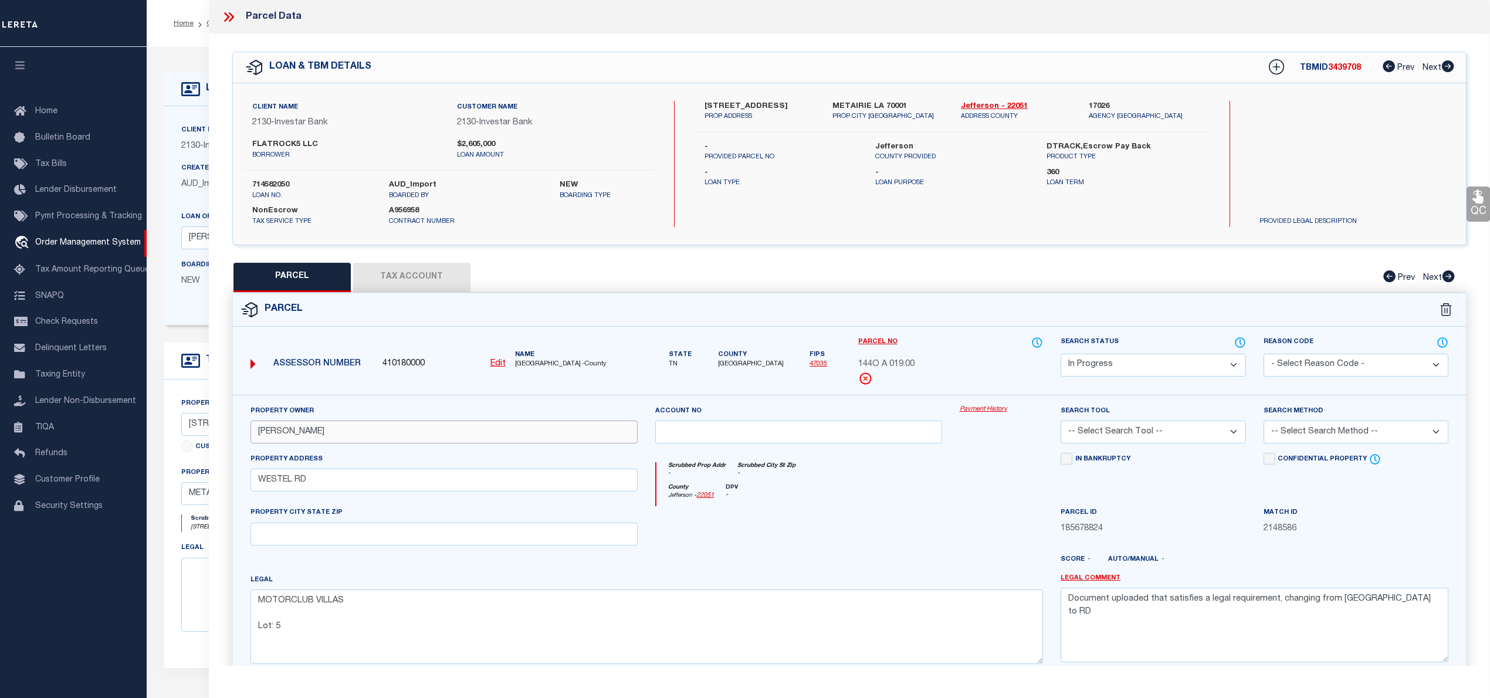
type input "ALVENDIA JOHN"
click at [1174, 357] on select "Automated Search Bad Parcel Complete Duplicate Parcel High Dollar Reporting In …" at bounding box center [1153, 365] width 185 height 23
select select "PC"
click at [1061, 354] on select "Automated Search Bad Parcel Complete Duplicate Parcel High Dollar Reporting In …" at bounding box center [1153, 365] width 185 height 23
click at [1143, 438] on select "-- Select Search Tool -- 3rd Party Website Agency File Agency Website ATLS CNV-…" at bounding box center [1153, 432] width 185 height 23
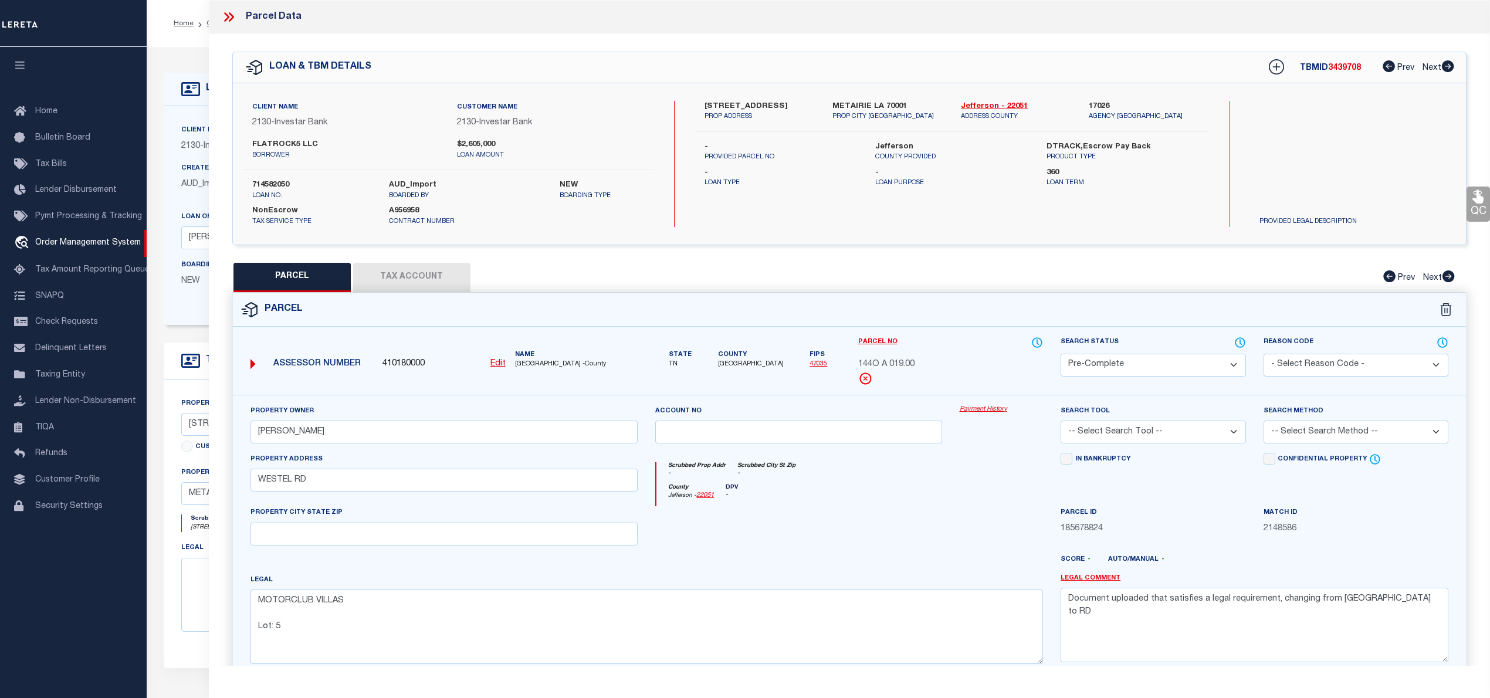
select select "AGW"
click at [1061, 422] on select "-- Select Search Tool -- 3rd Party Website Agency File Agency Website ATLS CNV-…" at bounding box center [1153, 432] width 185 height 23
click at [1294, 429] on select "-- Select Search Method -- Property Address Legal Liability Info Provided" at bounding box center [1356, 432] width 185 height 23
select select "LEG"
click at [1264, 422] on select "-- Select Search Method -- Property Address Legal Liability Info Provided" at bounding box center [1356, 432] width 185 height 23
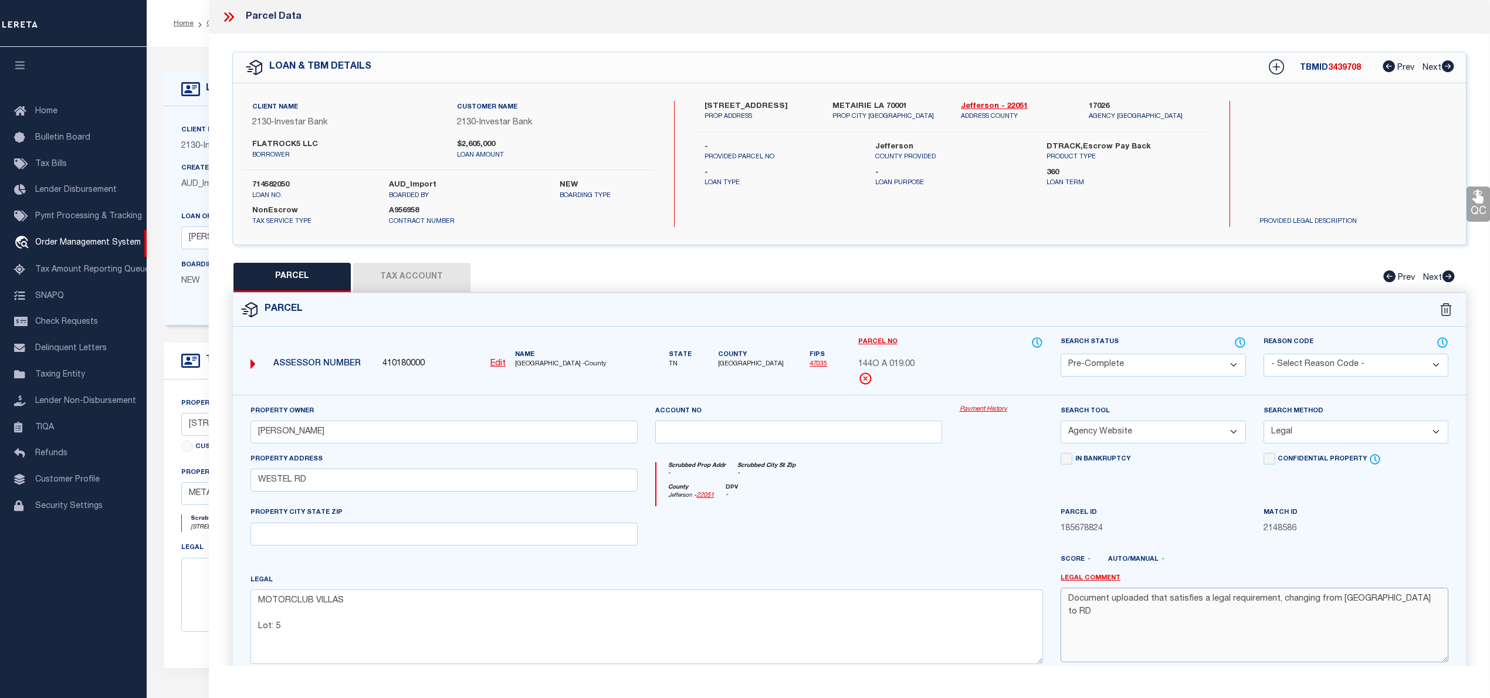
click at [1240, 596] on textarea "Document uploaded that satisfies a legal requirement, changing from [GEOGRAPHIC…" at bounding box center [1255, 625] width 388 height 74
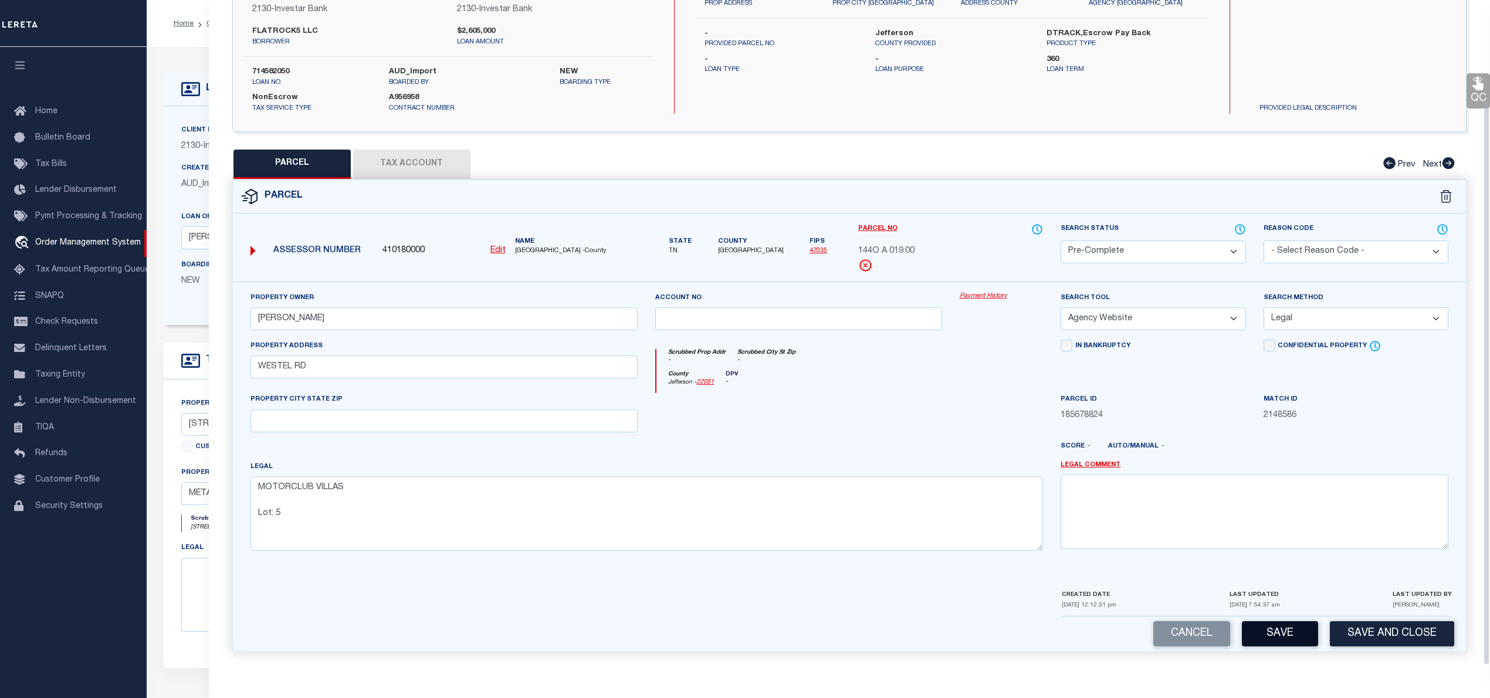
click at [1301, 624] on button "Save" at bounding box center [1280, 633] width 76 height 25
select select "AS"
select select
checkbox input "false"
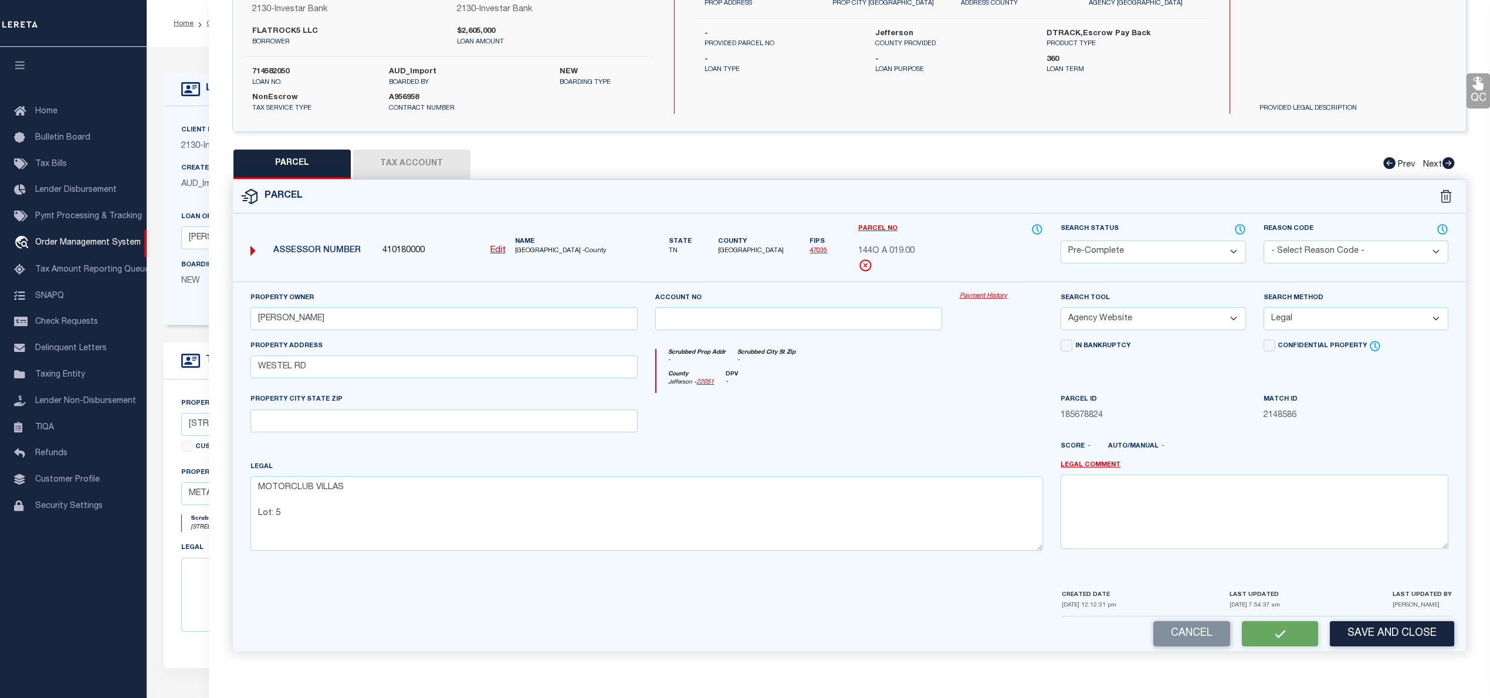
checkbox input "false"
select select "PC"
type input "ALVENDIA JOHN"
select select "AGW"
select select "LEG"
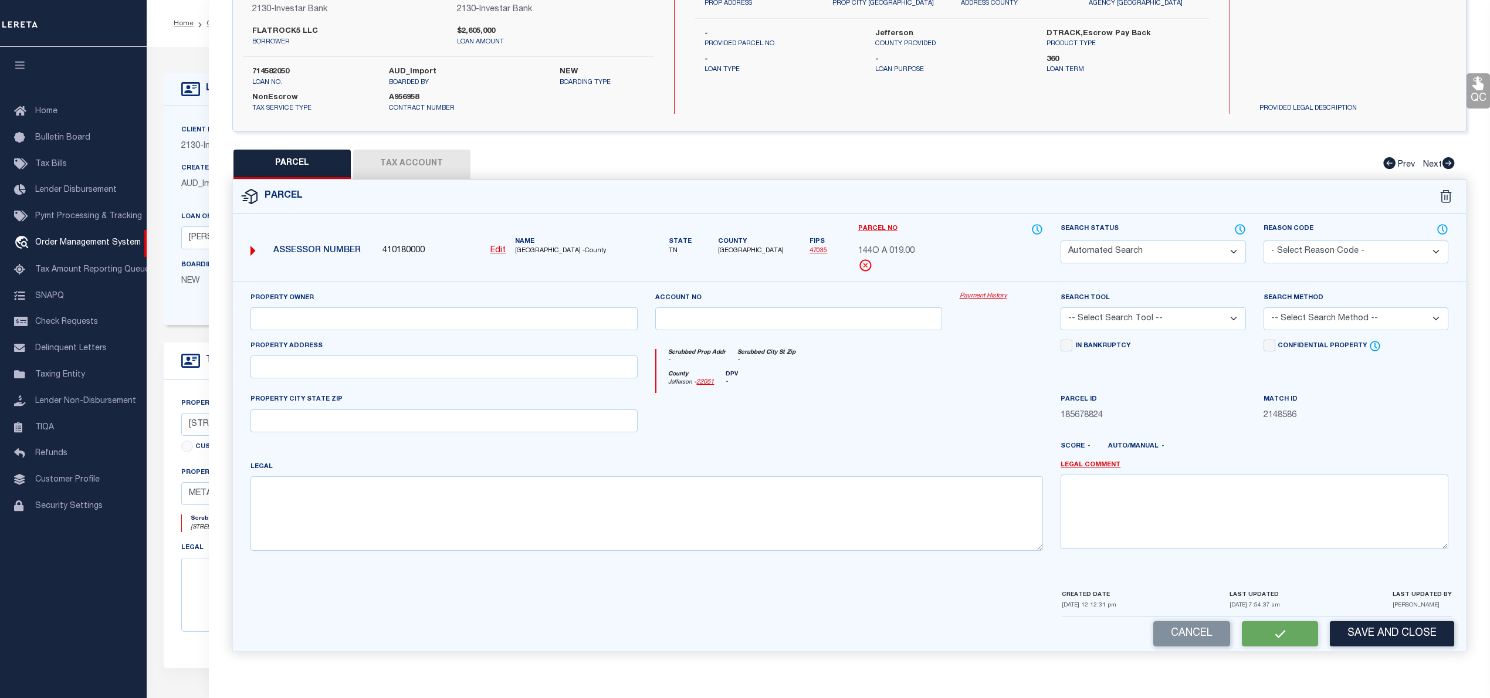
type input "WESTEL RD"
type textarea "MOTORCLUB VILLAS Lot: 5"
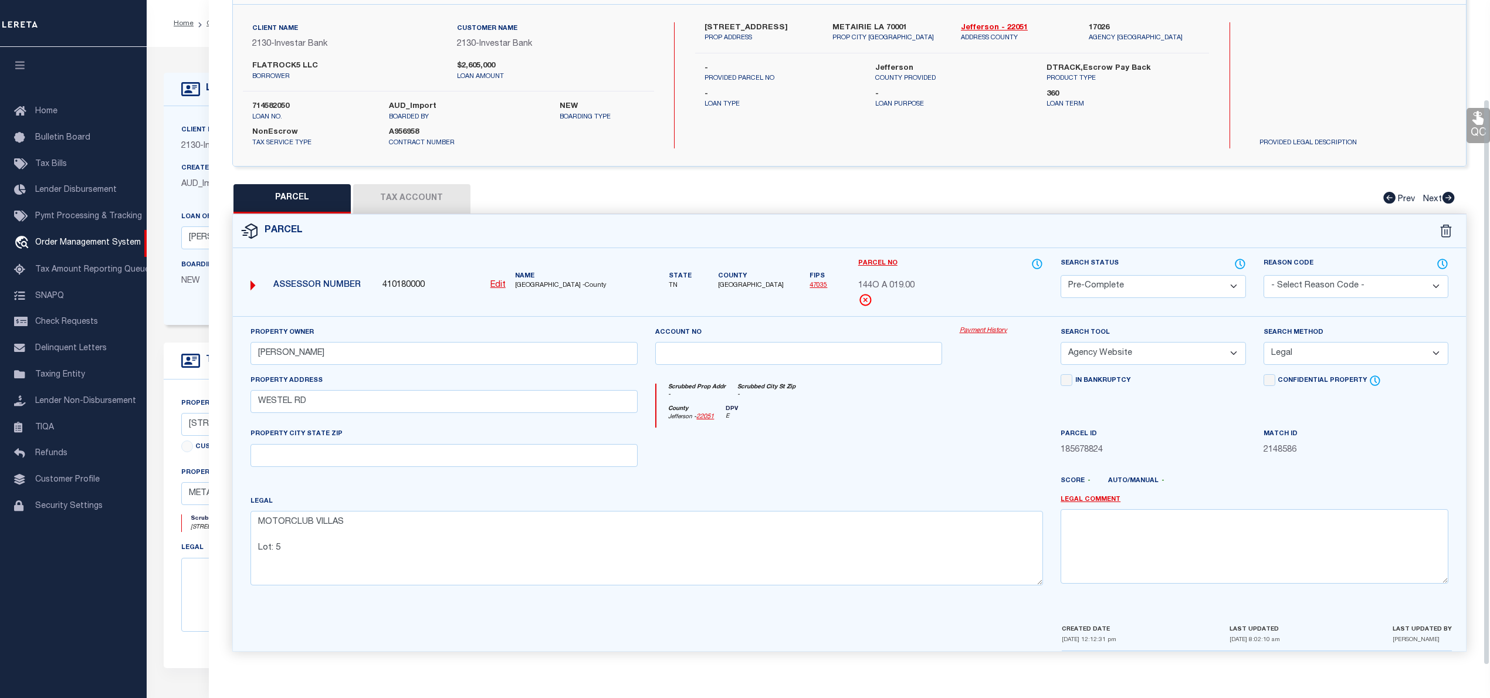
scroll to position [83, 0]
click at [456, 197] on button "Tax Account" at bounding box center [411, 198] width 117 height 29
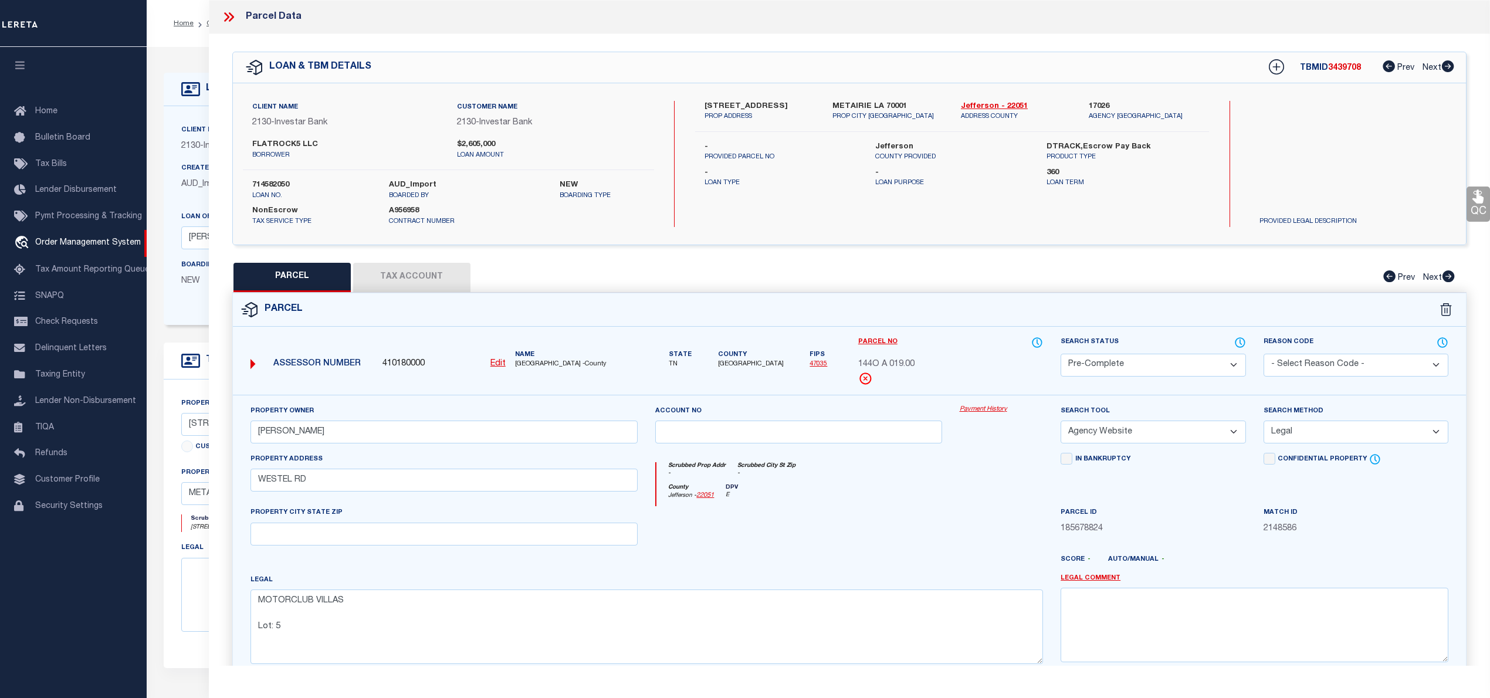
select select "100"
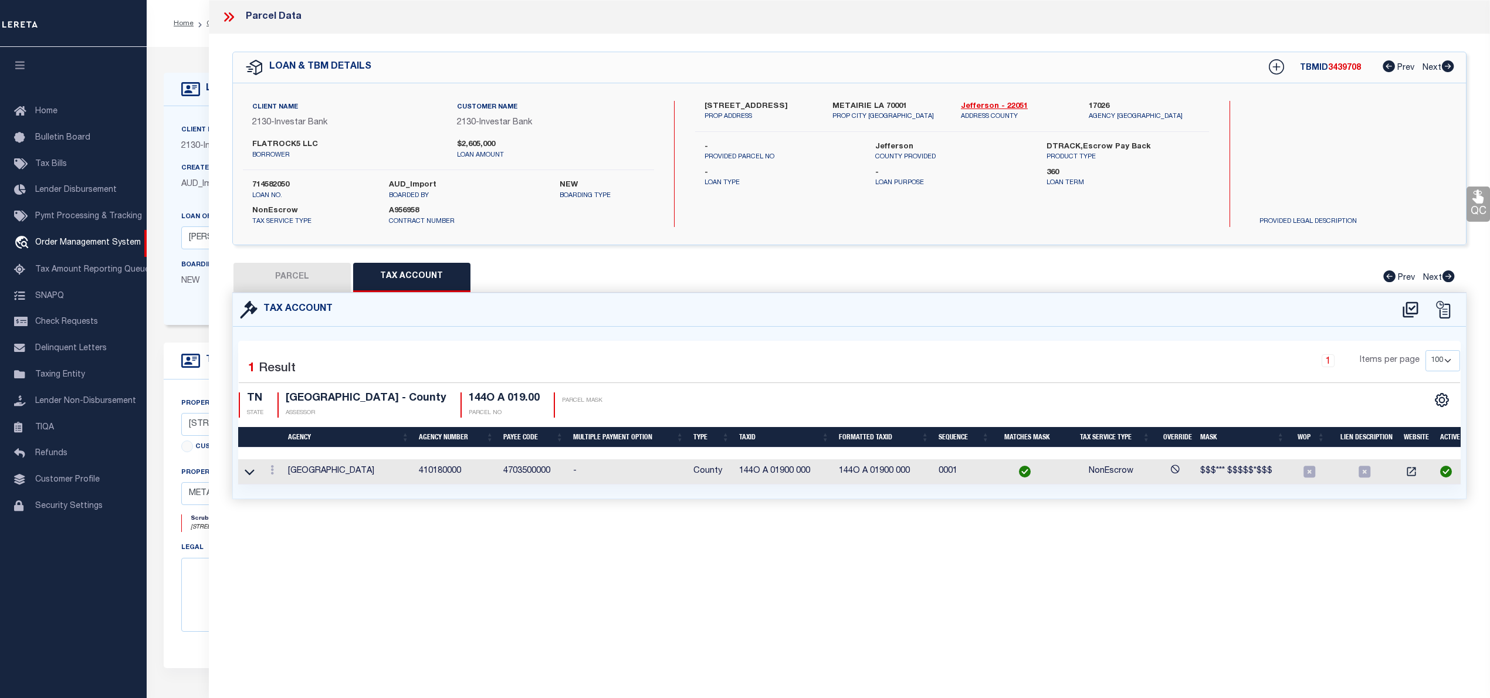
click at [321, 266] on button "PARCEL" at bounding box center [291, 277] width 117 height 29
select select "AS"
select select
checkbox input "false"
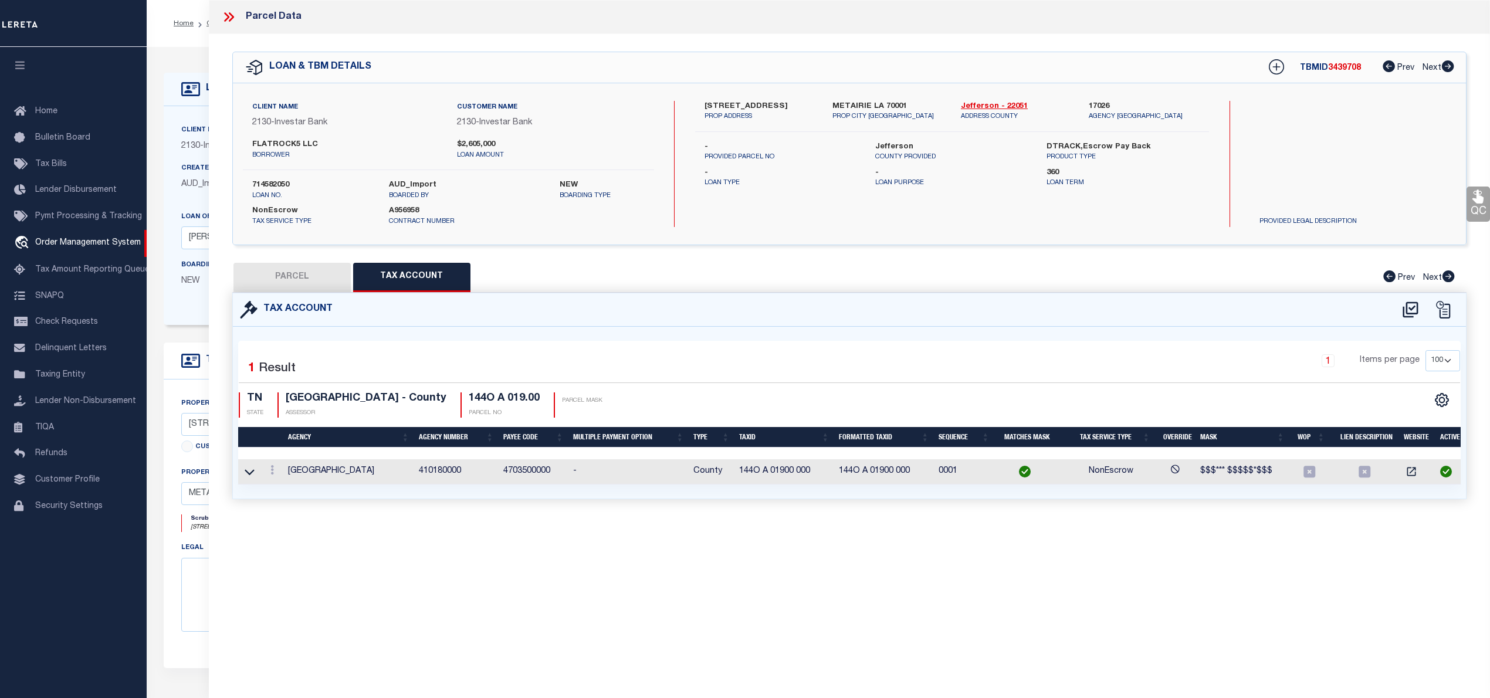
checkbox input "false"
select select "PC"
type input "ALVENDIA JOHN"
select select "AGW"
select select "LEG"
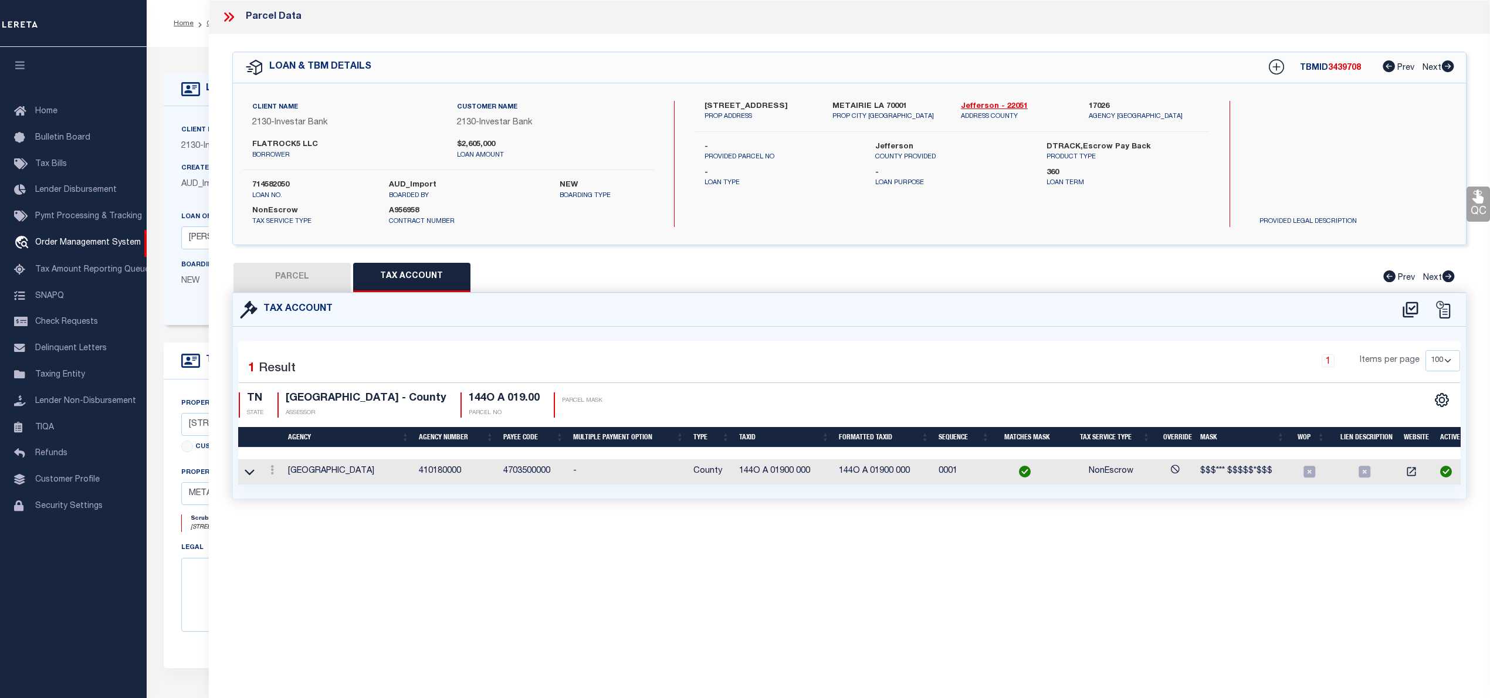
type input "WESTEL RD"
type textarea "MOTORCLUB VILLAS Lot: 5"
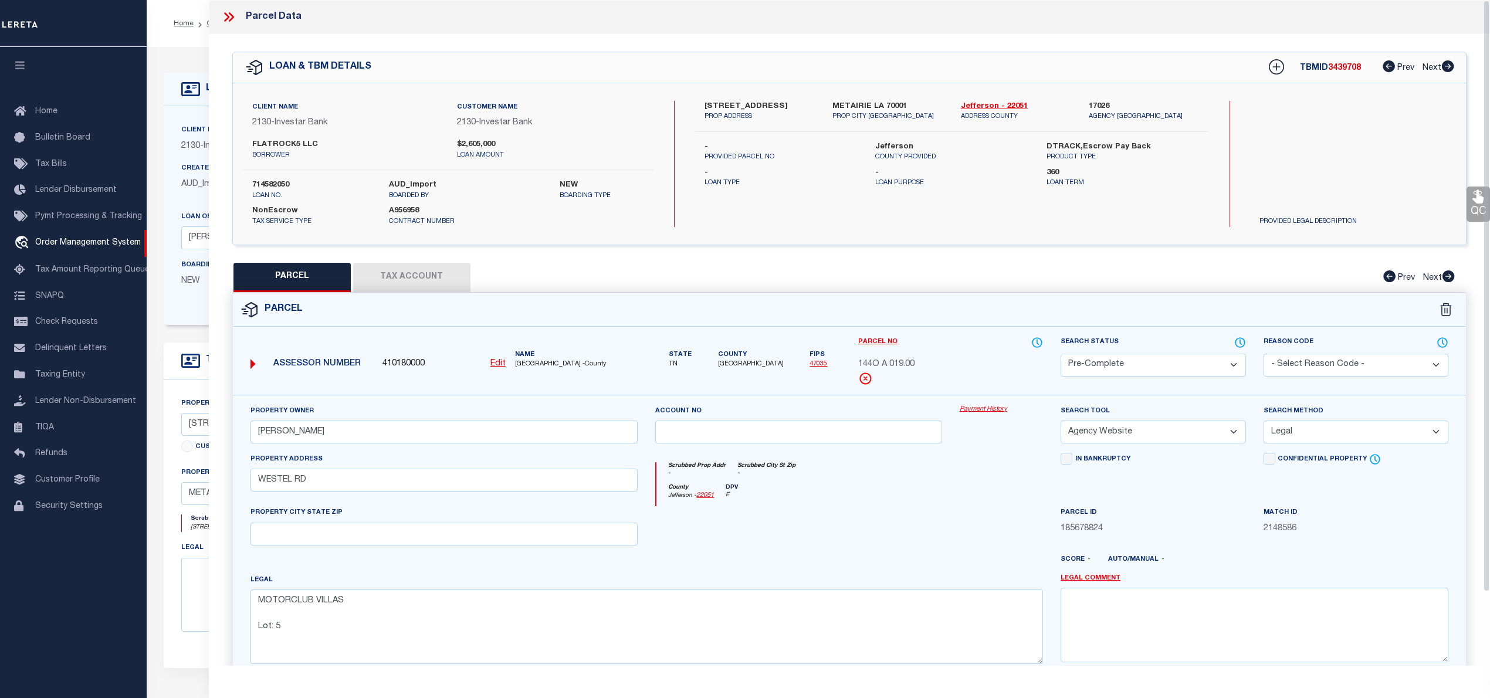
click at [1352, 66] on span "3439708" at bounding box center [1344, 68] width 33 height 8
copy span "3439708"
click at [261, 183] on label "714582050" at bounding box center [311, 186] width 119 height 12
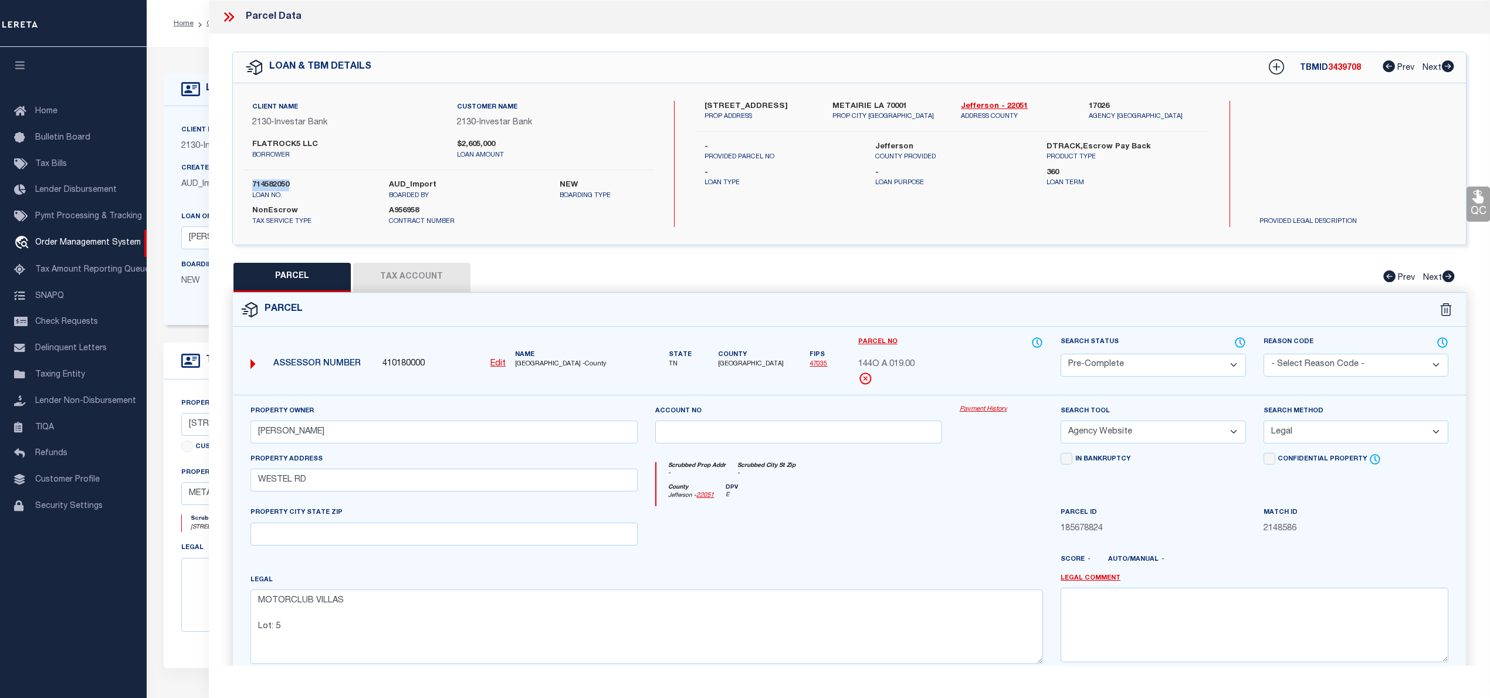
copy label "714582050"
click at [543, 366] on span "CUMBERLAND COUNTY -County" at bounding box center [576, 365] width 123 height 10
copy span "CUMBERLAND"
click at [231, 21] on icon at bounding box center [228, 16] width 15 height 15
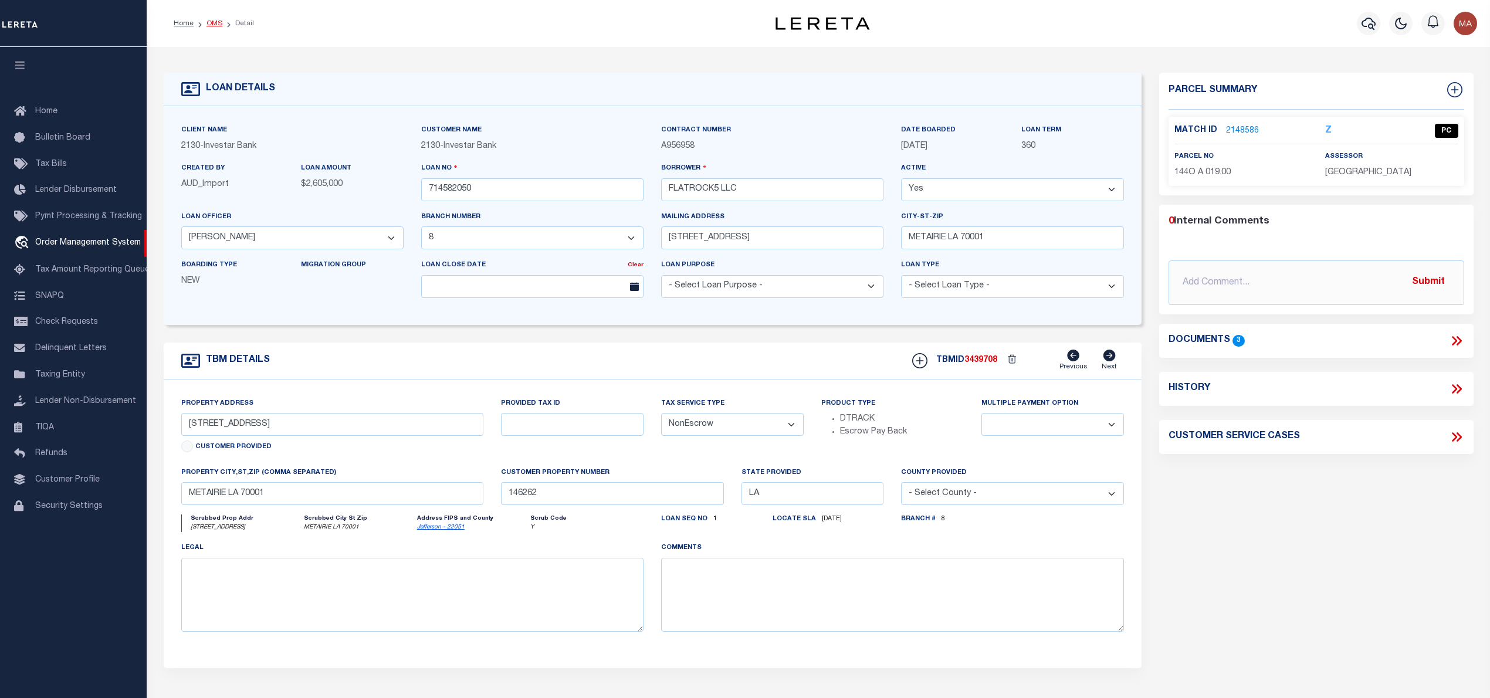
click at [211, 22] on link "OMS" at bounding box center [215, 23] width 16 height 7
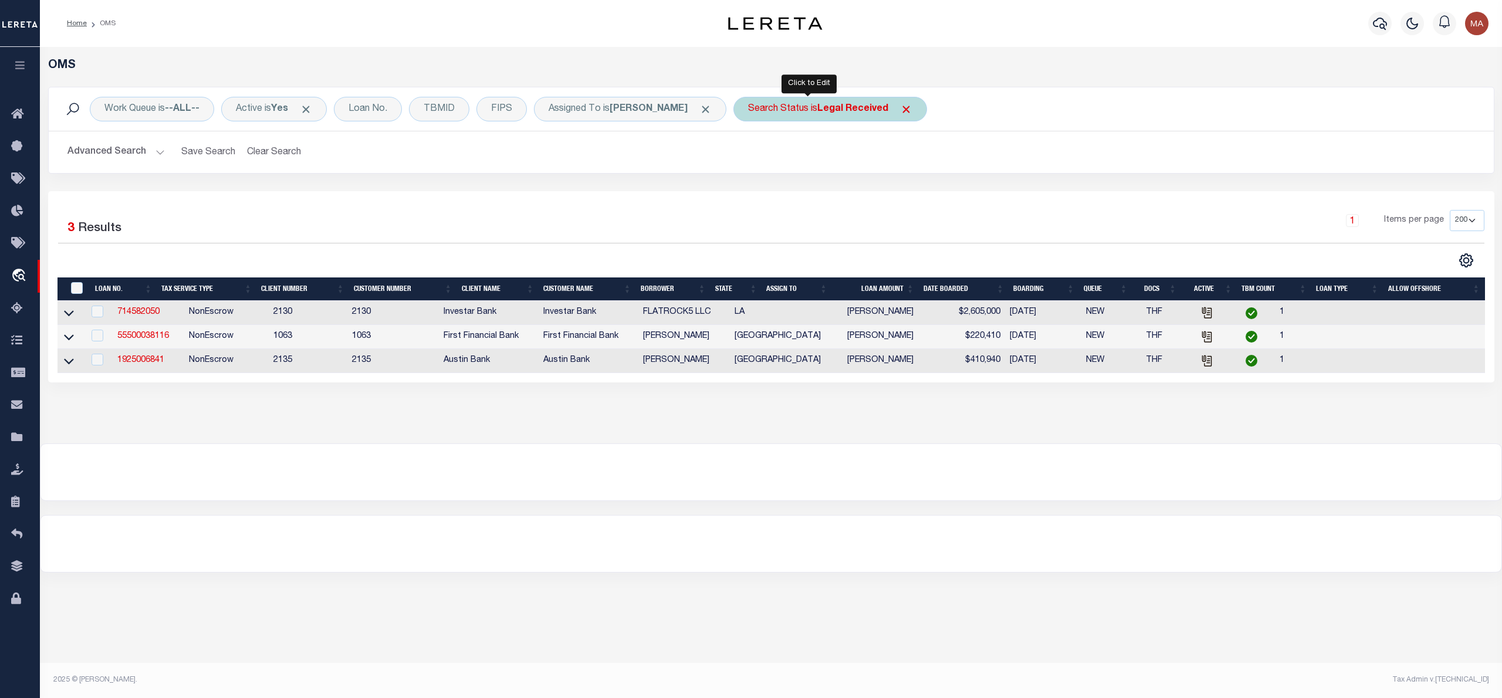
click at [837, 114] on b "Legal Received" at bounding box center [852, 108] width 71 height 9
select select "RD"
click at [886, 201] on input "Apply" at bounding box center [903, 191] width 35 height 19
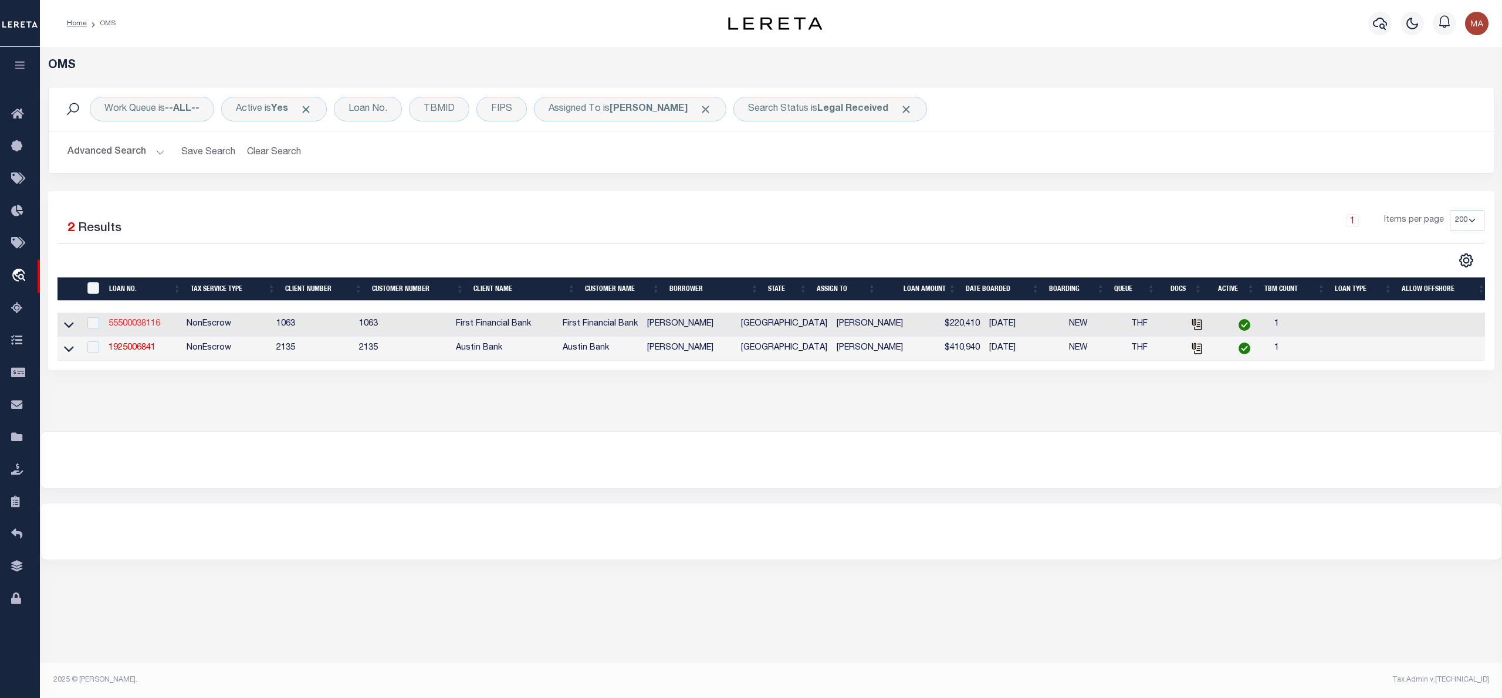
click at [134, 328] on link "55500038116" at bounding box center [135, 324] width 52 height 8
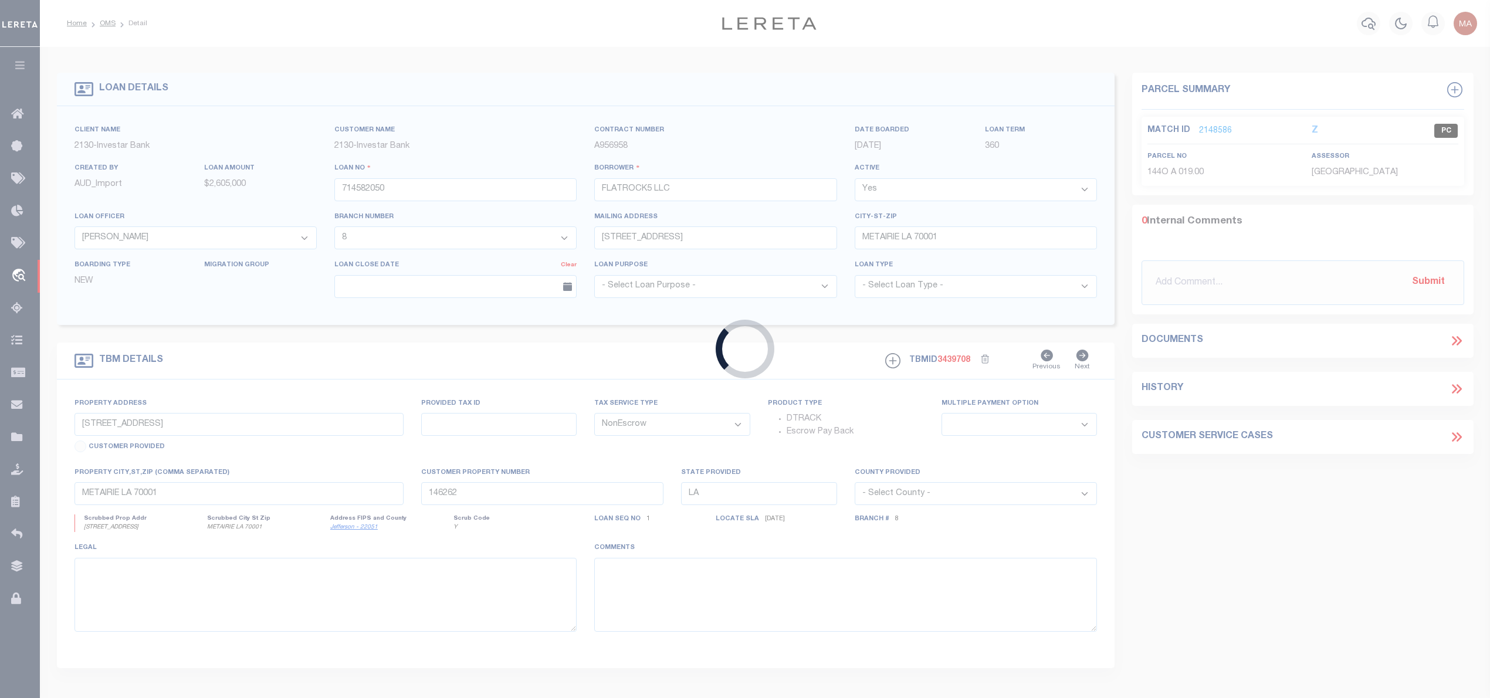
type input "55500038116"
type input "[PERSON_NAME]"
select select
select select "100"
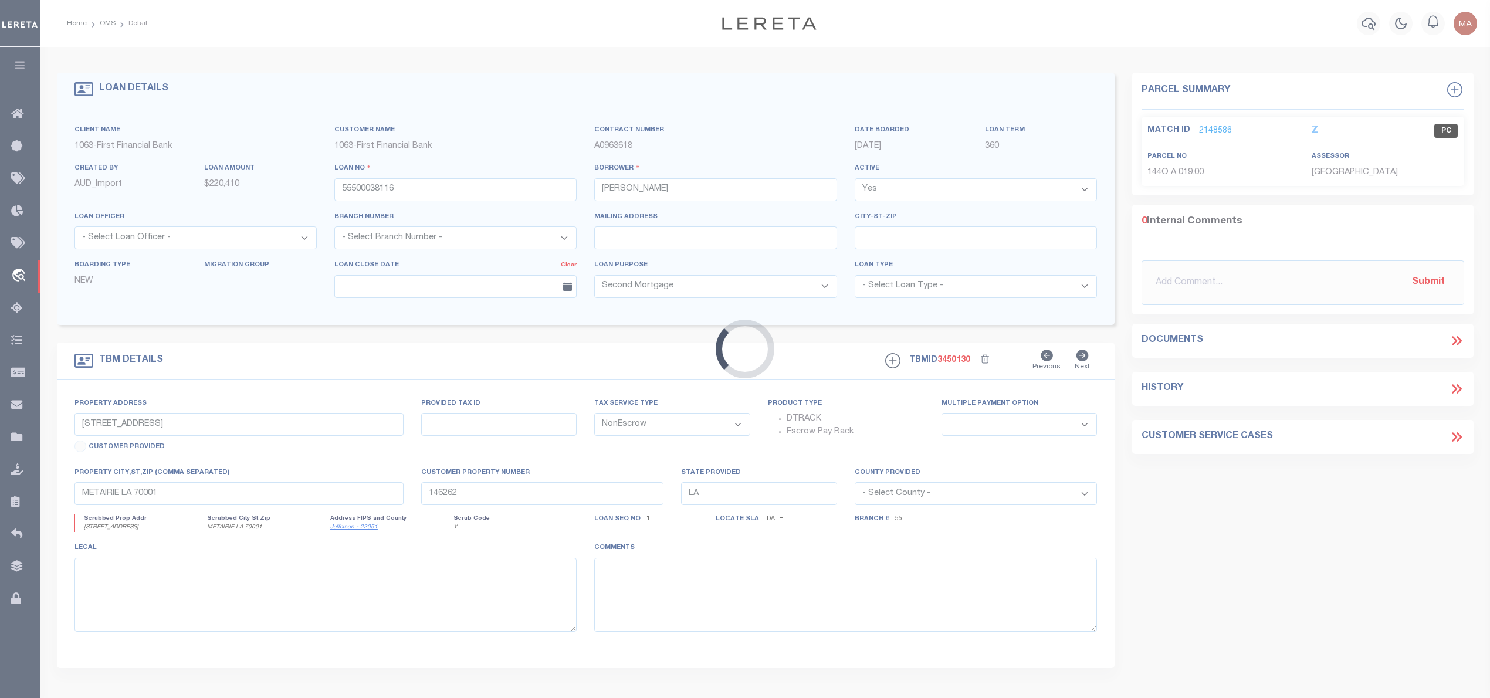
type input "TRACT 14 PALUXY OAKS"
select select
type input "[PERSON_NAME] TX 764670000"
type input "[GEOGRAPHIC_DATA]"
select select
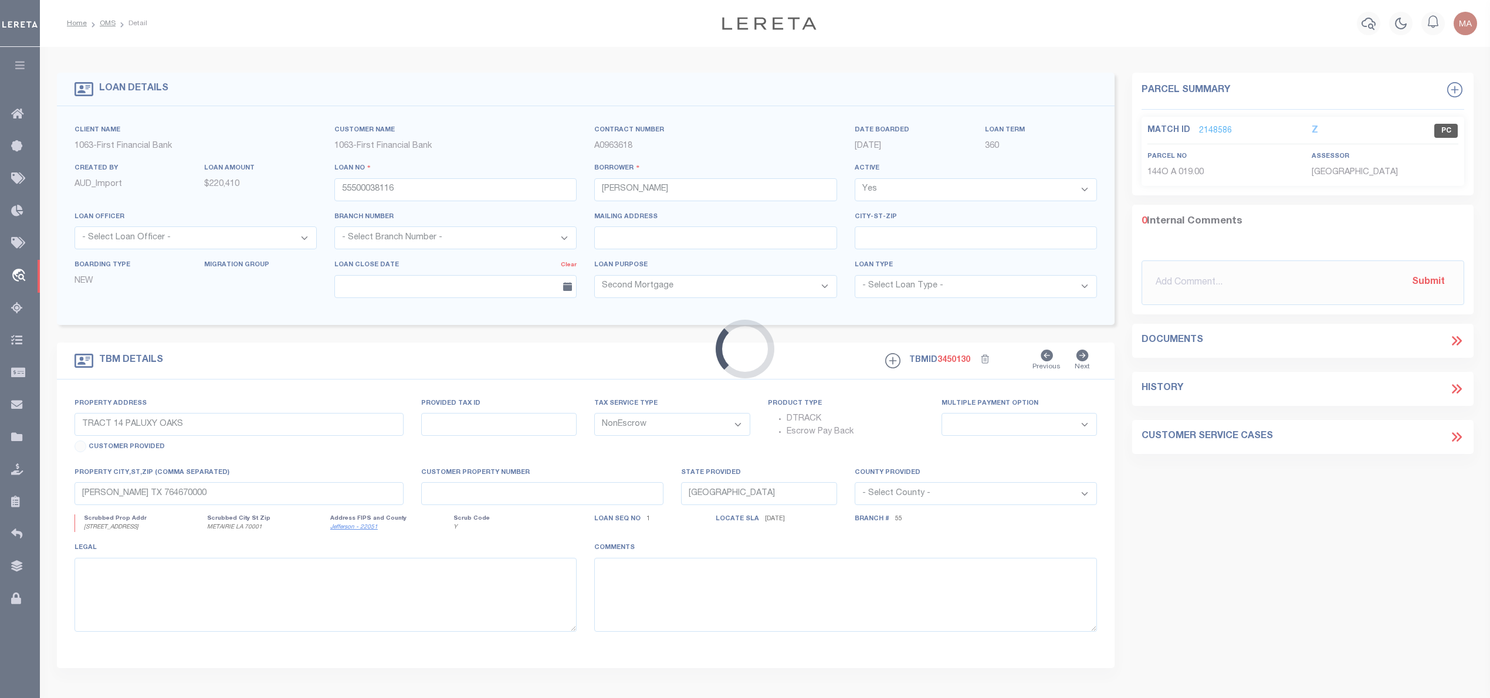
select select "721"
select select "523"
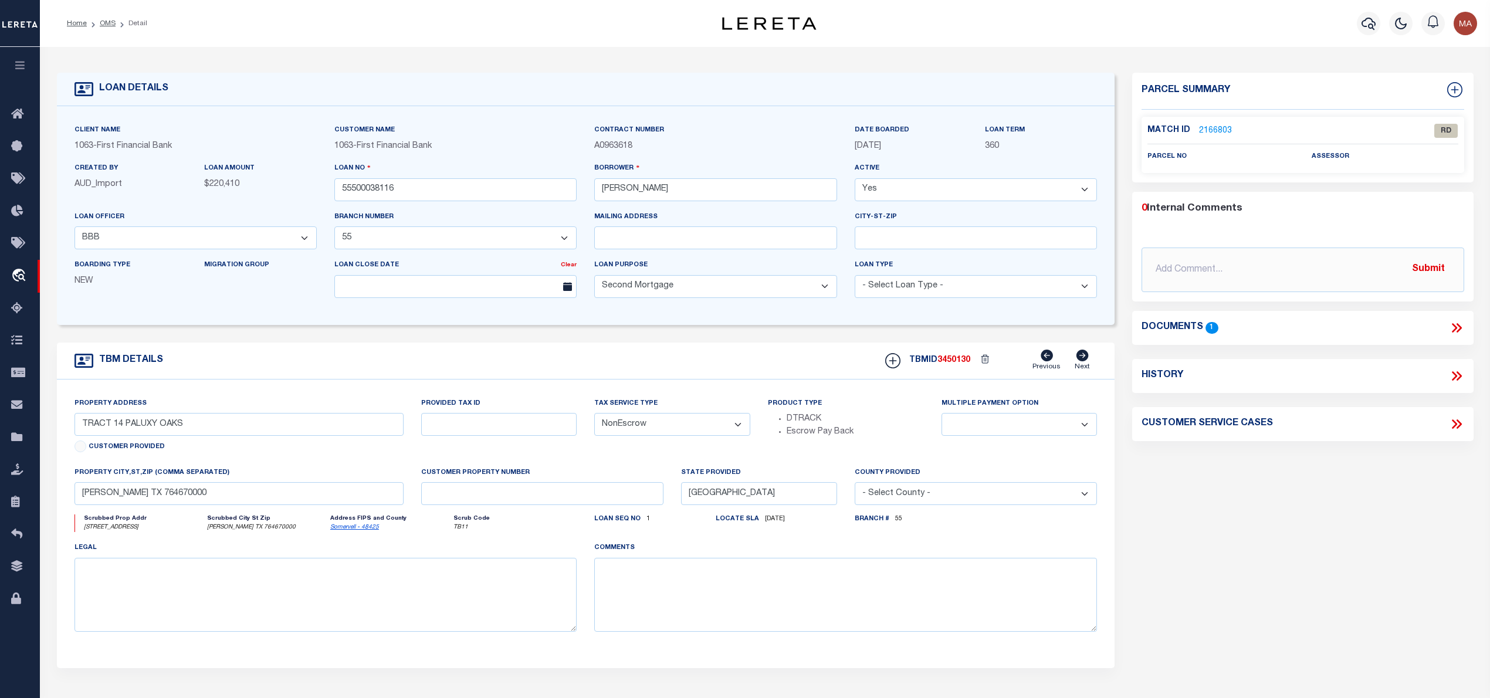
click at [1462, 324] on icon at bounding box center [1456, 327] width 15 height 15
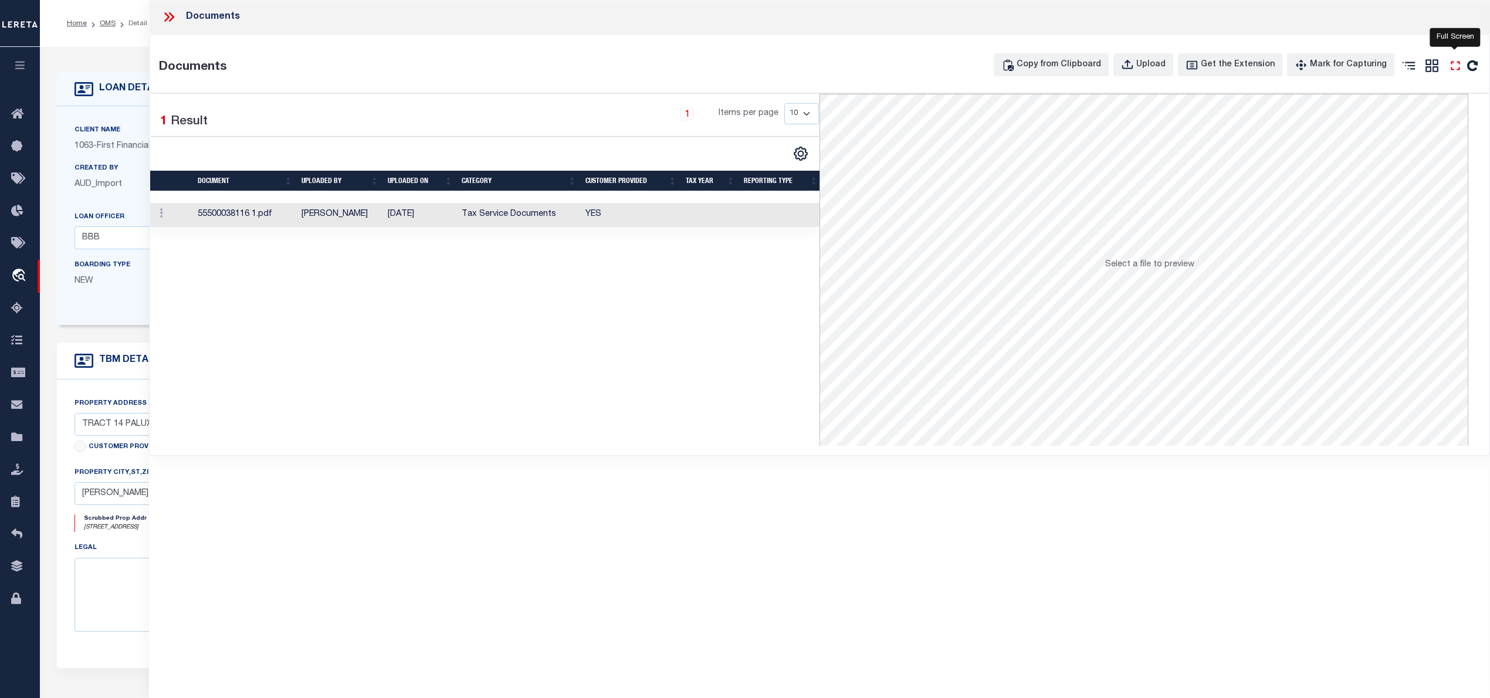
click at [1453, 62] on icon "" at bounding box center [1455, 65] width 9 height 9
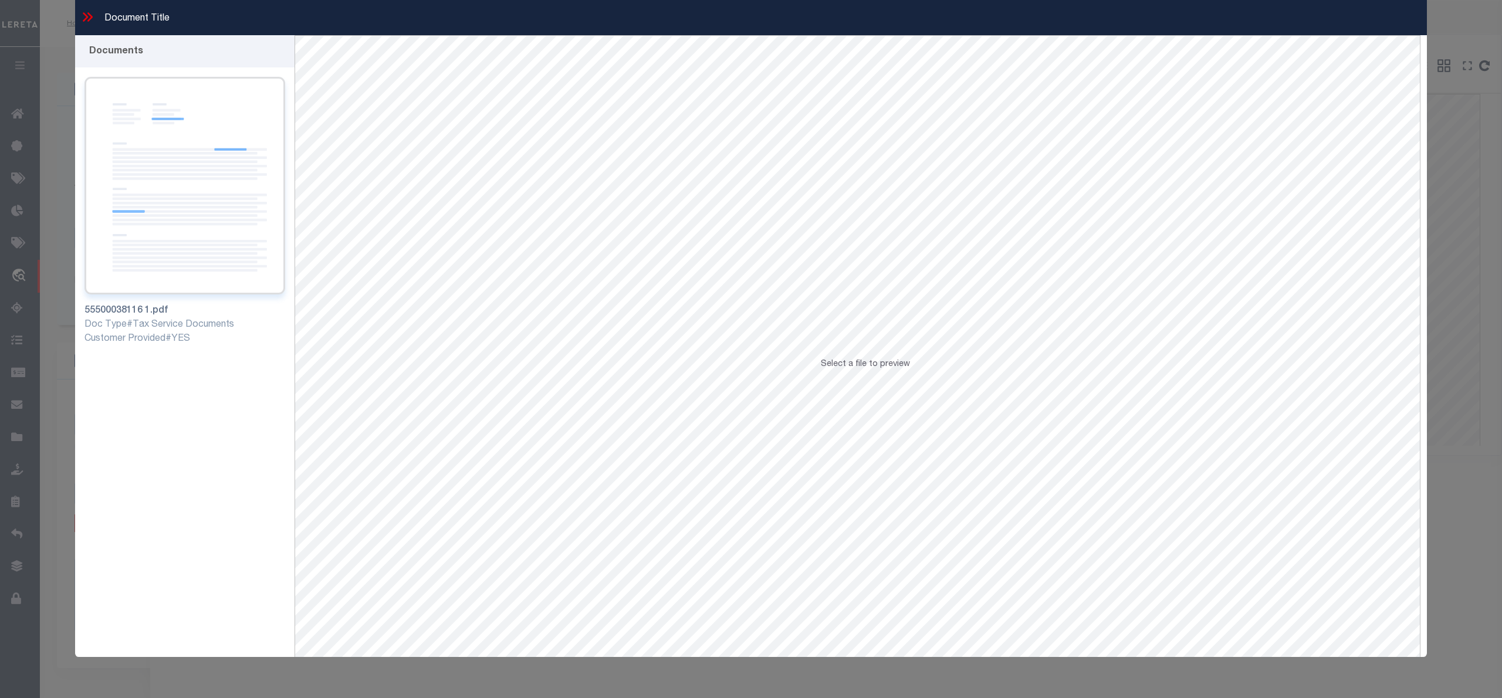
click at [252, 216] on img at bounding box center [184, 186] width 201 height 218
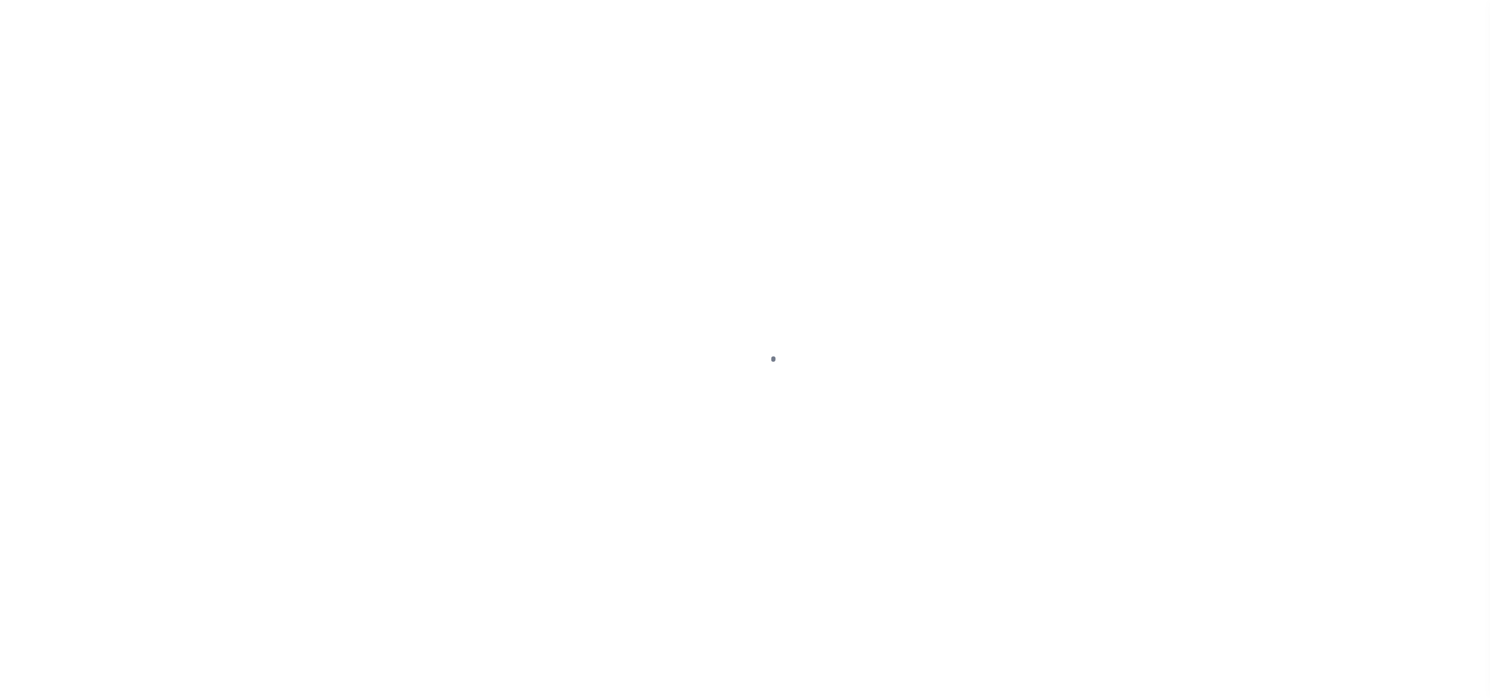
select select "10340"
select select "NonEscrow"
select select
select select "2459"
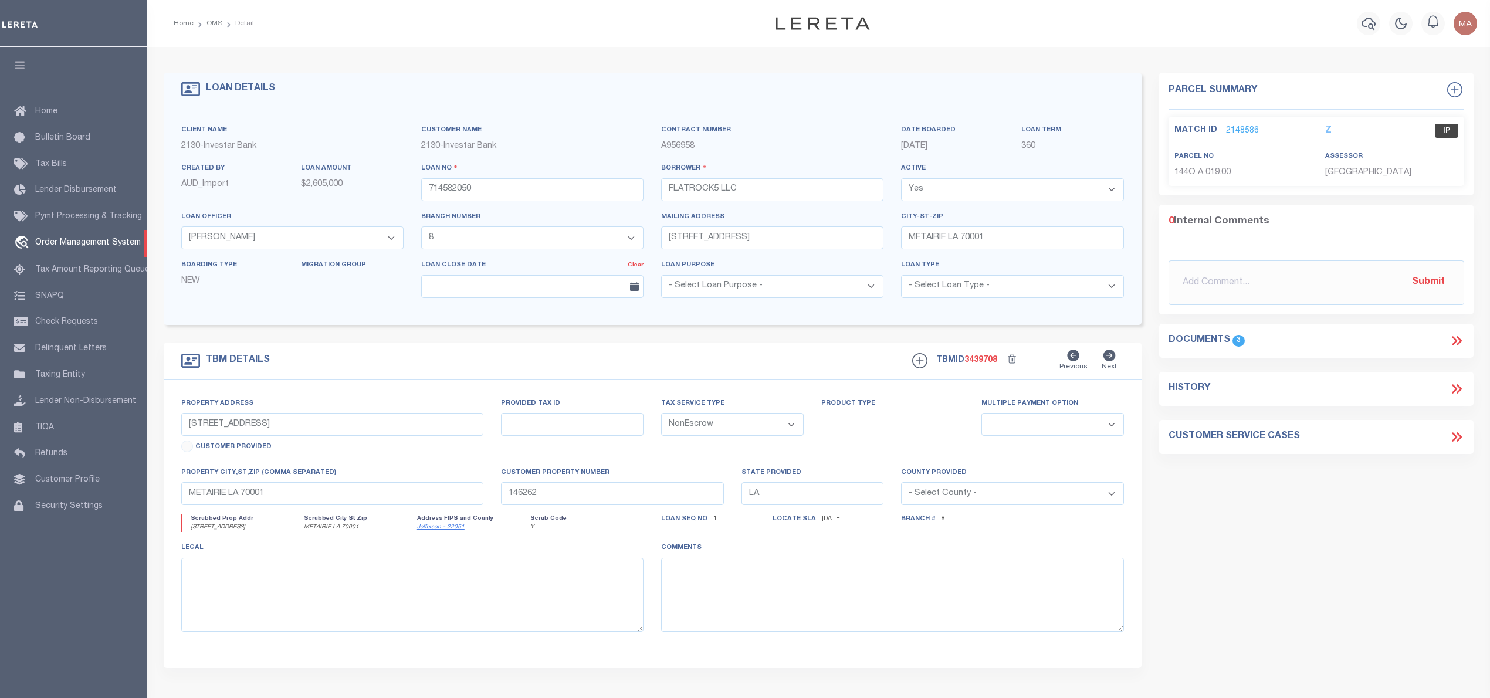
select select "200"
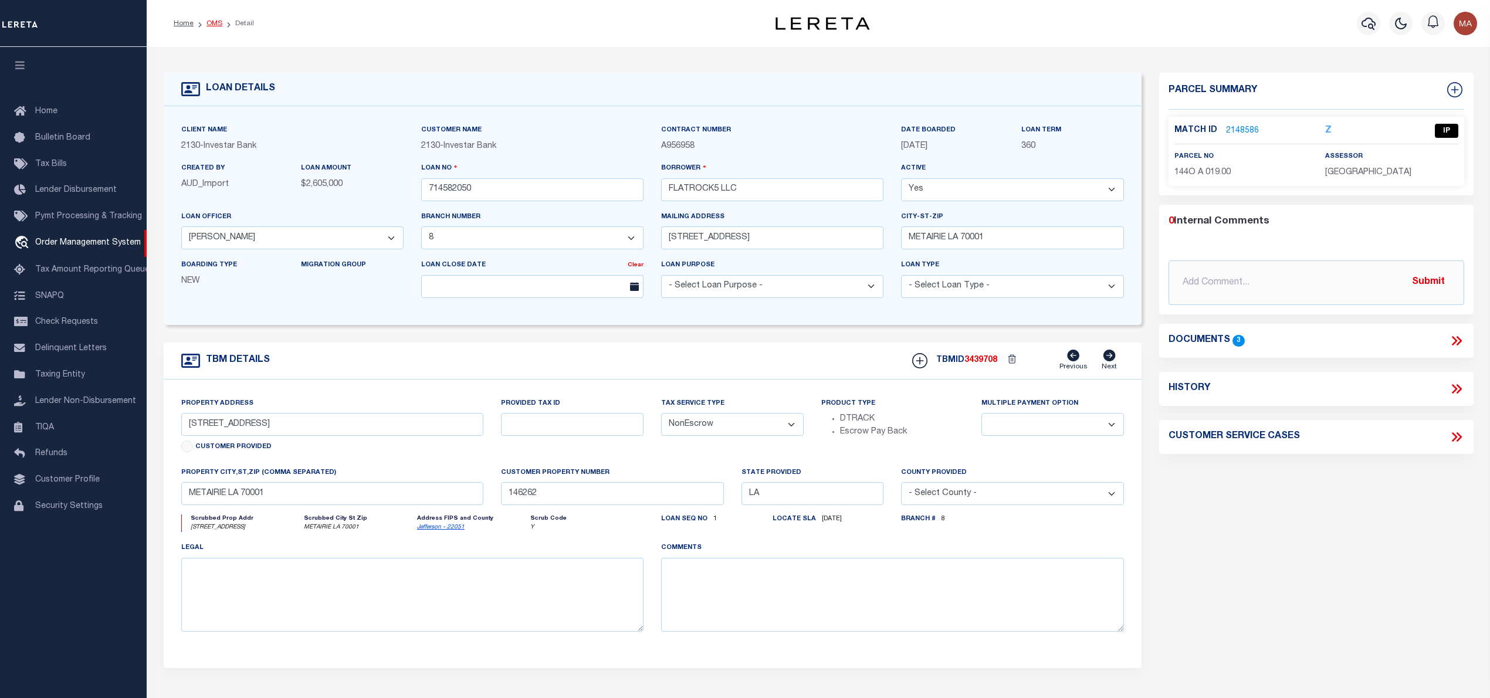
click at [215, 22] on link "OMS" at bounding box center [215, 23] width 16 height 7
select select "200"
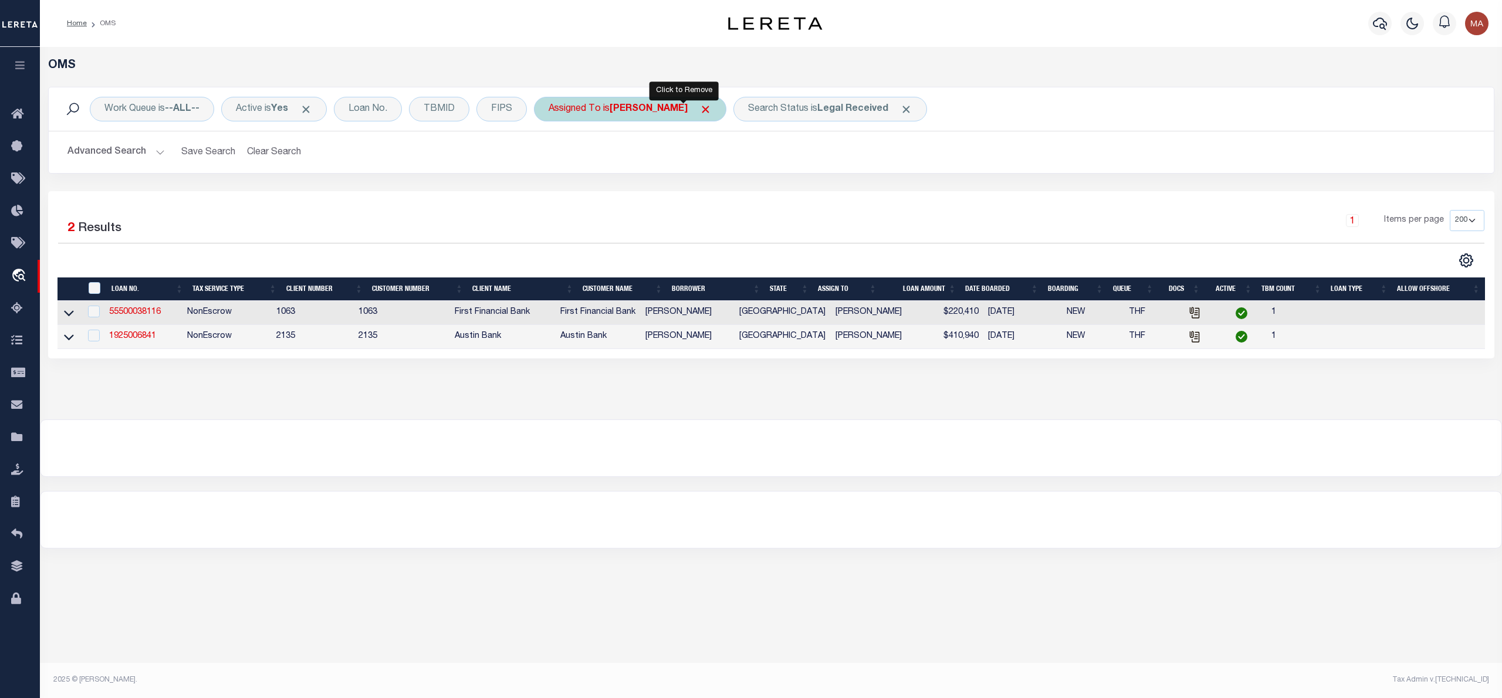
click at [699, 107] on span "Click to Remove" at bounding box center [705, 109] width 12 height 12
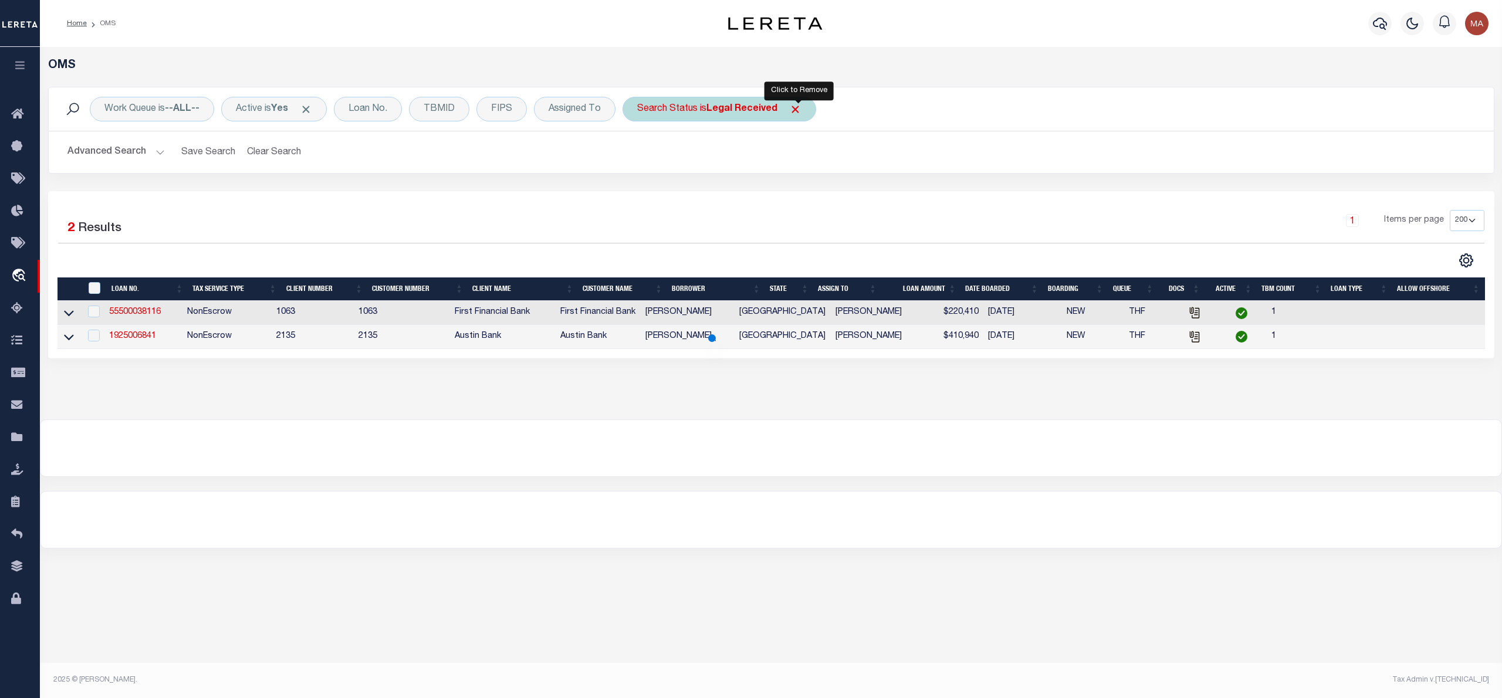
click at [798, 110] on span "Click to Remove" at bounding box center [795, 109] width 12 height 12
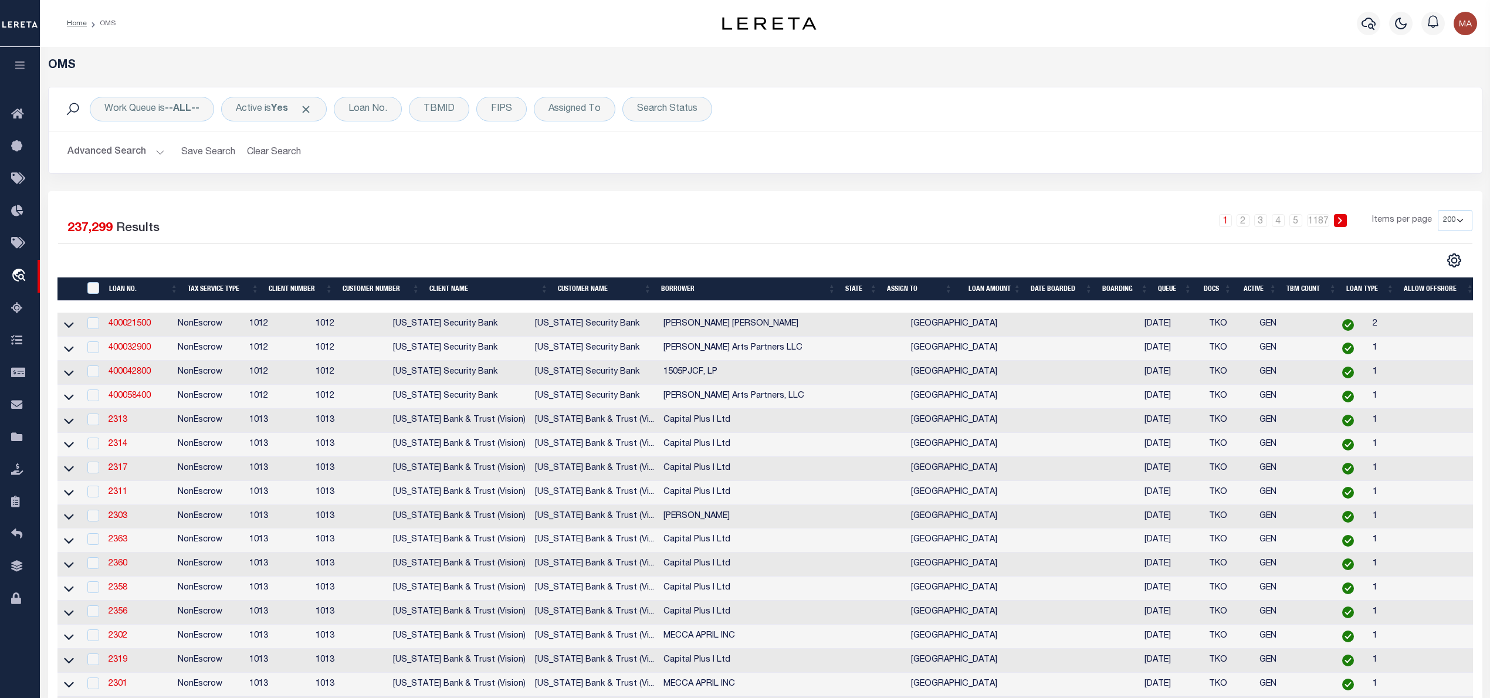
click at [149, 149] on button "Advanced Search" at bounding box center [115, 152] width 97 height 23
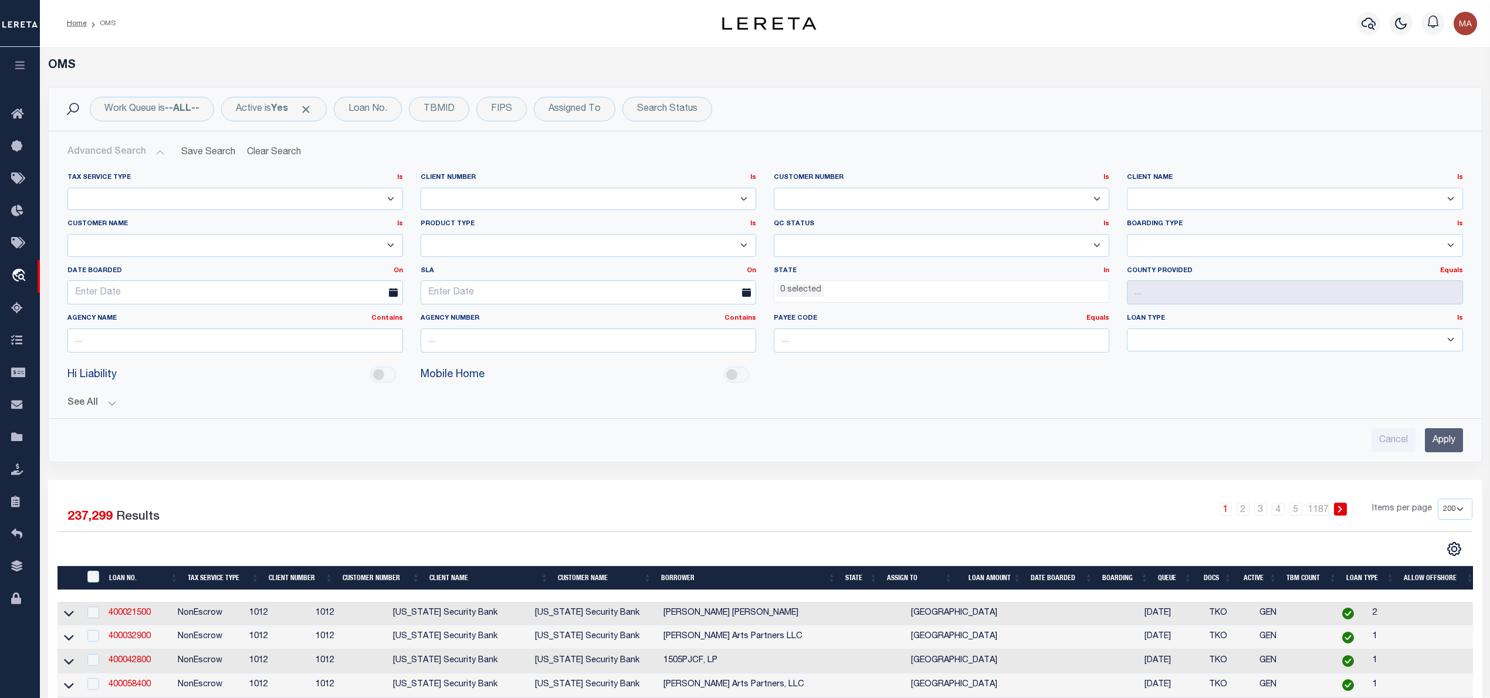
click at [960, 297] on ul "0 selected" at bounding box center [941, 289] width 334 height 16
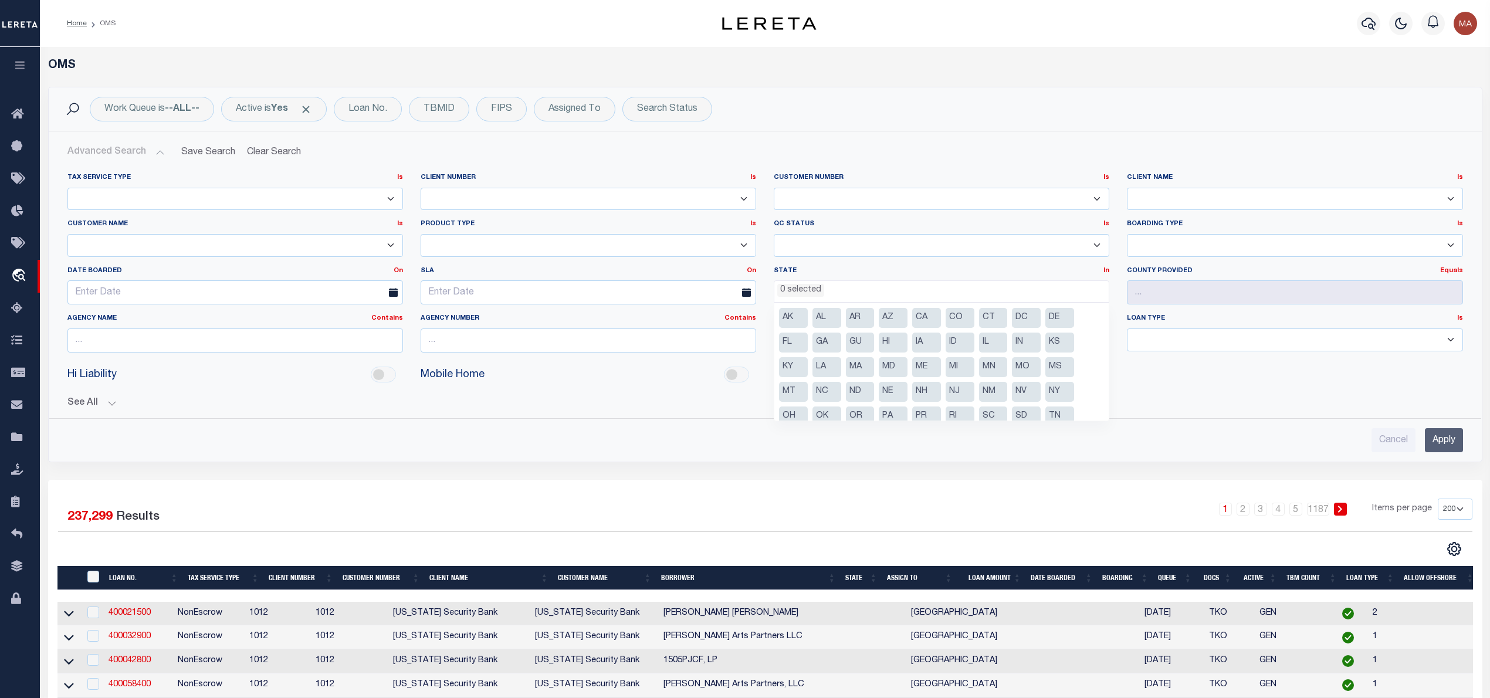
click at [1058, 411] on li "TN" at bounding box center [1059, 417] width 29 height 20
select select "TN"
click at [1434, 441] on input "Apply" at bounding box center [1444, 440] width 38 height 24
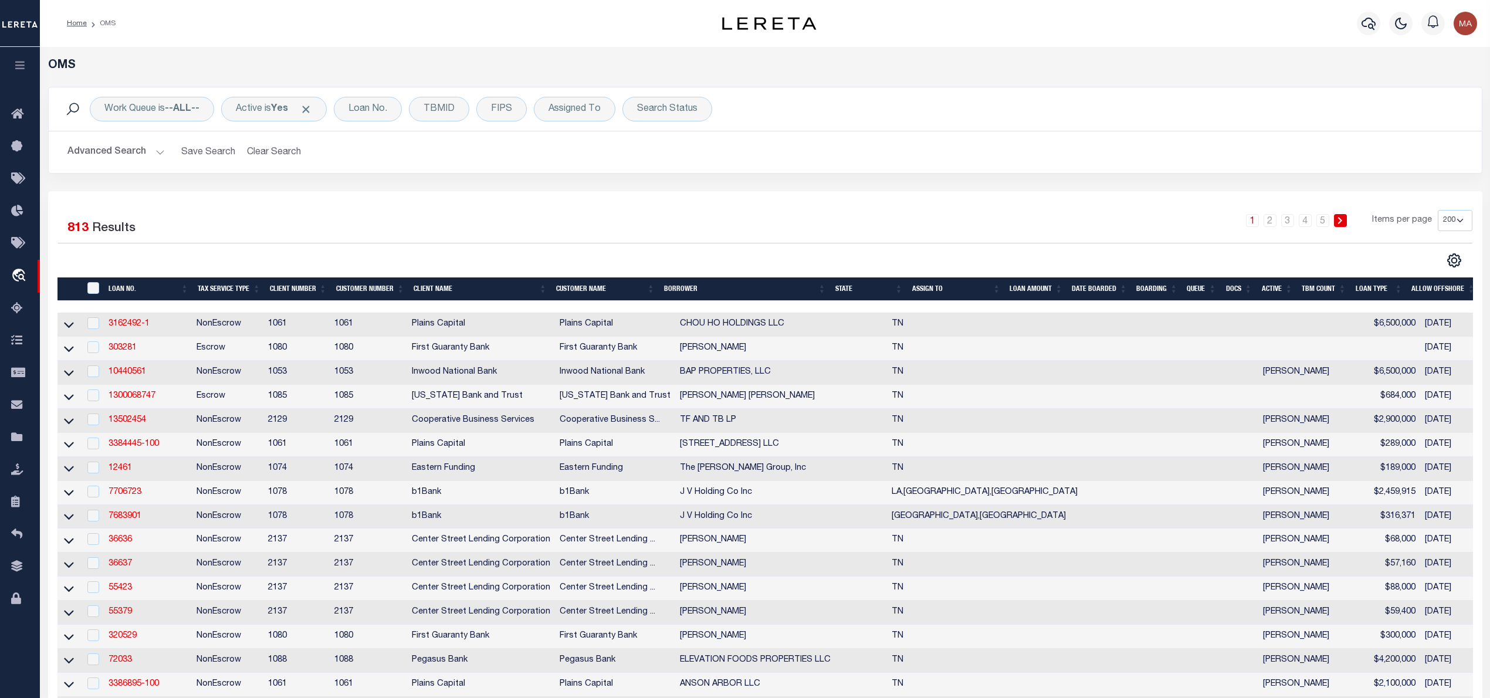
click at [130, 155] on button "Advanced Search" at bounding box center [115, 152] width 97 height 23
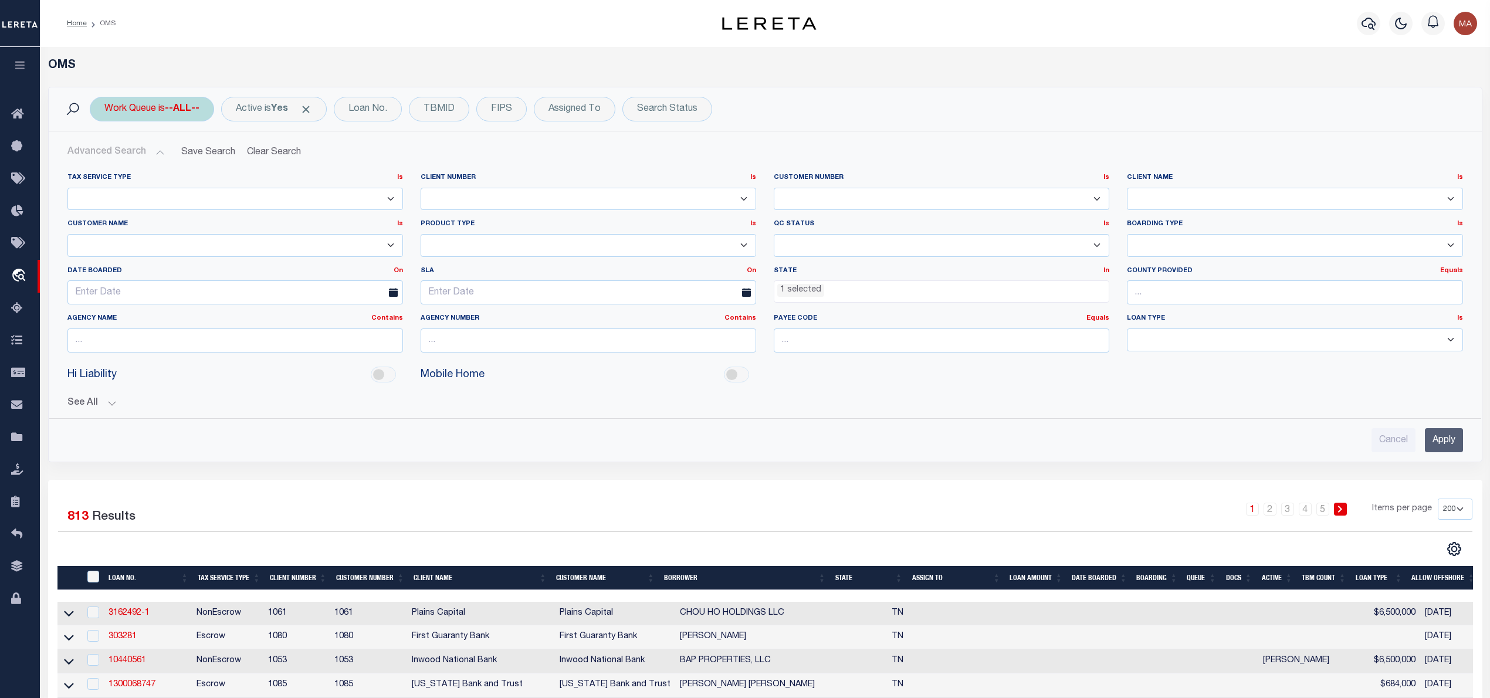
click at [205, 102] on div "Work Queue is --ALL--" at bounding box center [152, 109] width 124 height 25
click at [172, 177] on select "--ALL-- General ThoughtFocus" at bounding box center [191, 166] width 172 height 22
click at [105, 156] on select "--ALL-- General ThoughtFocus" at bounding box center [191, 166] width 172 height 22
click at [1212, 294] on input "text" at bounding box center [1295, 292] width 336 height 24
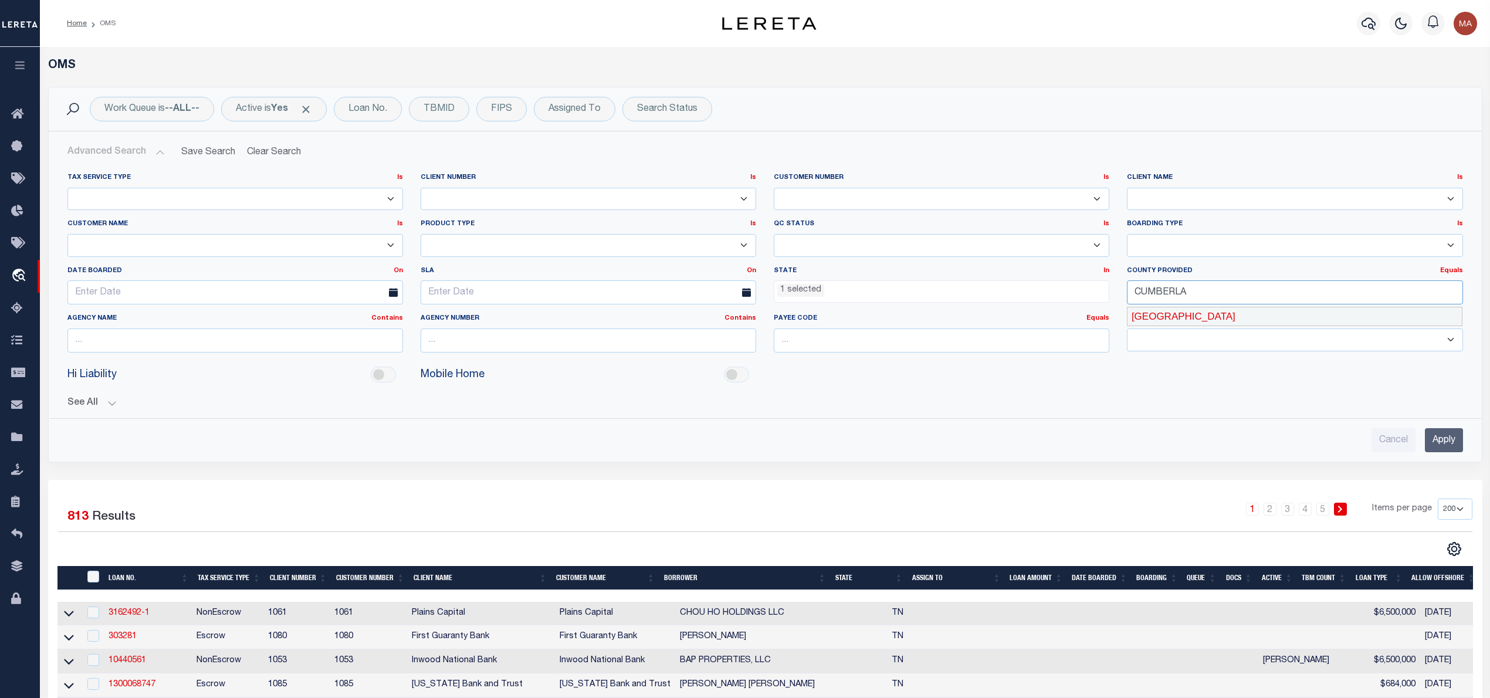
click at [1181, 314] on div "[GEOGRAPHIC_DATA]" at bounding box center [1295, 316] width 334 height 19
type input "[GEOGRAPHIC_DATA]"
click at [1438, 435] on input "Apply" at bounding box center [1444, 440] width 38 height 24
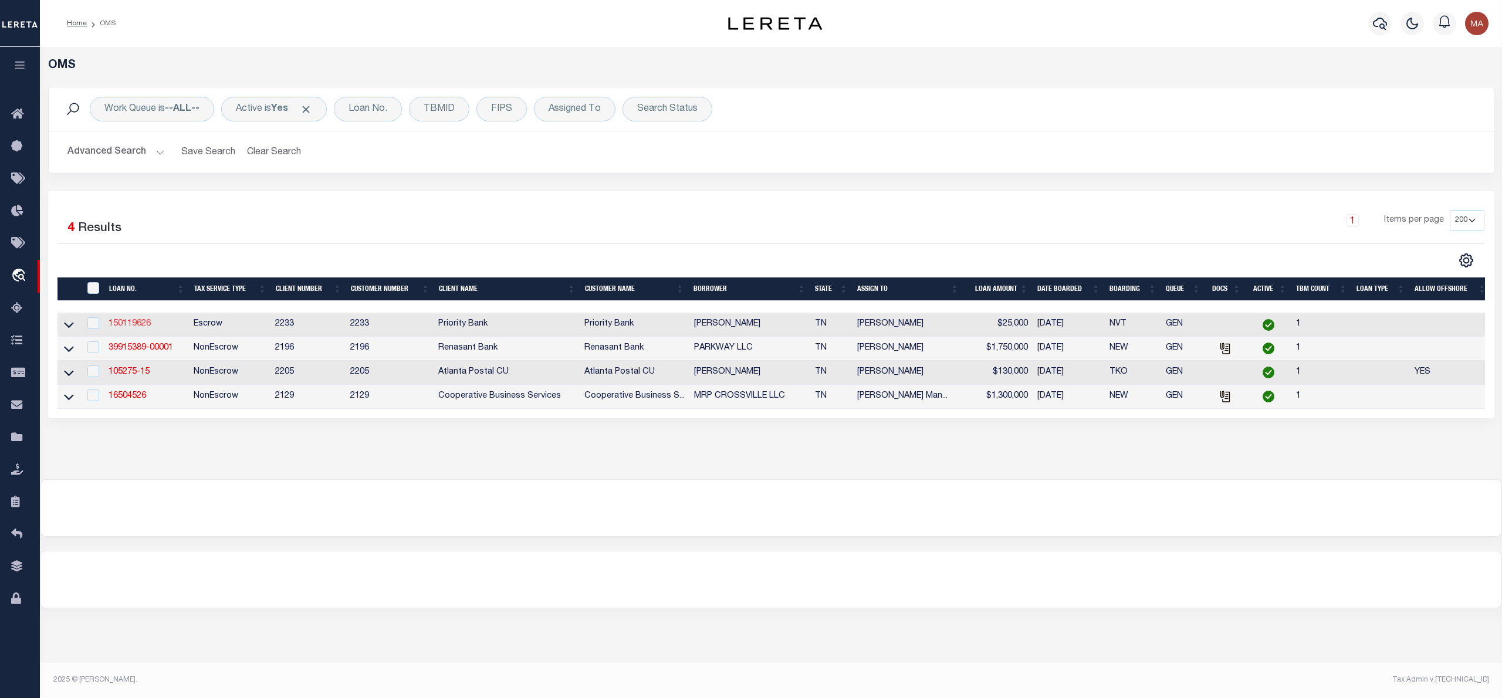
click at [134, 328] on link "150119626" at bounding box center [130, 324] width 42 height 8
type input "150119626"
type input "Charles York"
select select
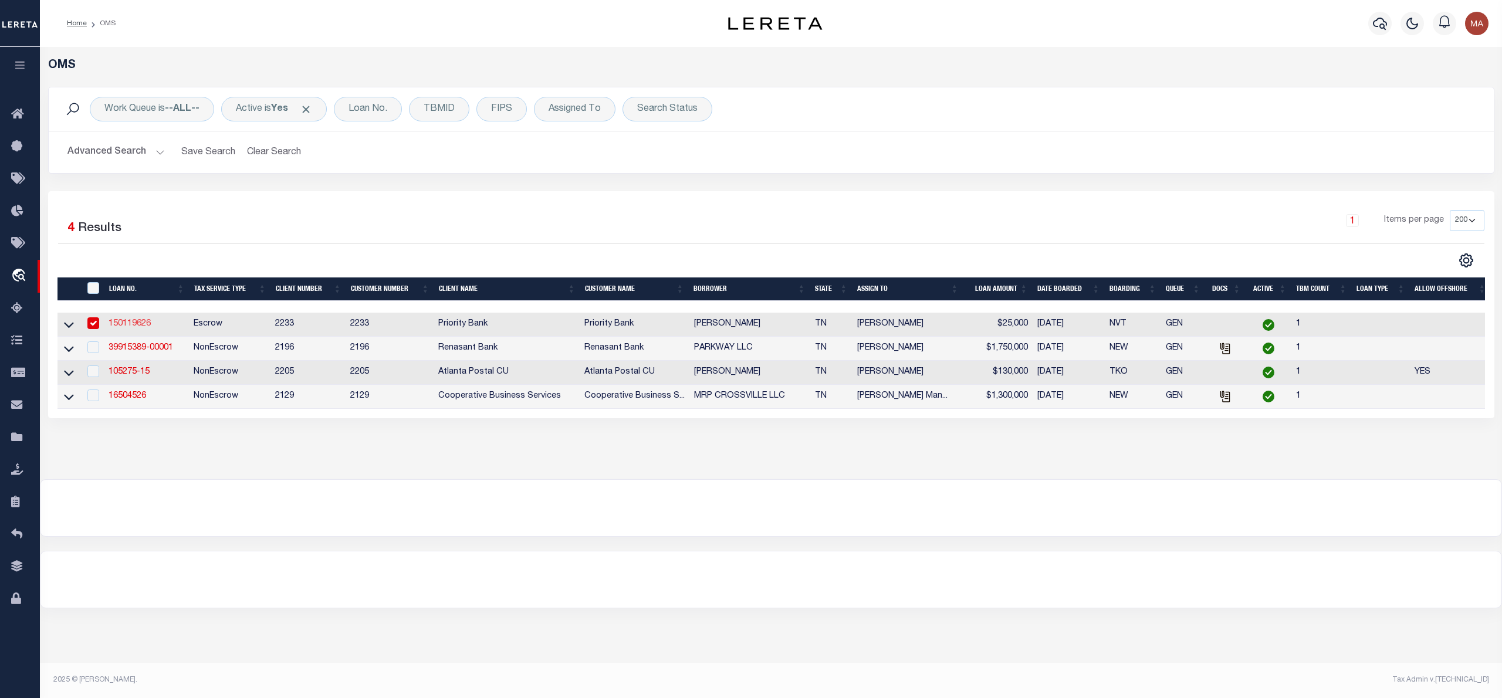
select select "Escrow"
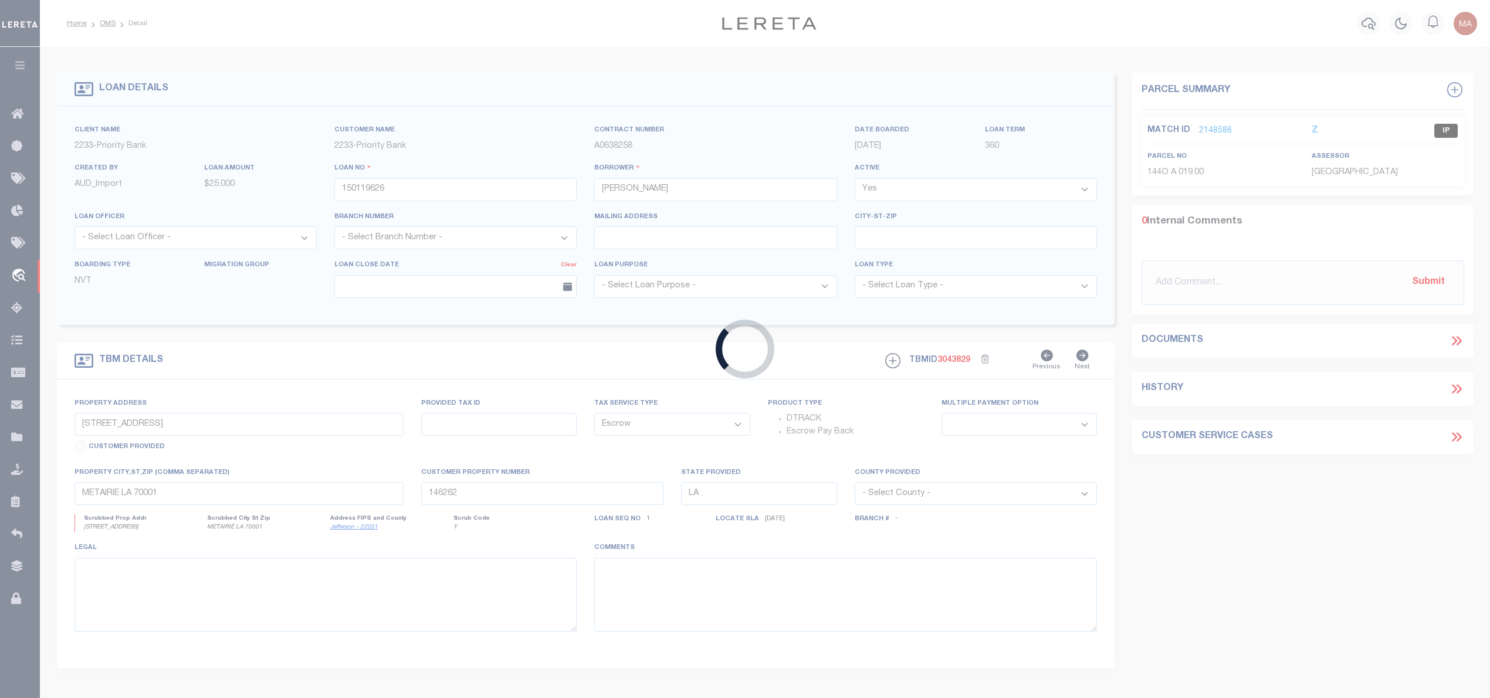
type input "136 Muddy Branch Ln"
type input "023 02100 000"
select select
type input "Crossville TN 38571 0316"
type input "TN"
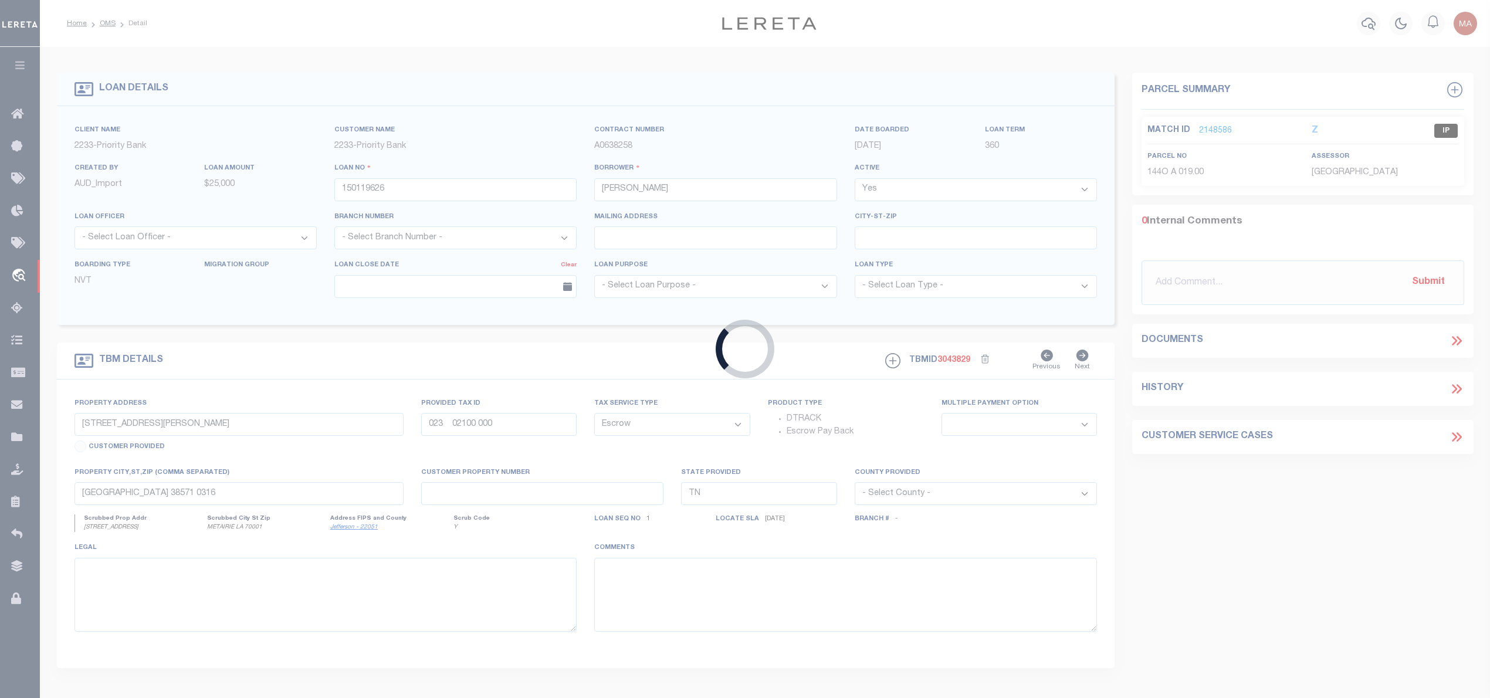
select select
type textarea "Liability subject to parcel provided"
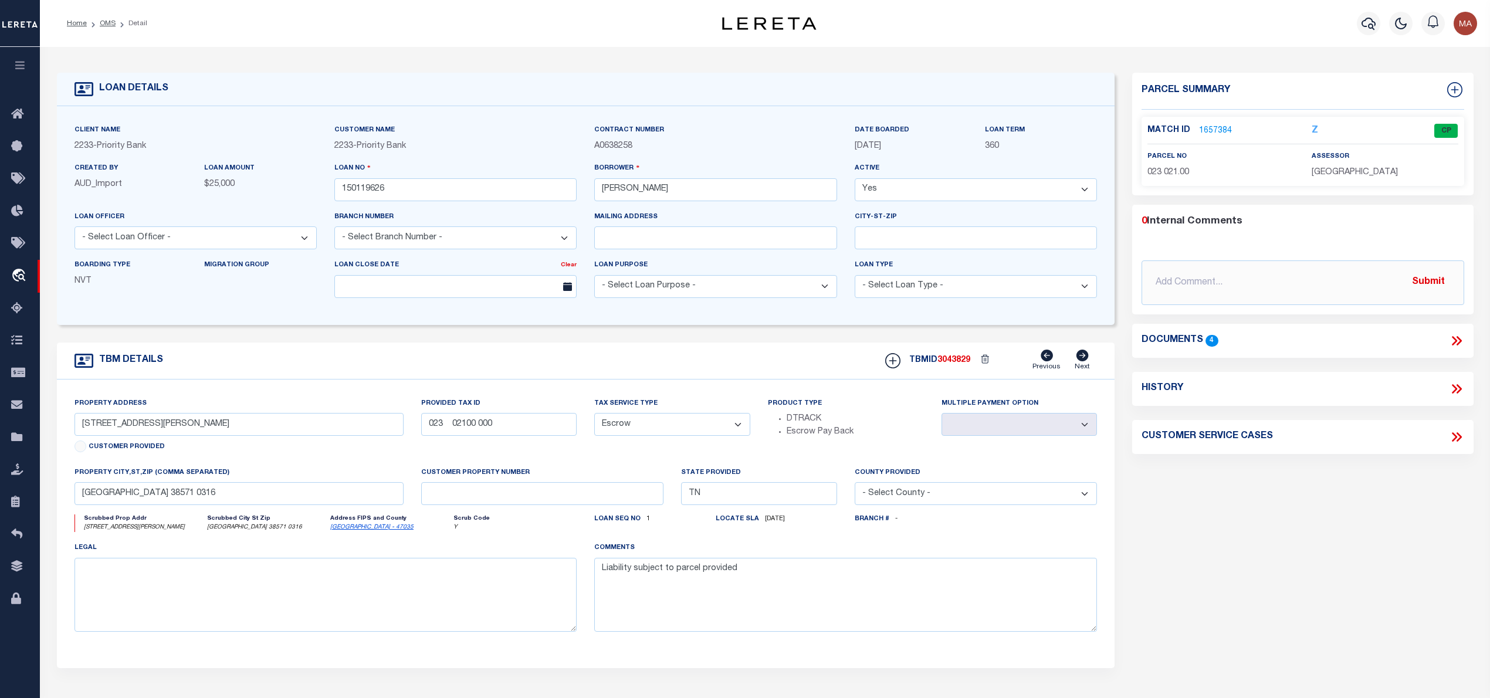
click at [1226, 130] on link "1657384" at bounding box center [1215, 131] width 33 height 12
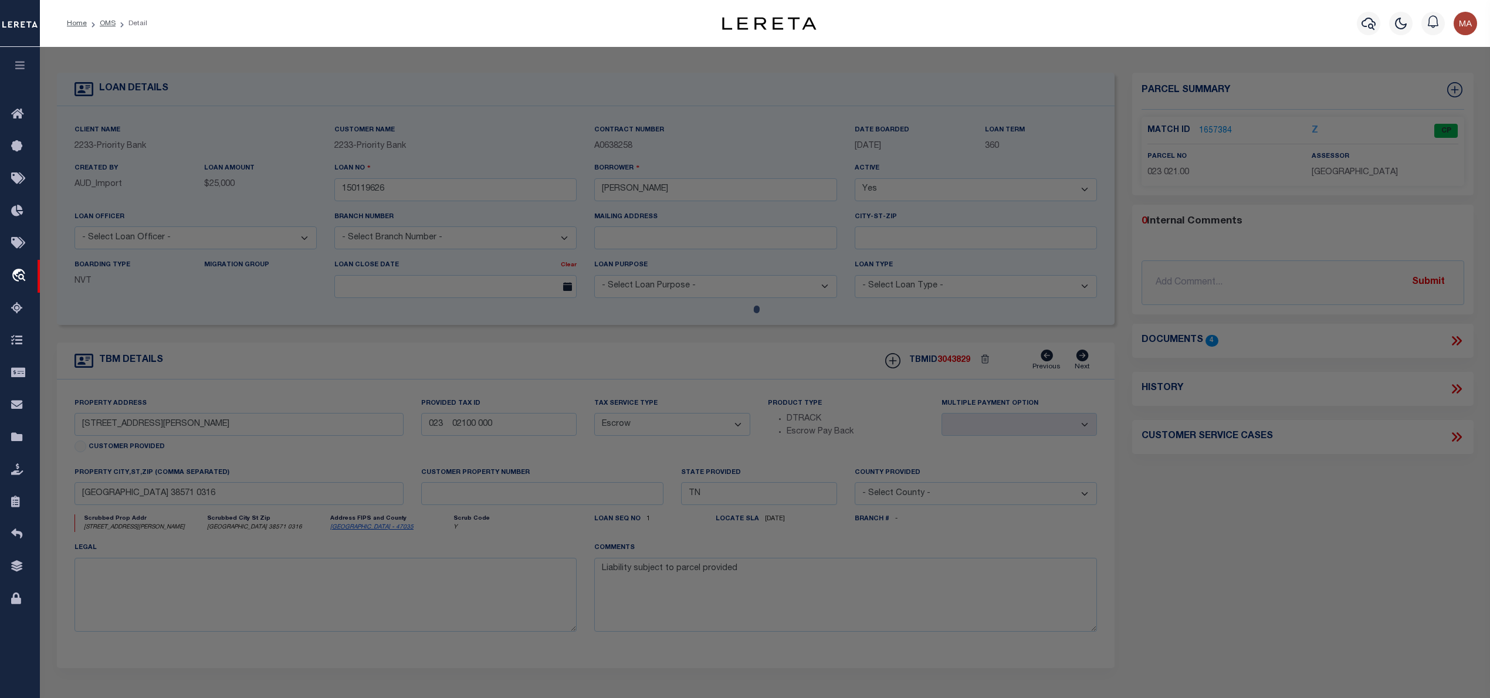
select select "AS"
checkbox input "false"
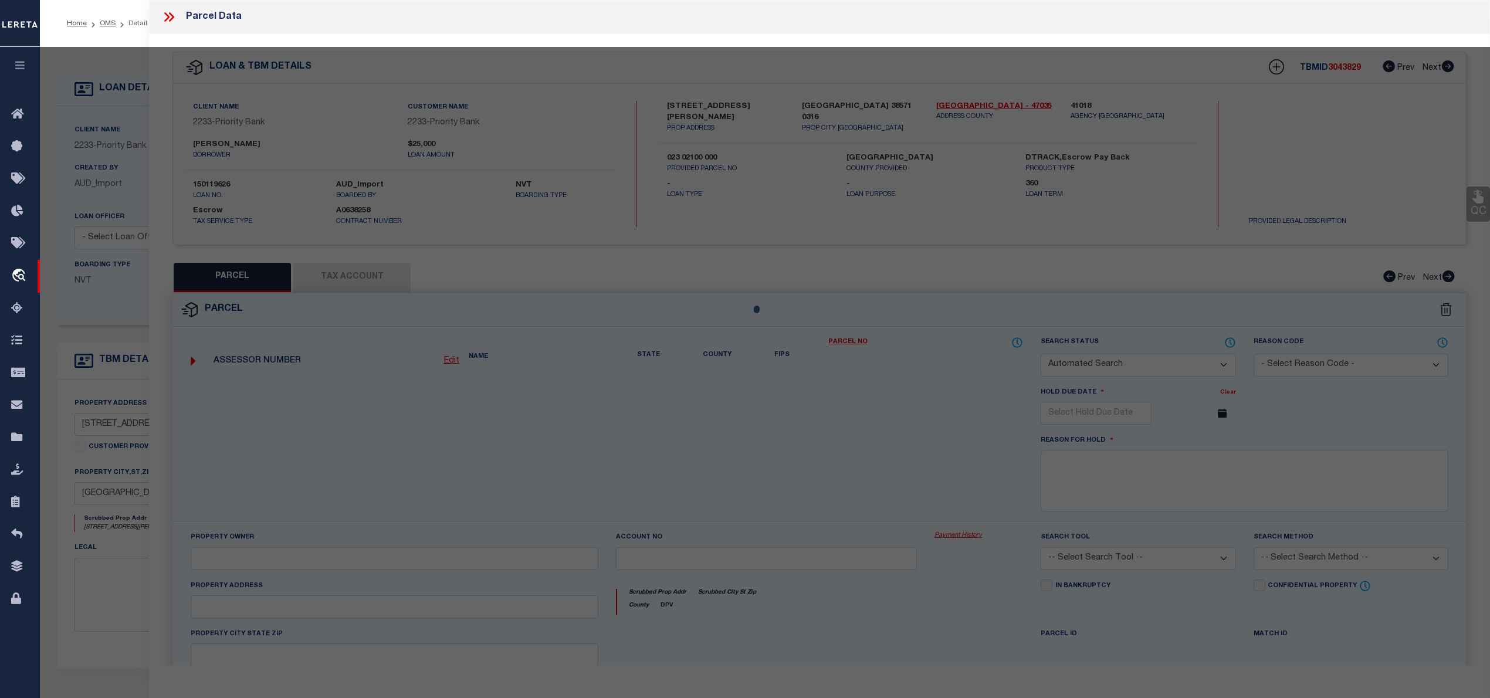
select select "CP"
type input "City:"
select select
checkbox input "false"
type textarea "Tax ID Special Project"
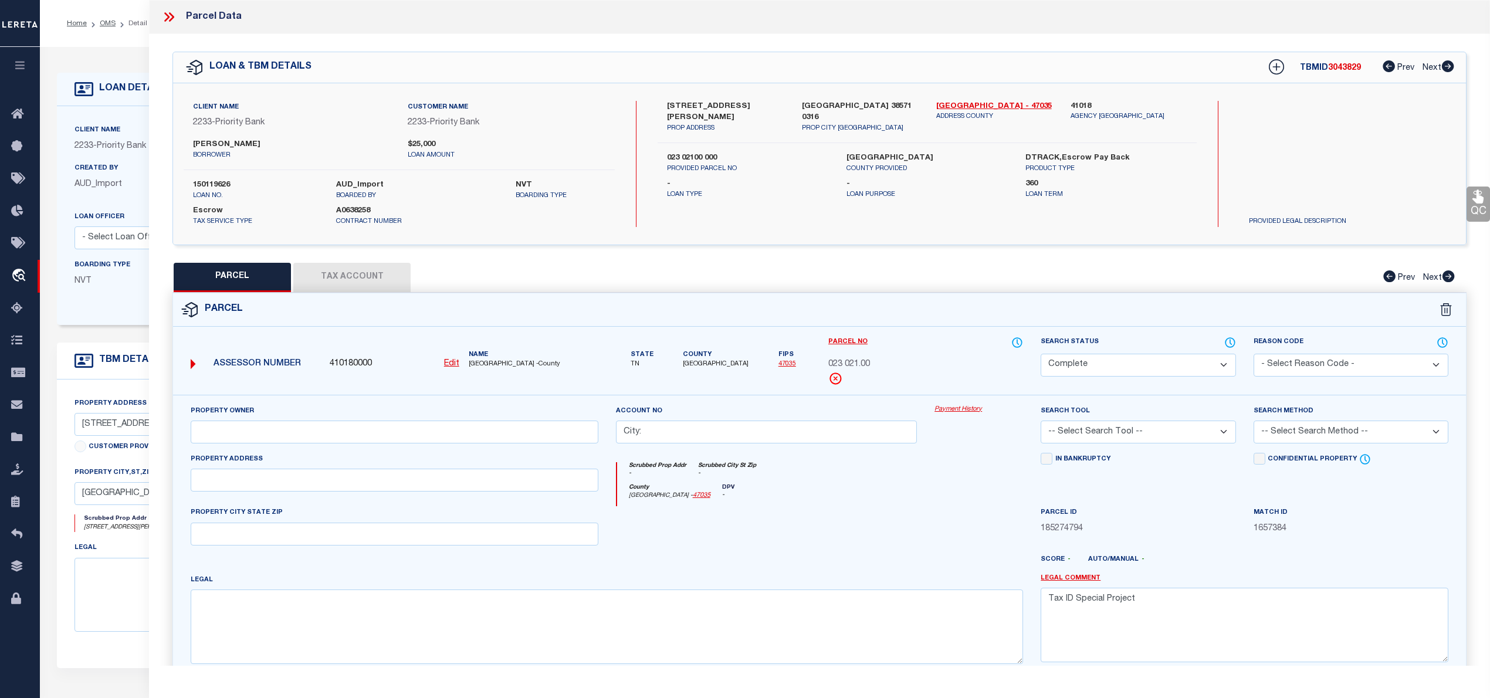
click at [360, 271] on button "Tax Account" at bounding box center [351, 277] width 117 height 29
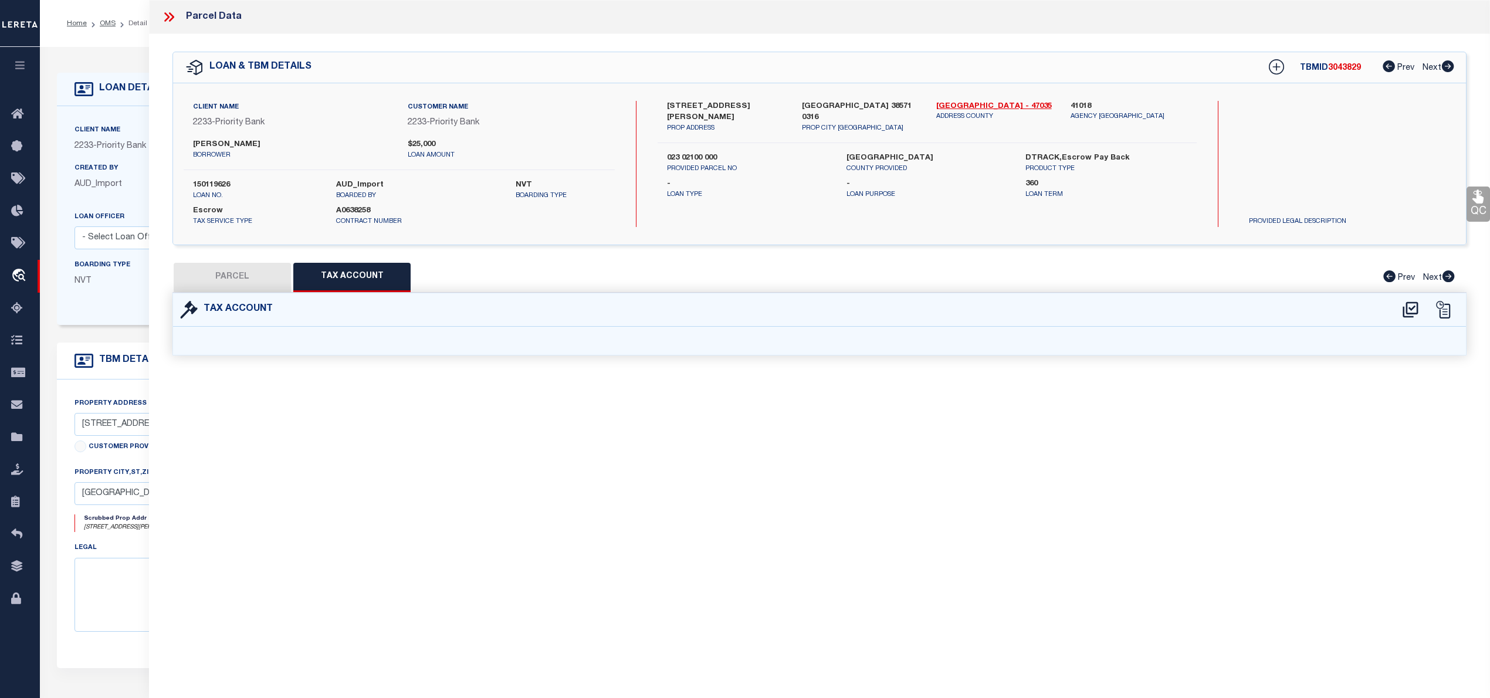
select select "100"
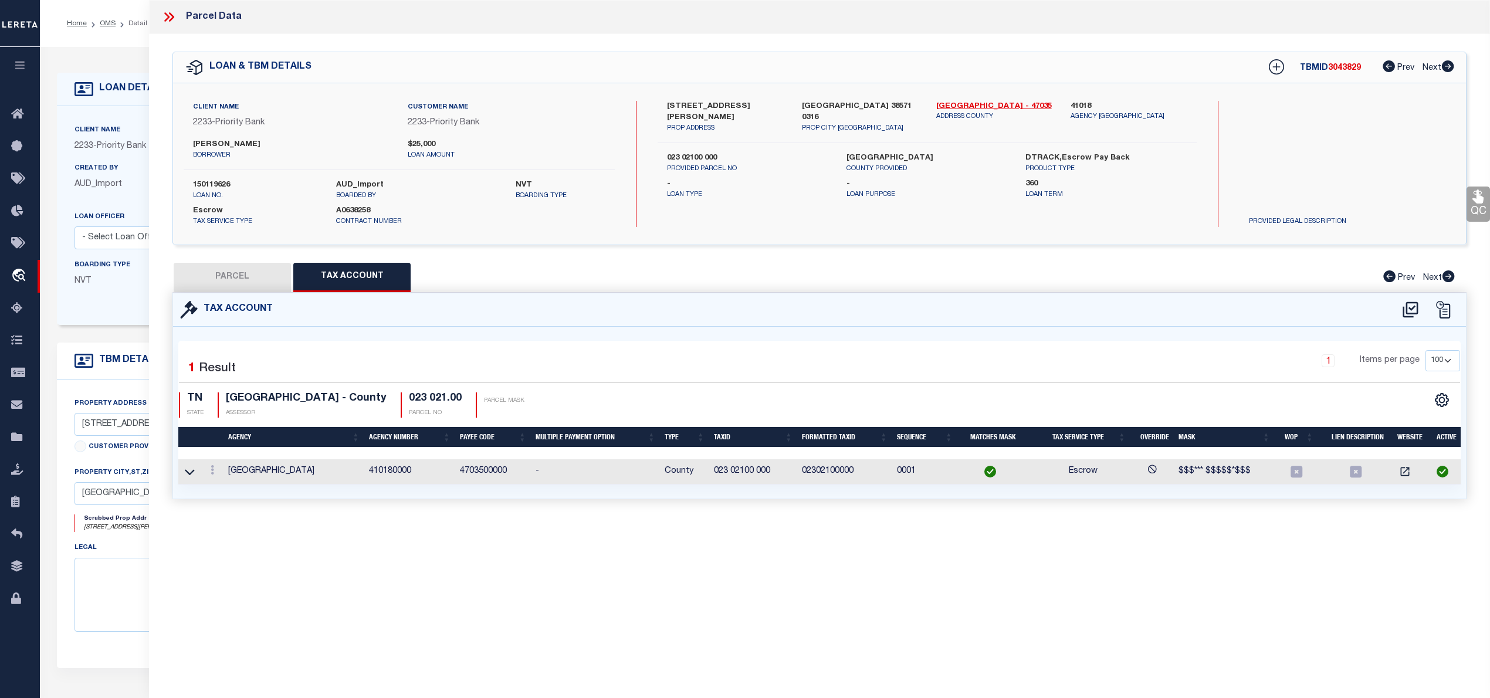
click at [261, 284] on button "PARCEL" at bounding box center [232, 277] width 117 height 29
select select "AS"
checkbox input "false"
select select "CP"
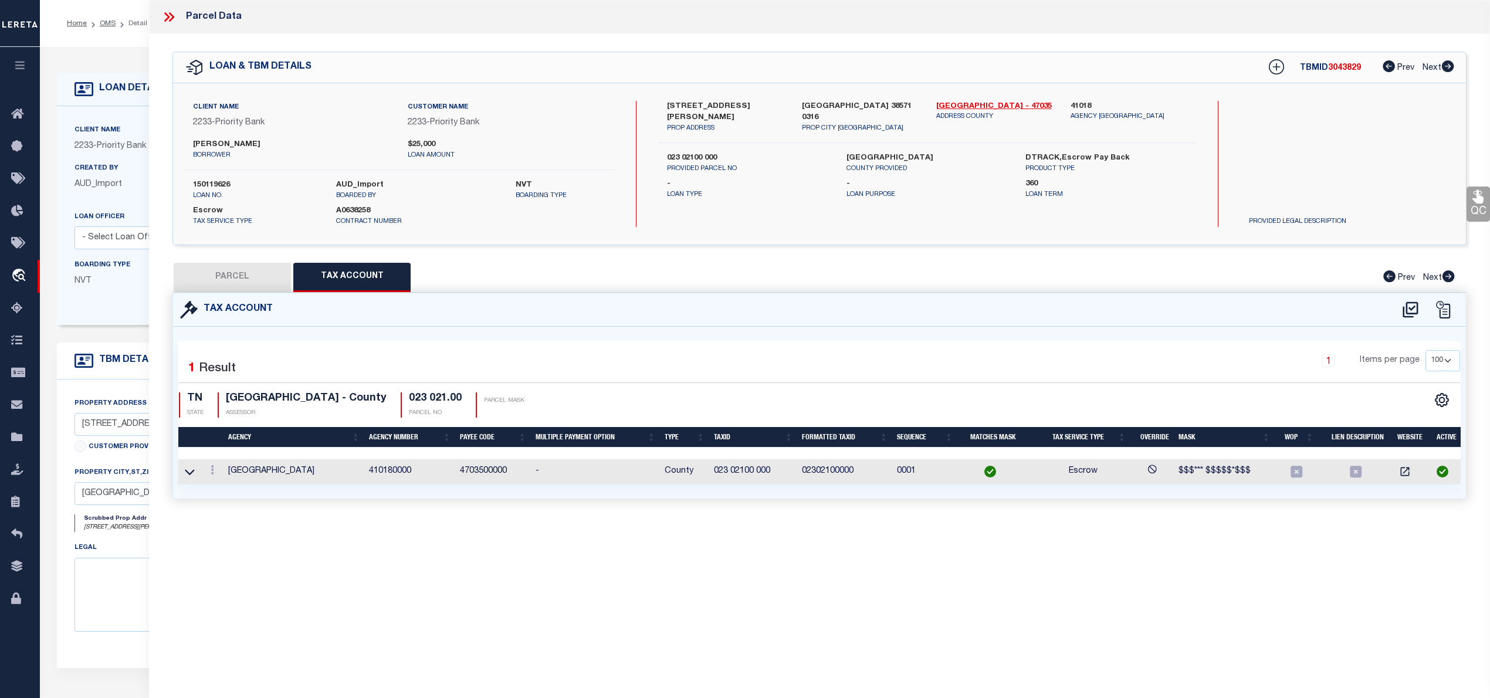
type input "City:"
select select
checkbox input "false"
type textarea "Tax ID Special Project"
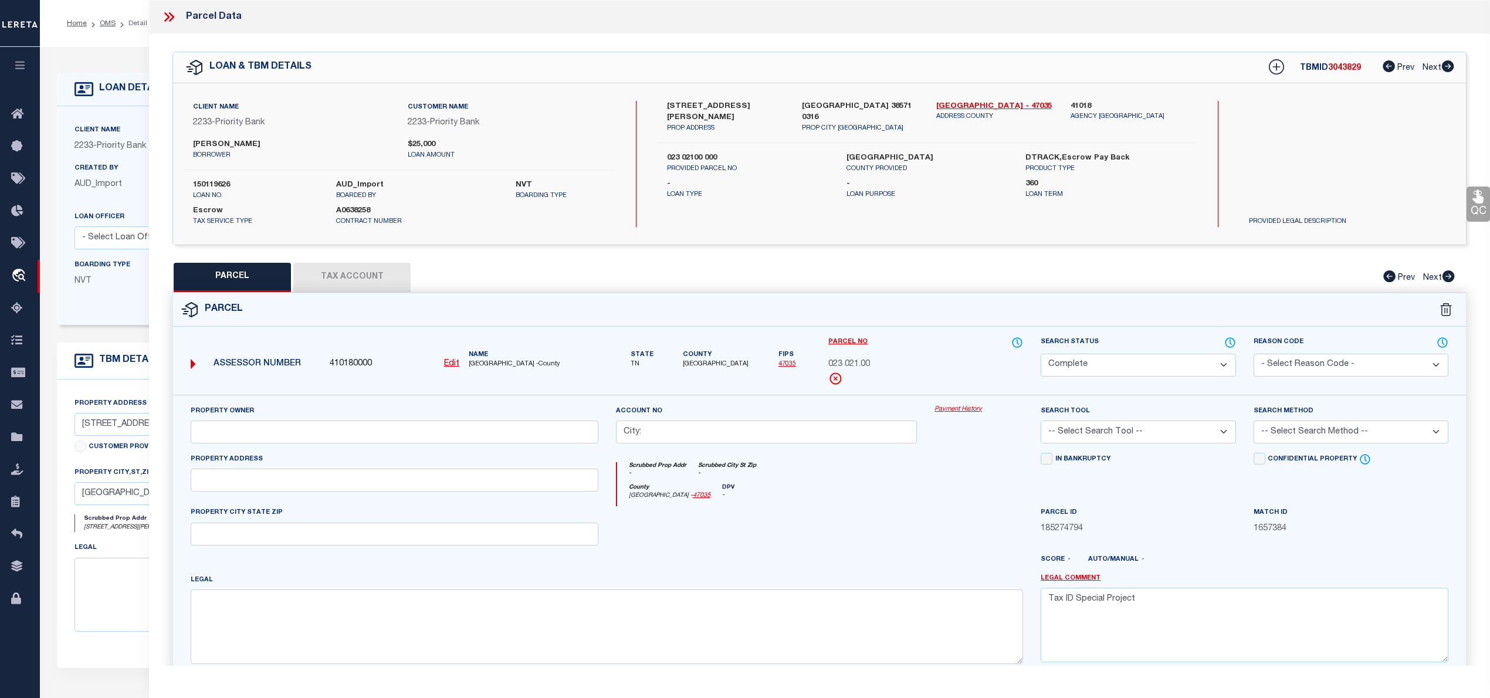
click at [669, 109] on label "136 Muddy Branch Ln" at bounding box center [725, 112] width 117 height 23
drag, startPoint x: 666, startPoint y: 104, endPoint x: 737, endPoint y: 102, distance: 71.0
click at [737, 102] on div "136 Muddy Branch Ln PROP ADDRESS" at bounding box center [725, 117] width 134 height 33
copy label "136 Muddy Branch"
click at [983, 103] on link "Cumberland - 47035" at bounding box center [994, 107] width 117 height 12
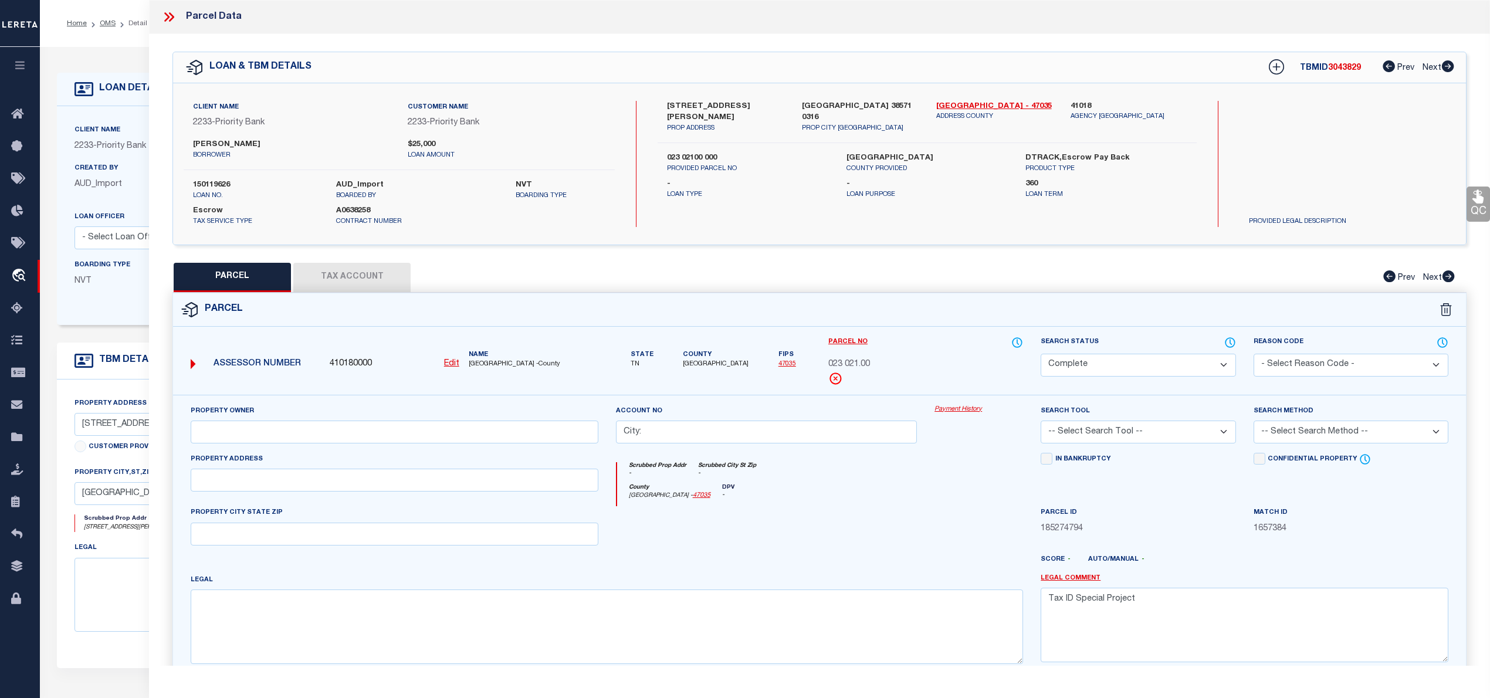
click at [165, 17] on icon at bounding box center [168, 16] width 15 height 15
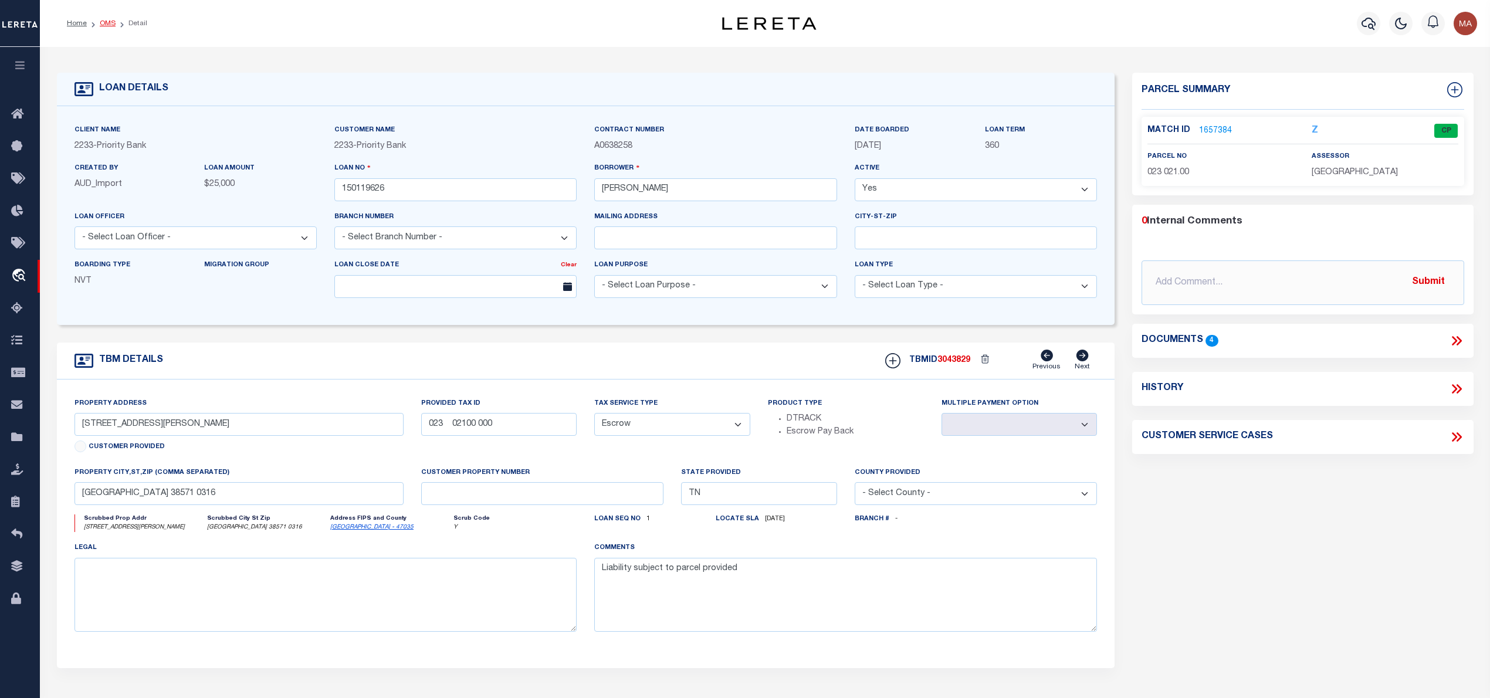
click at [108, 21] on link "OMS" at bounding box center [108, 23] width 16 height 7
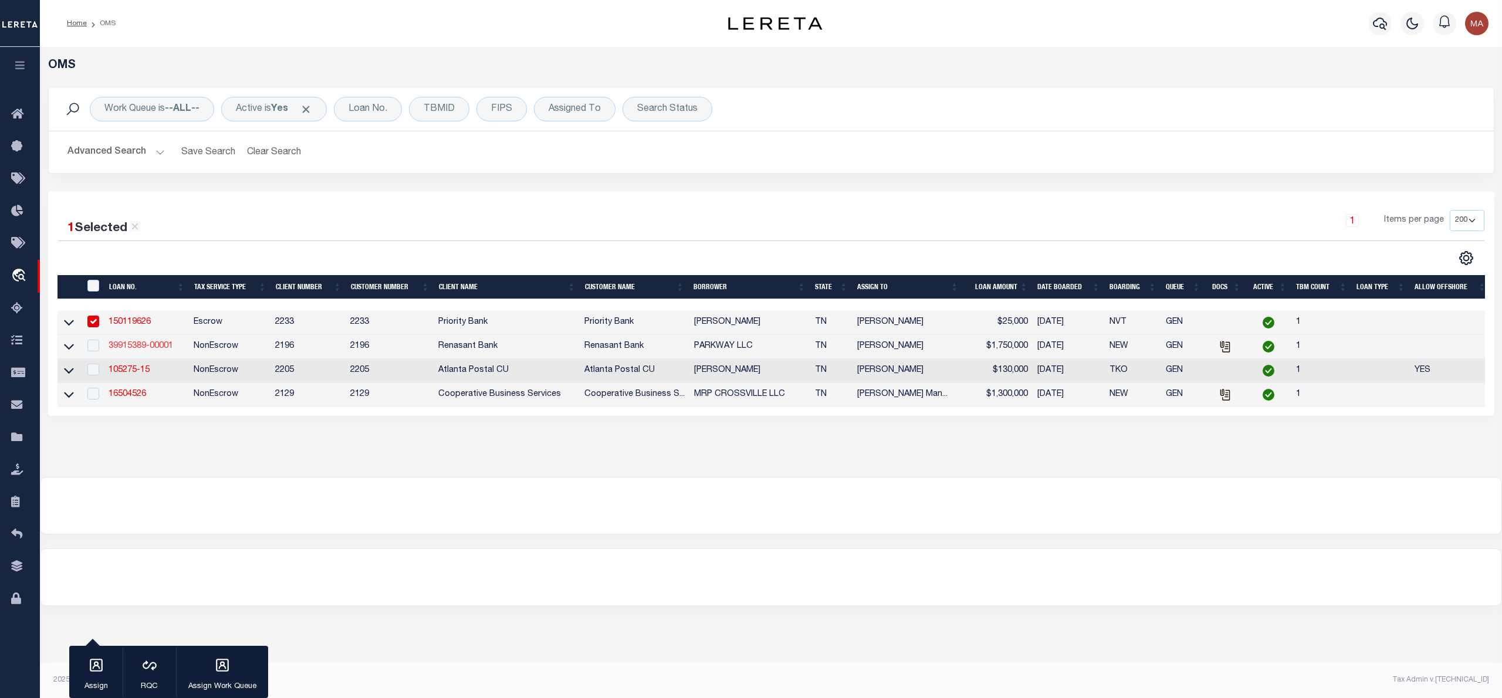
click at [150, 350] on link "39915389-00001" at bounding box center [141, 346] width 65 height 8
type input "39915389-00001"
type input "PARKWAY LLC"
select select
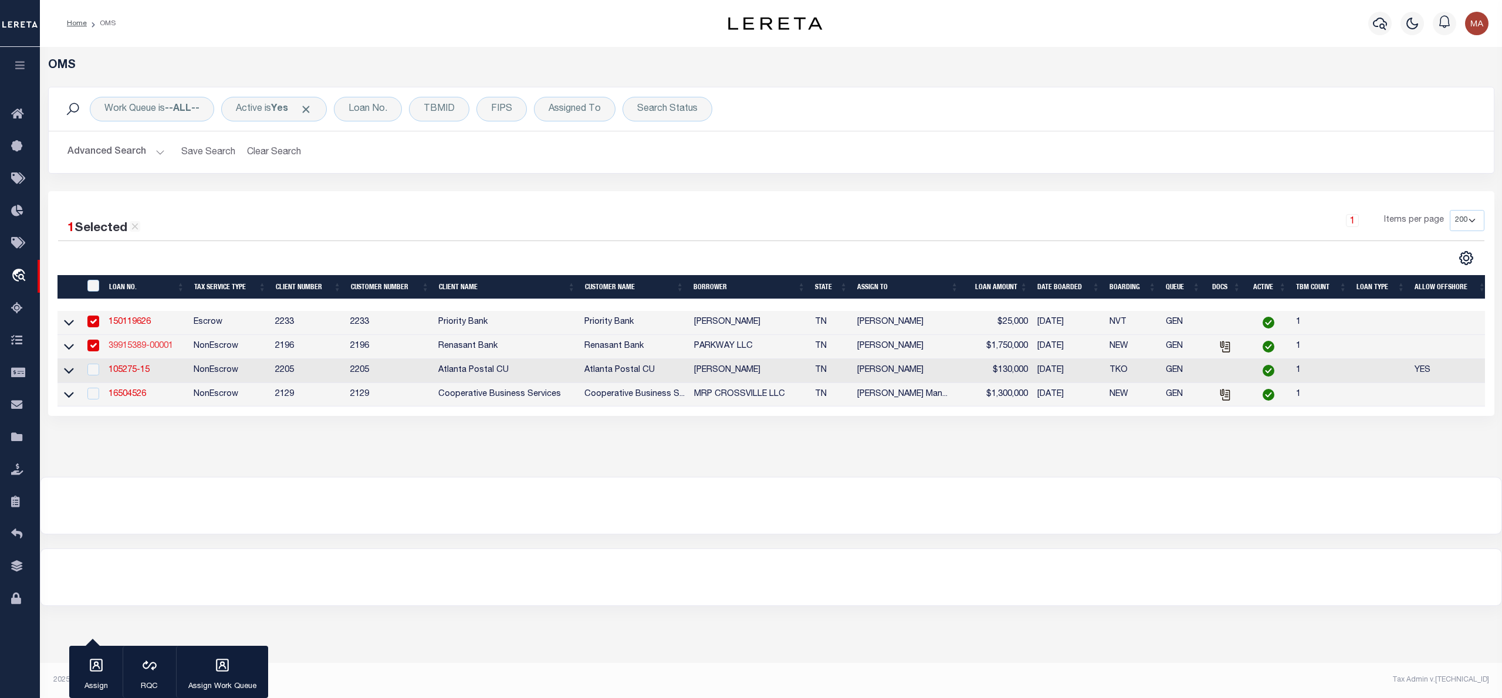
select select "NonEscrow"
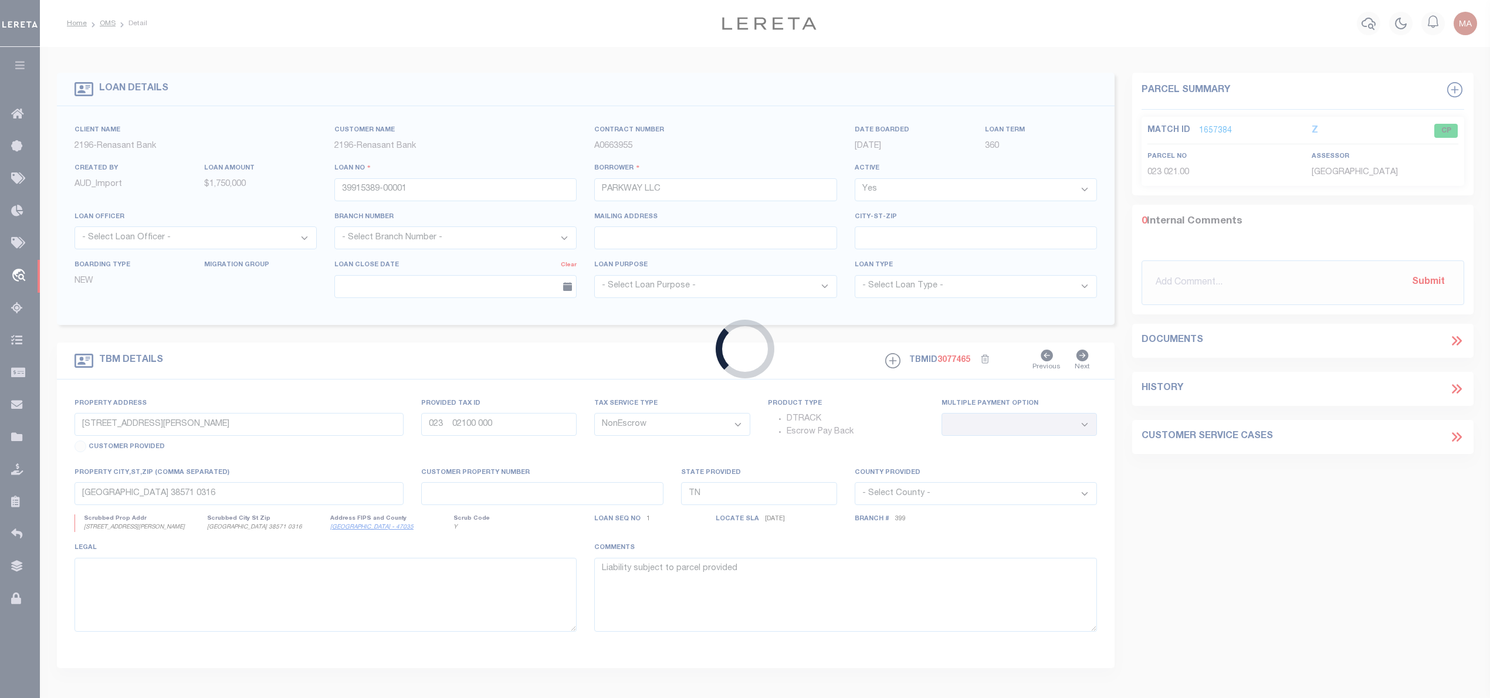
type input "745 PEAVINE RD"
select select
type input "CROSSVILLE TN 38571"
select select
select select "5150"
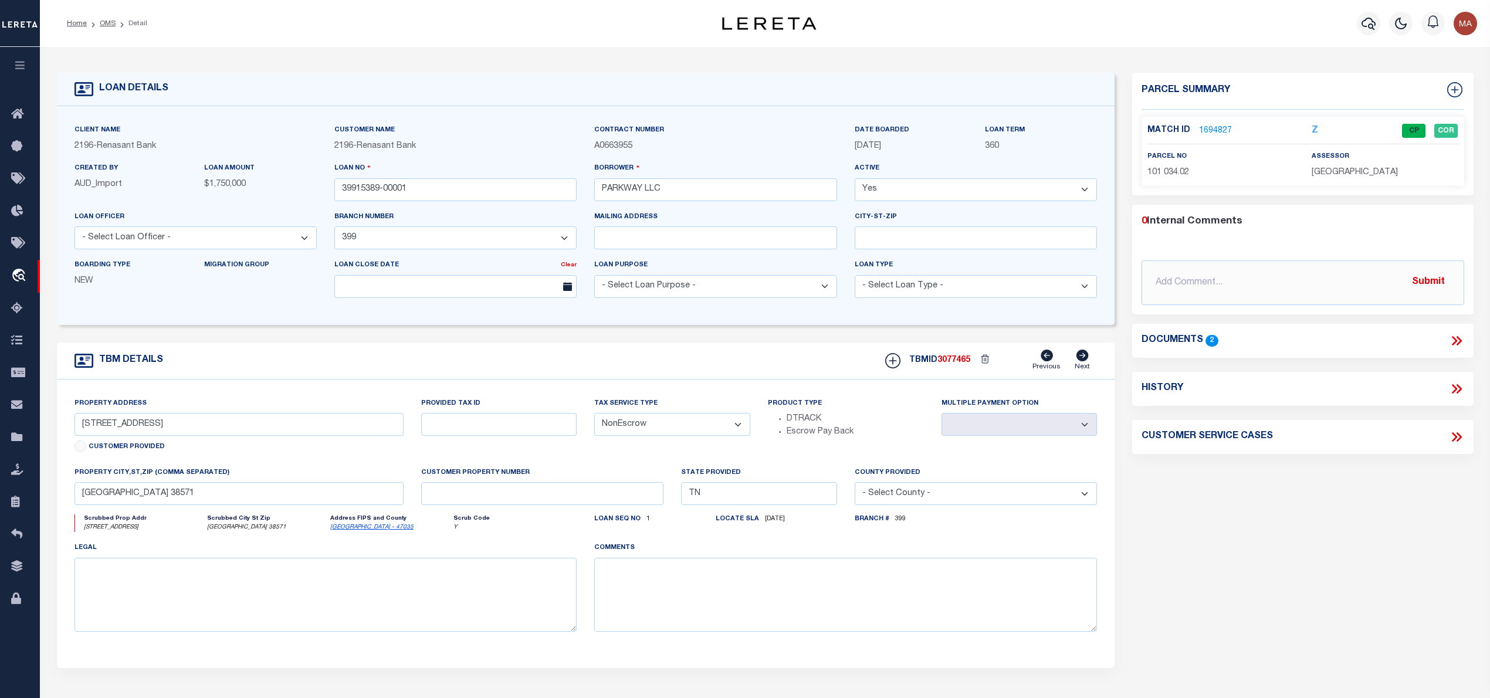
click at [1214, 127] on link "1694827" at bounding box center [1215, 131] width 33 height 12
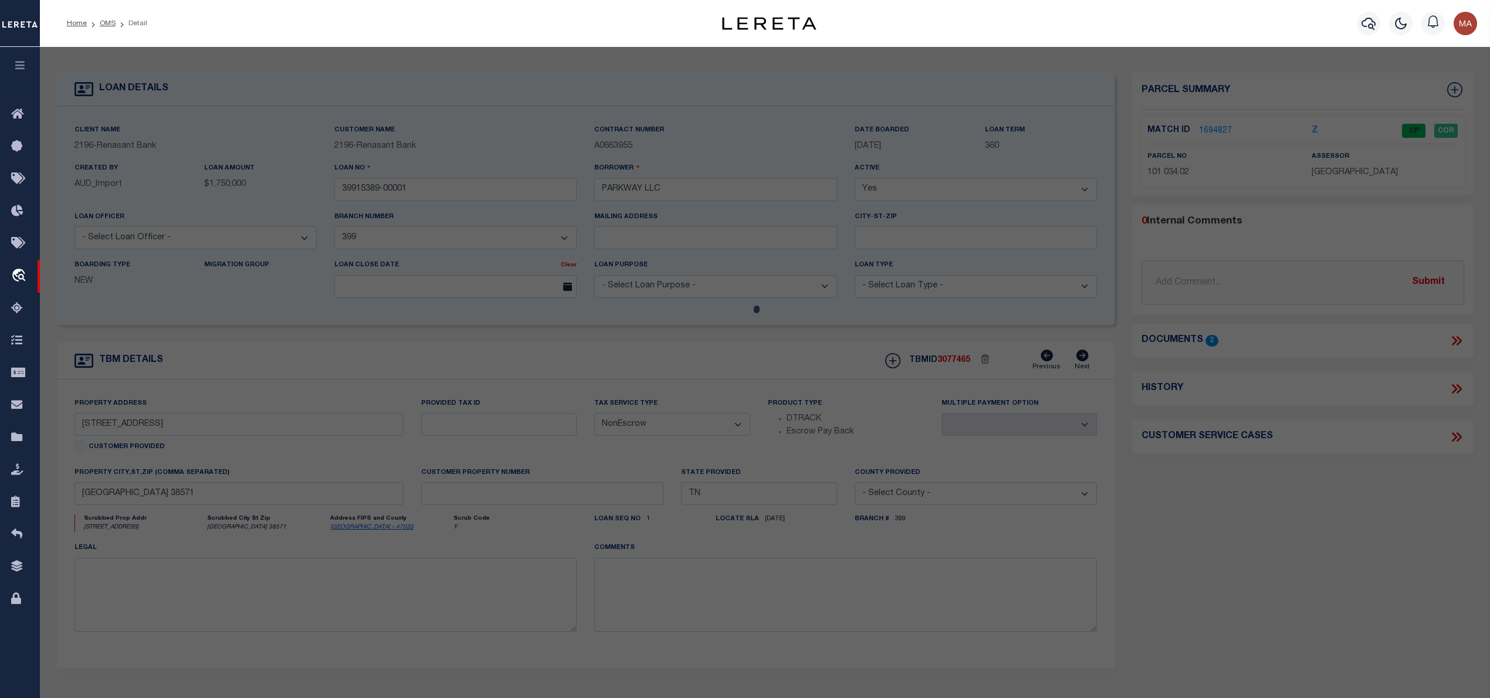
select select "AS"
checkbox input "false"
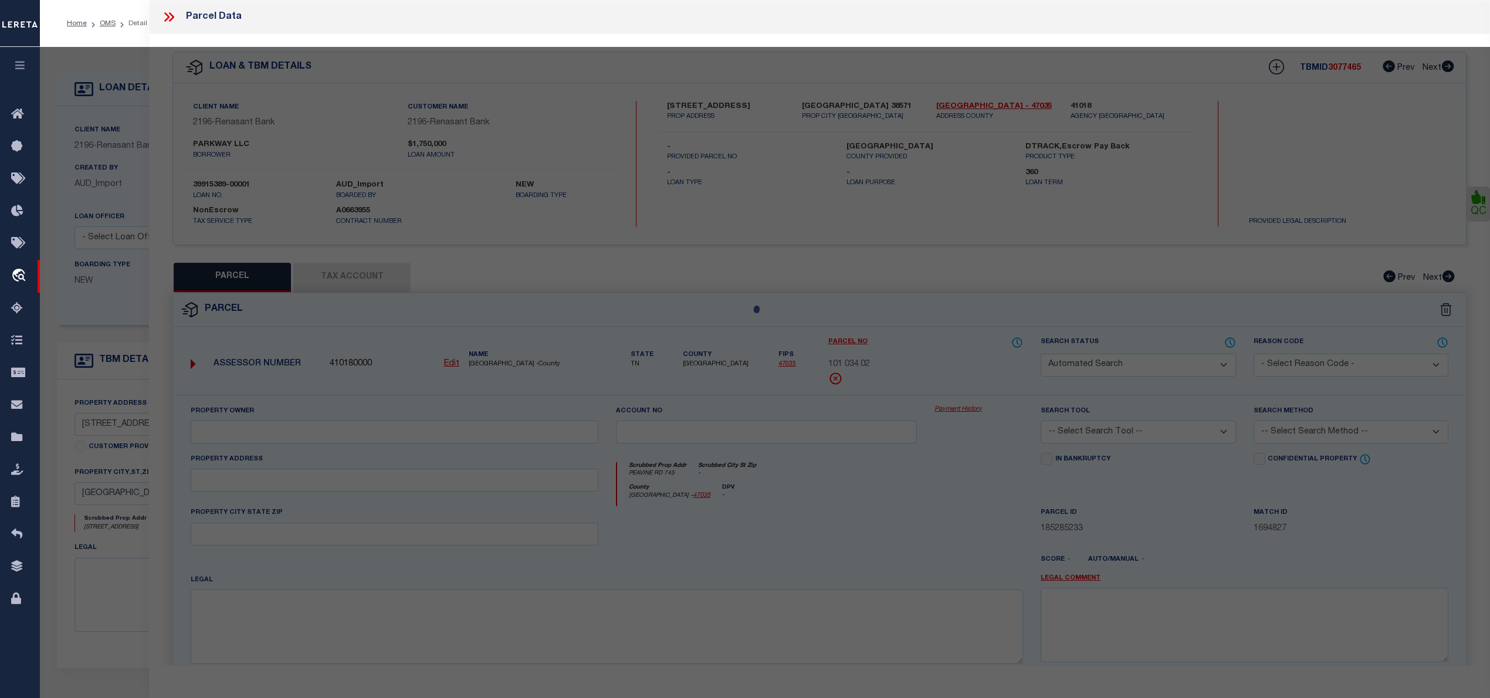
select select "CP"
type input "PATEL RAXIT H & ABHISHEK A PATEL"
select select
type input "PEAVINE RD 745"
checkbox input "false"
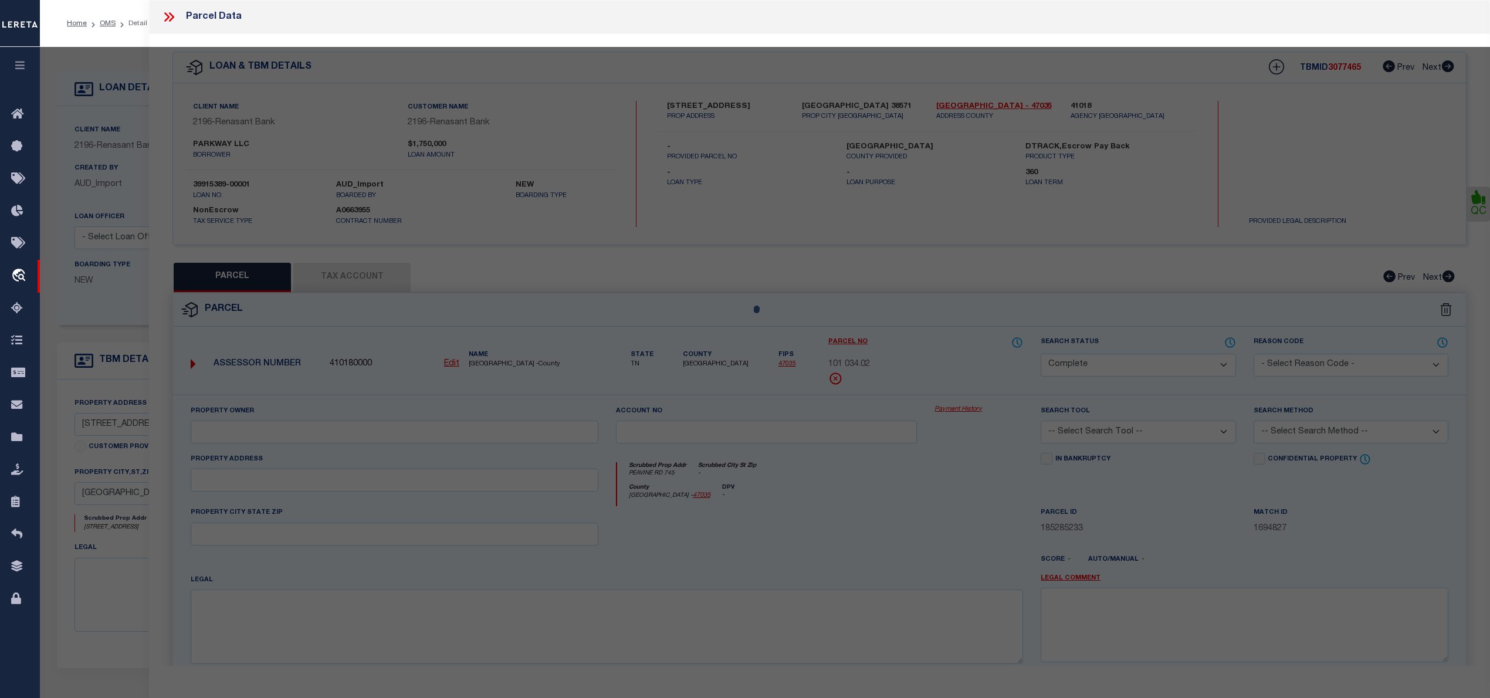
type input "CROSSVILLE TN 38571"
type textarea "& ANKURKUMAR B PATEL ACRES: 0.96"
type textarea "Tax ID Special Project"
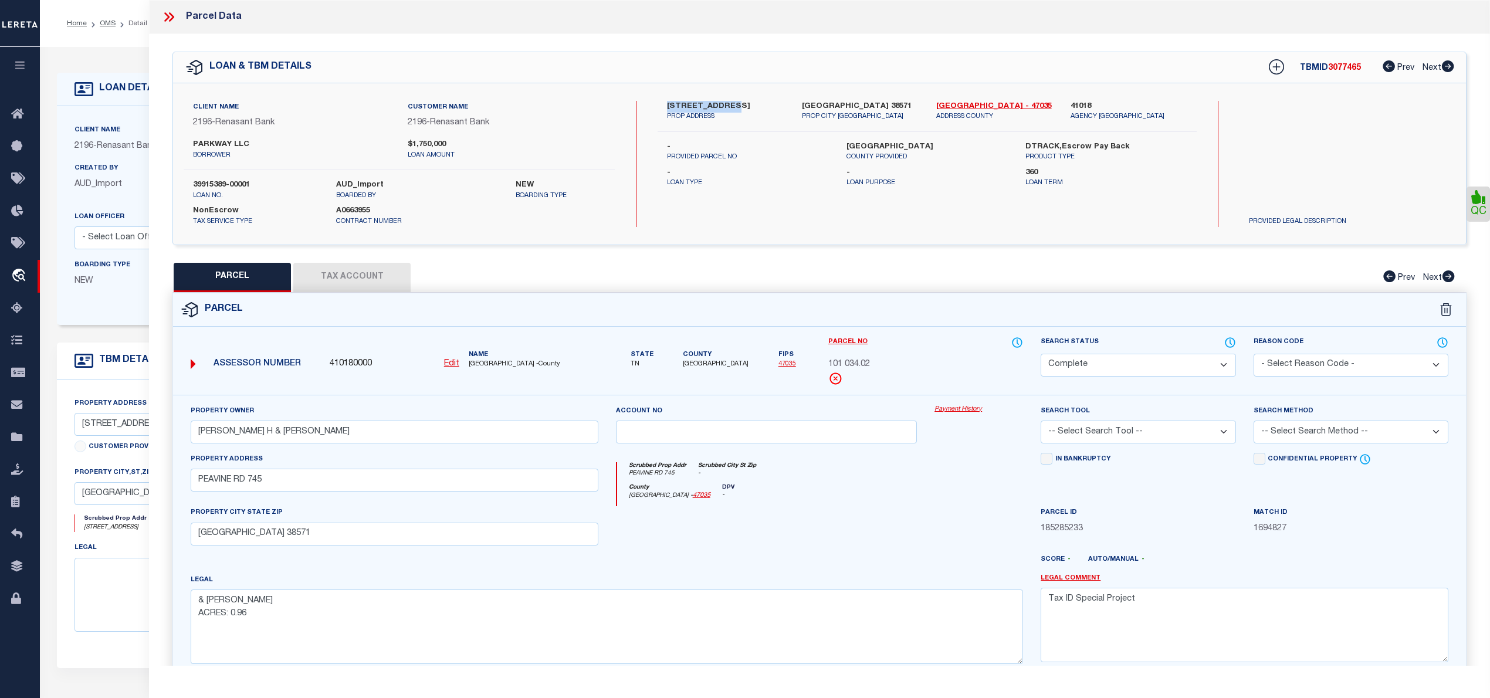
drag, startPoint x: 667, startPoint y: 104, endPoint x: 729, endPoint y: 104, distance: 61.6
click at [729, 104] on label "745 PEAVINE RD" at bounding box center [725, 107] width 117 height 12
copy label "745 PEAVINE RD"
click at [167, 15] on icon at bounding box center [166, 16] width 5 height 9
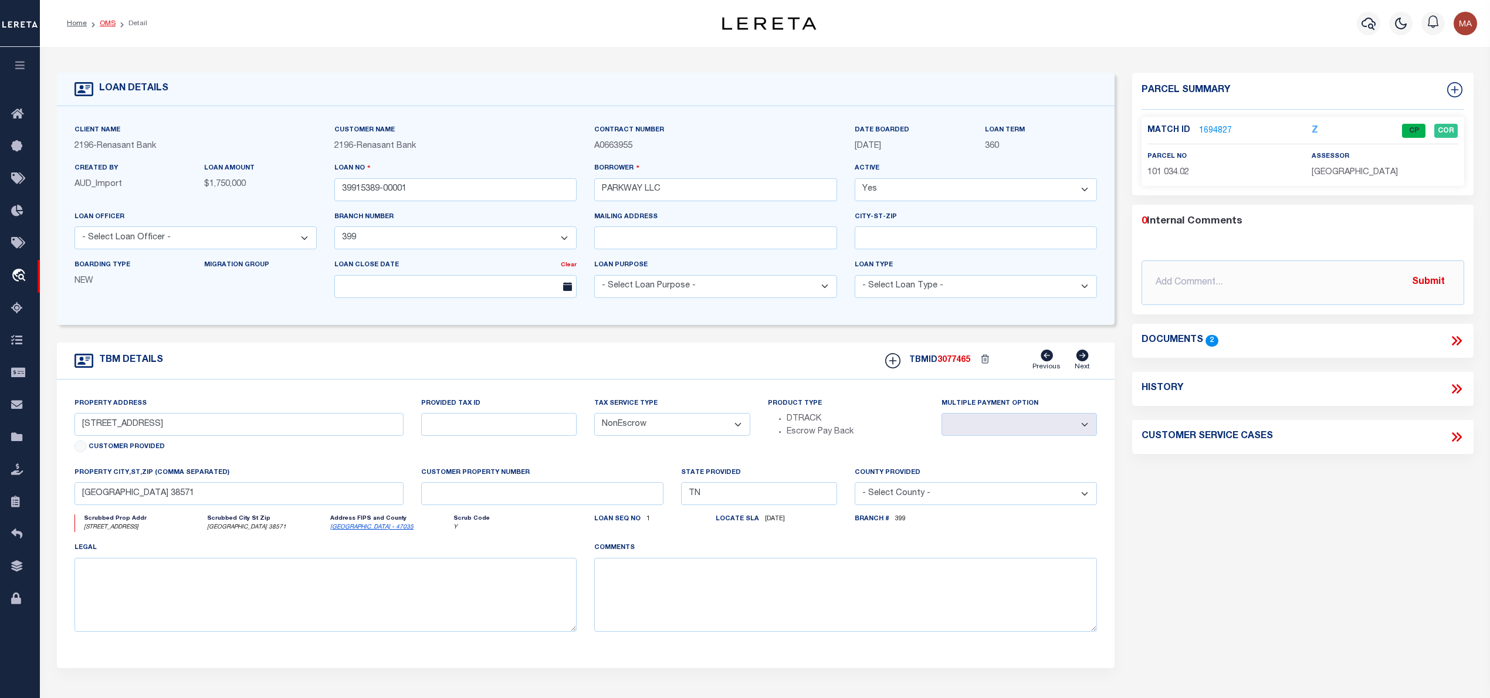
click at [113, 25] on link "OMS" at bounding box center [108, 23] width 16 height 7
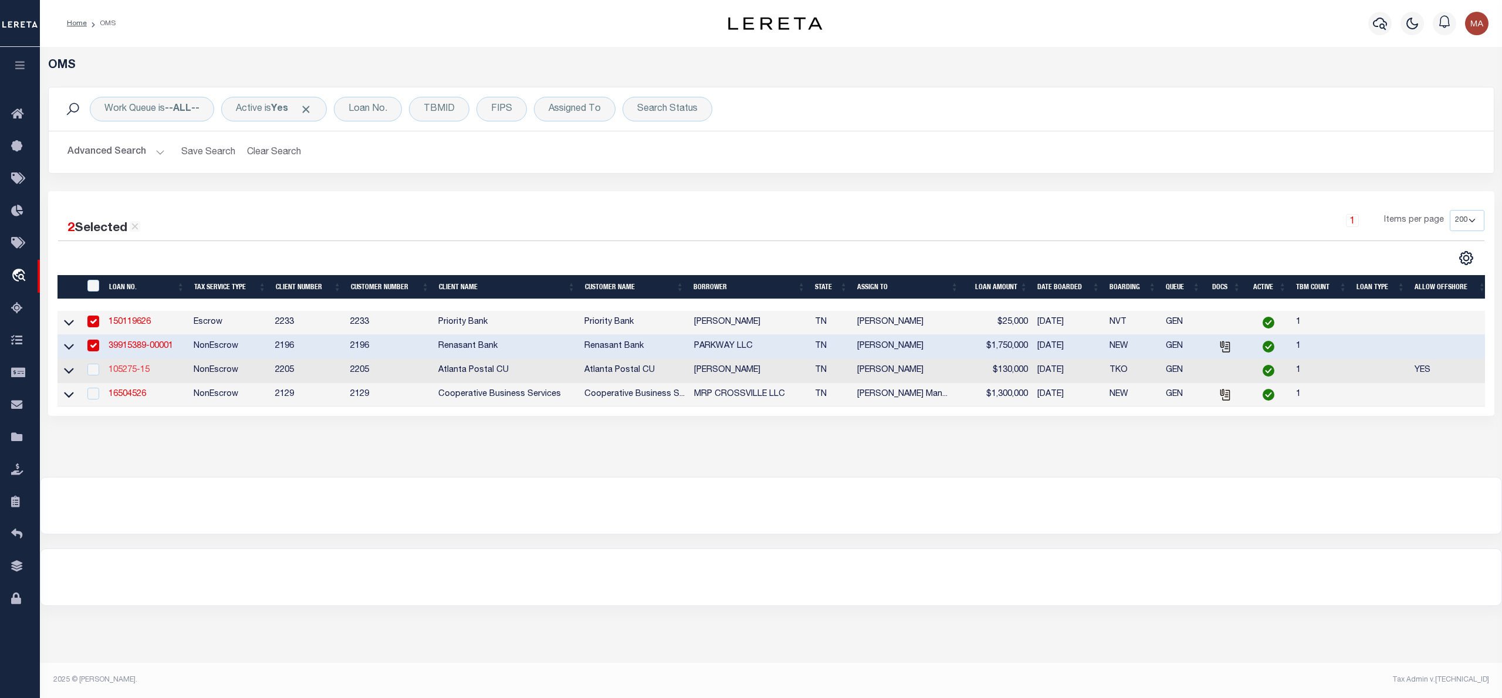
click at [143, 371] on link "105275-15" at bounding box center [129, 370] width 41 height 8
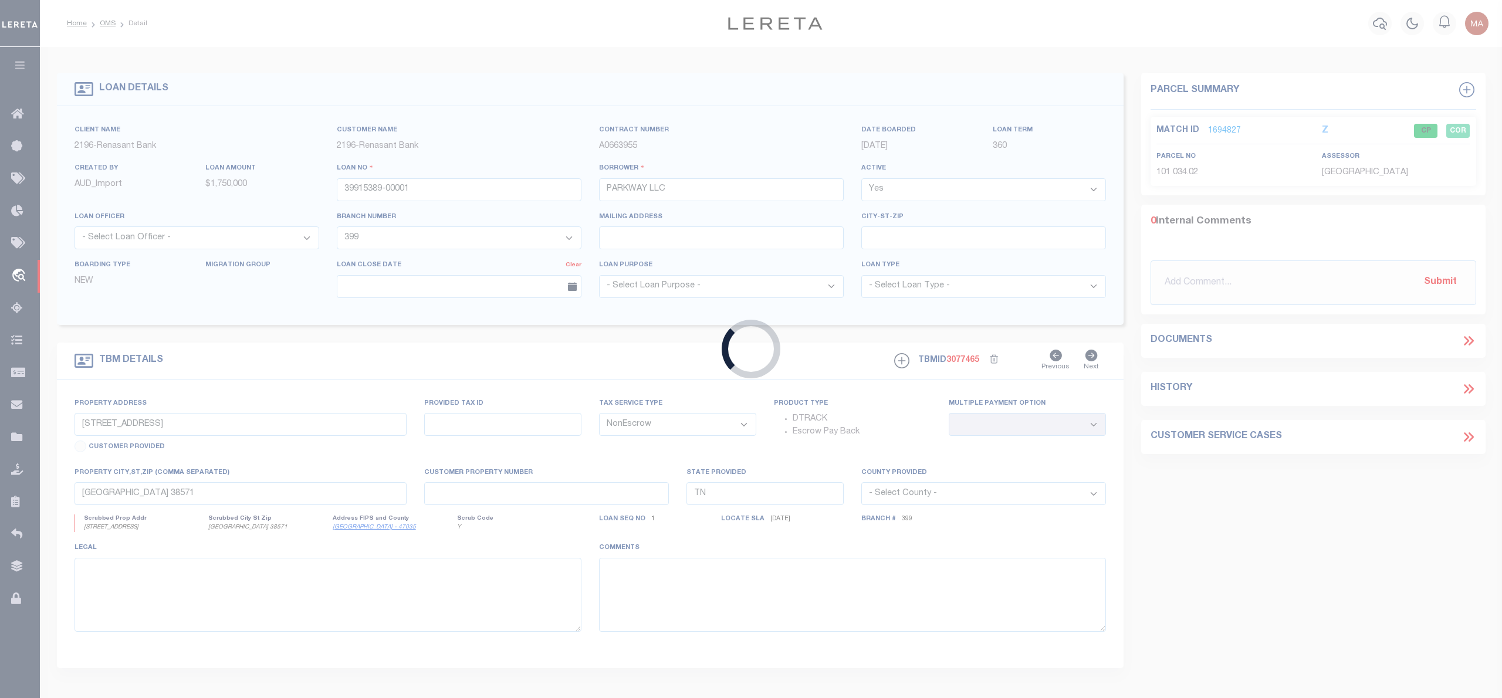
type input "105275-15"
type input "WHITEHURST , WILLIAM"
select select
type input "33 GARDENS VIEW DR"
type input "099F F 01500 000"
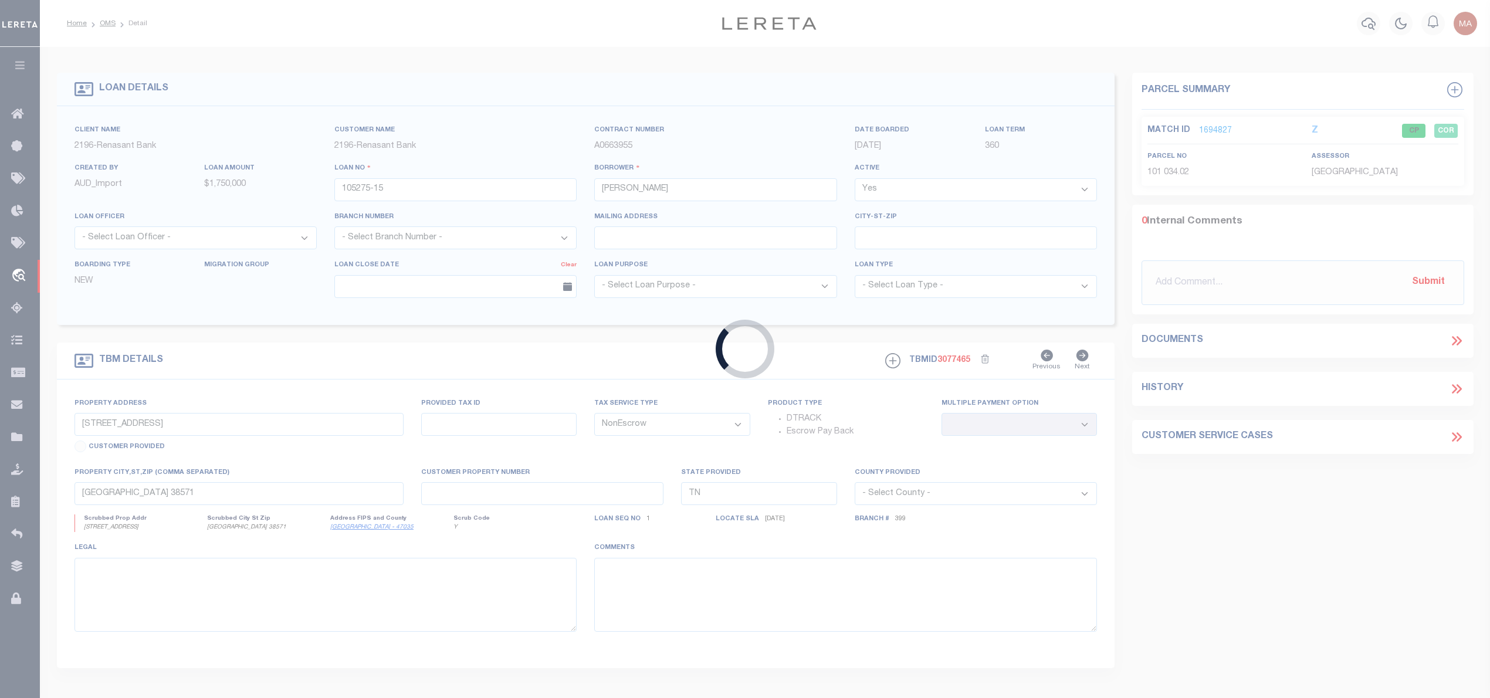
select select
type input "CROSSVILLE TN 38555"
select select
type textarea "CROSSVILLE CITY"
type textarea "Liability subject to parcel provided"
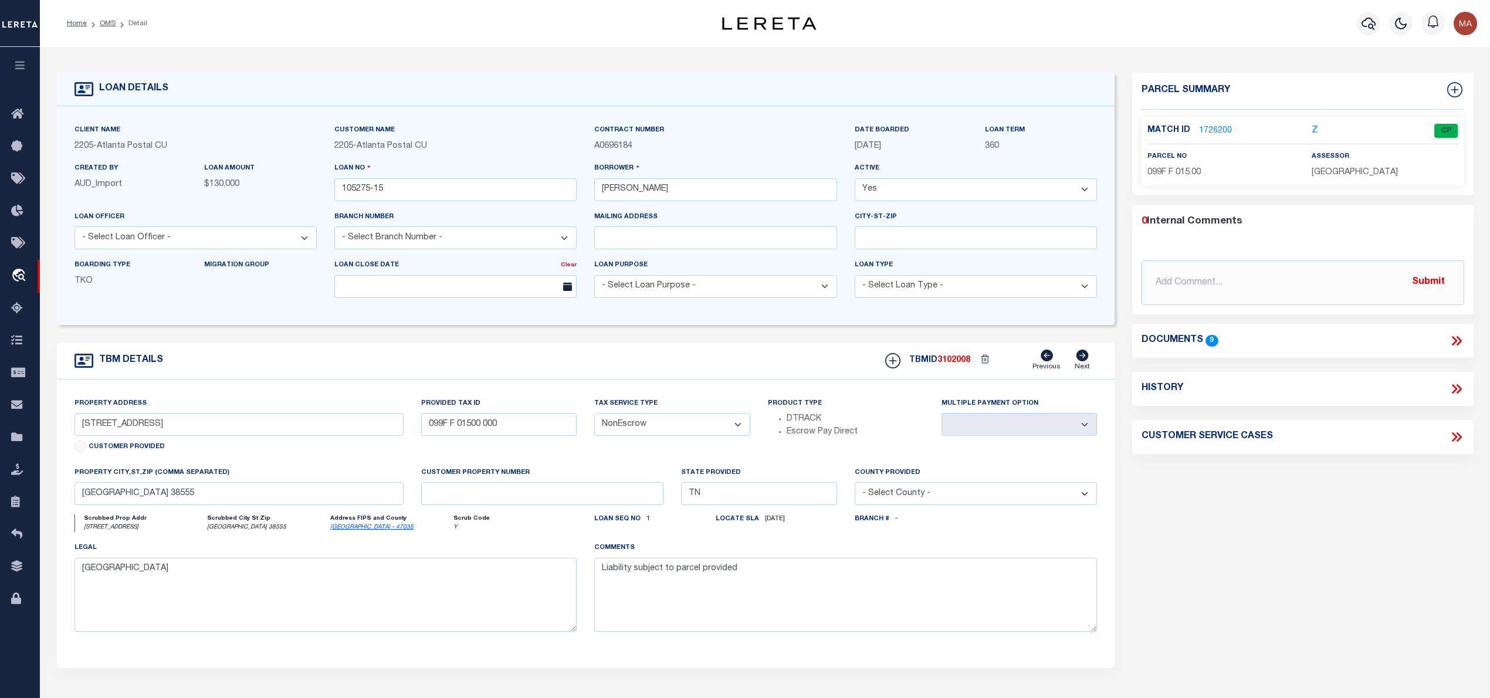
click at [1214, 126] on link "1726200" at bounding box center [1215, 131] width 33 height 12
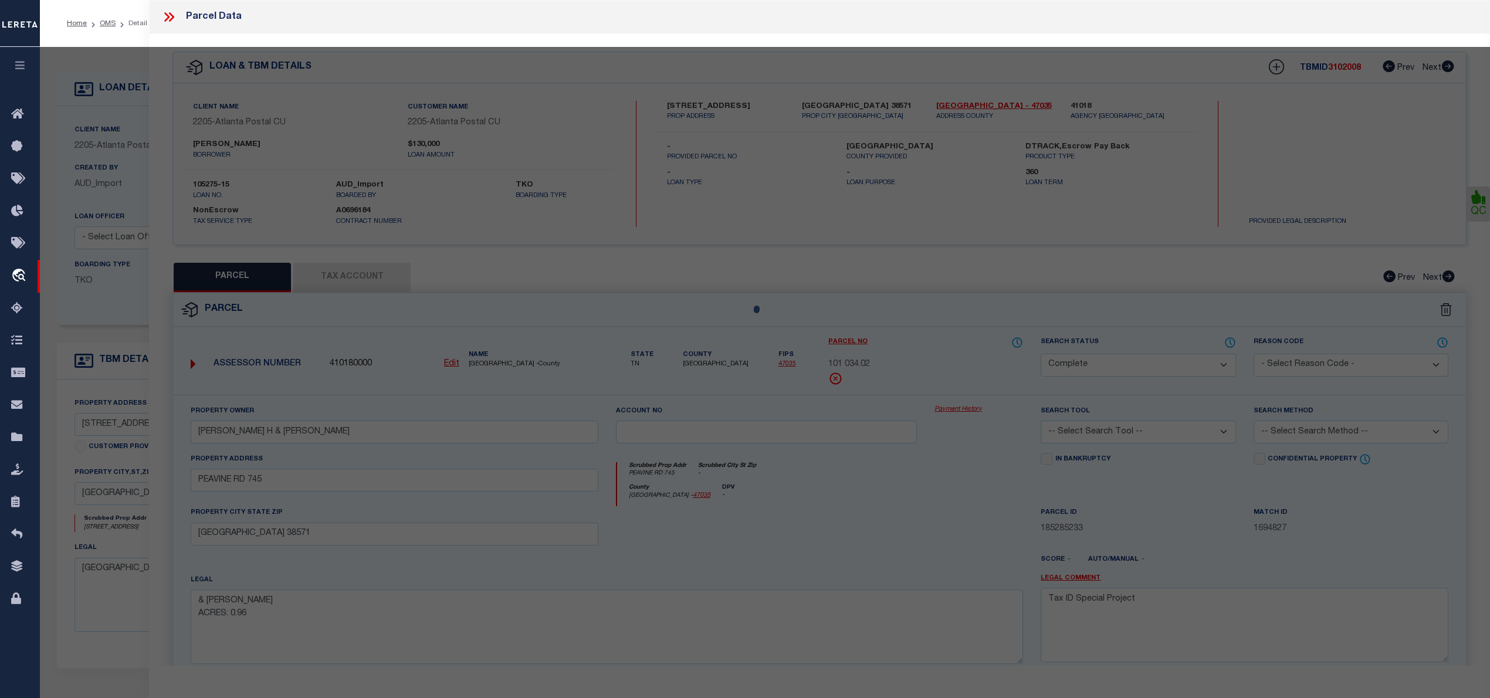
select select "AS"
checkbox input "false"
select select "CP"
type input "WHITEHURST WILLIAM J"
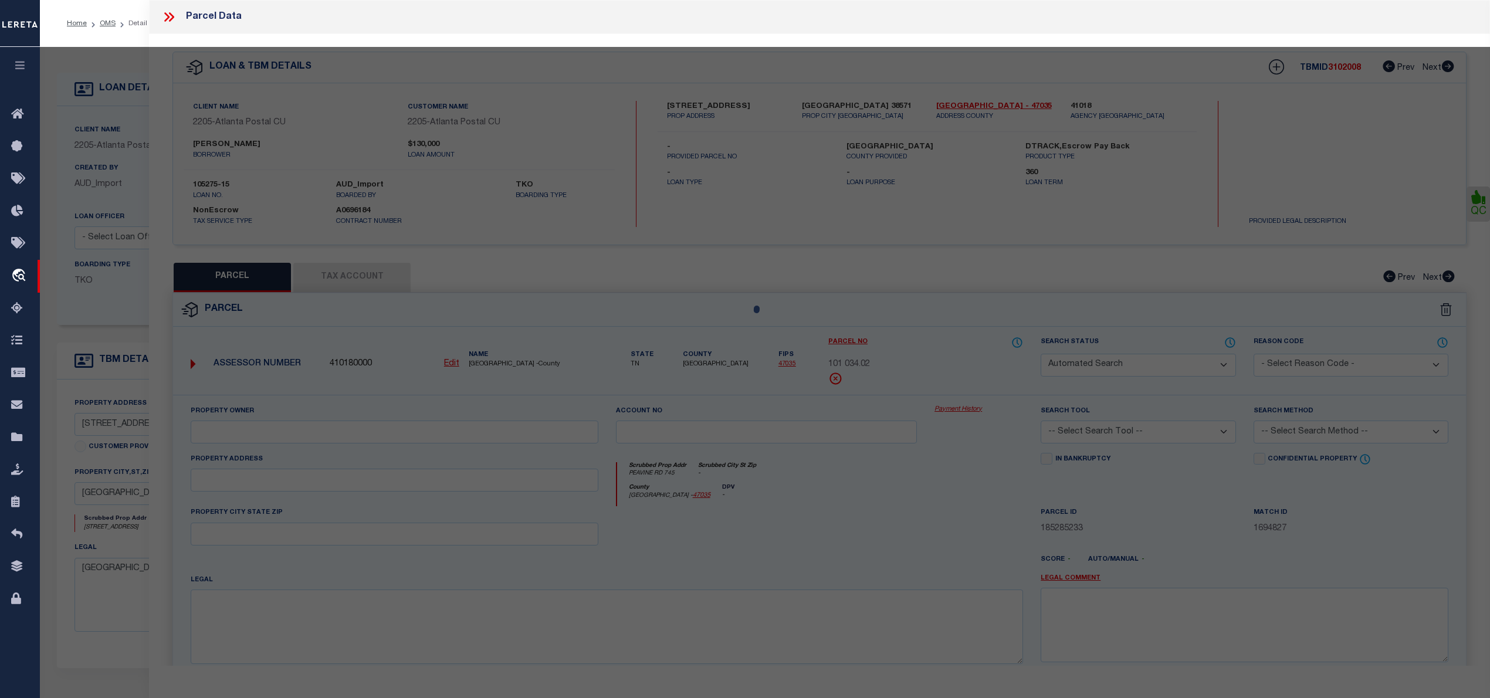
select select
type input "33 GARDENS VIEW DR"
checkbox input "false"
type input "CROSSVILLE, TN 38555"
type textarea "Subdivision: THE GARDENS PH III Plat Bk: 10 Plat Pg: 86 Block: Lot: 13"
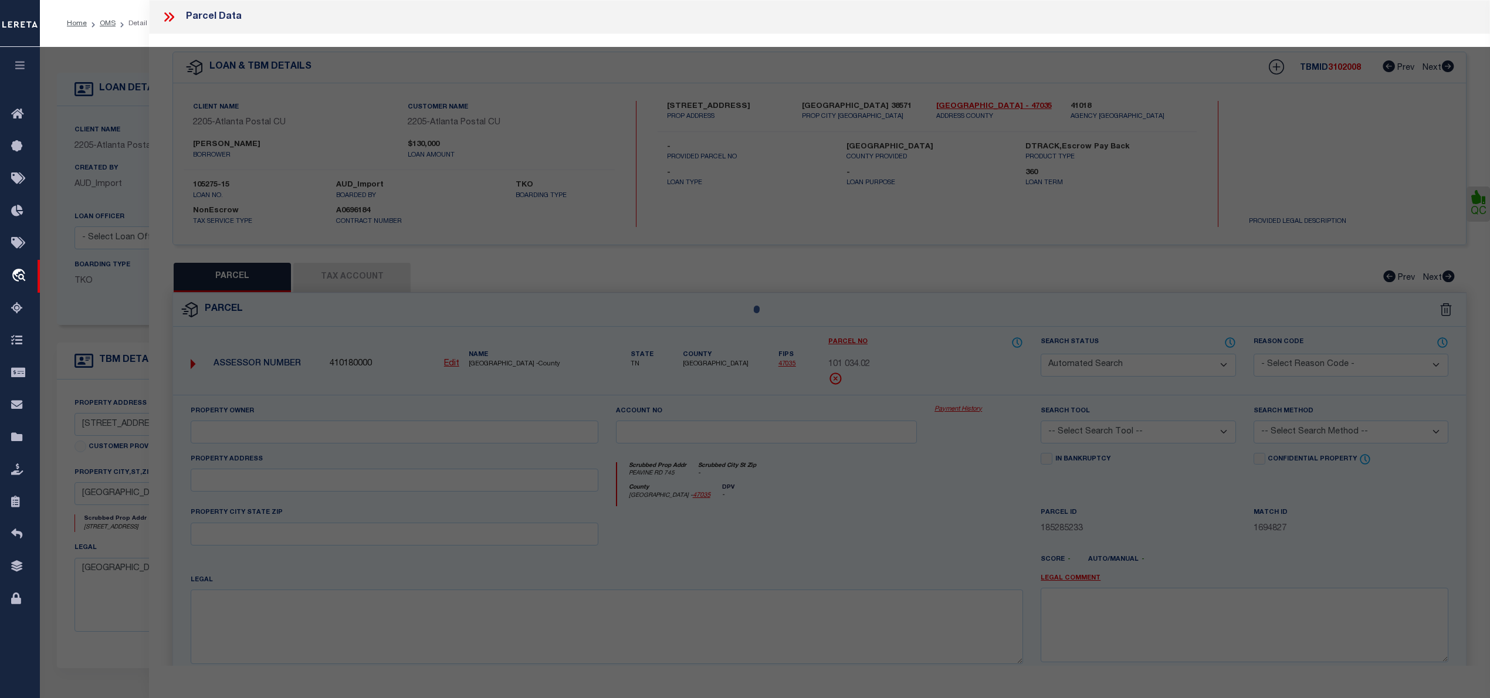
type textarea "Tax ID Special Project"
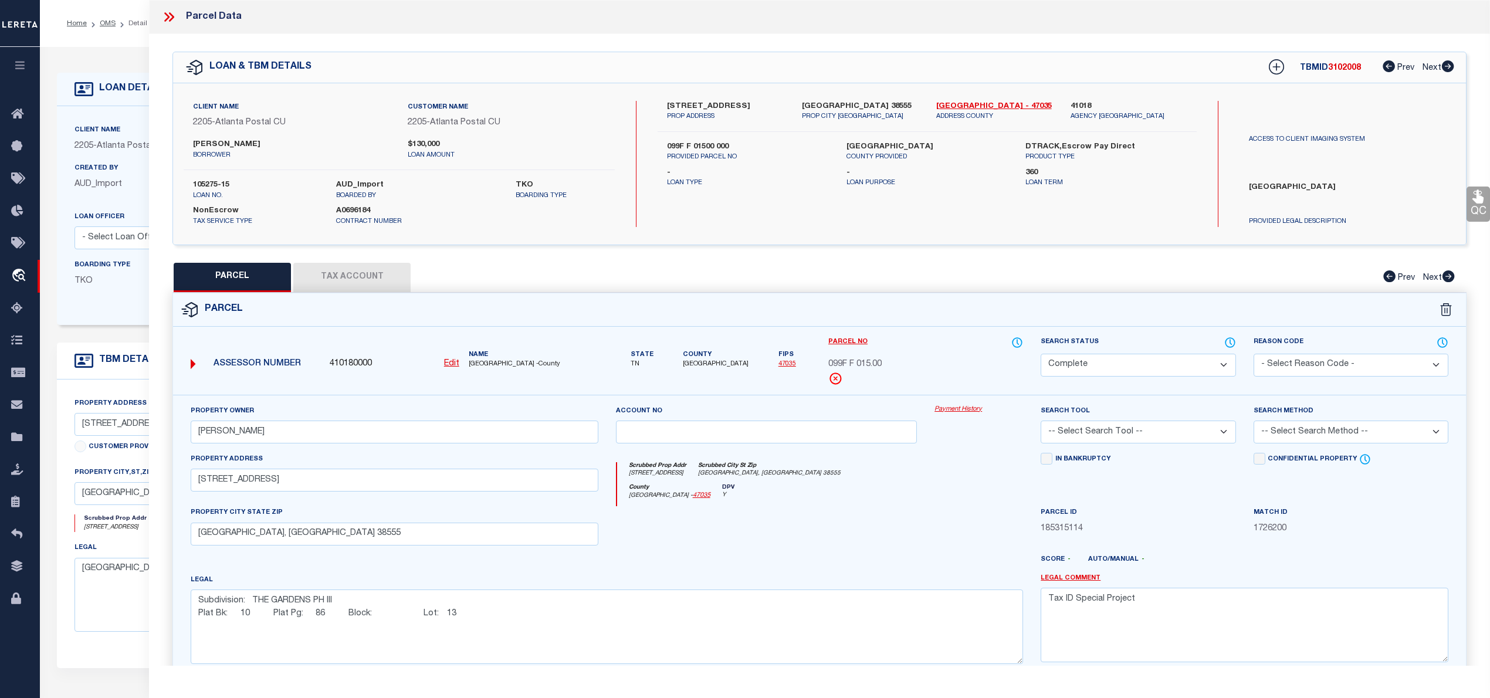
click at [714, 102] on label "33 GARDENS VIEW DR" at bounding box center [725, 107] width 117 height 12
copy div "33 GARDENS VIEW DR"
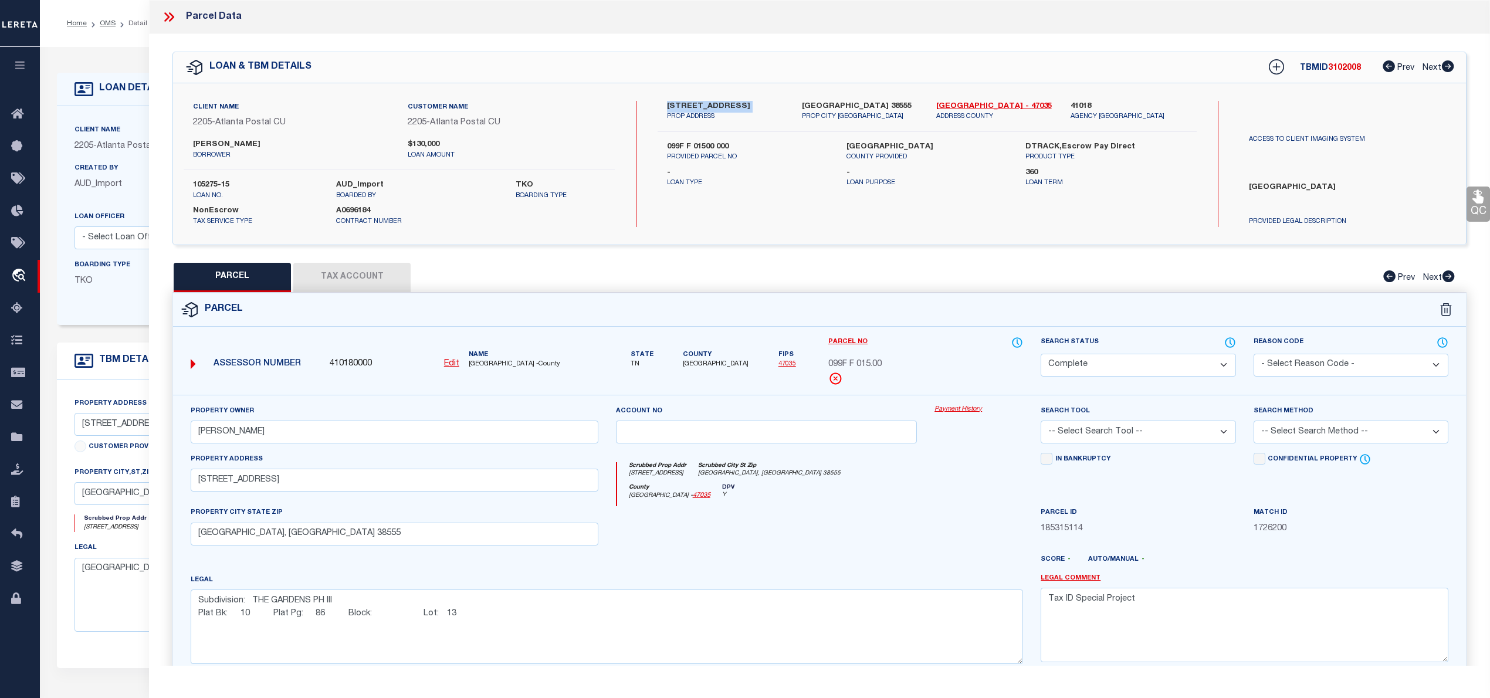
click at [326, 270] on button "Tax Account" at bounding box center [351, 277] width 117 height 29
select select "100"
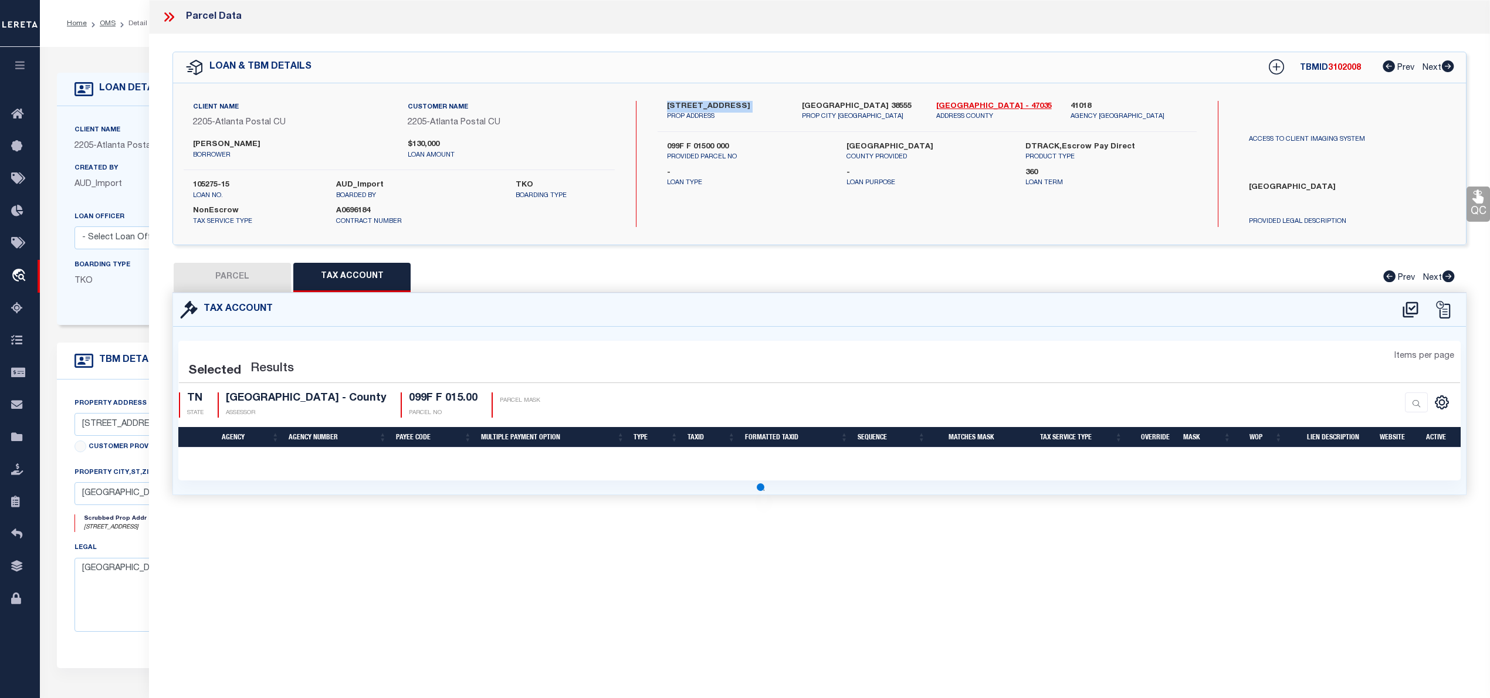
select select "100"
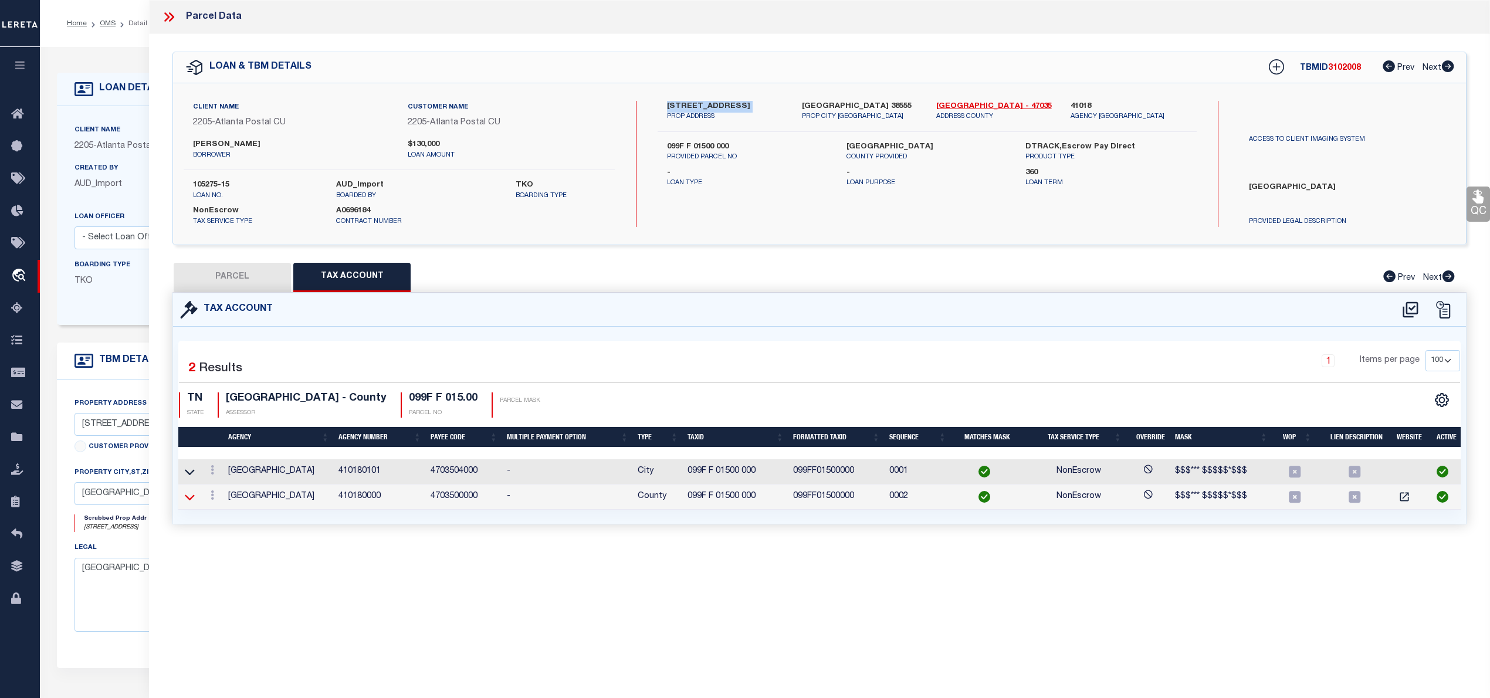
click at [187, 501] on icon at bounding box center [190, 497] width 10 height 12
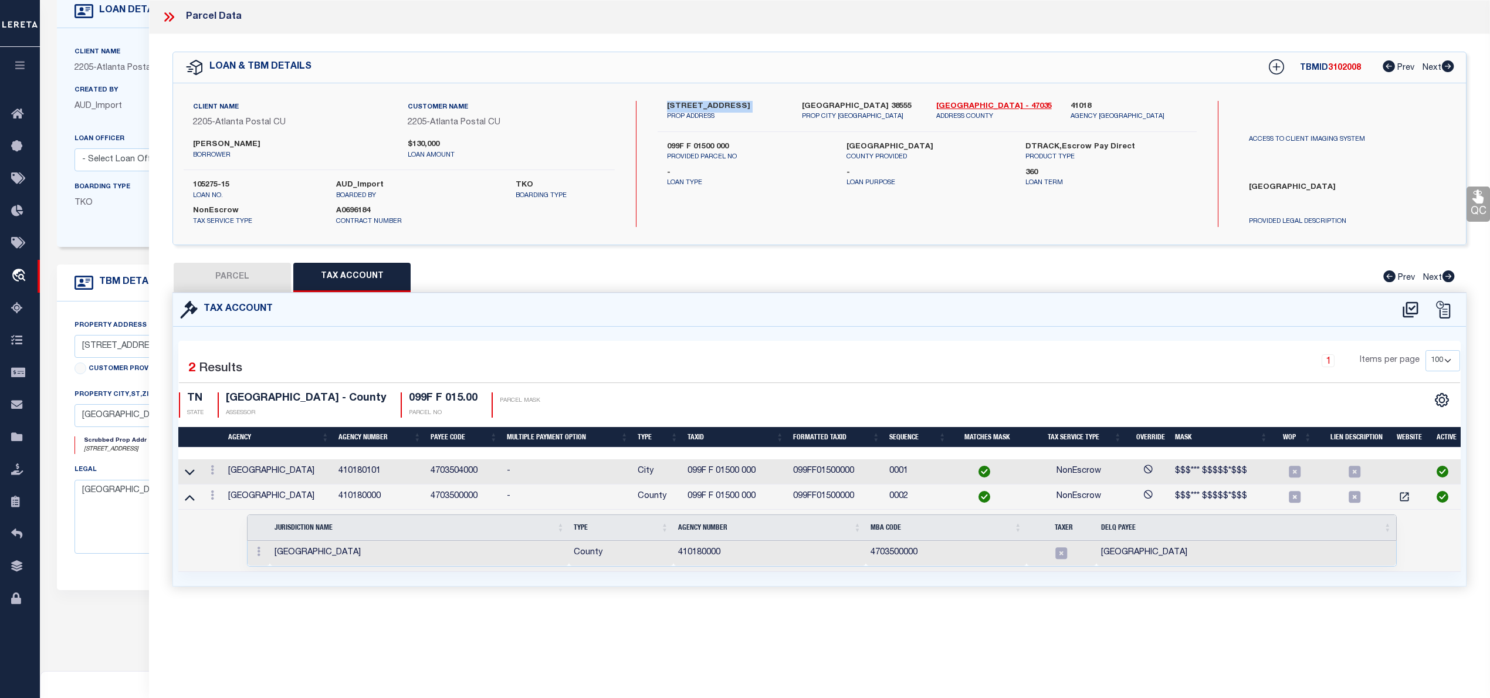
scroll to position [156, 0]
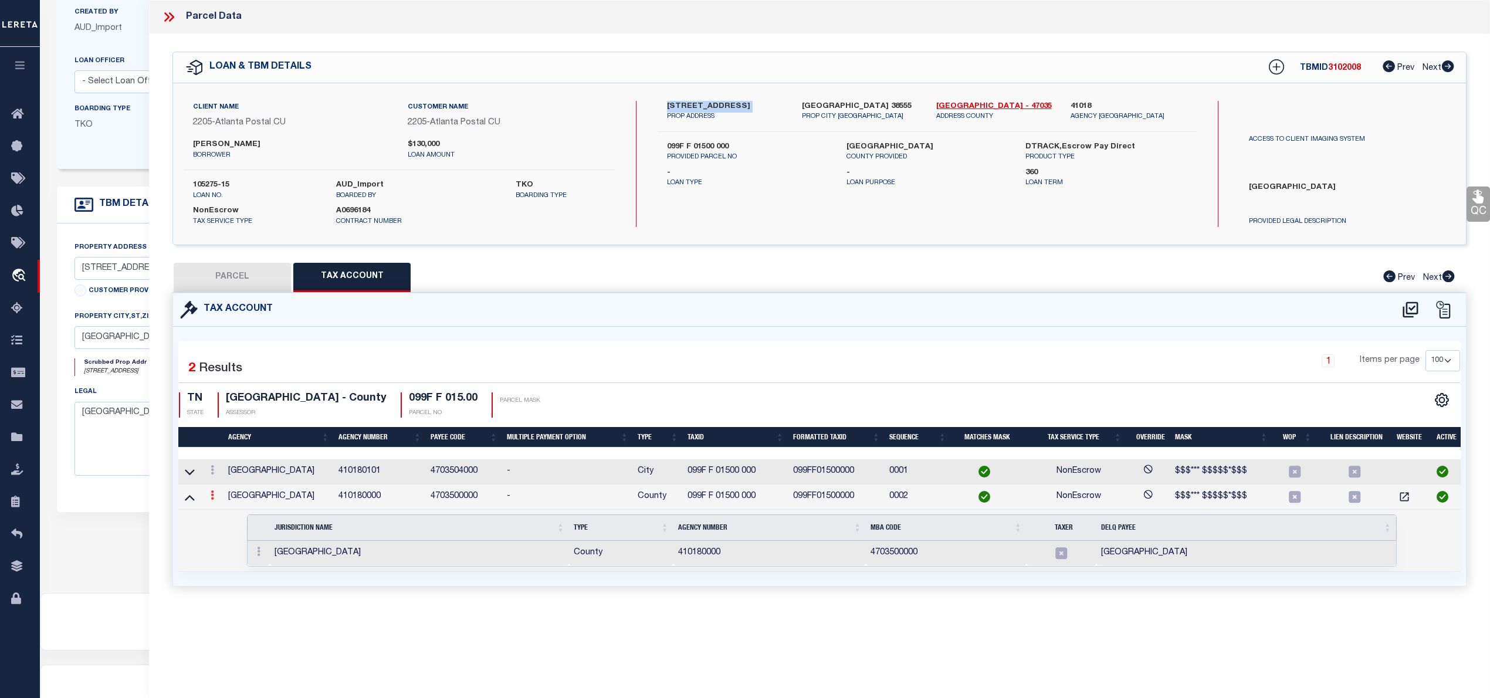
click at [211, 494] on icon at bounding box center [213, 494] width 4 height 9
click at [219, 515] on link at bounding box center [228, 514] width 43 height 19
type input "099F F 01500 000"
type textarea "$$$*** $$$$$*$$$"
checkbox input "true"
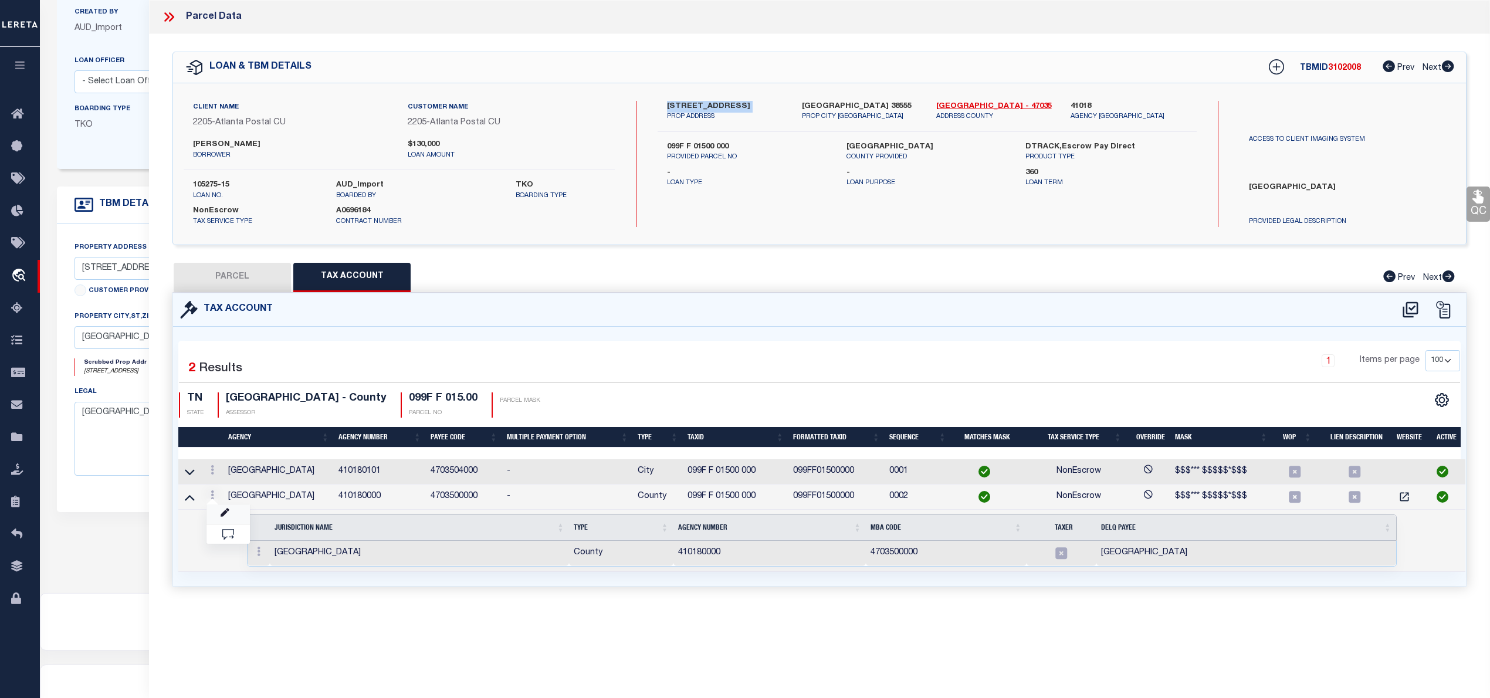
type input "XXXXXXXXXXXXXXXX*"
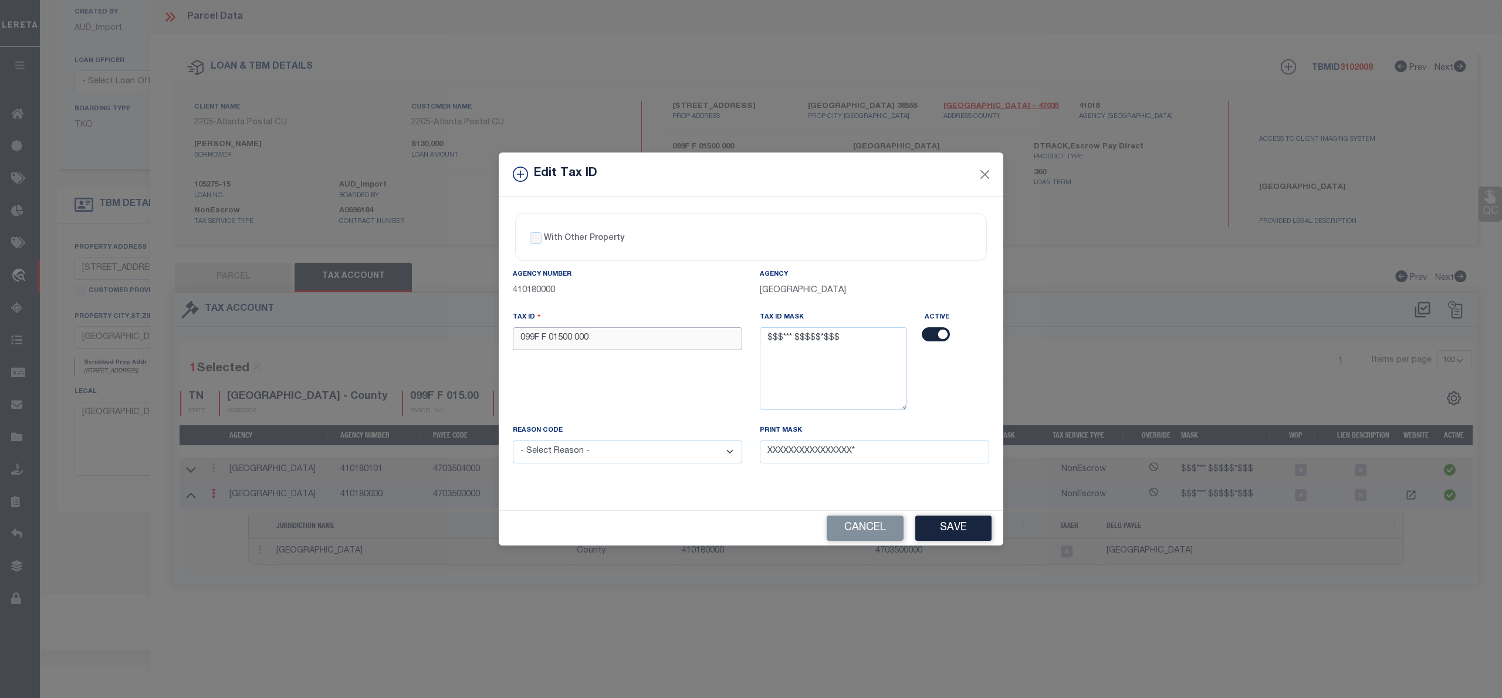
click at [573, 338] on input "099F F 01500 000" at bounding box center [627, 338] width 229 height 23
click at [986, 172] on button "Close" at bounding box center [984, 174] width 15 height 15
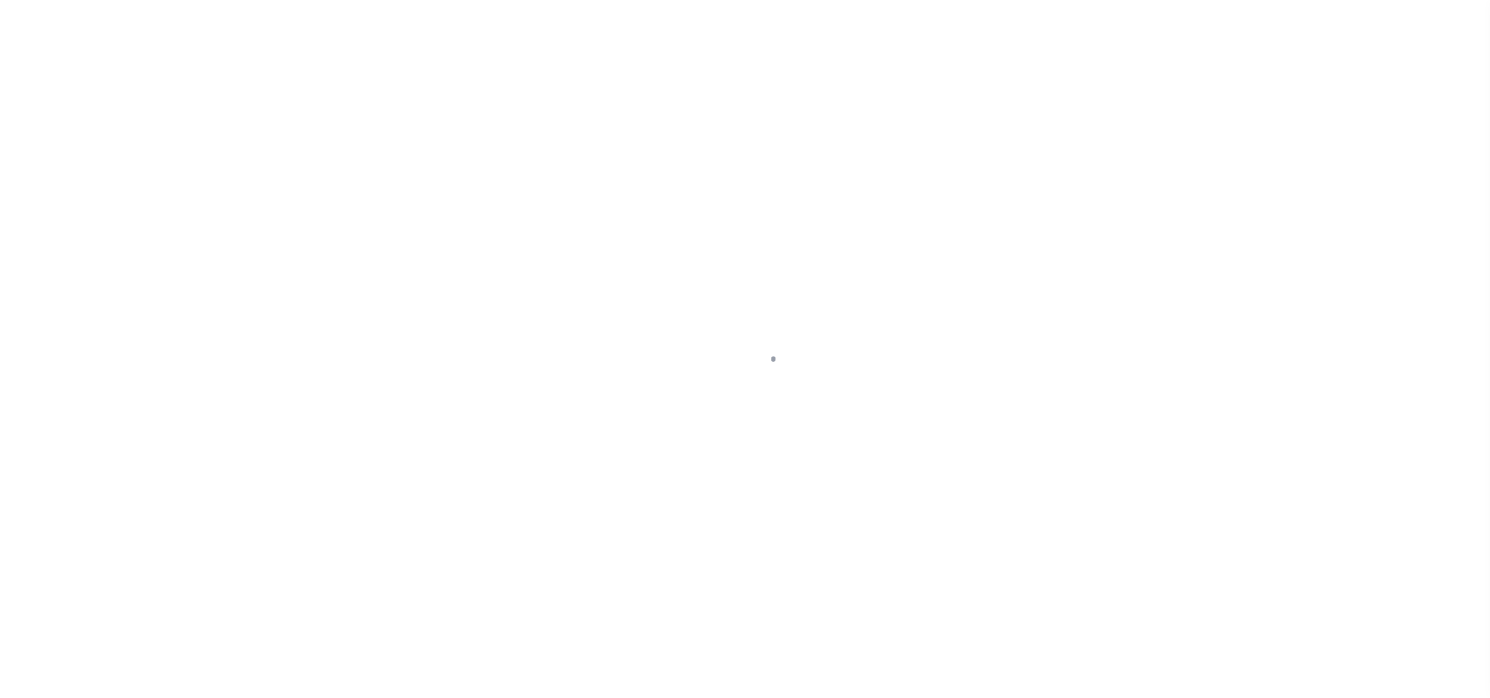
select select "PC"
select select "AGW"
select select "LEG"
select select "721"
select select "523"
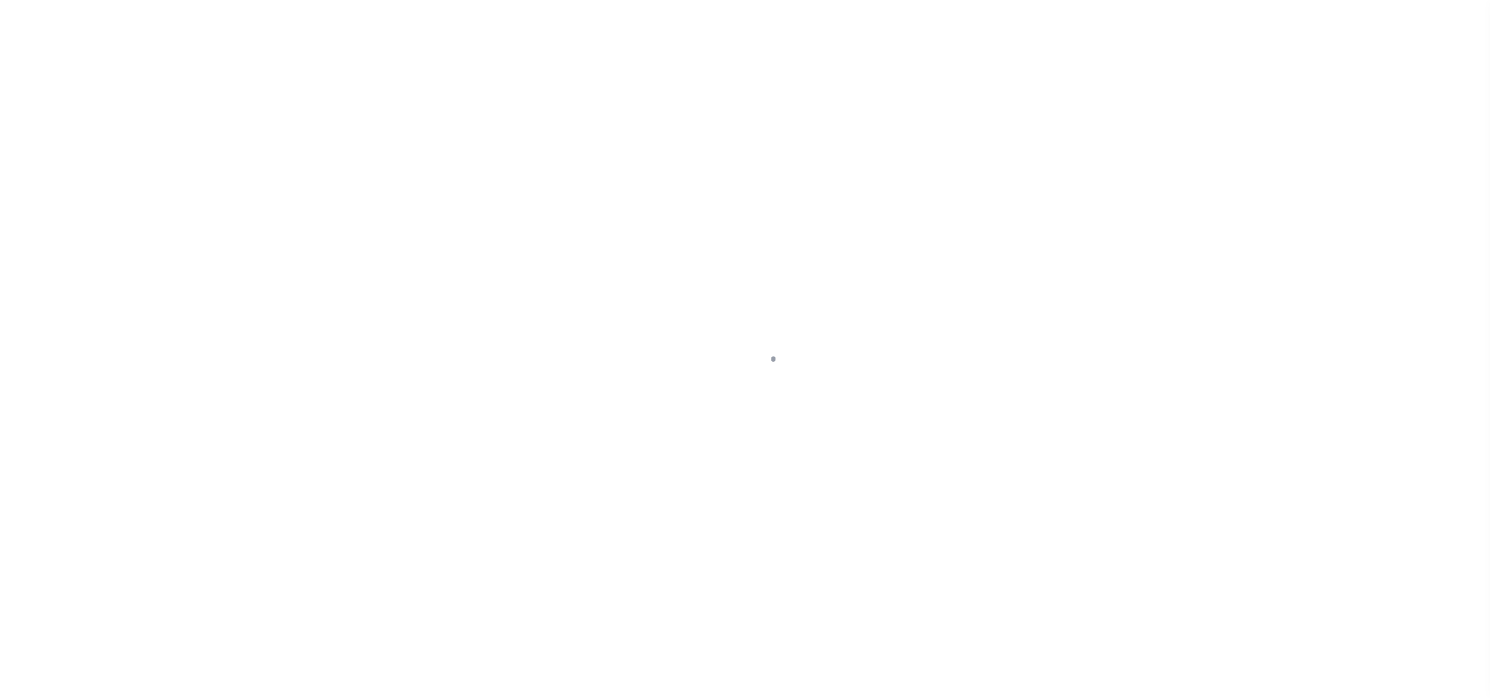
select select "100"
select select "NonEscrow"
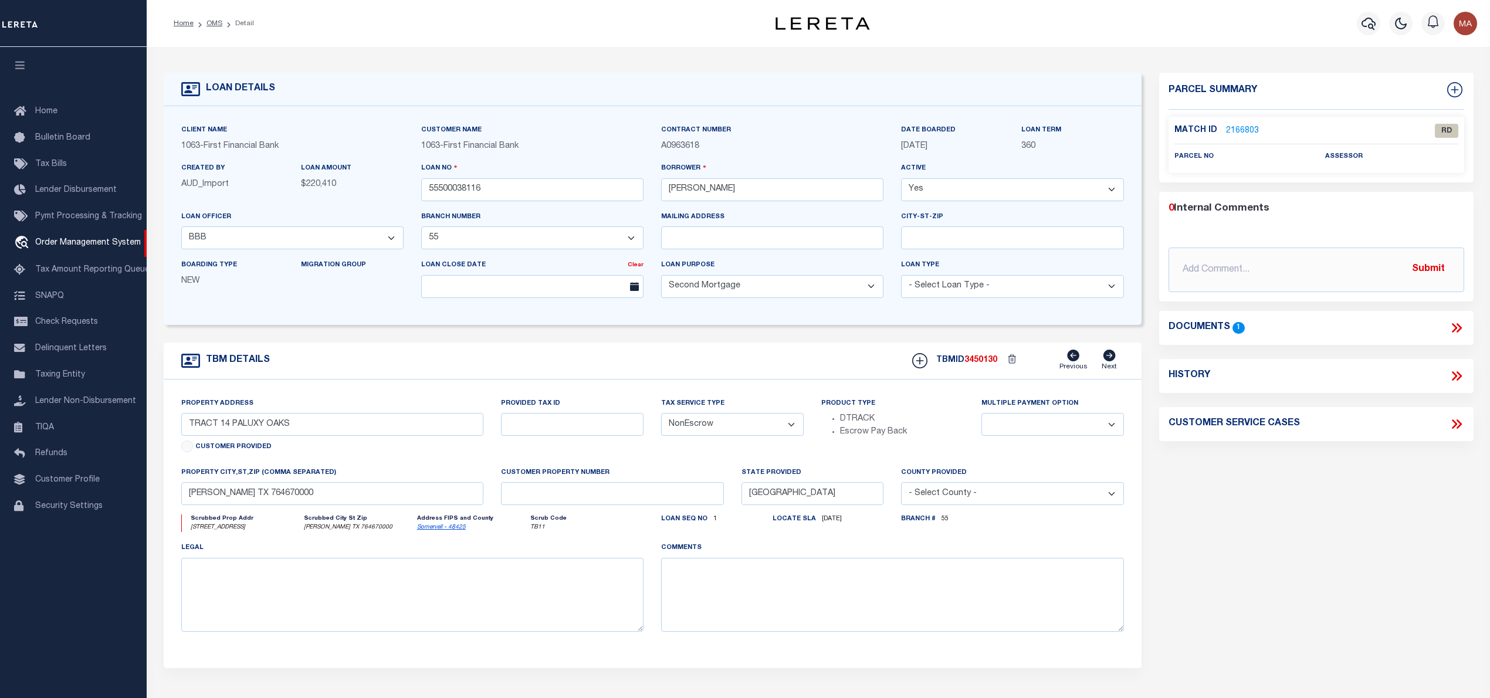
click at [1241, 125] on link "2166803" at bounding box center [1242, 131] width 33 height 12
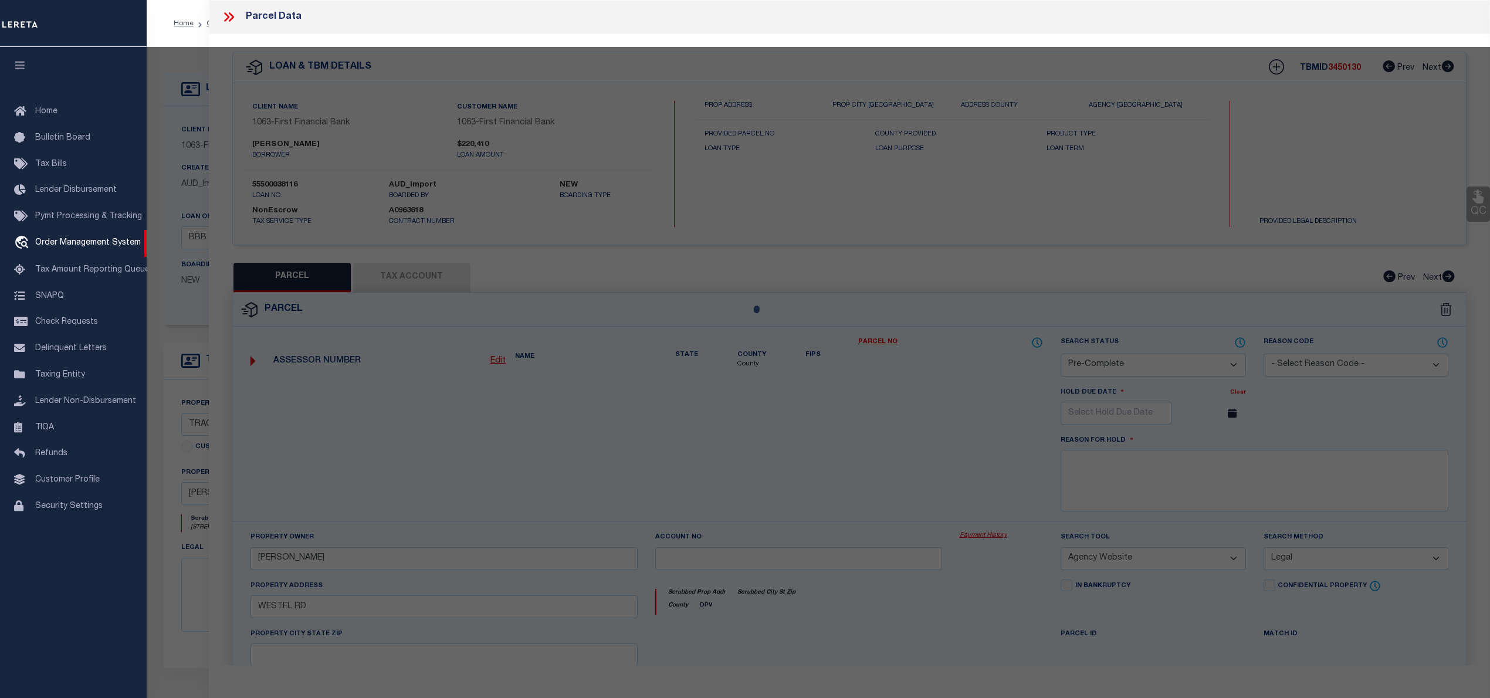
select select "AS"
select select
checkbox input "false"
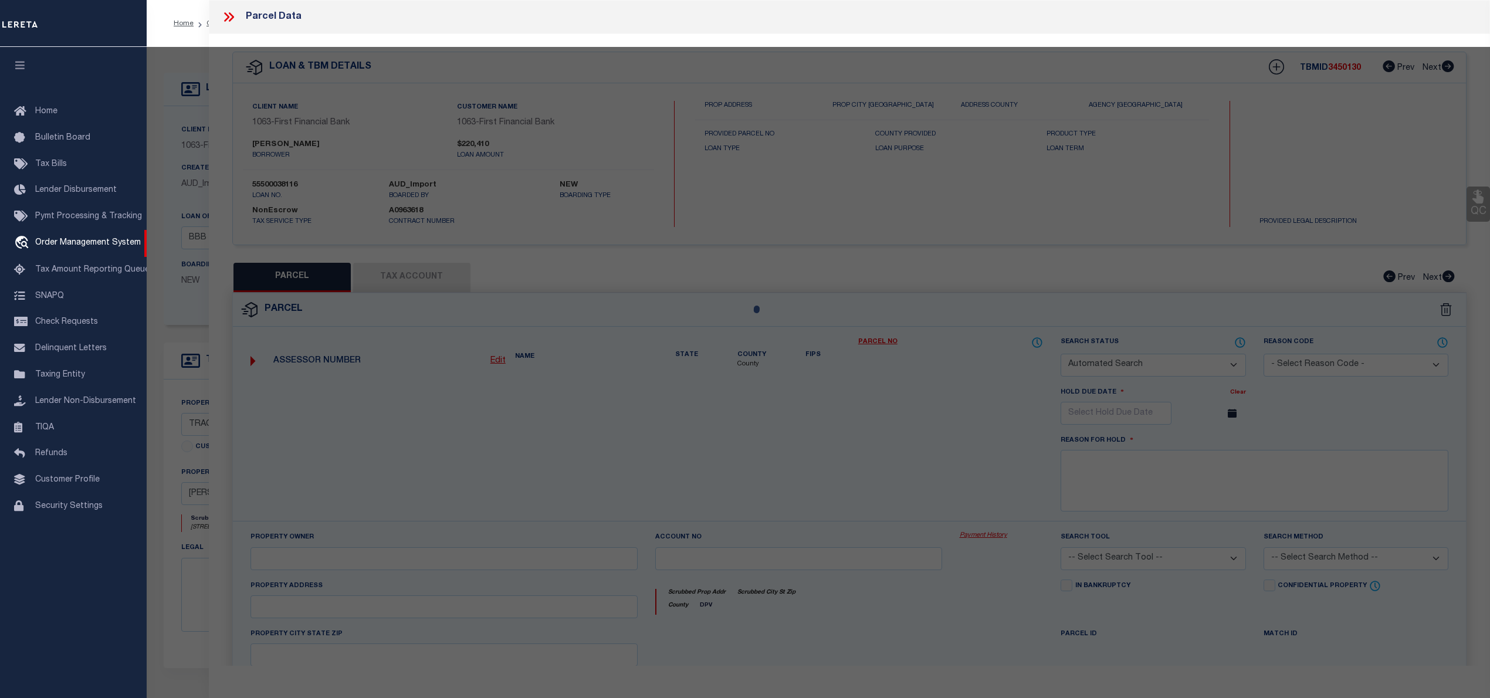
select select "RD"
checkbox input "false"
type textarea "Document uploaded that satisfies a legal requirement, changing from [GEOGRAPHIC…"
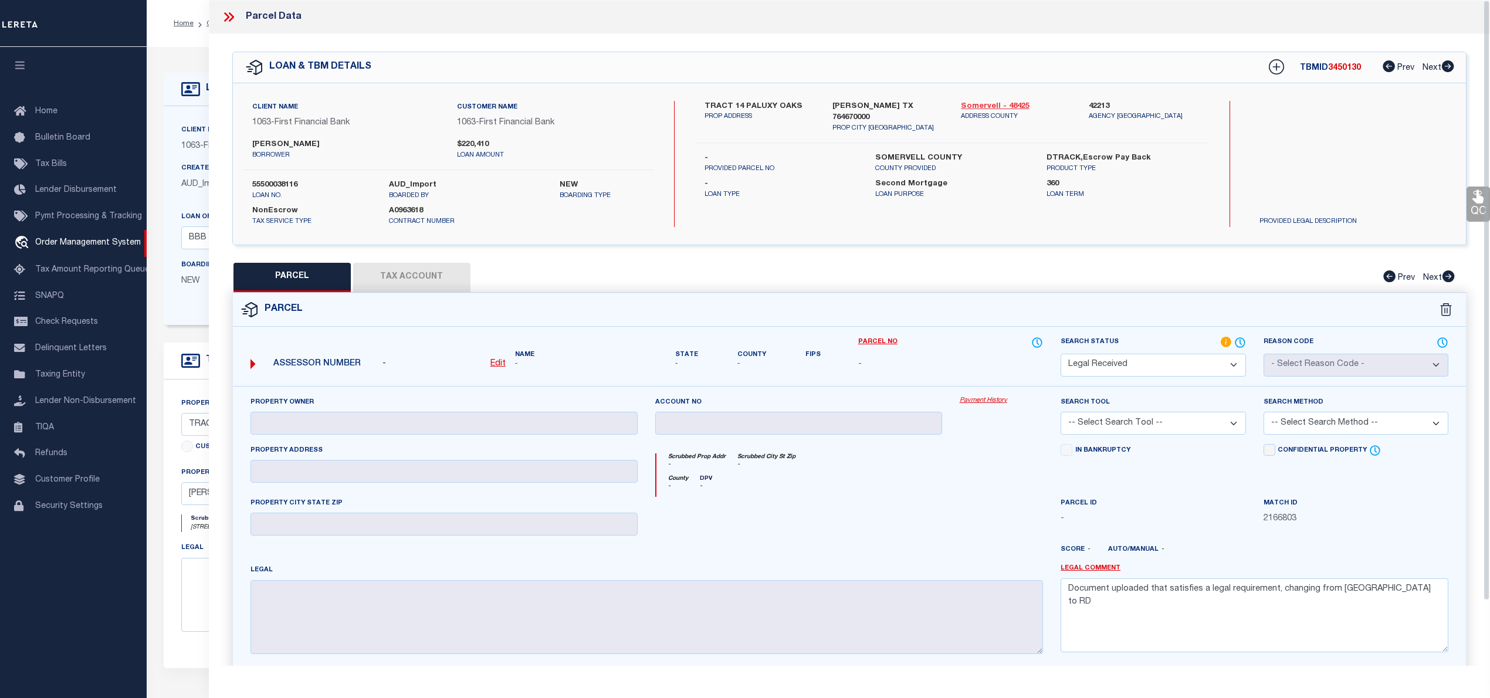
click at [1012, 101] on link "Somervell - 48425" at bounding box center [1016, 107] width 110 height 12
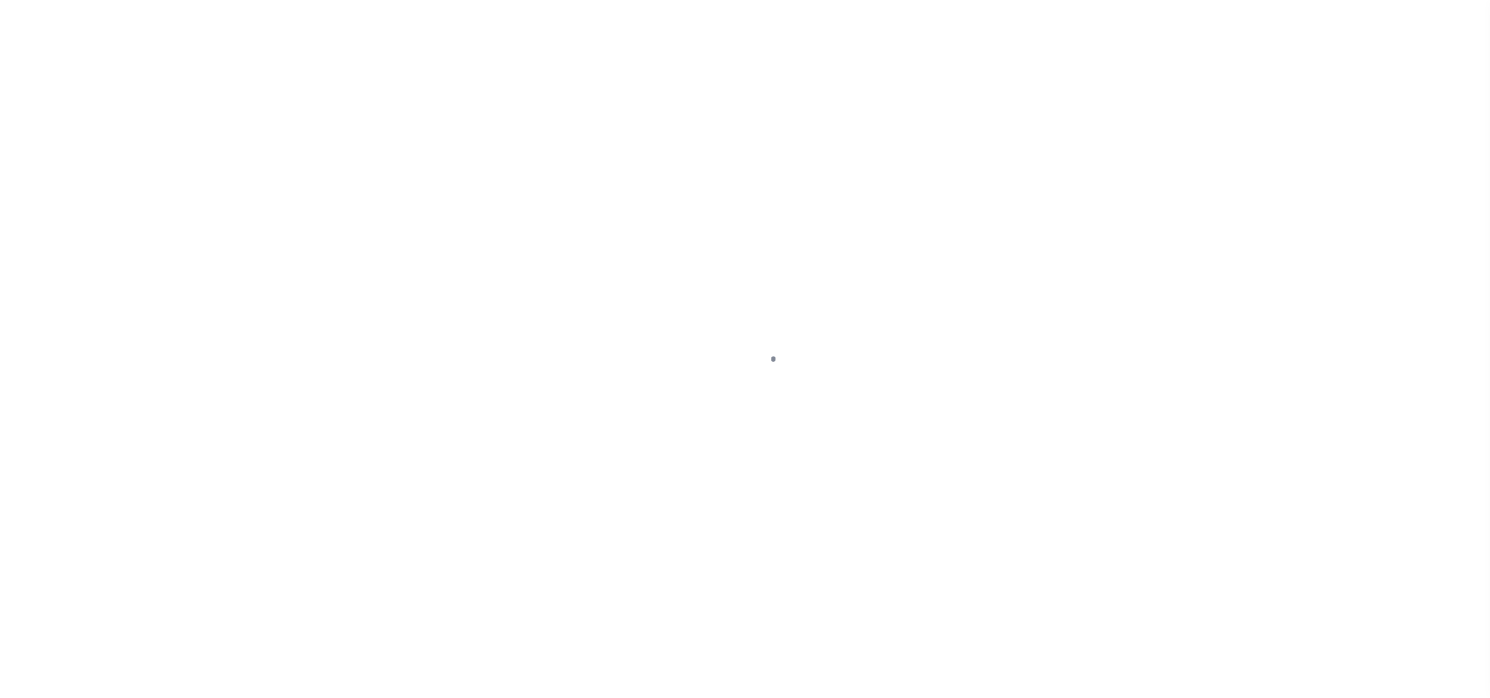
select select "721"
select select "100"
select select "NonEscrow"
select select
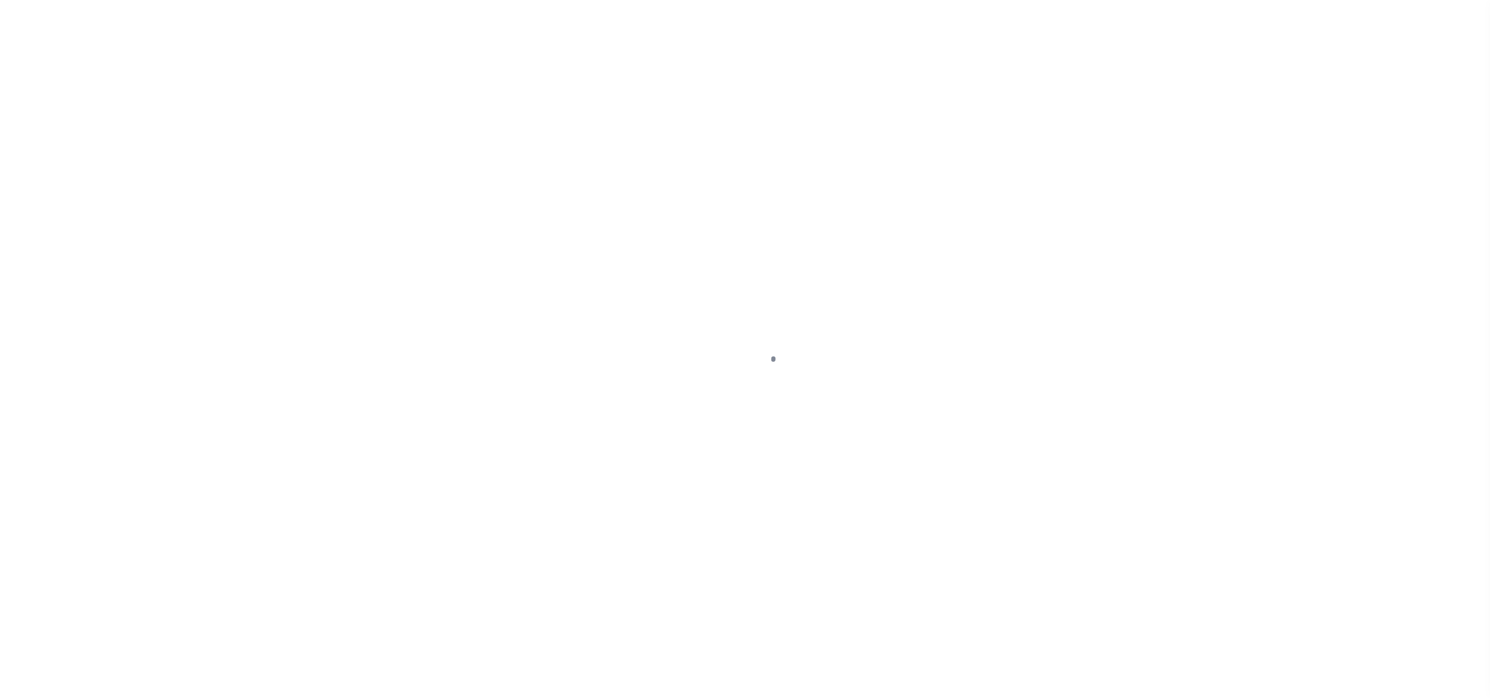
select select "523"
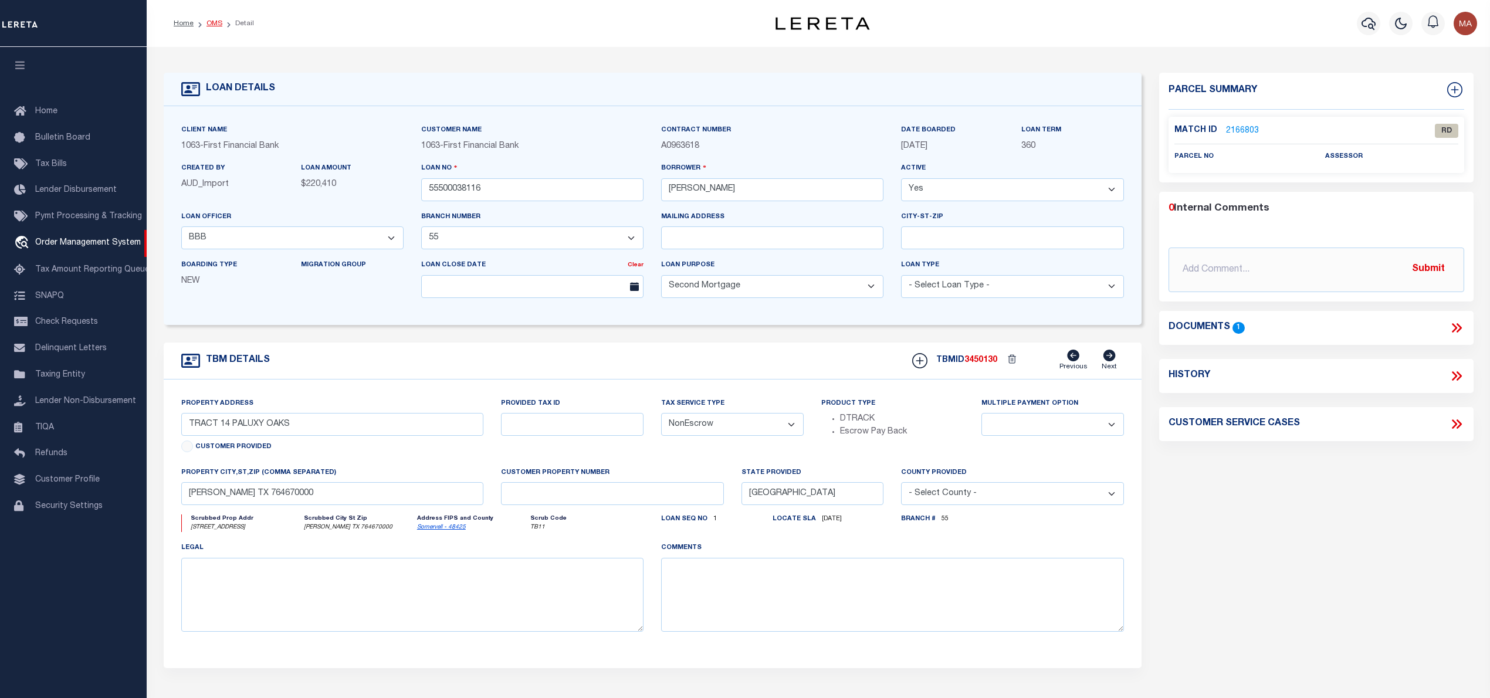
click at [212, 26] on link "OMS" at bounding box center [215, 23] width 16 height 7
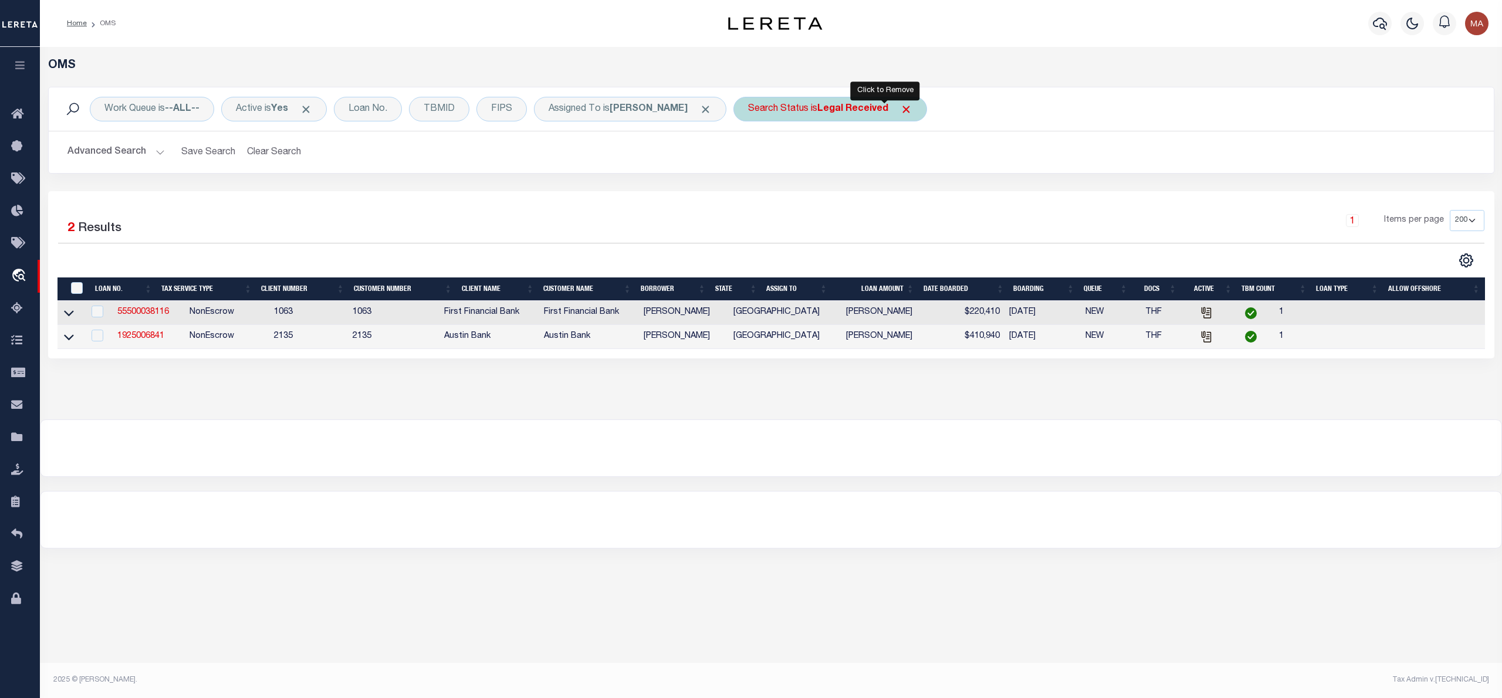
click at [900, 104] on span "Click to Remove" at bounding box center [906, 109] width 12 height 12
click at [785, 110] on div "Search Status" at bounding box center [778, 109] width 90 height 25
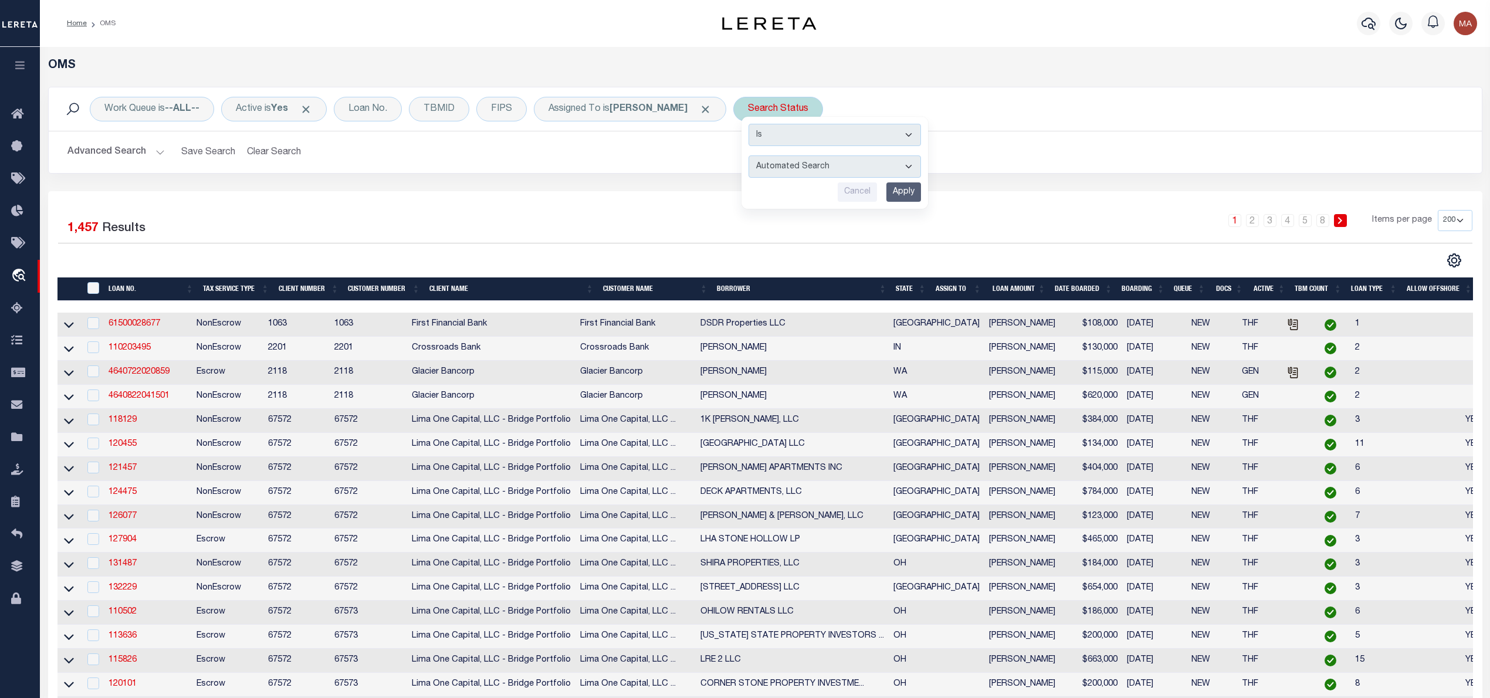
select select "IP"
click at [749, 156] on select "Automated Search Bad Parcel Complete Duplicate Parcel High Dollar Reporting In …" at bounding box center [835, 166] width 172 height 22
click at [886, 191] on input "Apply" at bounding box center [903, 191] width 35 height 19
